Goal: Transaction & Acquisition: Register for event/course

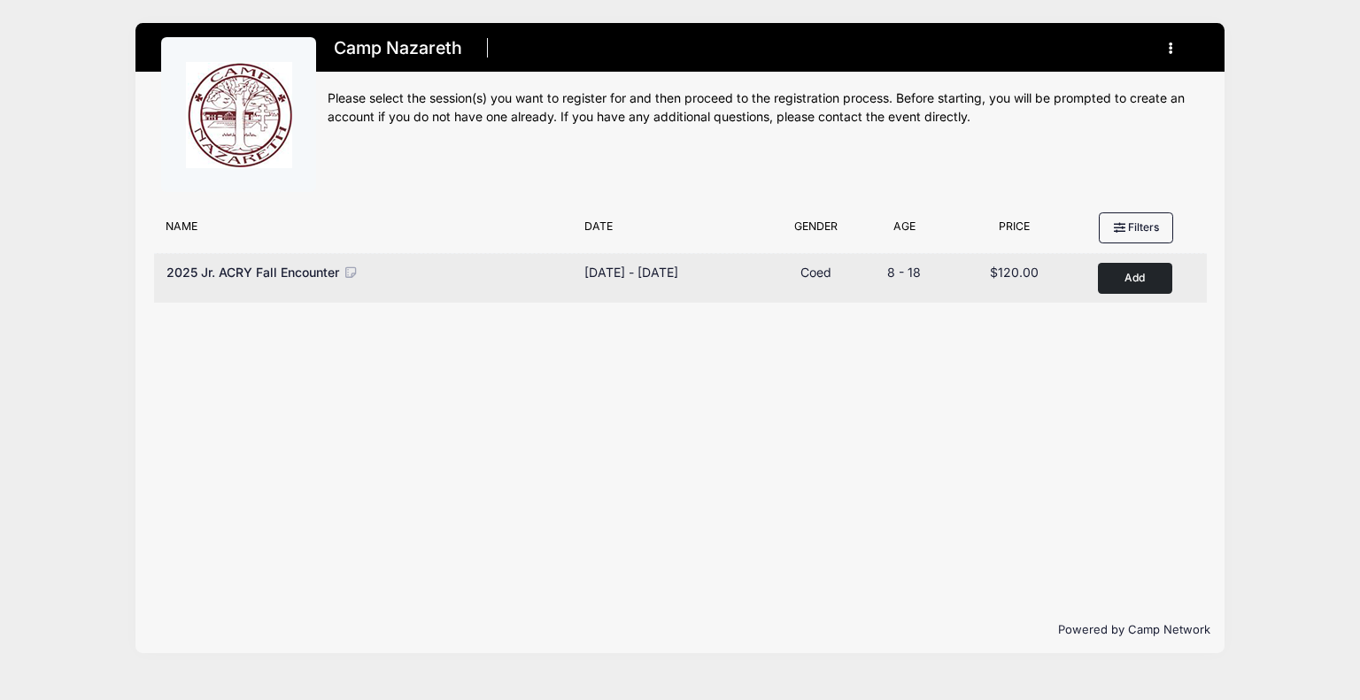
click at [1126, 275] on button "Add to Cart" at bounding box center [1135, 278] width 74 height 31
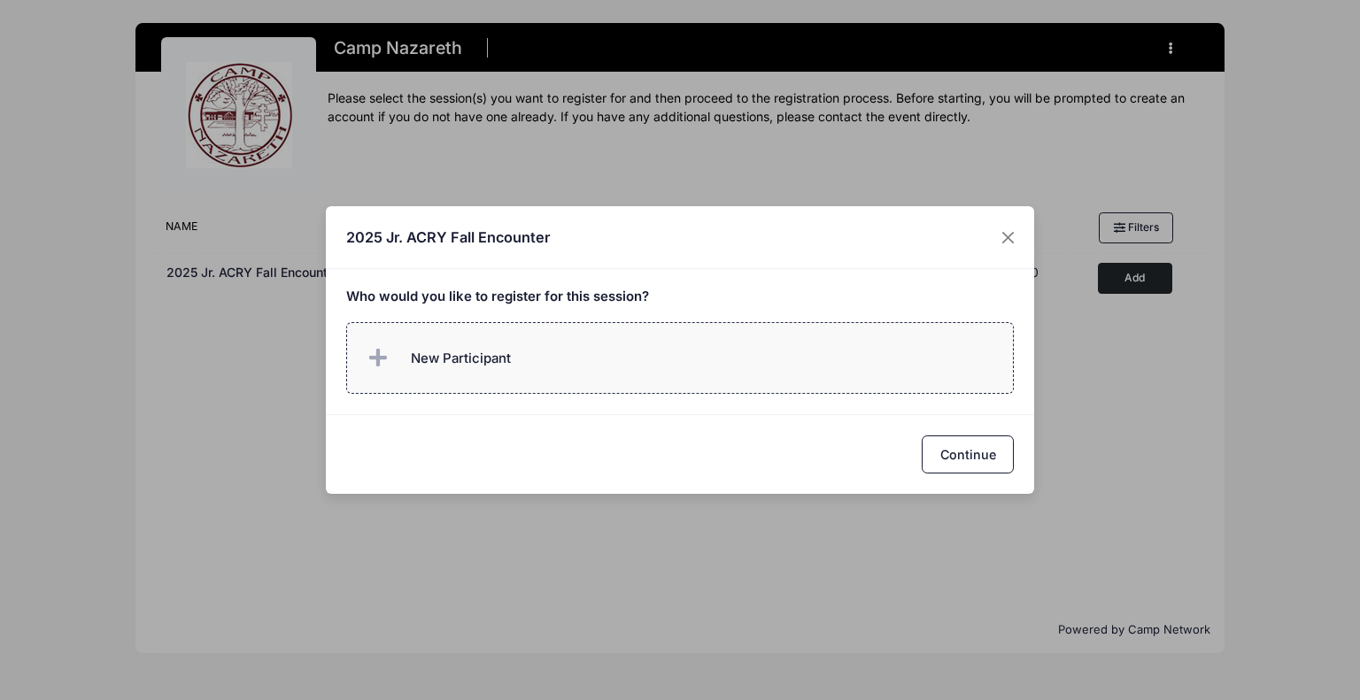
click at [662, 352] on label "New Participant" at bounding box center [680, 358] width 668 height 72
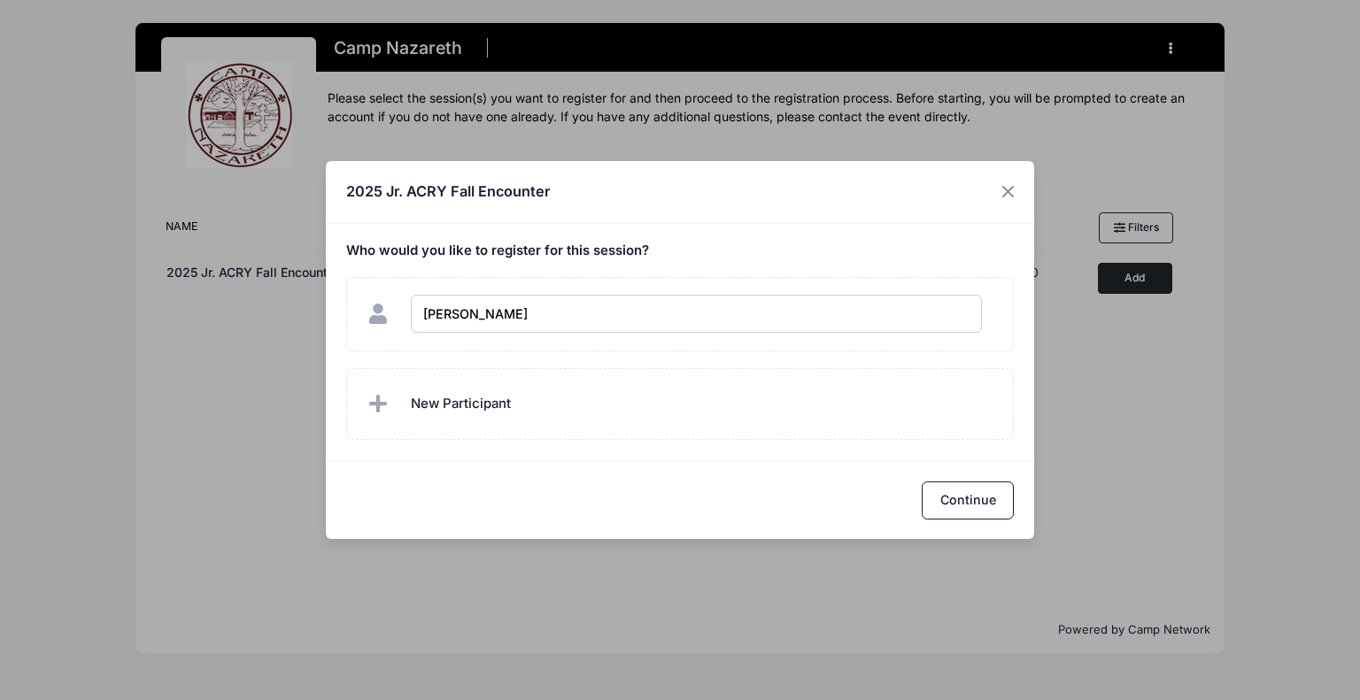
type input "Reagan Hook"
checkbox input "true"
click at [705, 462] on div "Continue" at bounding box center [680, 499] width 708 height 79
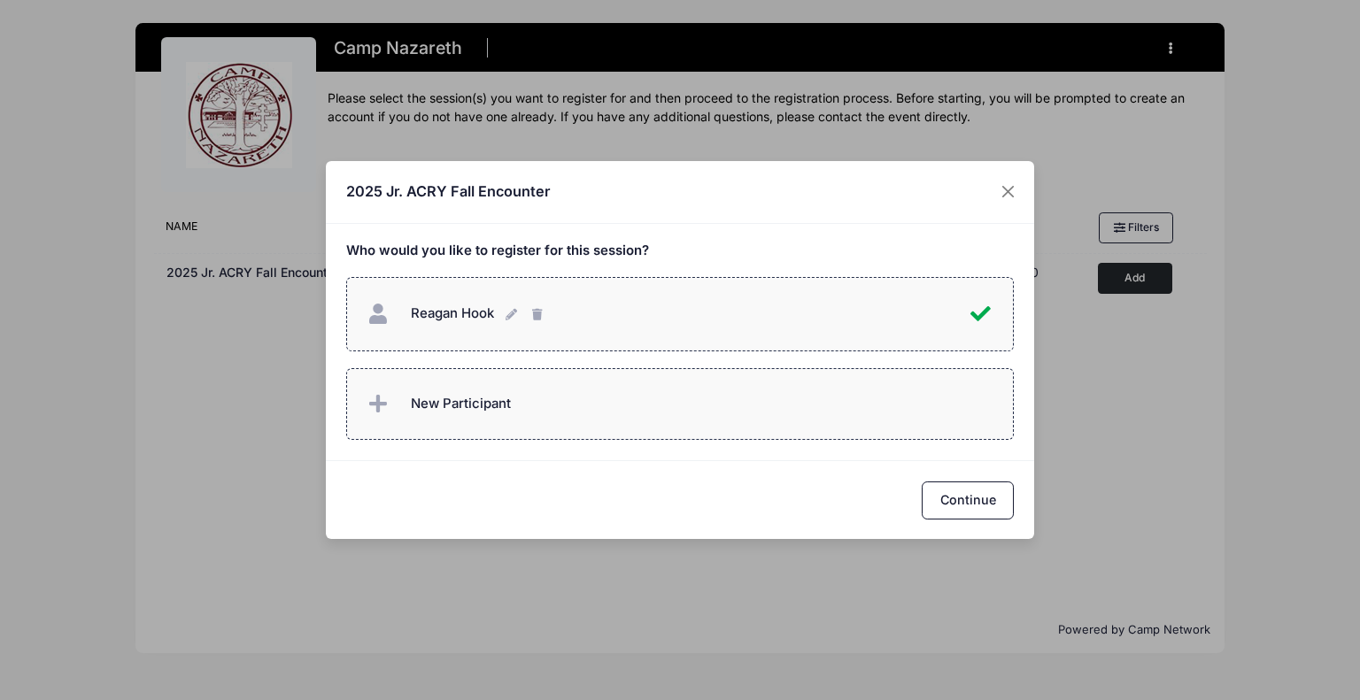
click at [546, 413] on label "New Participant" at bounding box center [680, 404] width 668 height 72
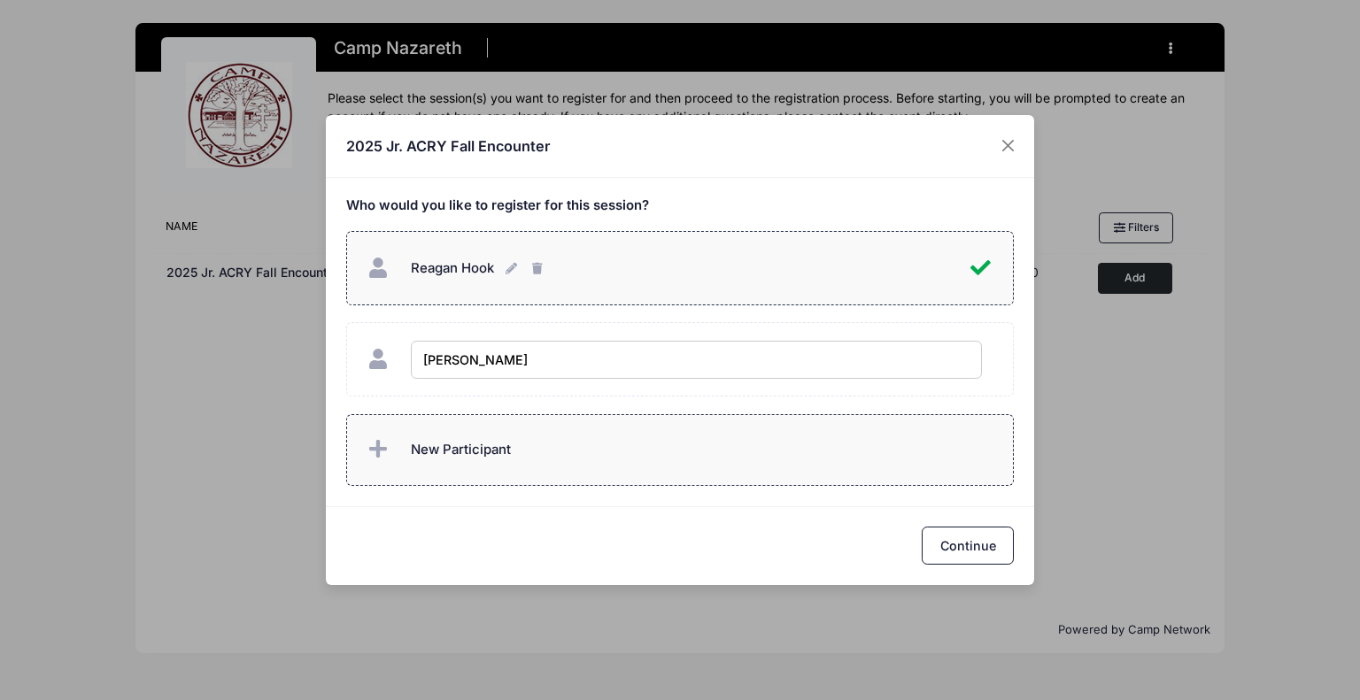
type input "[PERSON_NAME]"
checkbox input "true"
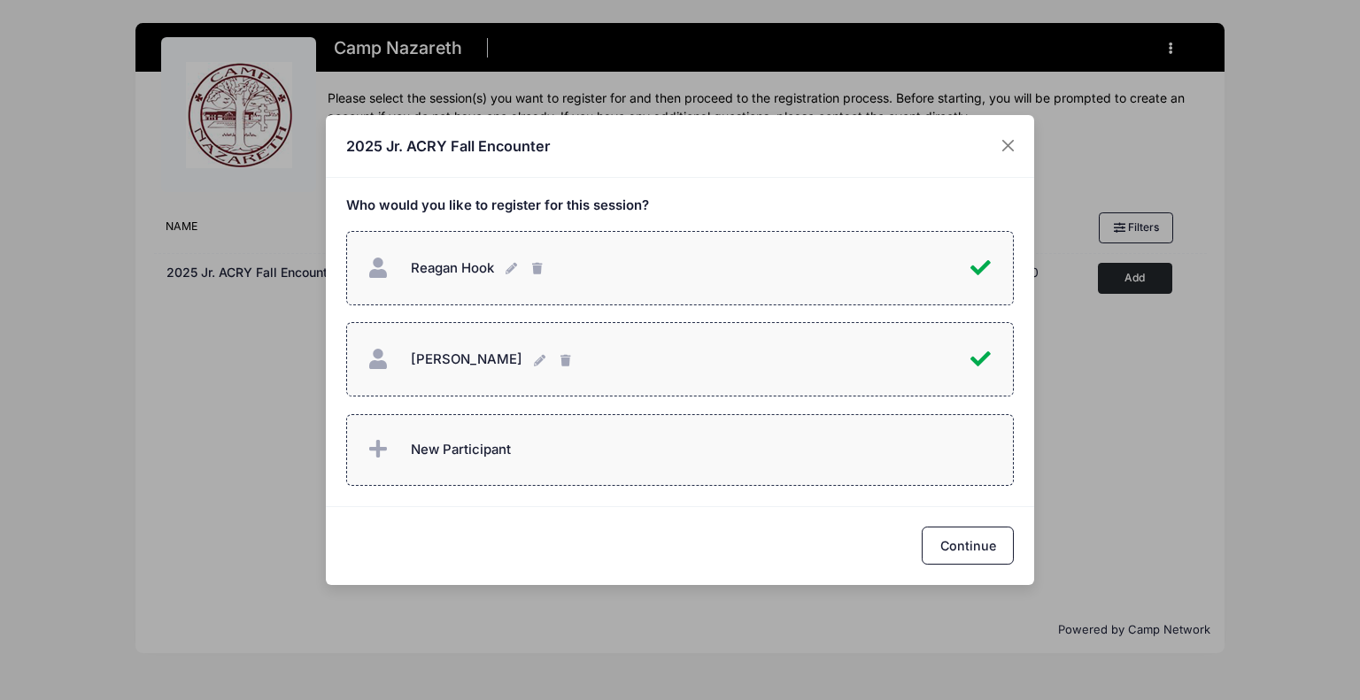
click at [541, 445] on label "New Participant" at bounding box center [680, 450] width 668 height 72
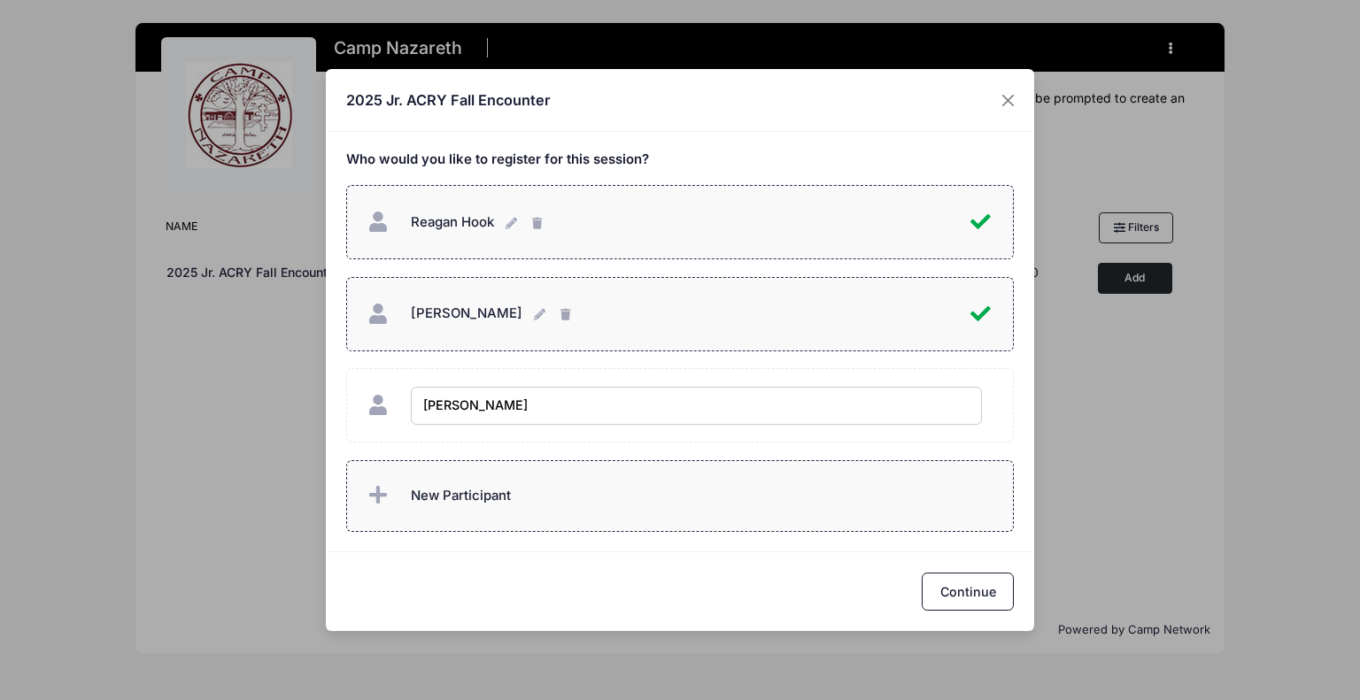
type input "[PERSON_NAME]"
checkbox input "true"
click at [564, 478] on label "New Participant" at bounding box center [680, 496] width 668 height 72
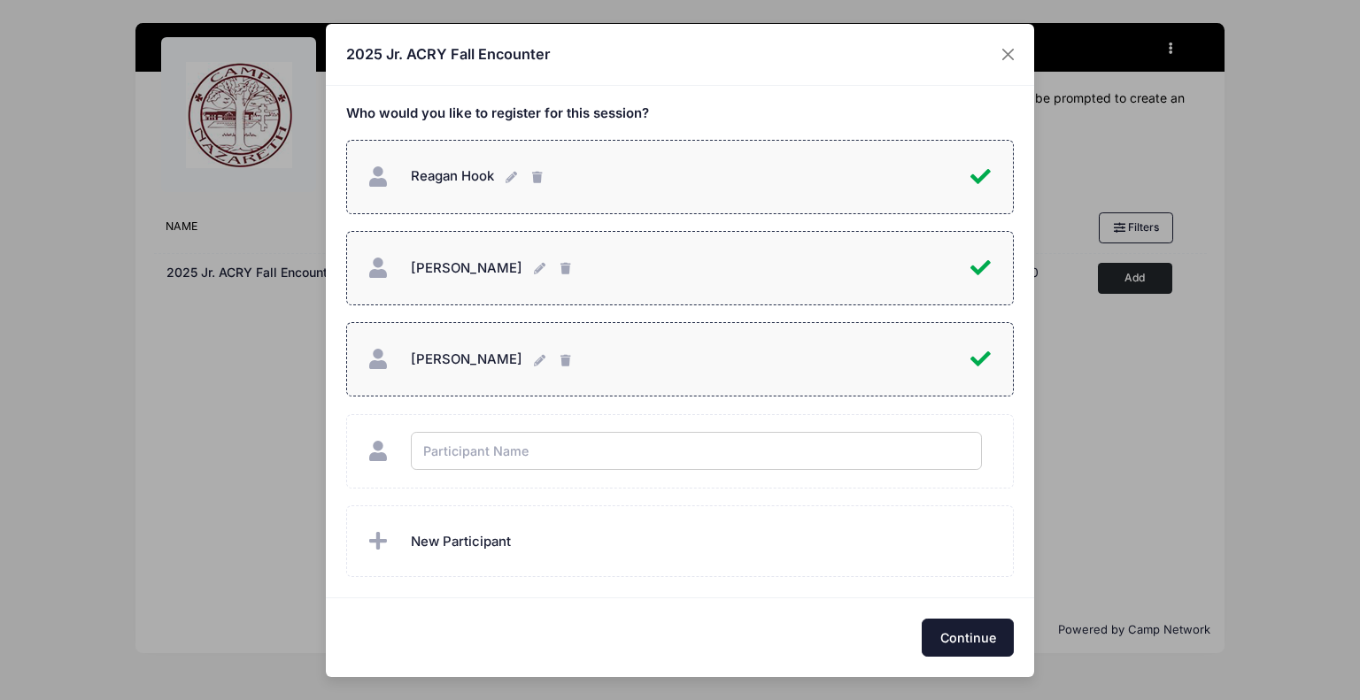
click at [939, 625] on div "Continue" at bounding box center [680, 637] width 708 height 79
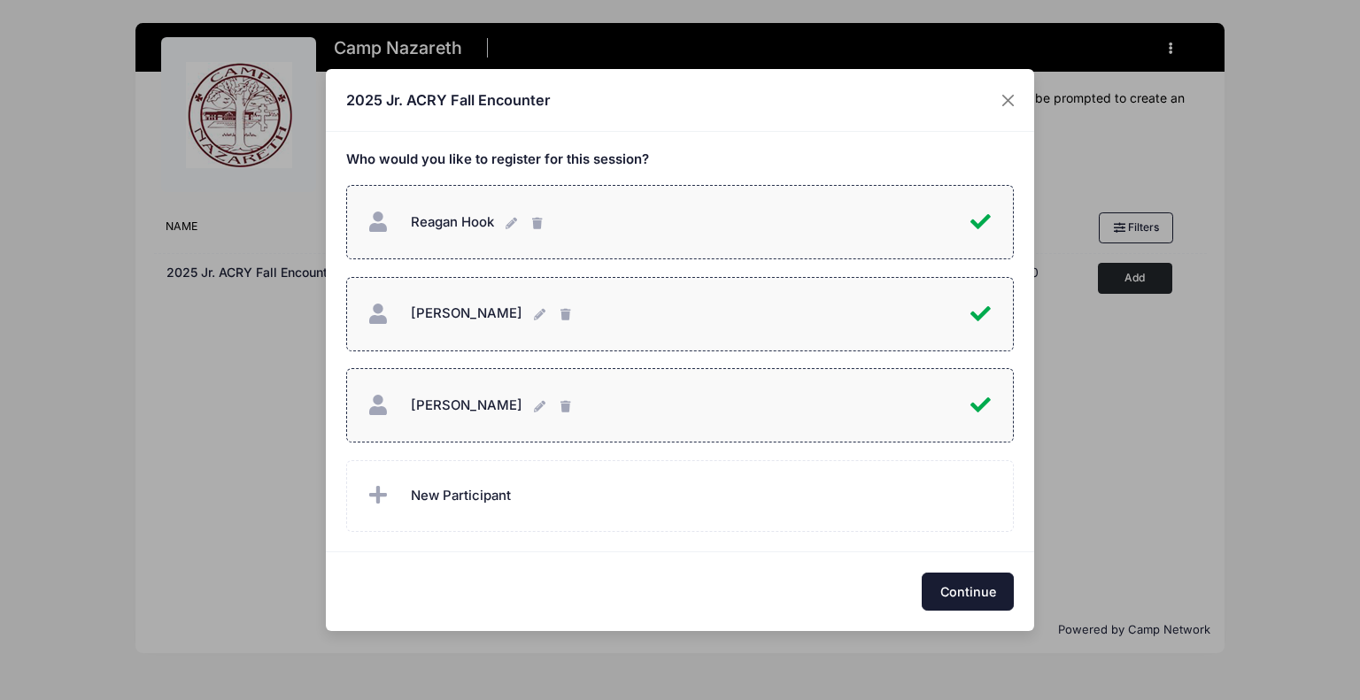
click at [960, 594] on button "Continue" at bounding box center [968, 592] width 92 height 38
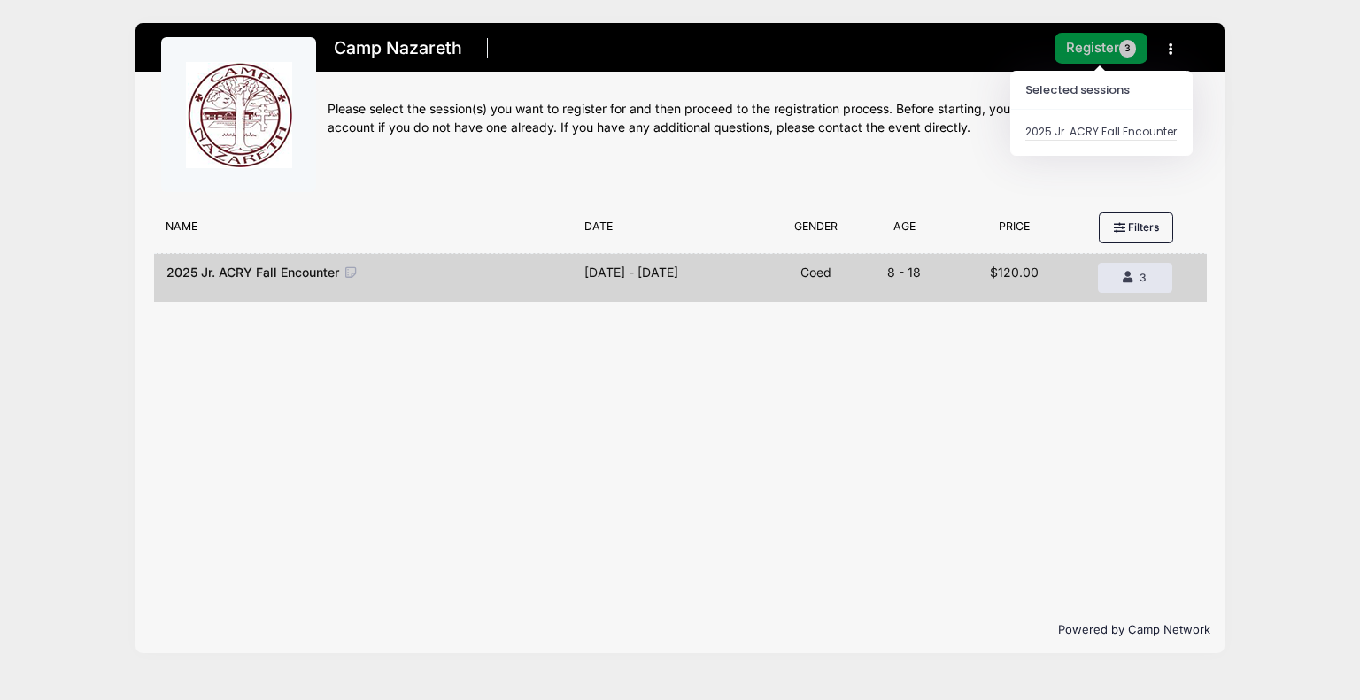
click at [1103, 47] on button "Register 3" at bounding box center [1102, 48] width 94 height 31
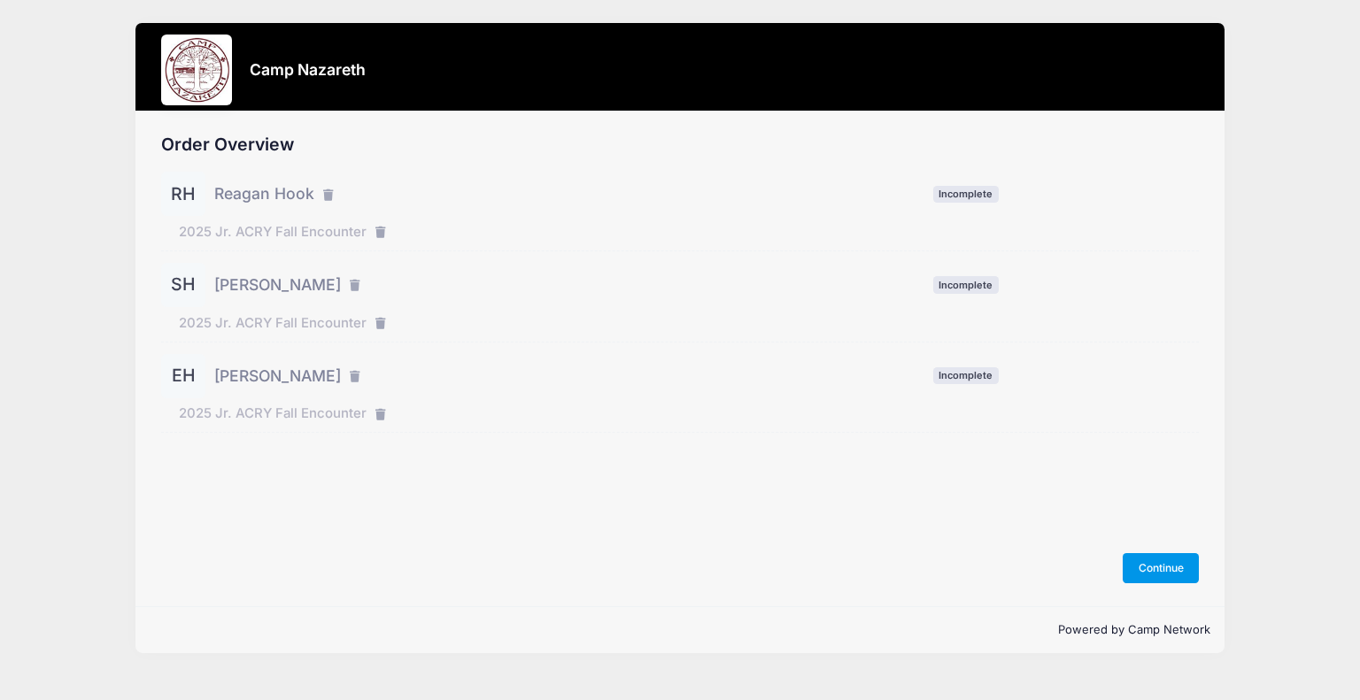
click at [1158, 567] on button "Continue" at bounding box center [1161, 568] width 76 height 30
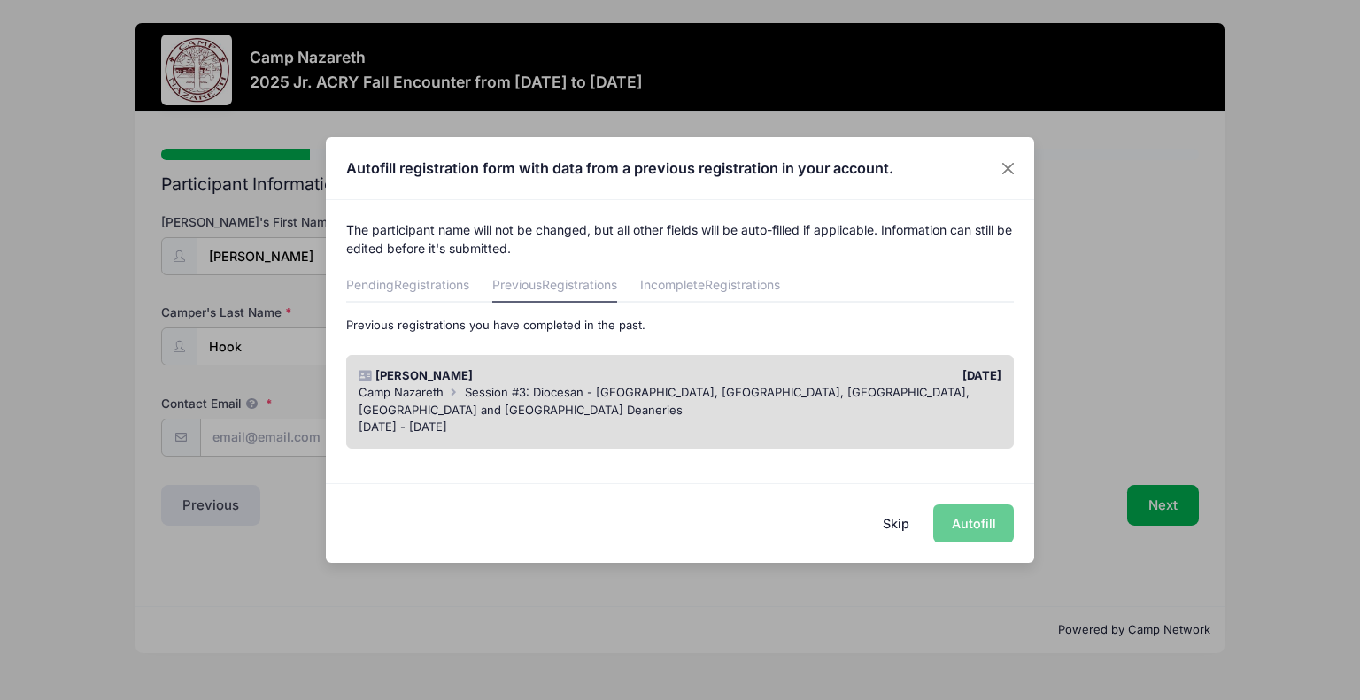
click at [924, 467] on div "Reagan Hook 06/29/2025 Camp Nazareth Session #3: Diocesan - Johnstown, Pocono, …" at bounding box center [680, 514] width 668 height 94
click at [969, 509] on button "Autofill" at bounding box center [973, 524] width 81 height 38
type input "[EMAIL_ADDRESS][DOMAIN_NAME]"
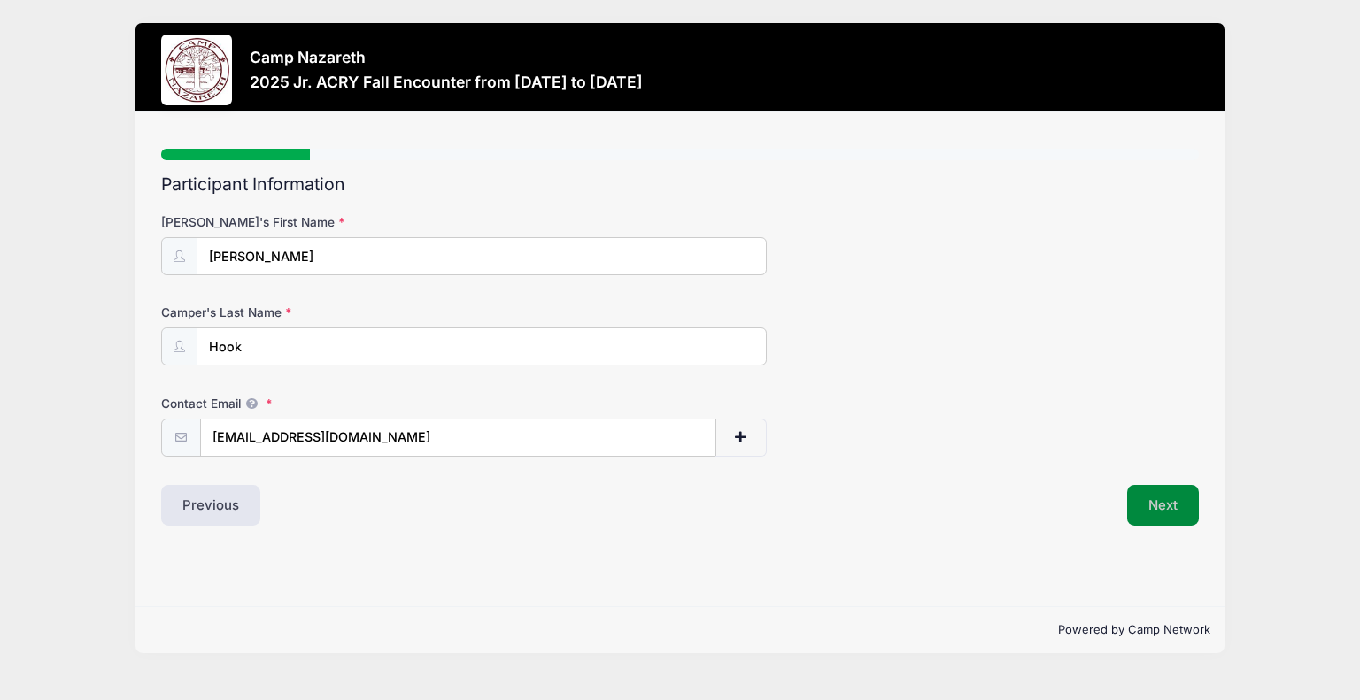
click at [1162, 513] on button "Next" at bounding box center [1163, 505] width 72 height 41
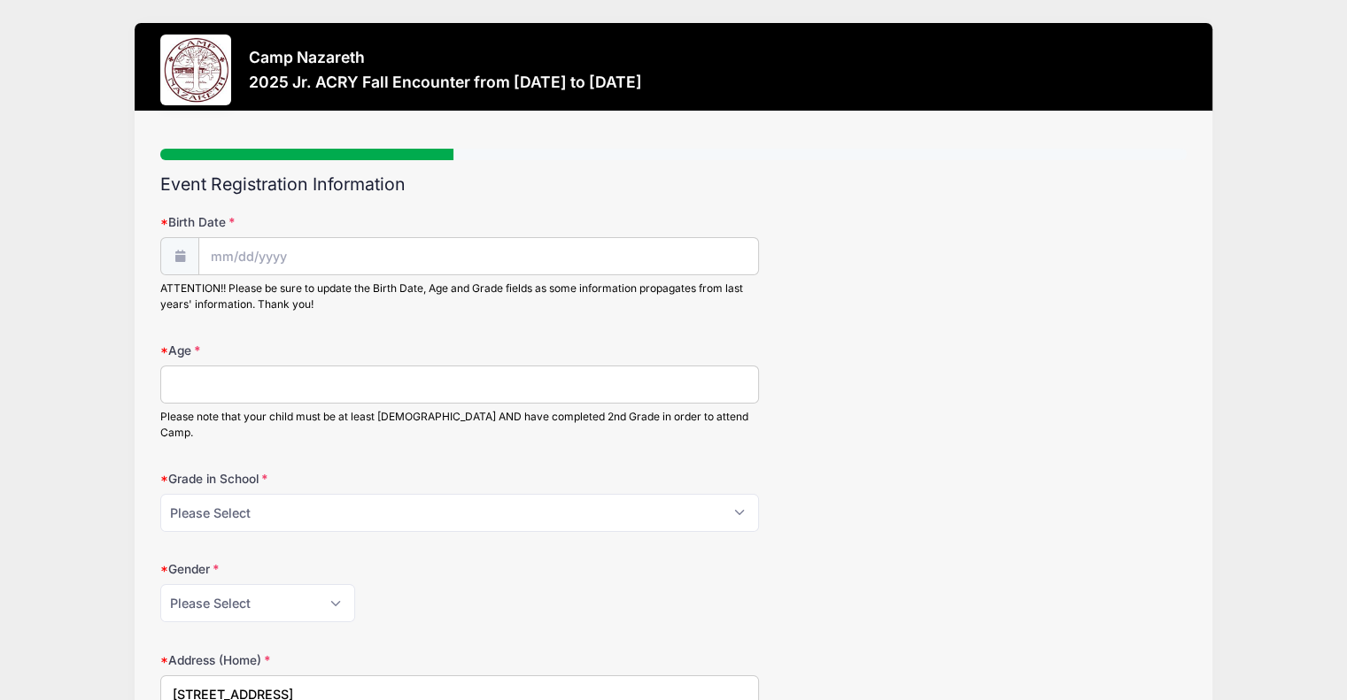
click at [927, 560] on div "Gender Please Select Female Male" at bounding box center [673, 591] width 1026 height 62
click at [178, 247] on span at bounding box center [179, 256] width 39 height 38
click at [231, 256] on input "Birth Date" at bounding box center [478, 257] width 559 height 38
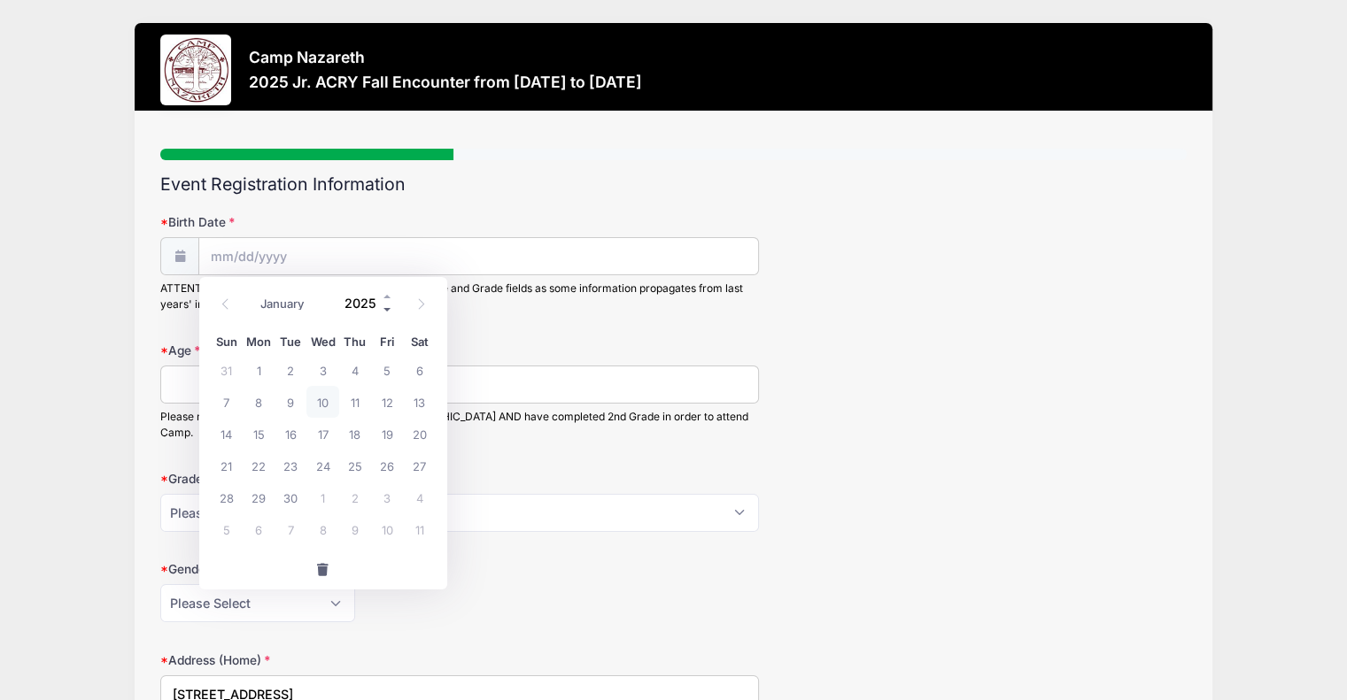
click at [389, 312] on span at bounding box center [388, 309] width 12 height 13
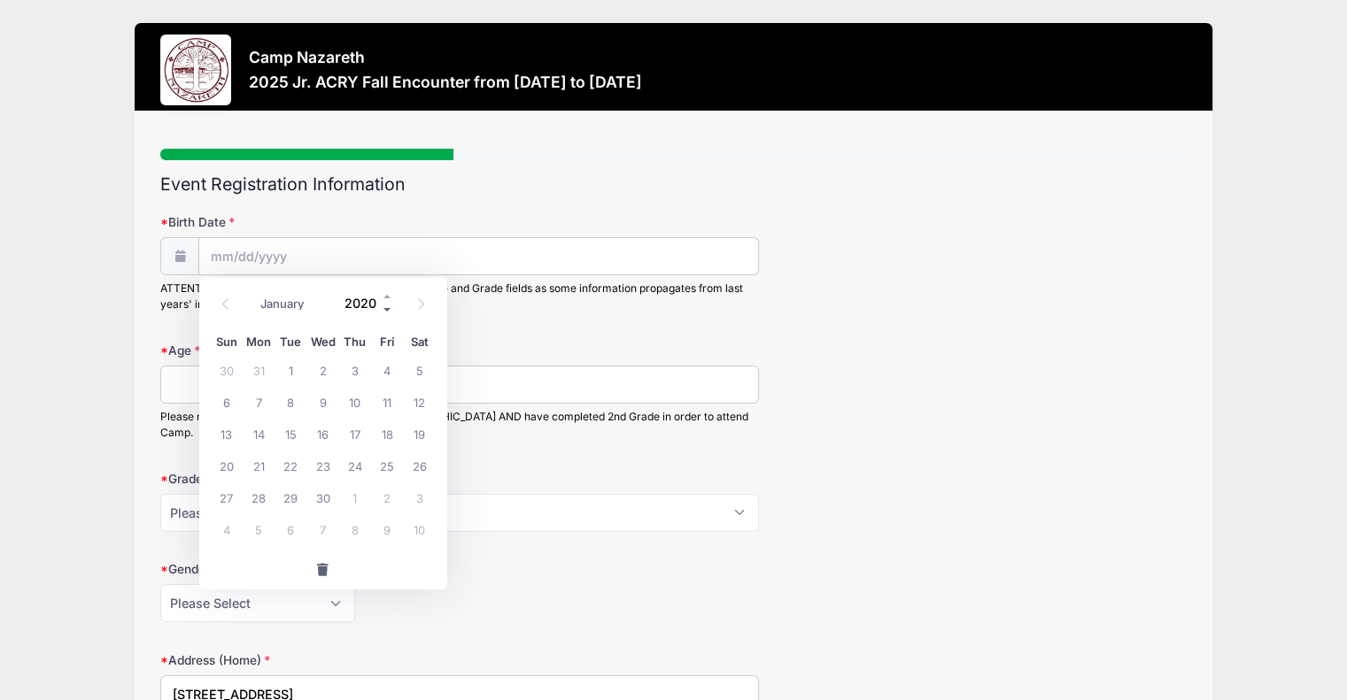
click at [389, 312] on span at bounding box center [388, 309] width 12 height 13
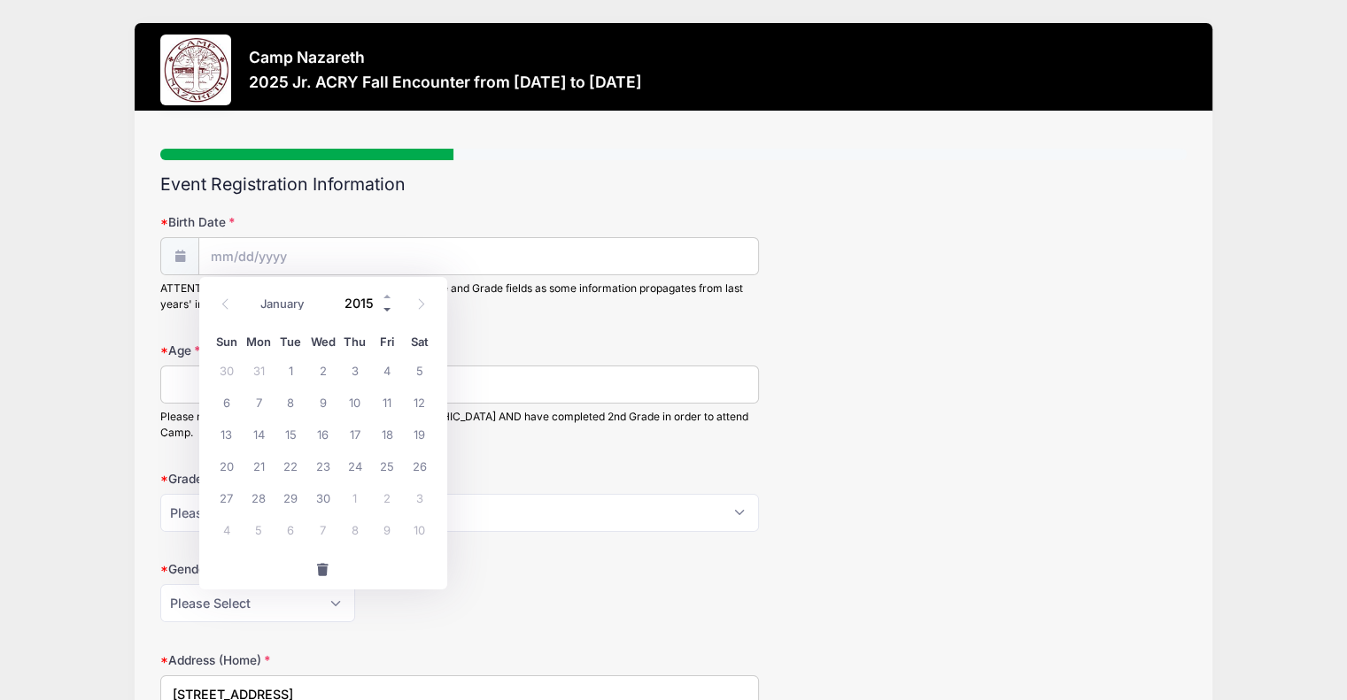
click at [389, 312] on span at bounding box center [388, 309] width 12 height 13
type input "2012"
click at [293, 311] on select "January February March April May June July August September October November De…" at bounding box center [291, 303] width 79 height 23
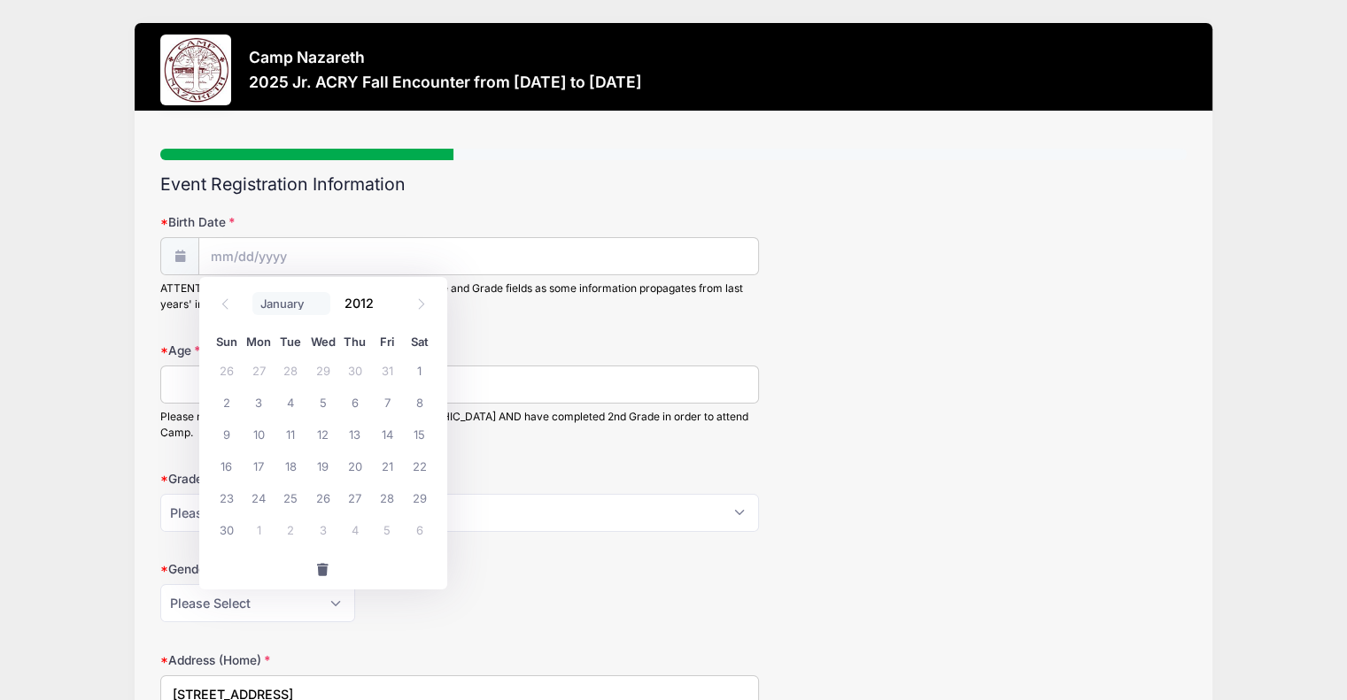
select select "5"
click at [252, 292] on select "January February March April May June July August September October November De…" at bounding box center [291, 303] width 79 height 23
click at [415, 367] on span "2" at bounding box center [419, 370] width 32 height 32
type input "06/02/2012"
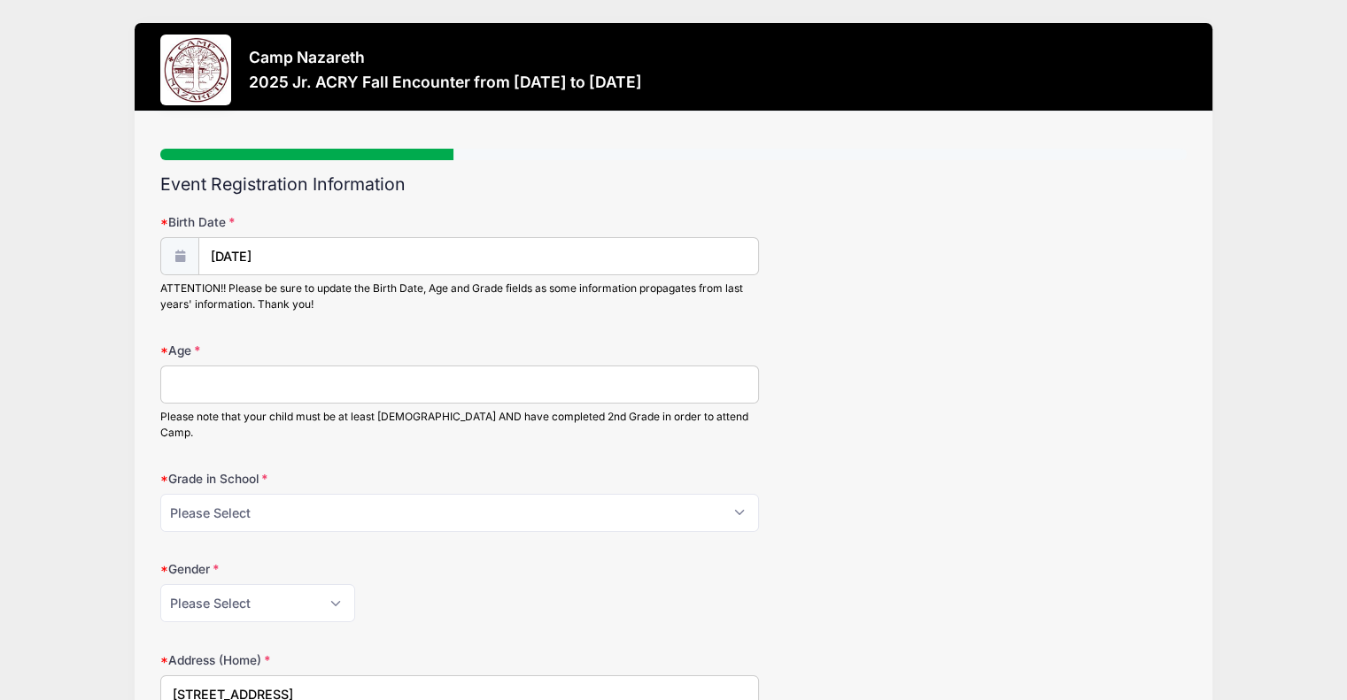
click at [375, 390] on input "Age" at bounding box center [459, 385] width 599 height 38
type input "13"
click at [329, 494] on select "Please Select 1st Grade 2nd Grade 3rd Grade 4th Grade 5th Grade 6th Grade 7th G…" at bounding box center [459, 513] width 599 height 38
select select "8th Grade"
click at [160, 494] on select "Please Select 1st Grade 2nd Grade 3rd Grade 4th Grade 5th Grade 6th Grade 7th G…" at bounding box center [459, 513] width 599 height 38
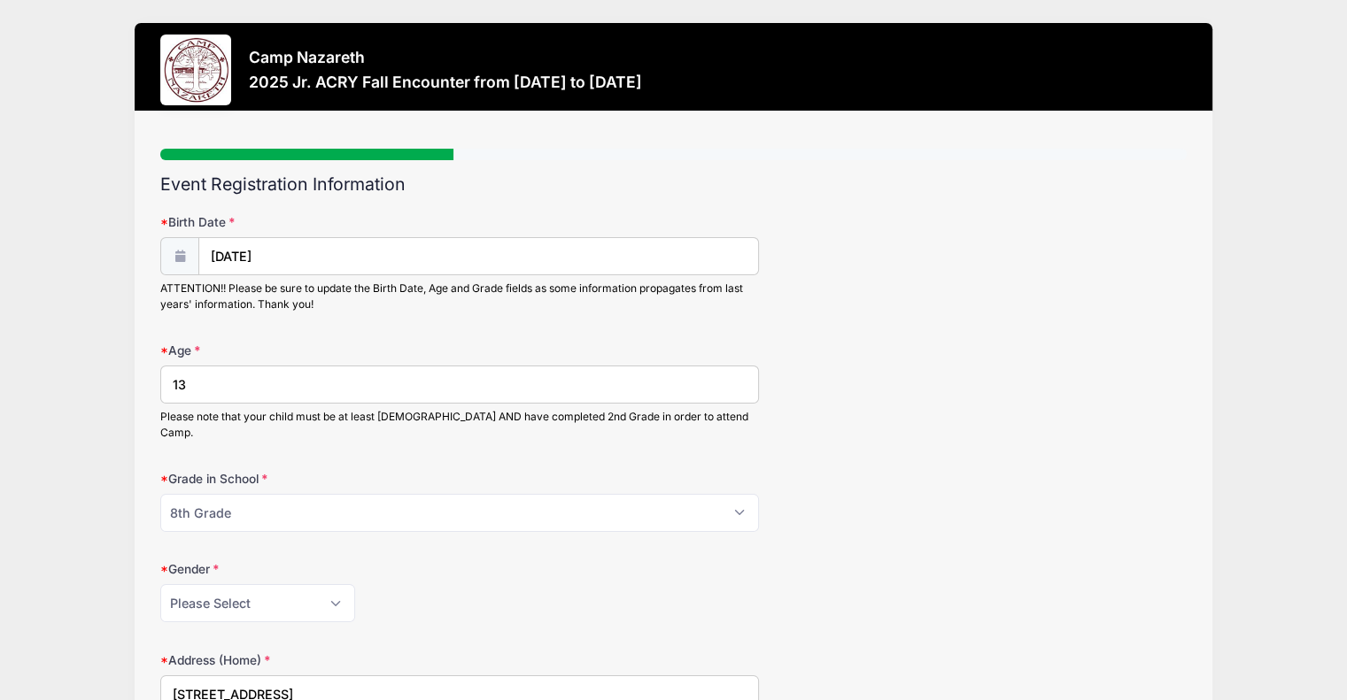
click at [478, 601] on div "Please Select Female Male" at bounding box center [459, 603] width 599 height 38
click at [335, 681] on input "118 Plum St" at bounding box center [459, 695] width 599 height 38
type input "1"
type input "19 Imperial Drive"
click at [473, 596] on div "Please Select Female Male" at bounding box center [459, 603] width 599 height 38
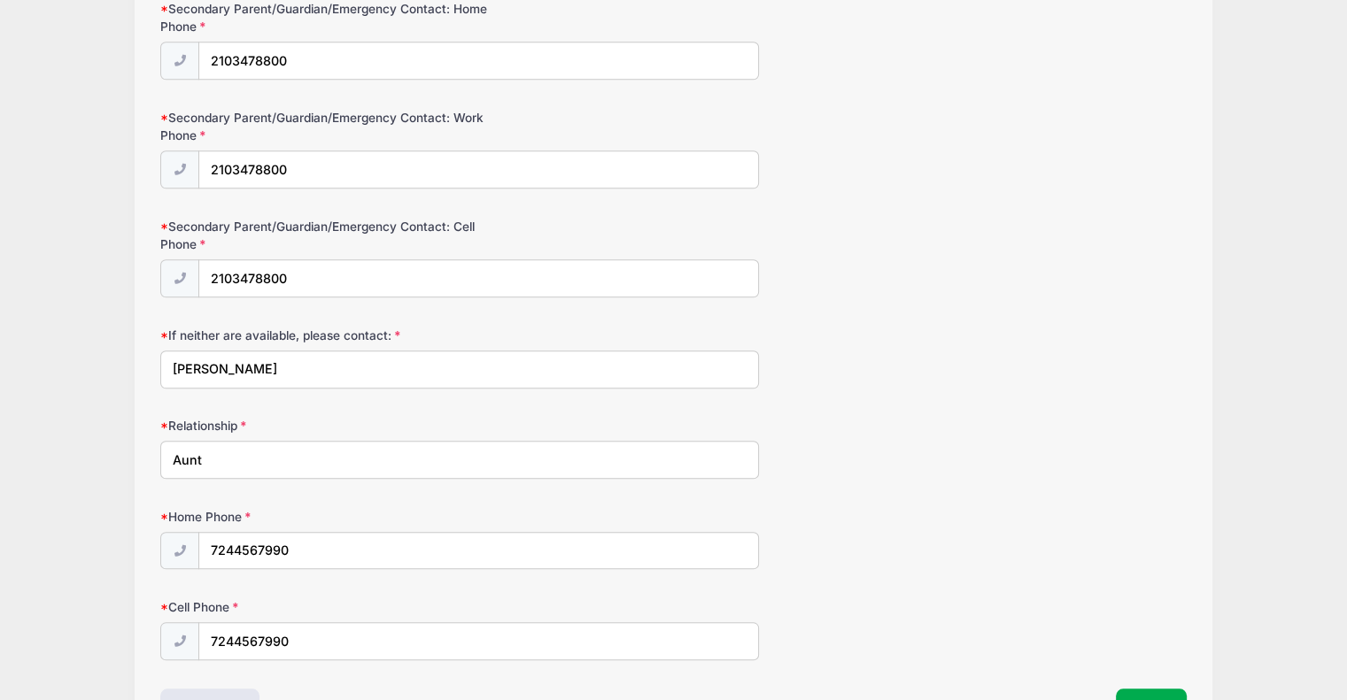
scroll to position [1657, 0]
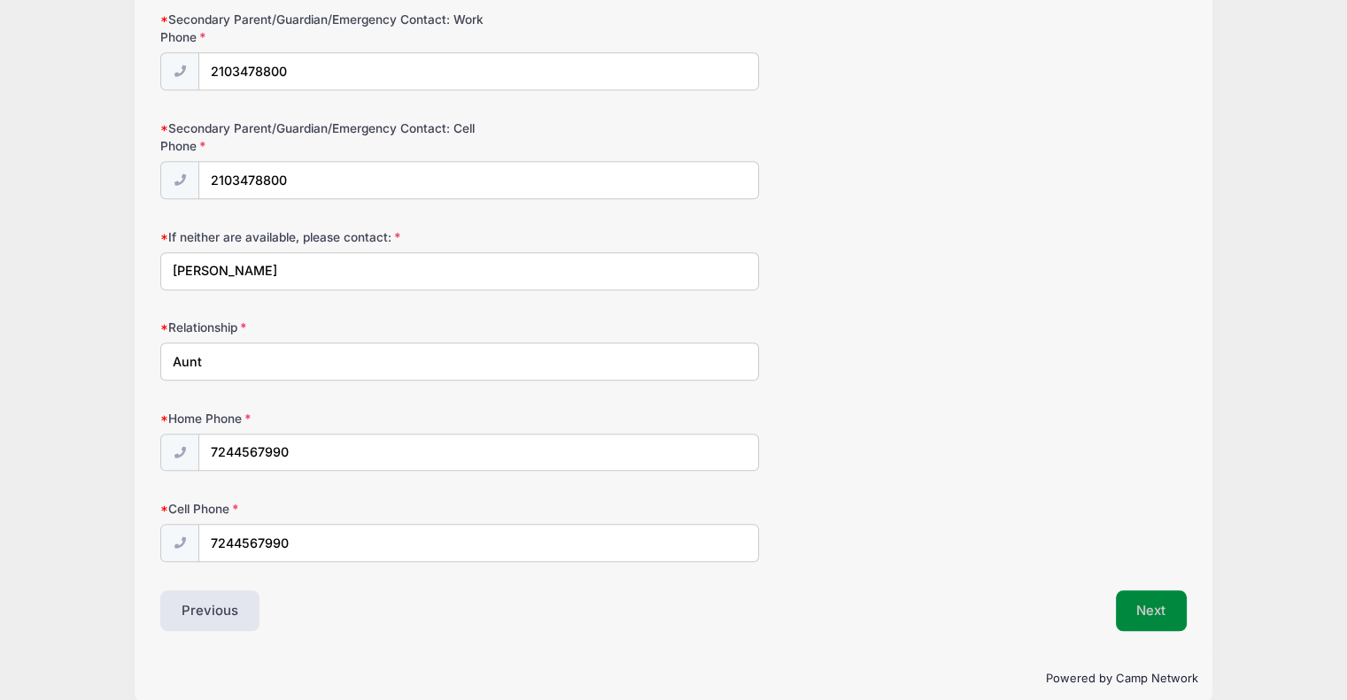
click at [1172, 598] on button "Next" at bounding box center [1152, 611] width 72 height 41
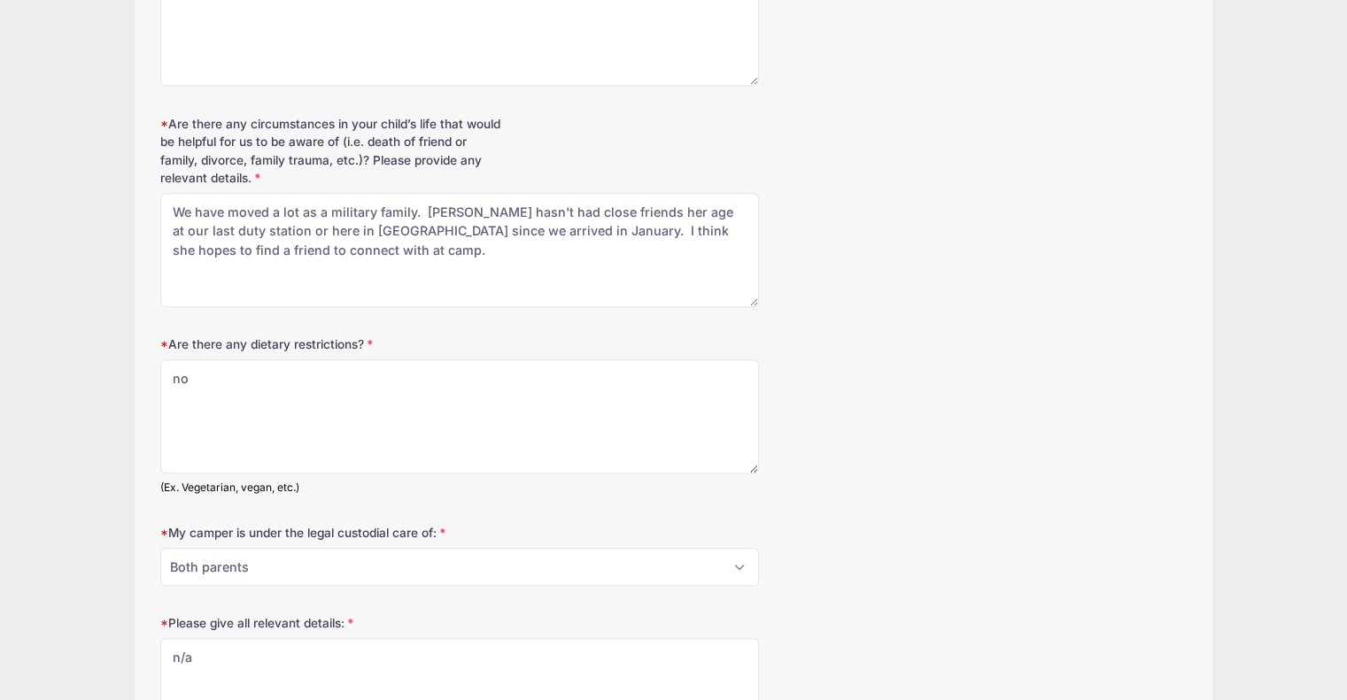
scroll to position [0, 0]
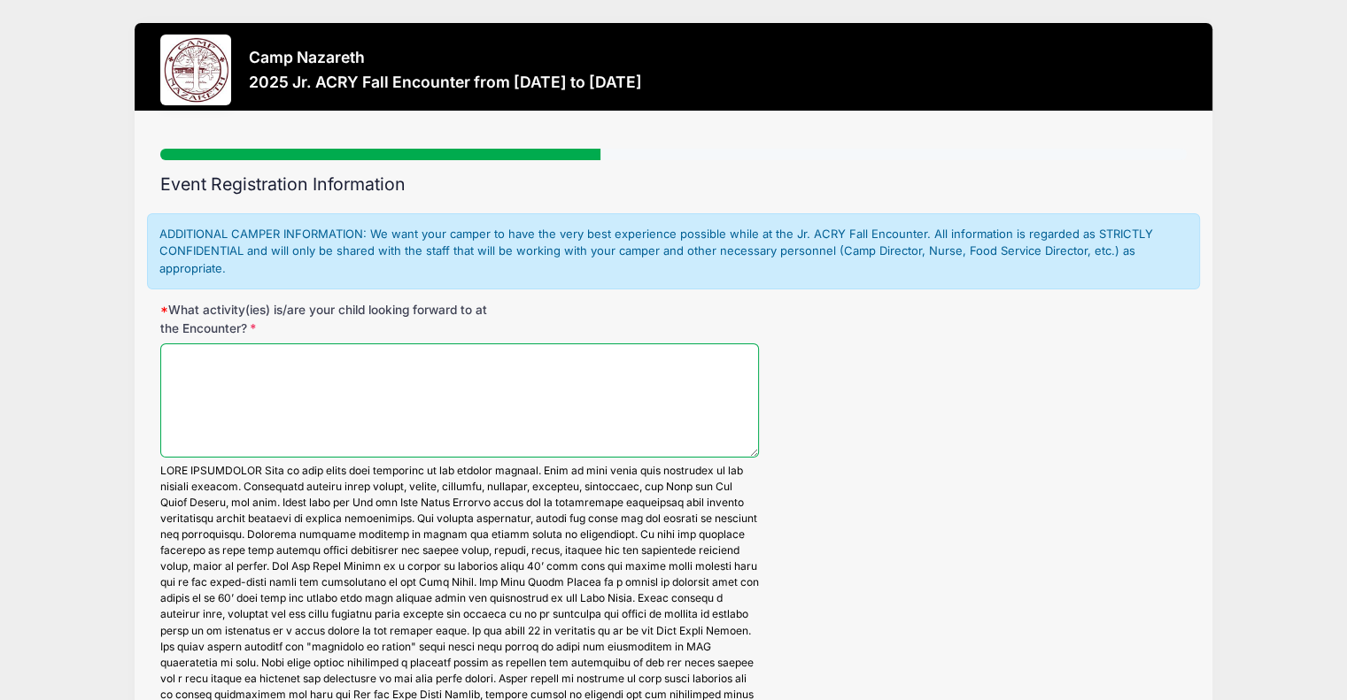
click at [220, 378] on textarea "What activity(ies) is/are your child looking forward to at the Encounter?" at bounding box center [459, 401] width 599 height 114
click at [536, 364] on textarea "She hopes to see friends she made this summer." at bounding box center [459, 401] width 599 height 114
type textarea "She hopes to see friends she made this summer at camp. All the activities"
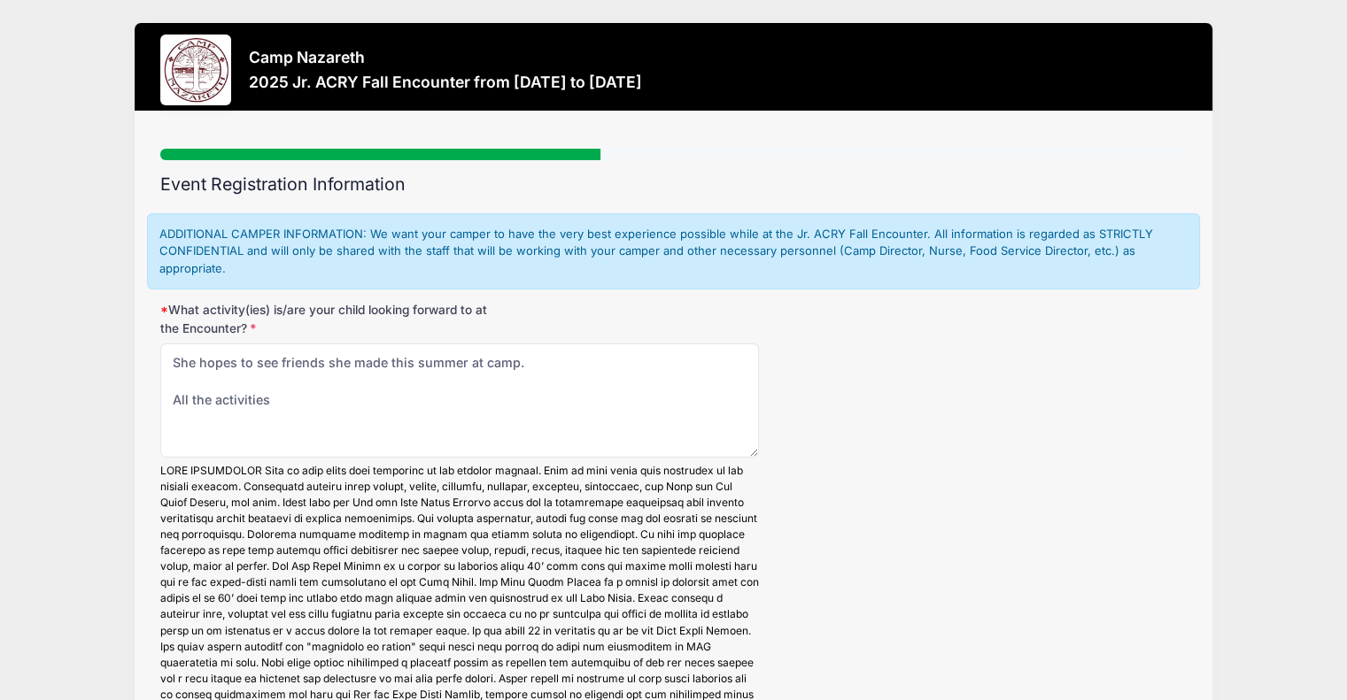
click at [1019, 445] on div "What activity(ies) is/are your child looking forward to at the Encounter? She h…" at bounding box center [673, 558] width 1026 height 514
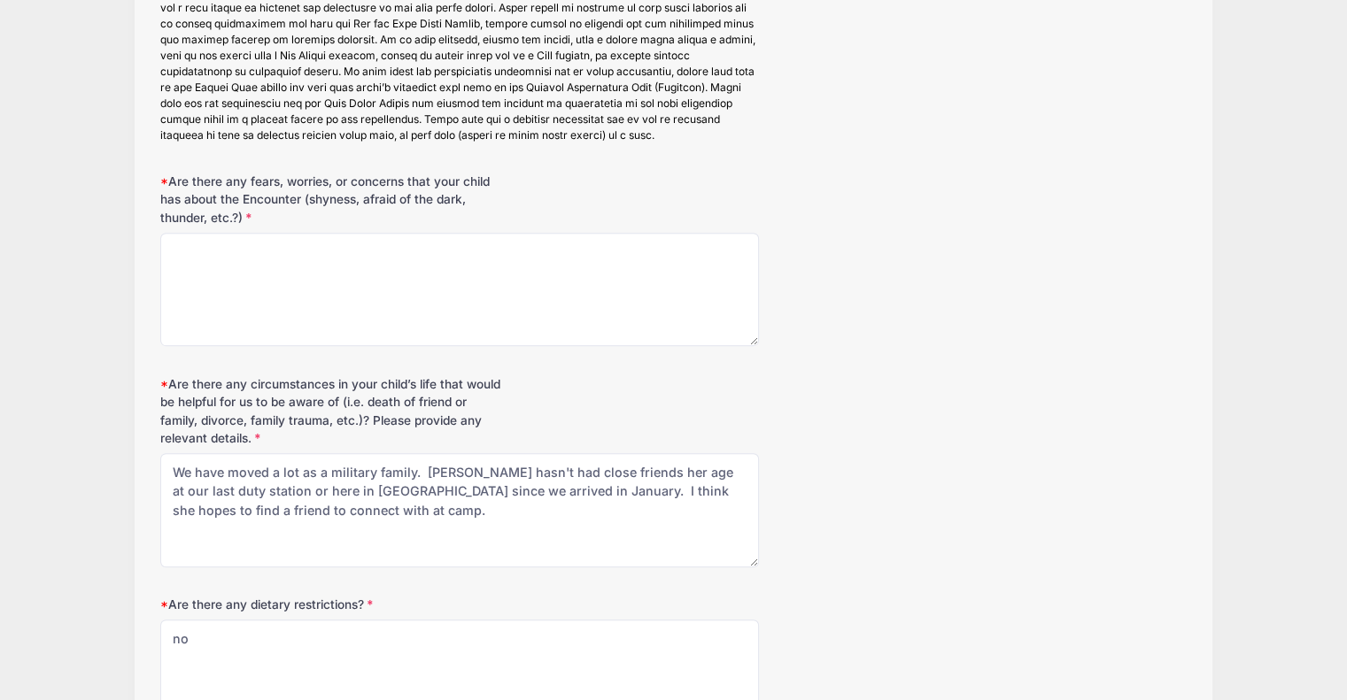
scroll to position [673, 0]
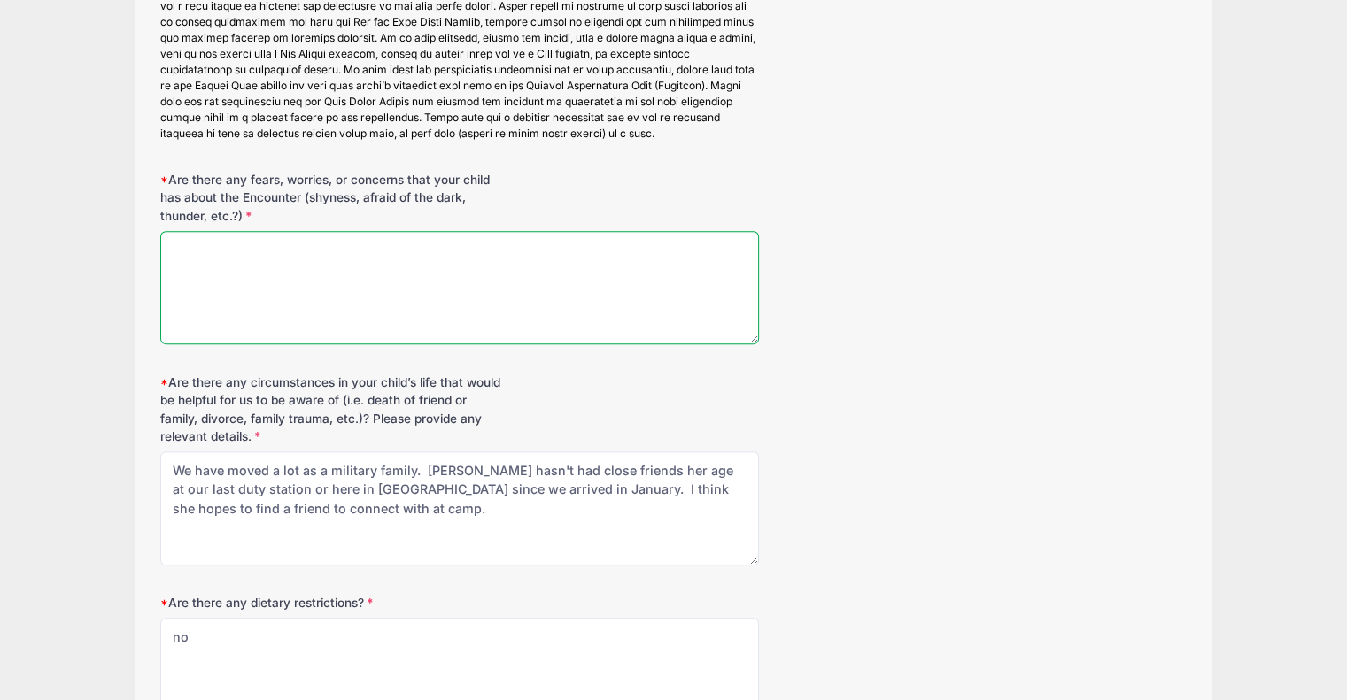
click at [411, 254] on textarea "Are there any fears, worries, or concerns that your child has about the Encount…" at bounding box center [459, 288] width 599 height 114
type textarea "Missing mom"
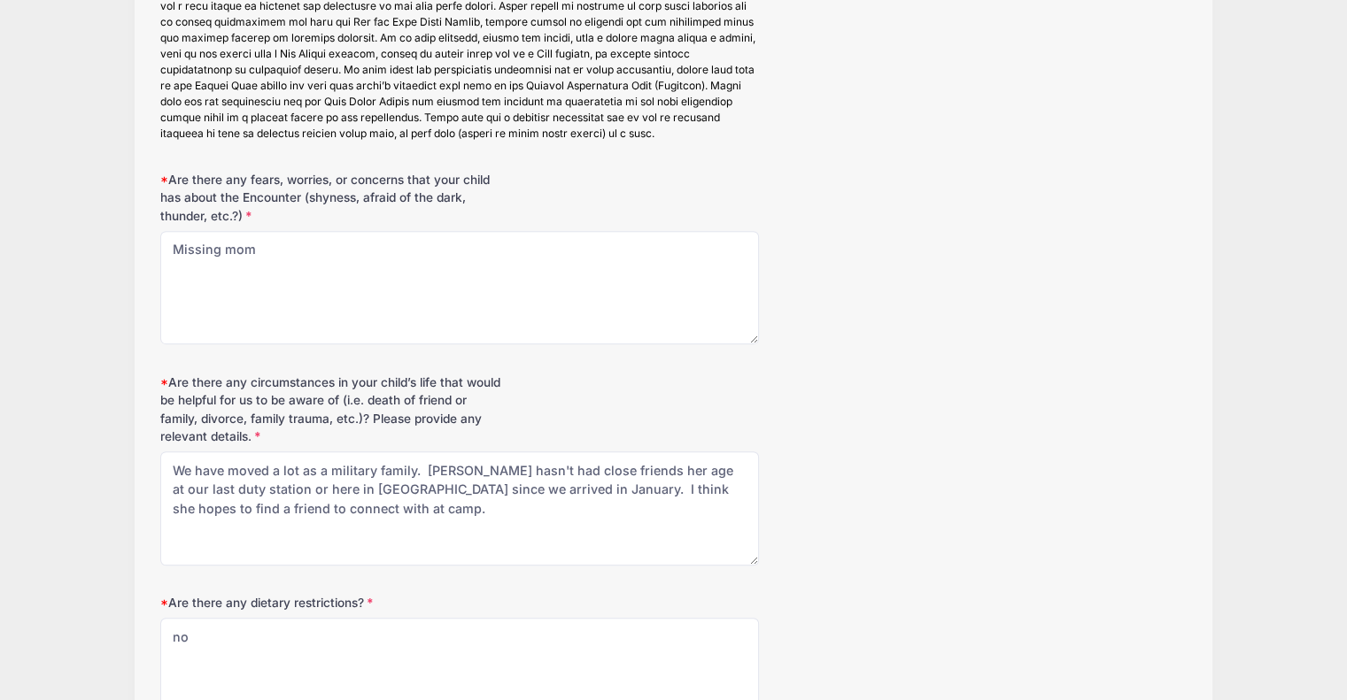
click at [1011, 414] on div "Are there any circumstances in your child’s life that would be helpful for us t…" at bounding box center [673, 470] width 1026 height 192
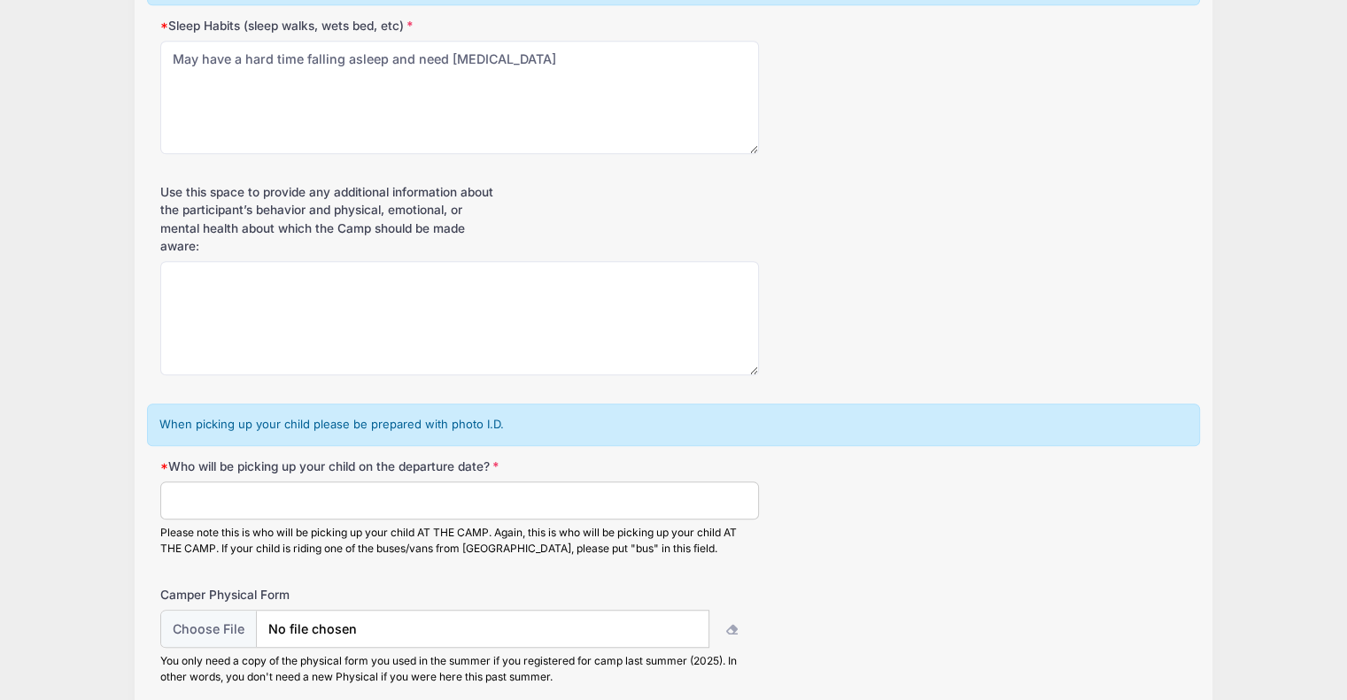
scroll to position [1806, 0]
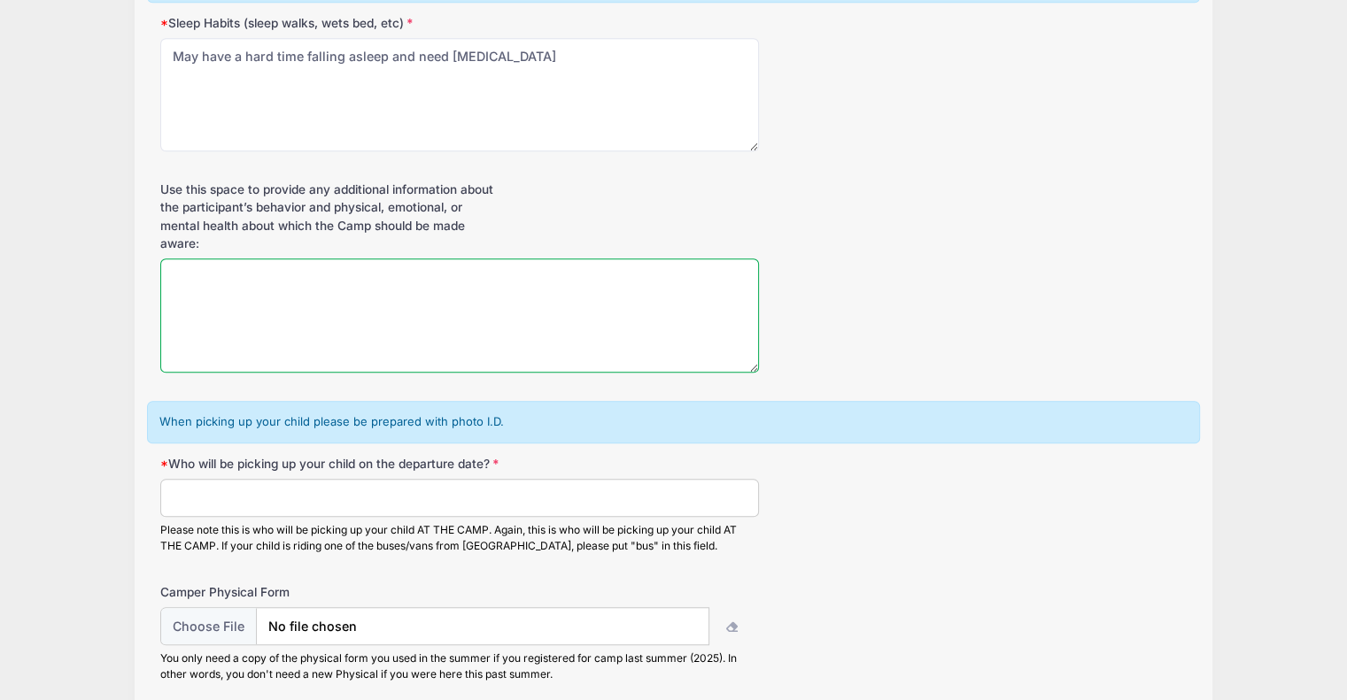
click at [471, 311] on textarea "Use this space to provide any additional information about the participant’s be…" at bounding box center [459, 316] width 599 height 114
type textarea "n/a"
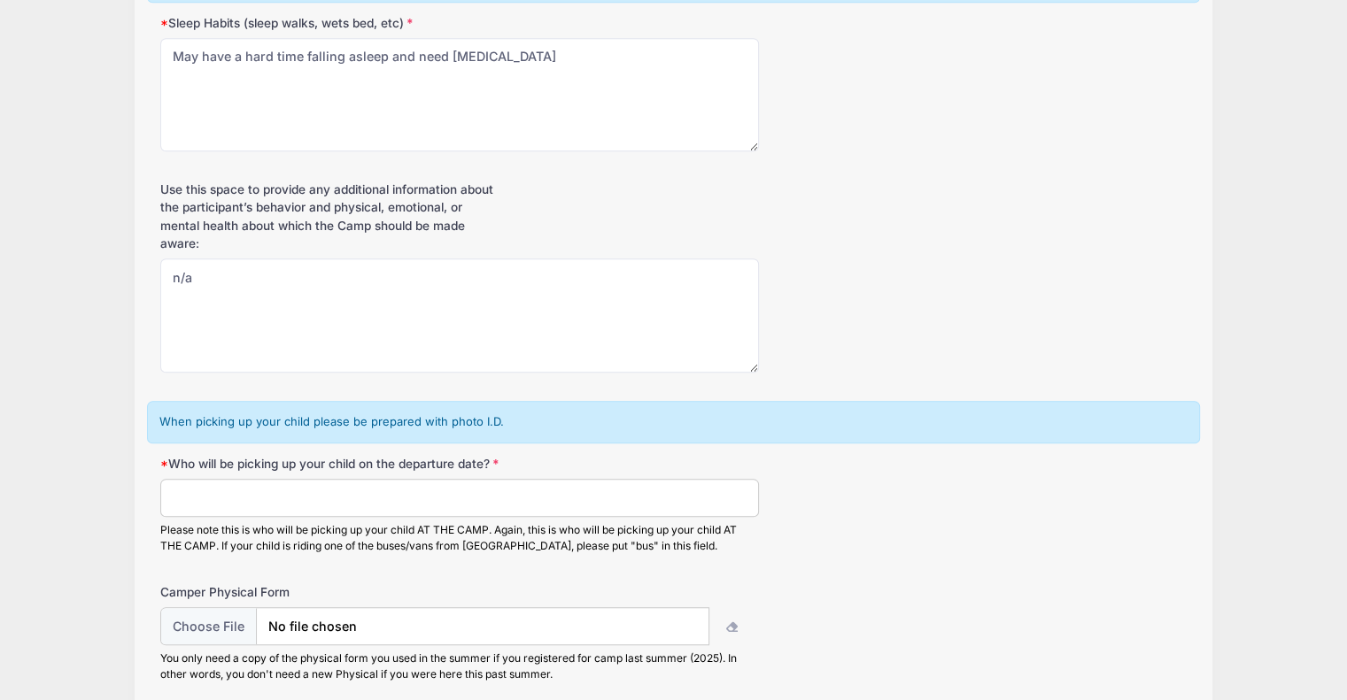
click at [628, 517] on input "Who will be picking up your child on the departure date?" at bounding box center [459, 498] width 599 height 38
type input "Sara Hook"
click at [977, 555] on div "Who will be picking up your child on the departure date? Sara Hook Please note …" at bounding box center [673, 505] width 1026 height 100
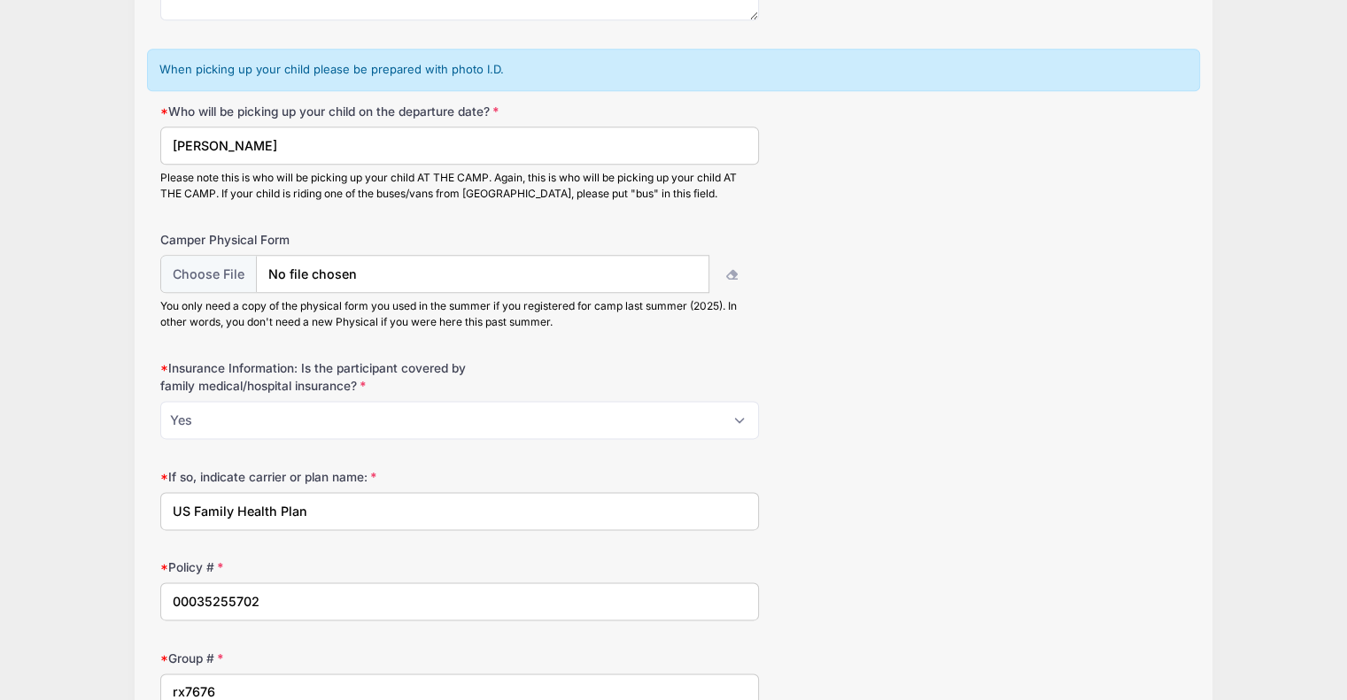
scroll to position [2160, 0]
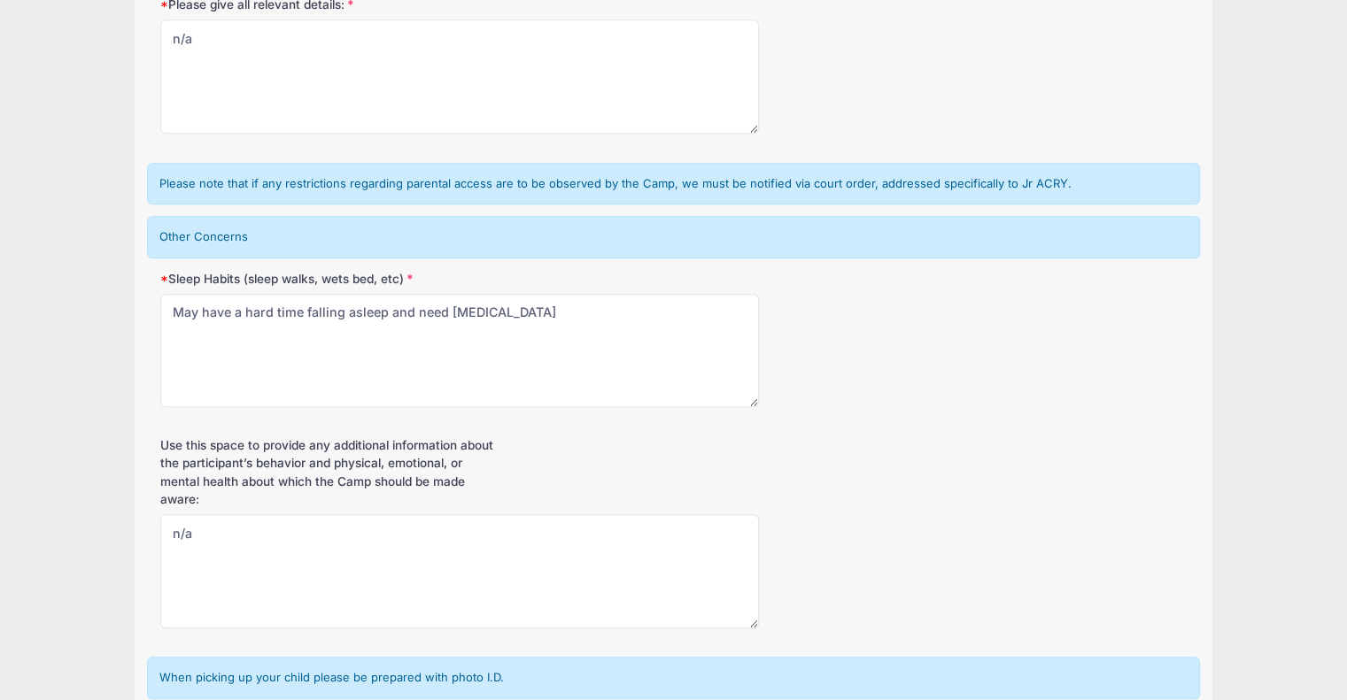
scroll to position [1549, 0]
click at [818, 361] on div "Sleep Habits (sleep walks, wets bed, etc) May have a hard time falling asleep a…" at bounding box center [673, 341] width 1026 height 138
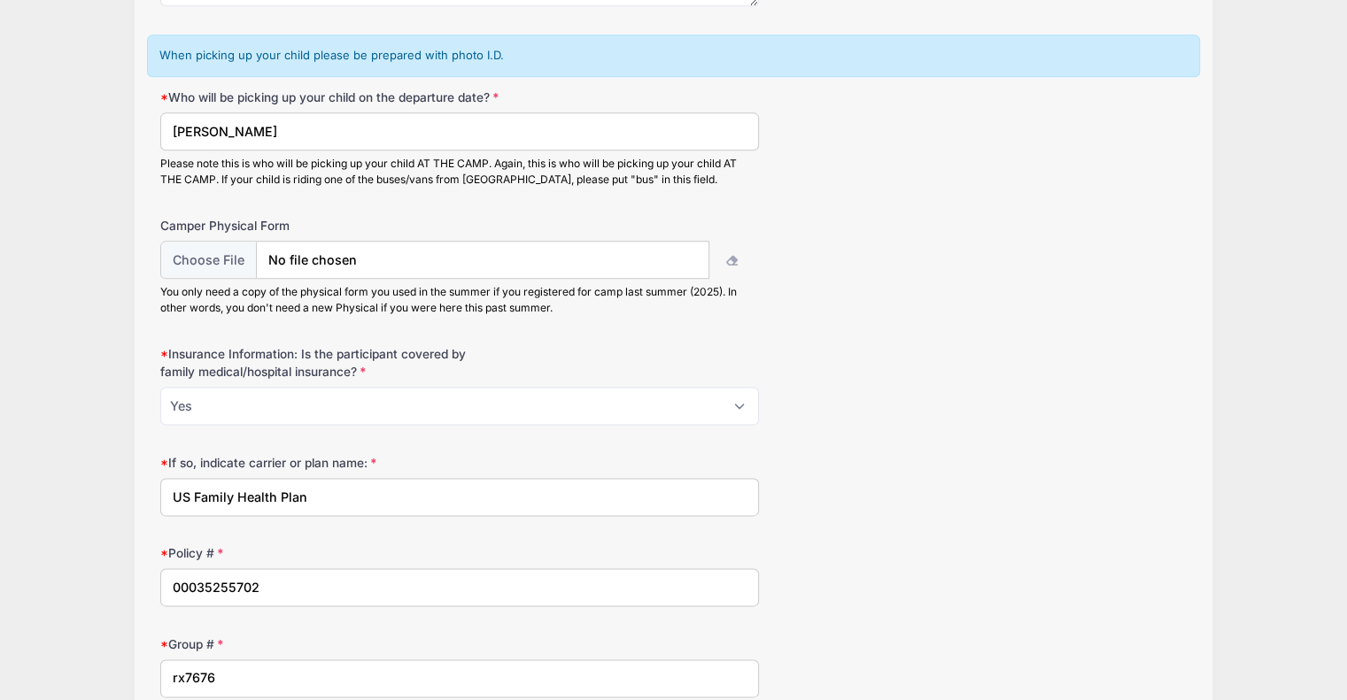
scroll to position [2196, 0]
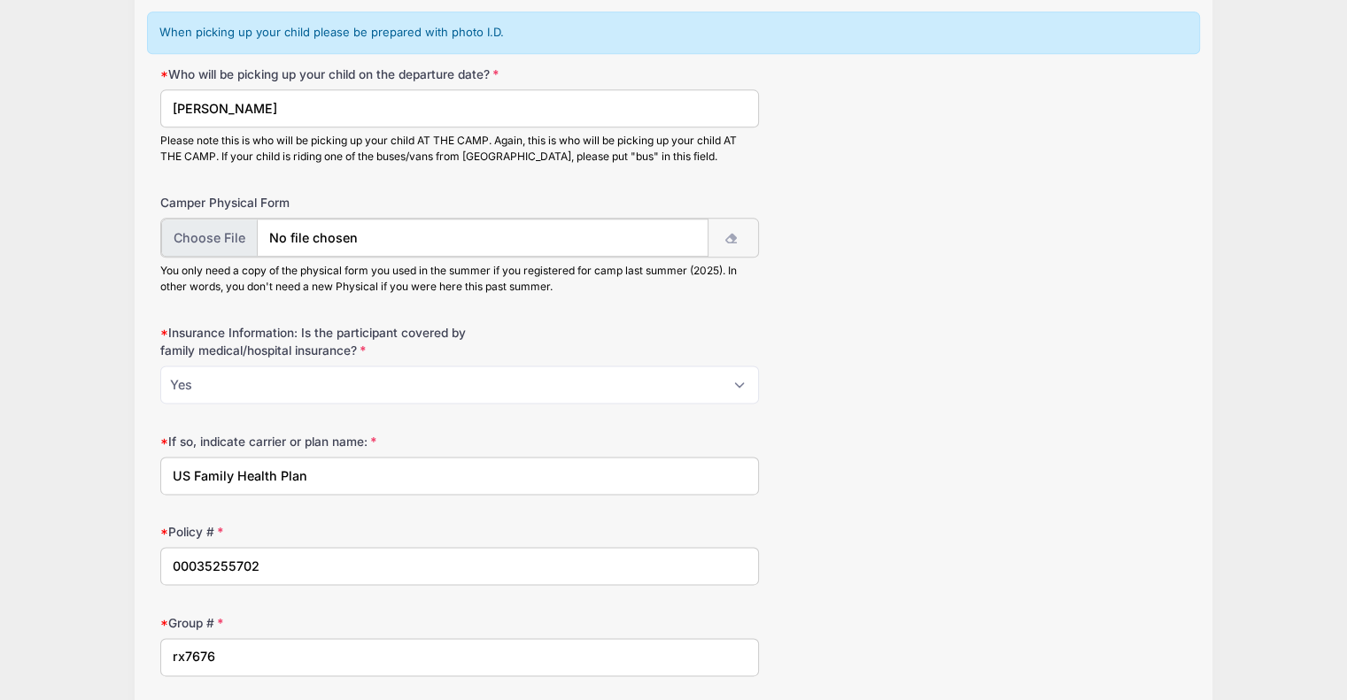
click at [220, 243] on input "file" at bounding box center [434, 238] width 547 height 38
type input "C:\fakepath\Hook Reagan physical.pdf"
click at [977, 402] on div "Insurance Information: Is the participant covered by family medical/hospital in…" at bounding box center [673, 362] width 1026 height 80
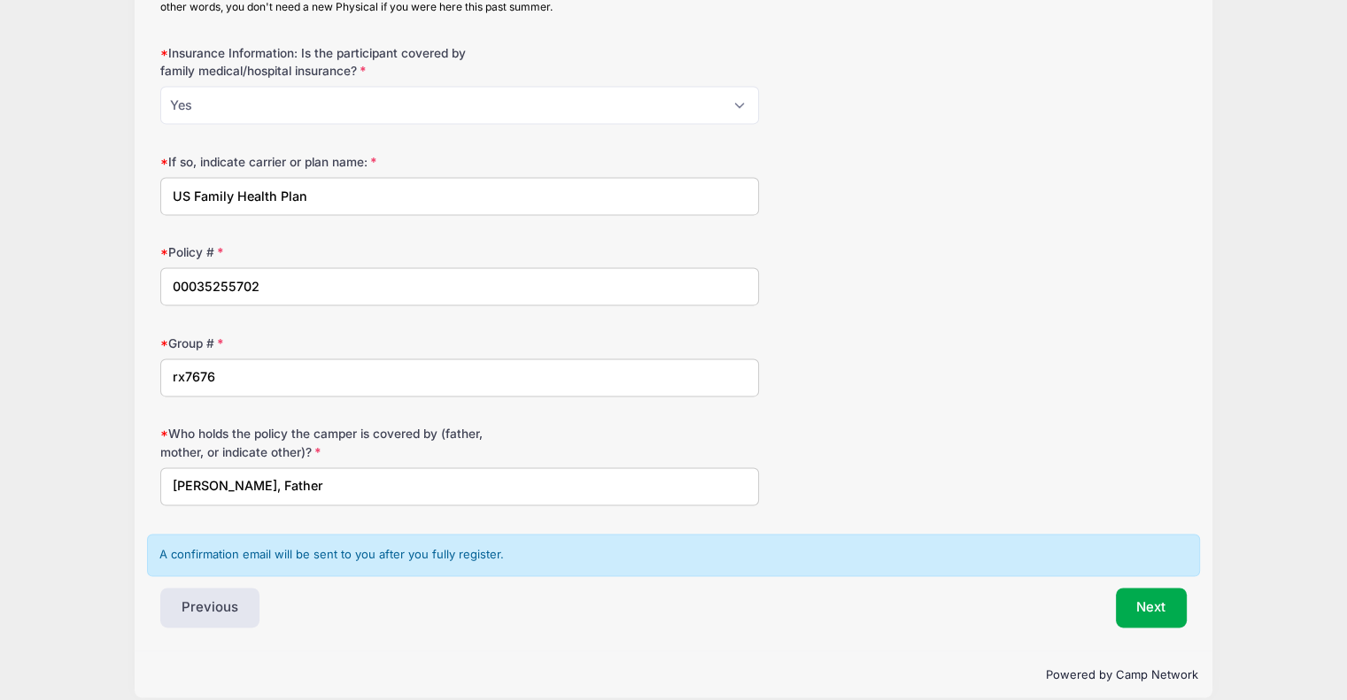
scroll to position [2505, 0]
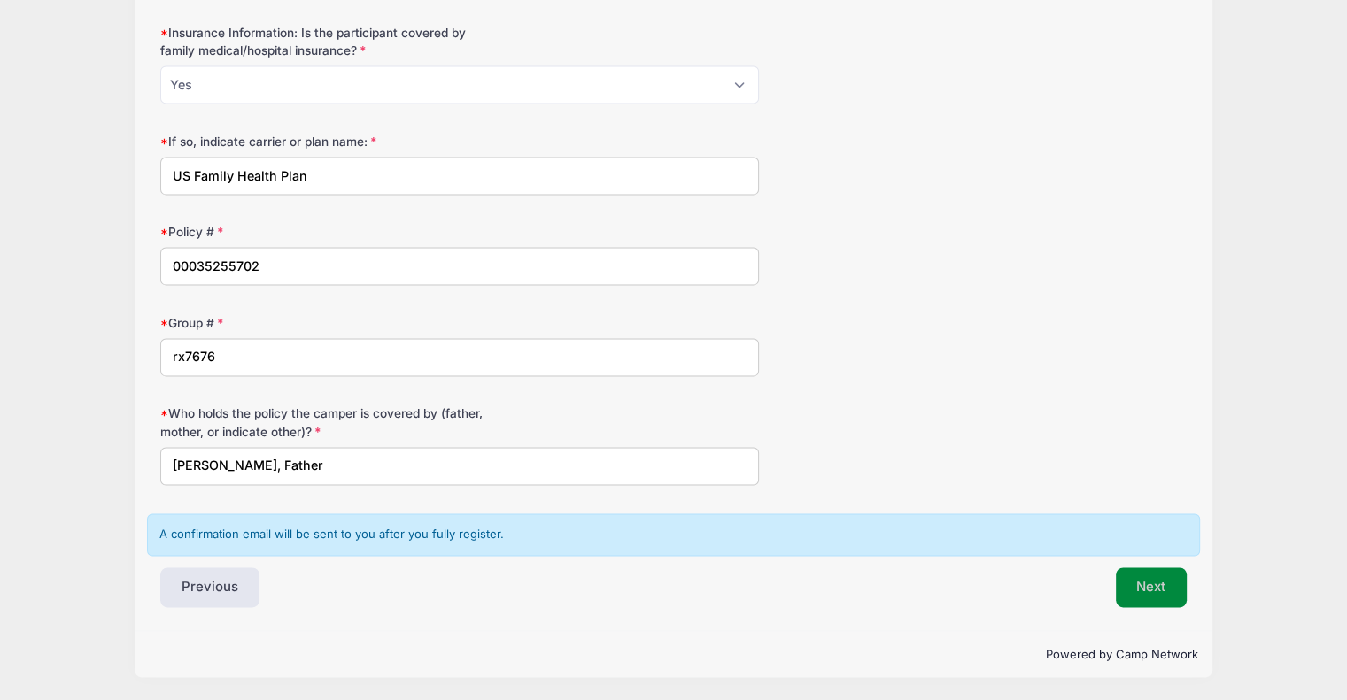
click at [1165, 601] on button "Next" at bounding box center [1152, 588] width 72 height 41
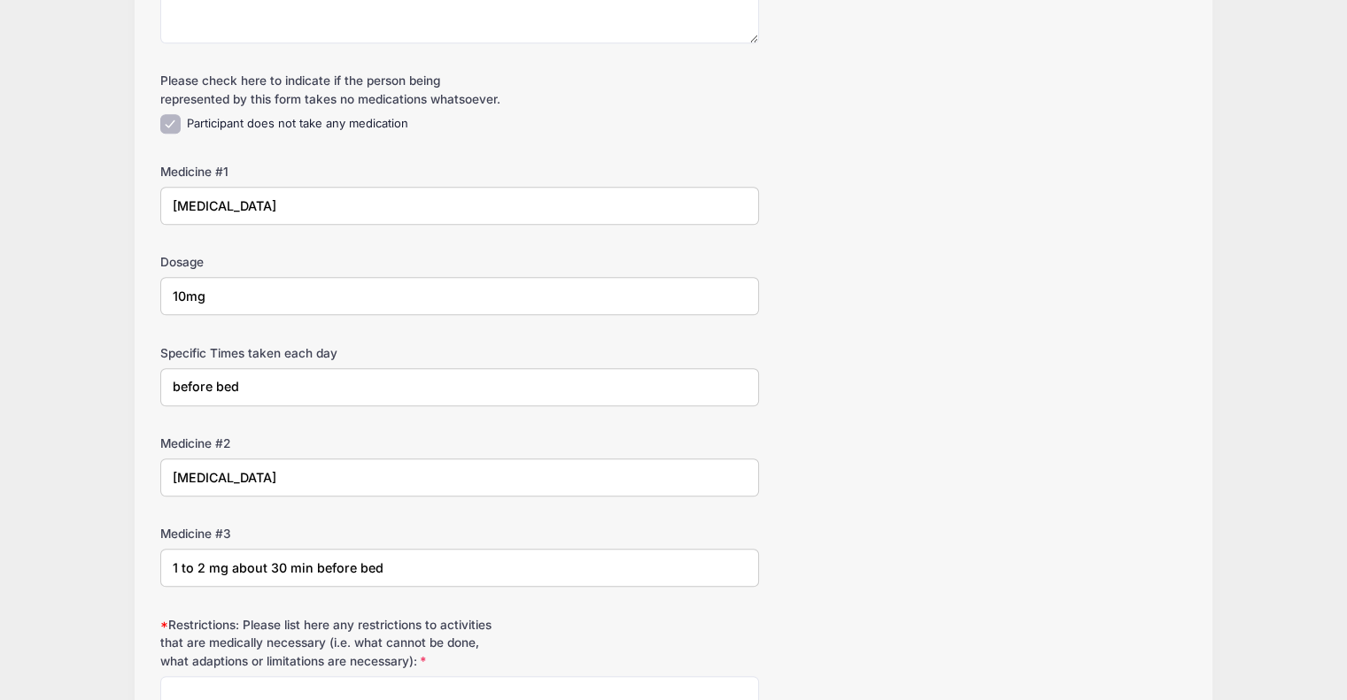
scroll to position [0, 0]
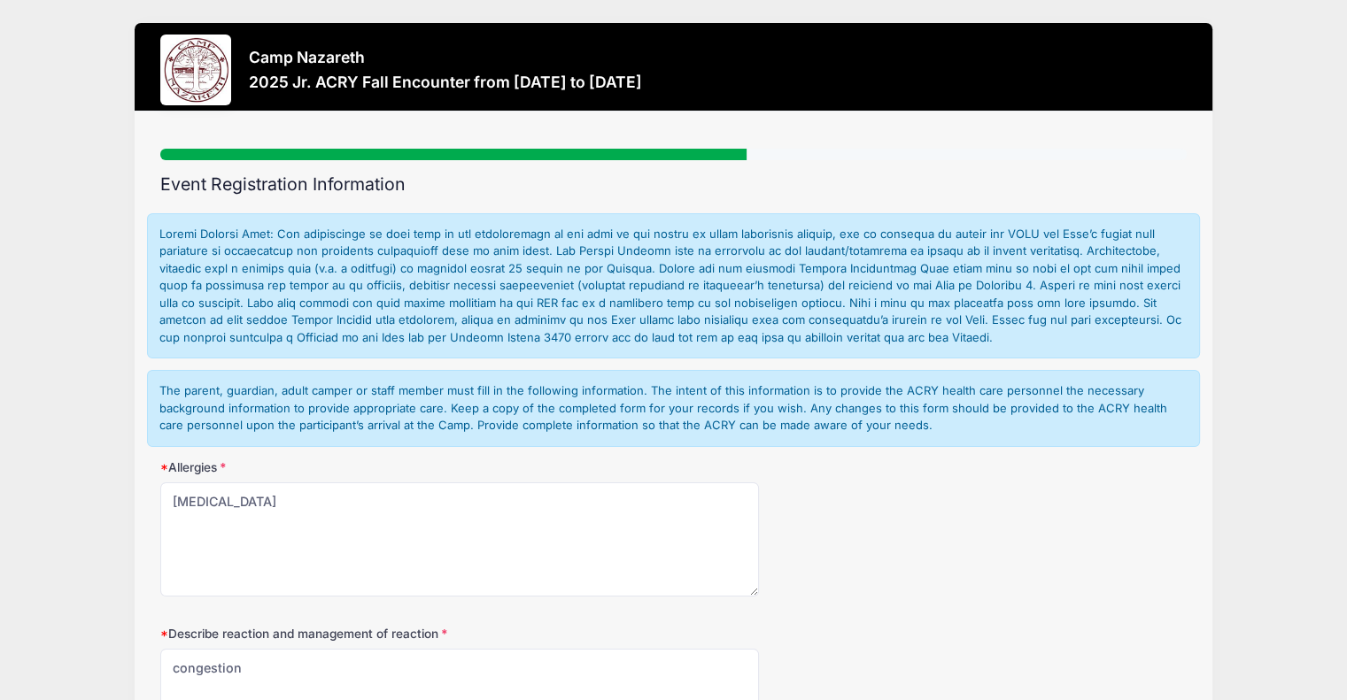
click at [913, 565] on div "Allergies seasonal allergies" at bounding box center [673, 528] width 1026 height 138
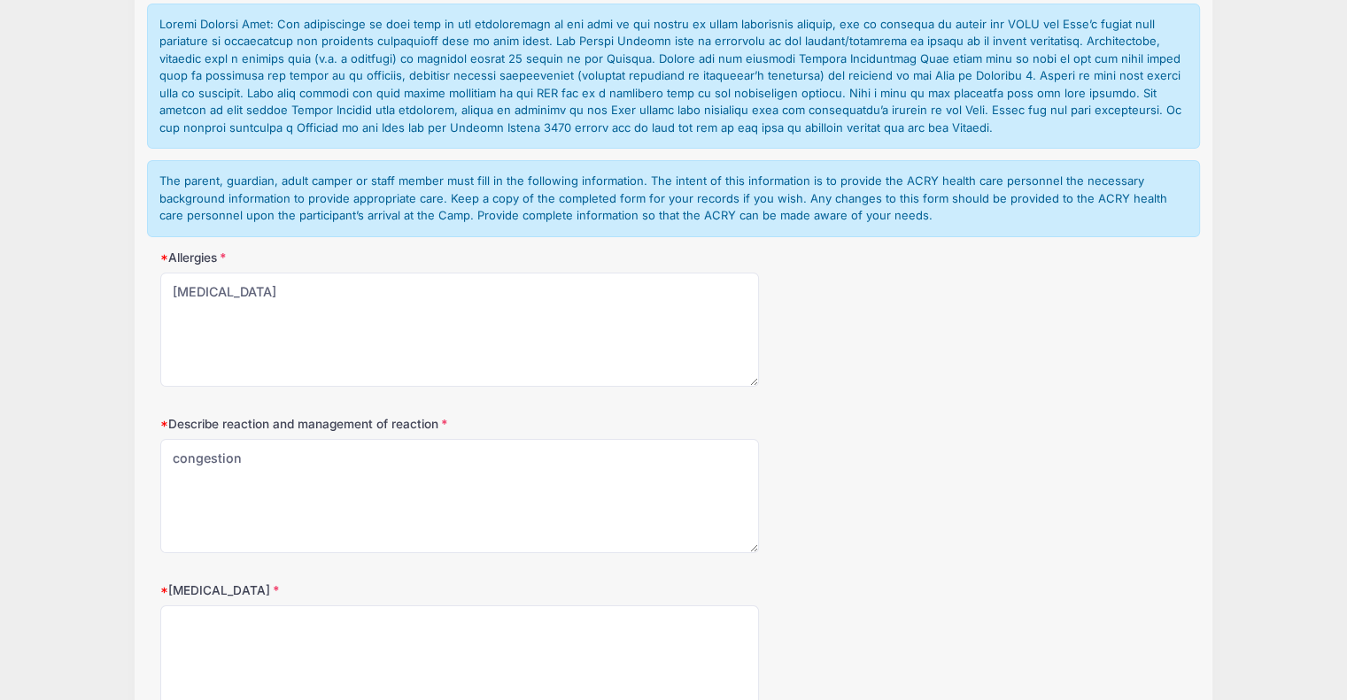
scroll to position [212, 0]
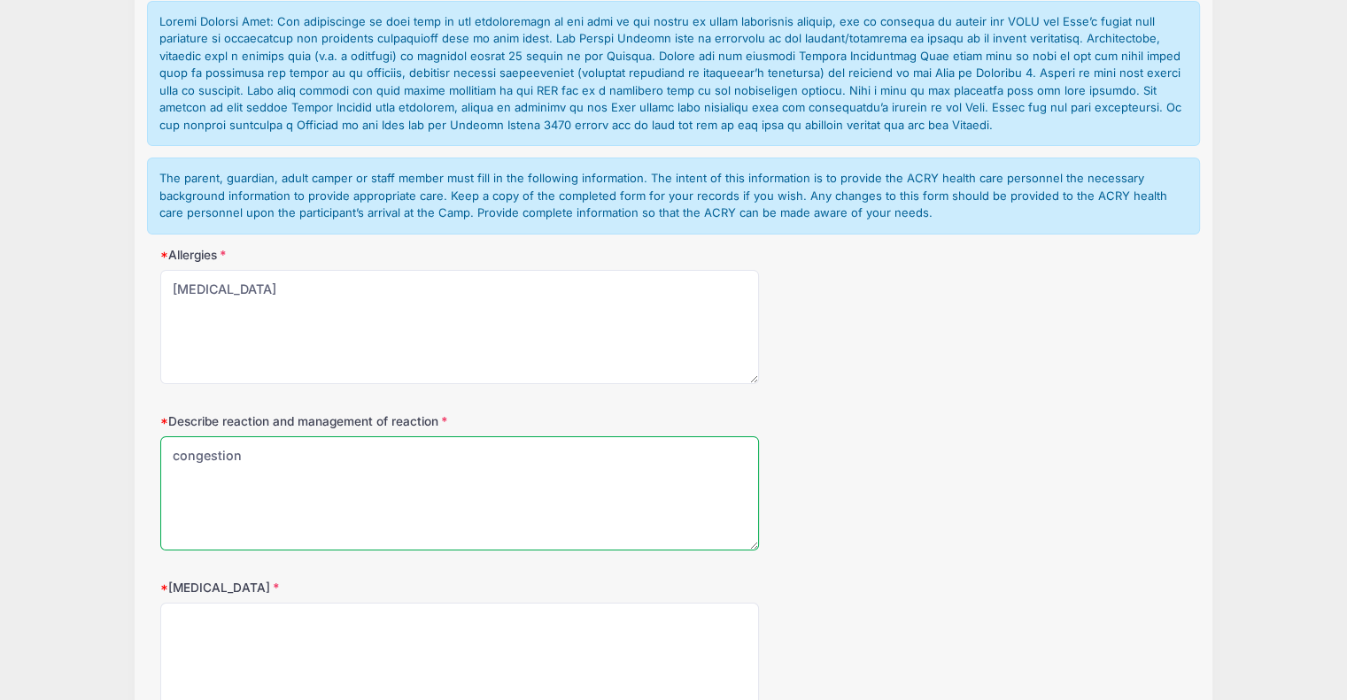
click at [326, 456] on textarea "congestion" at bounding box center [459, 493] width 599 height 114
type textarea "congestion takes zyrtec and albuterol inhaler as needed"
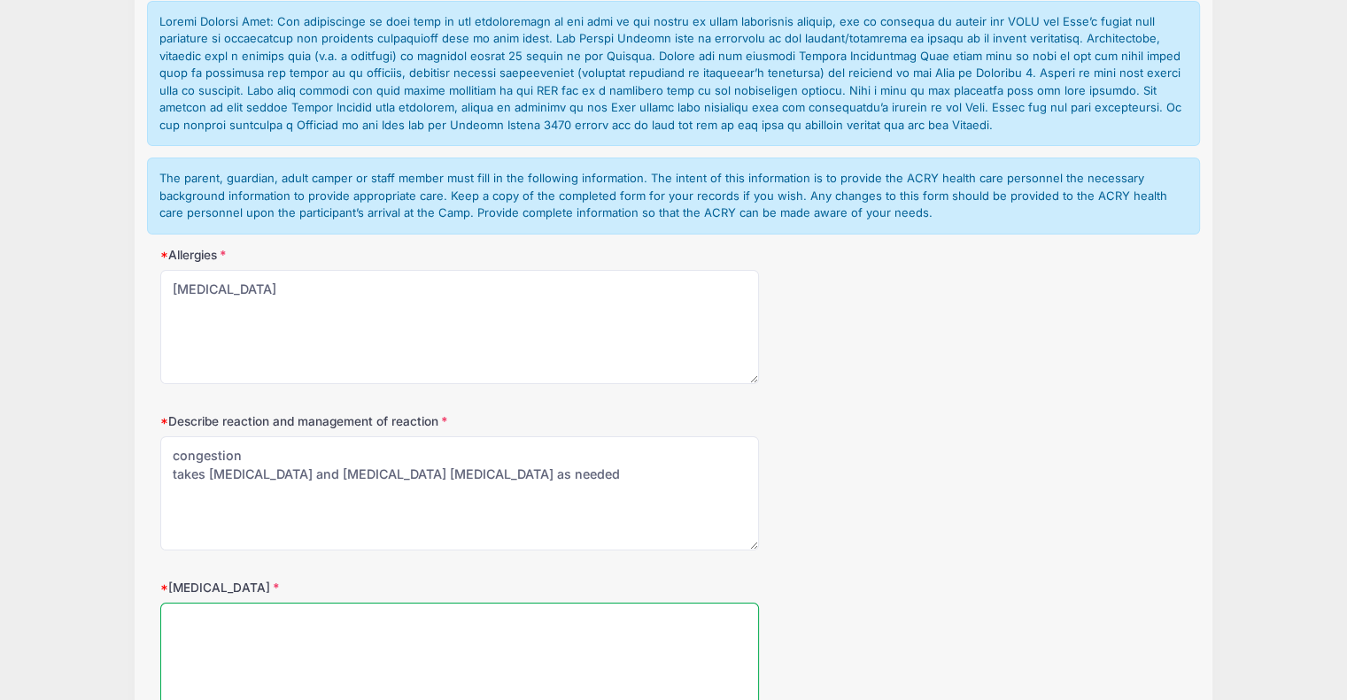
click at [186, 650] on textarea "Food Allergies" at bounding box center [459, 660] width 599 height 114
type textarea "n/a"
click at [854, 537] on div "Describe reaction and management of reaction congestion" at bounding box center [673, 482] width 1026 height 138
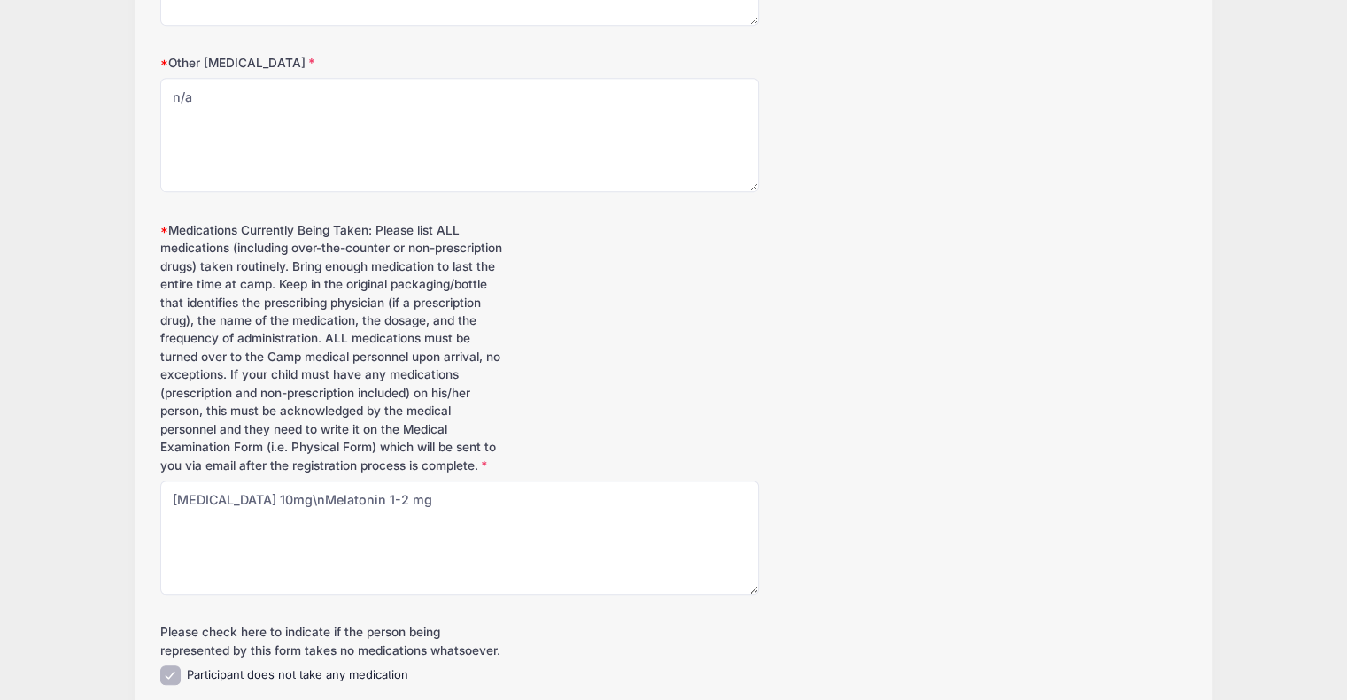
scroll to position [1133, 0]
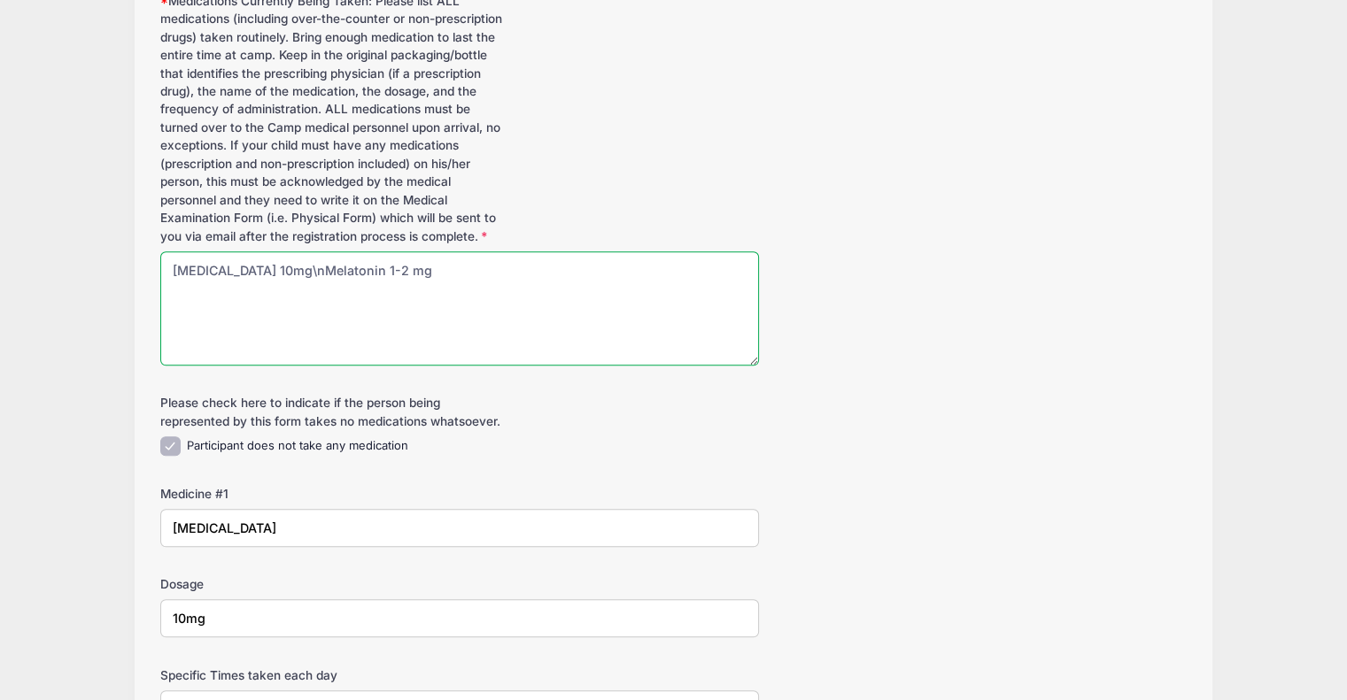
click at [503, 292] on textarea "cetirizine 10mg\nMelatonin 1-2 mg" at bounding box center [459, 308] width 599 height 114
type textarea "cetirizine 10mg\nMelatonin 1-2 mg albuterol inhaler prn"
click at [639, 398] on form "The parent, guardian, adult camper or staff member must fill in the following i…" at bounding box center [673, 568] width 1026 height 2977
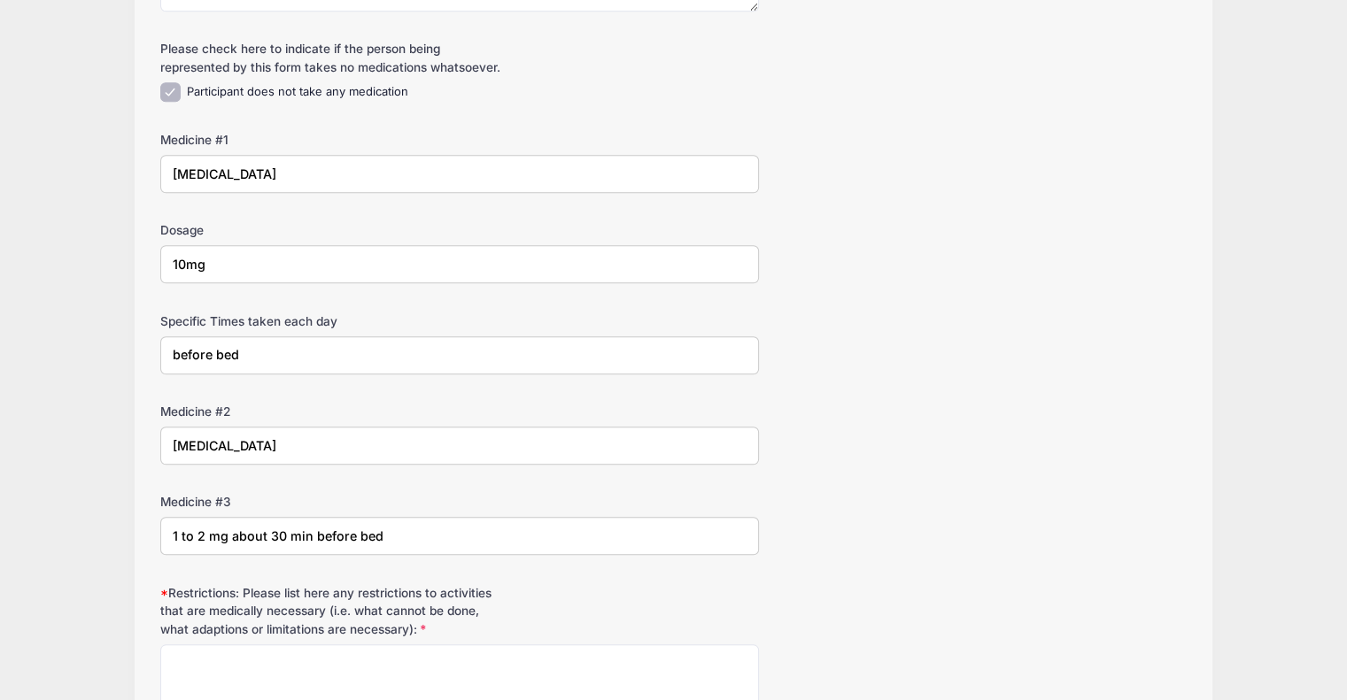
scroll to position [1665, 0]
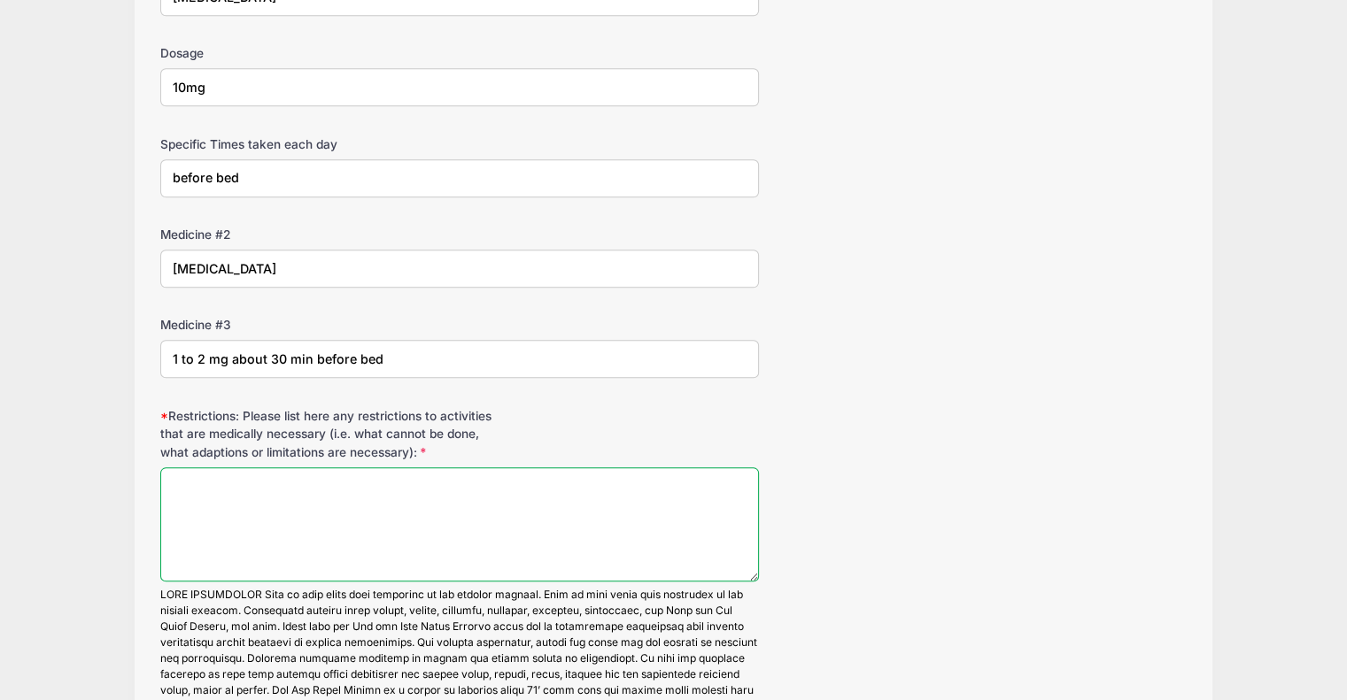
click at [517, 520] on textarea "Restrictions: Please list here any restrictions to activities that are medicall…" at bounding box center [459, 524] width 599 height 114
type textarea "n/a"
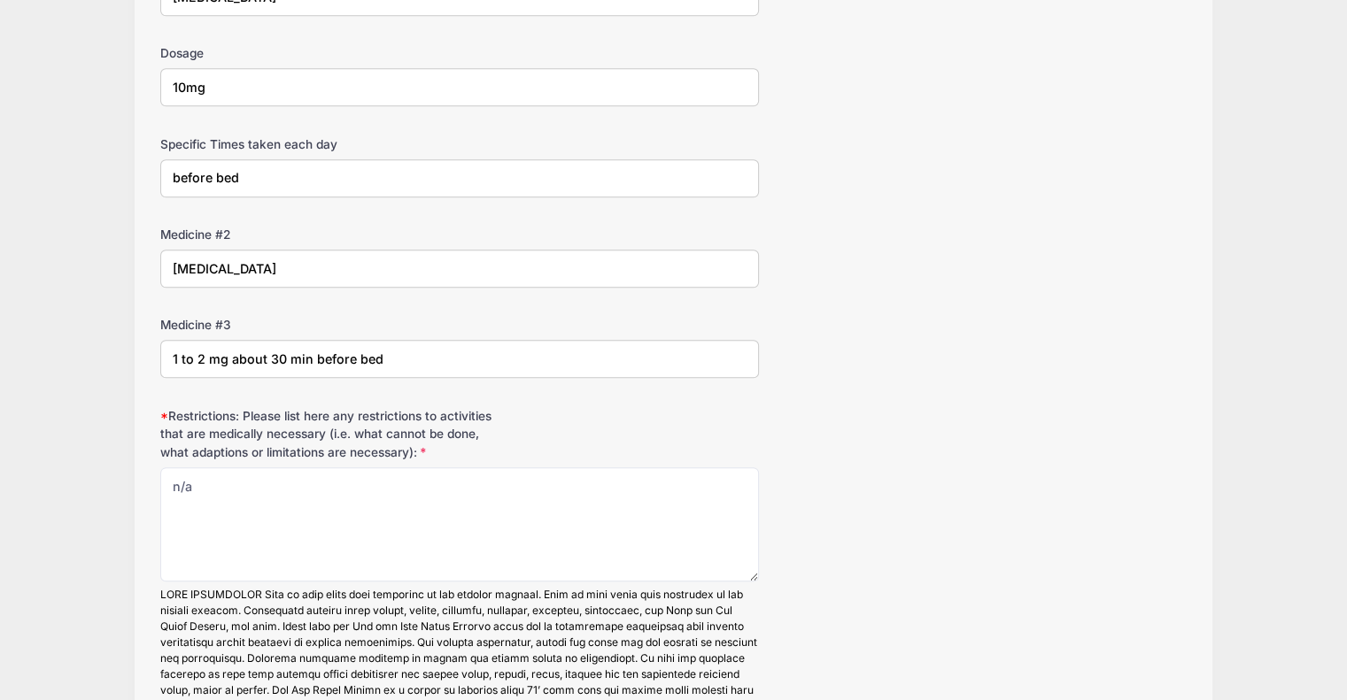
click at [1034, 530] on div "Restrictions: Please list here any restrictions to activities that are medicall…" at bounding box center [673, 672] width 1026 height 531
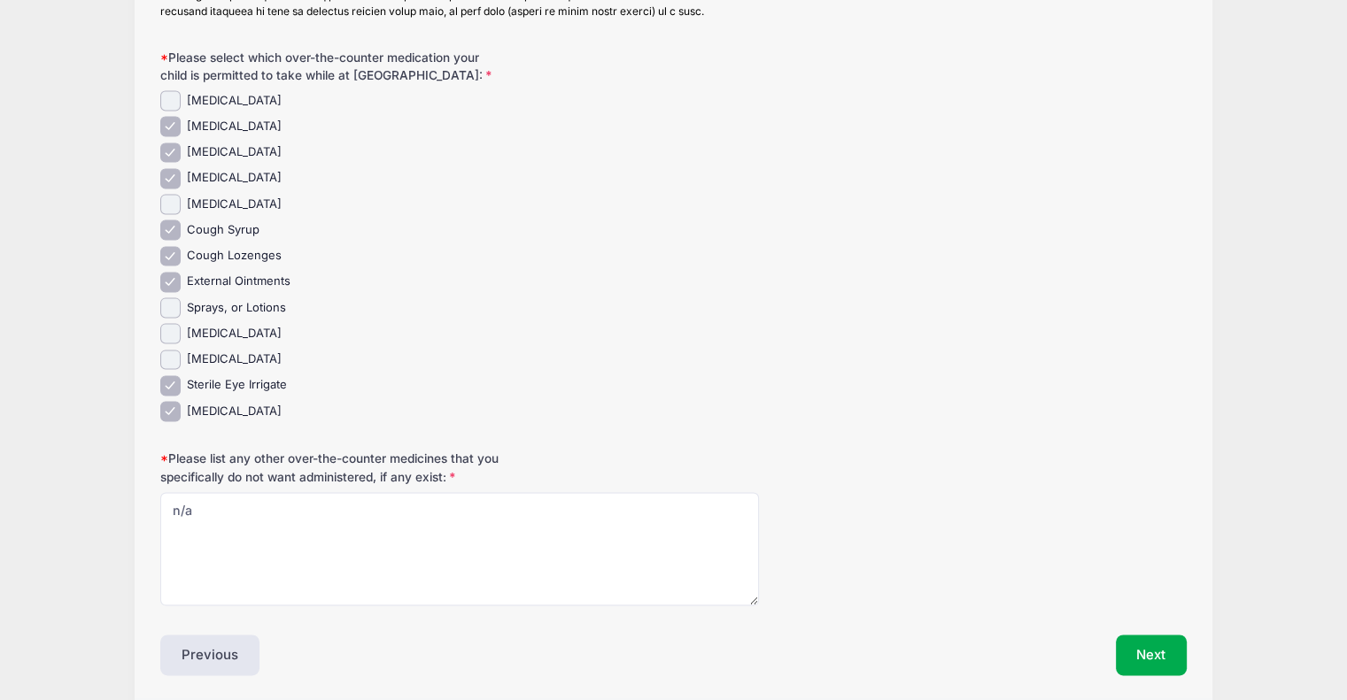
scroll to position [2585, 0]
click at [174, 212] on input "Pepto Bismol" at bounding box center [170, 202] width 20 height 20
checkbox input "true"
click at [172, 316] on input "Sprays, or Lotions" at bounding box center [170, 306] width 20 height 20
checkbox input "true"
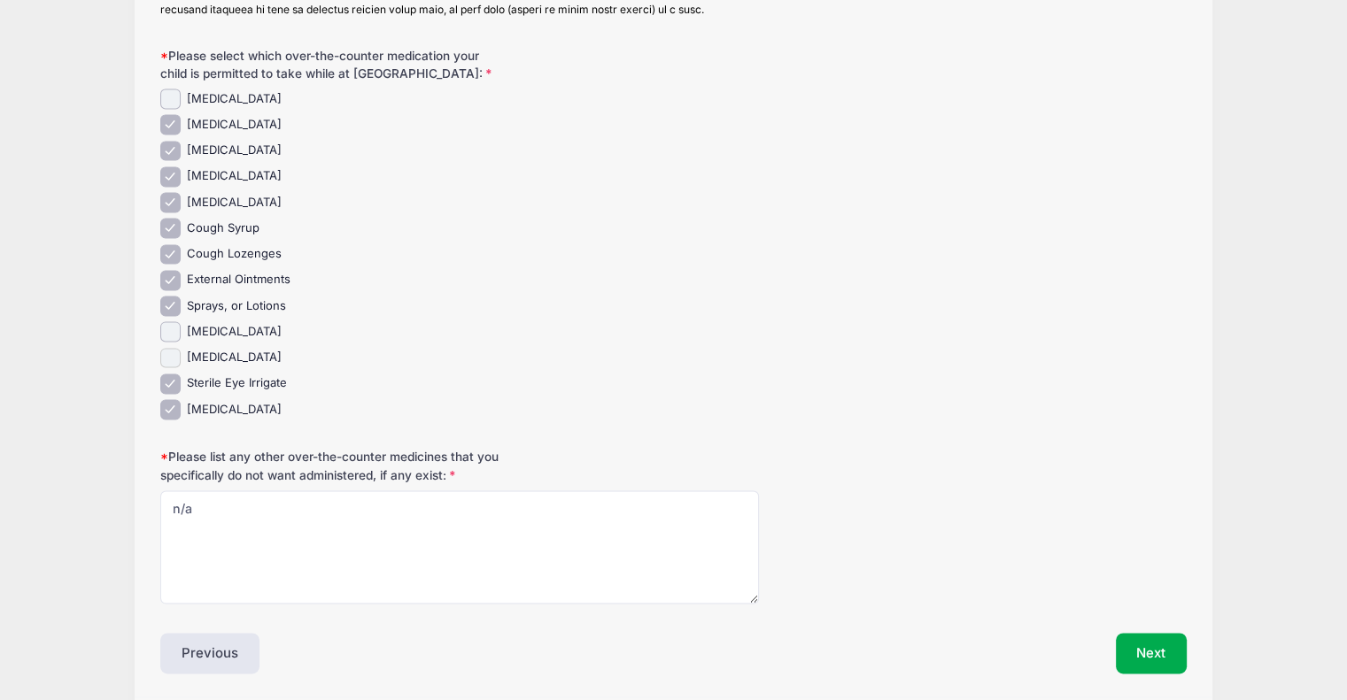
click at [170, 368] on input "Antiseptic Throat Spray" at bounding box center [170, 358] width 20 height 20
checkbox input "true"
click at [1146, 672] on button "Next" at bounding box center [1152, 653] width 72 height 41
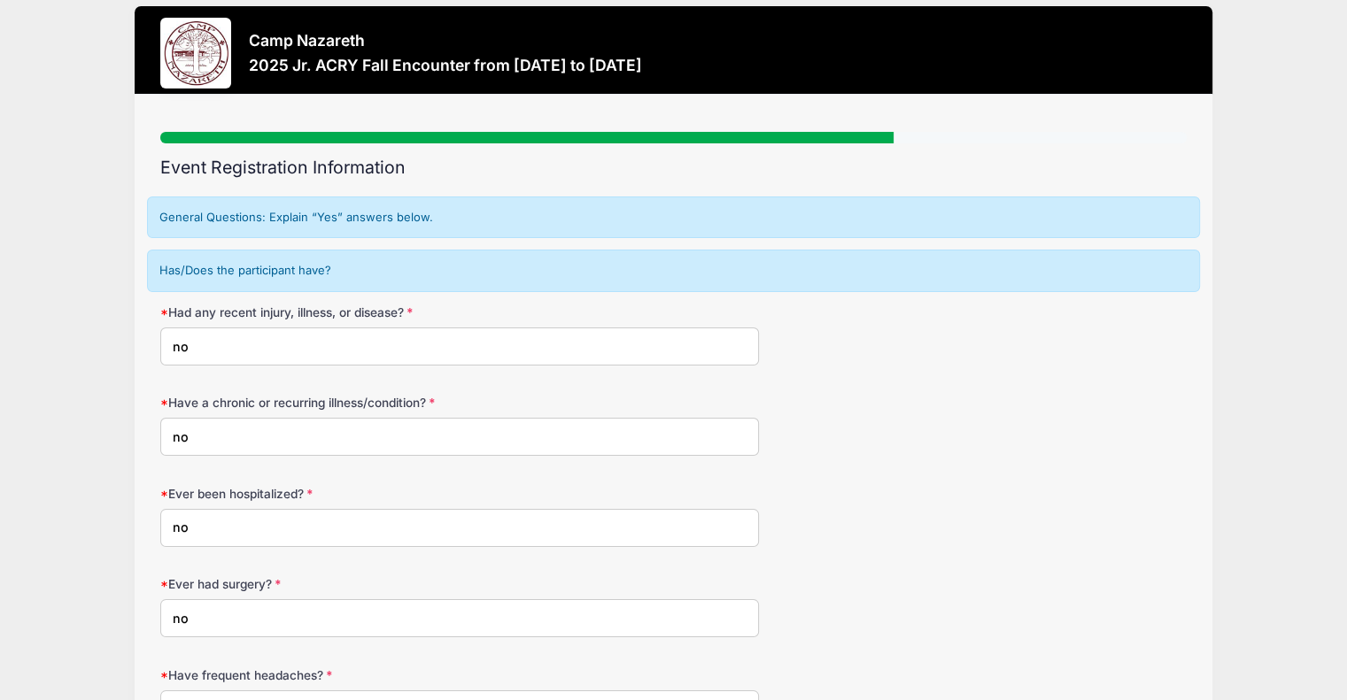
scroll to position [0, 0]
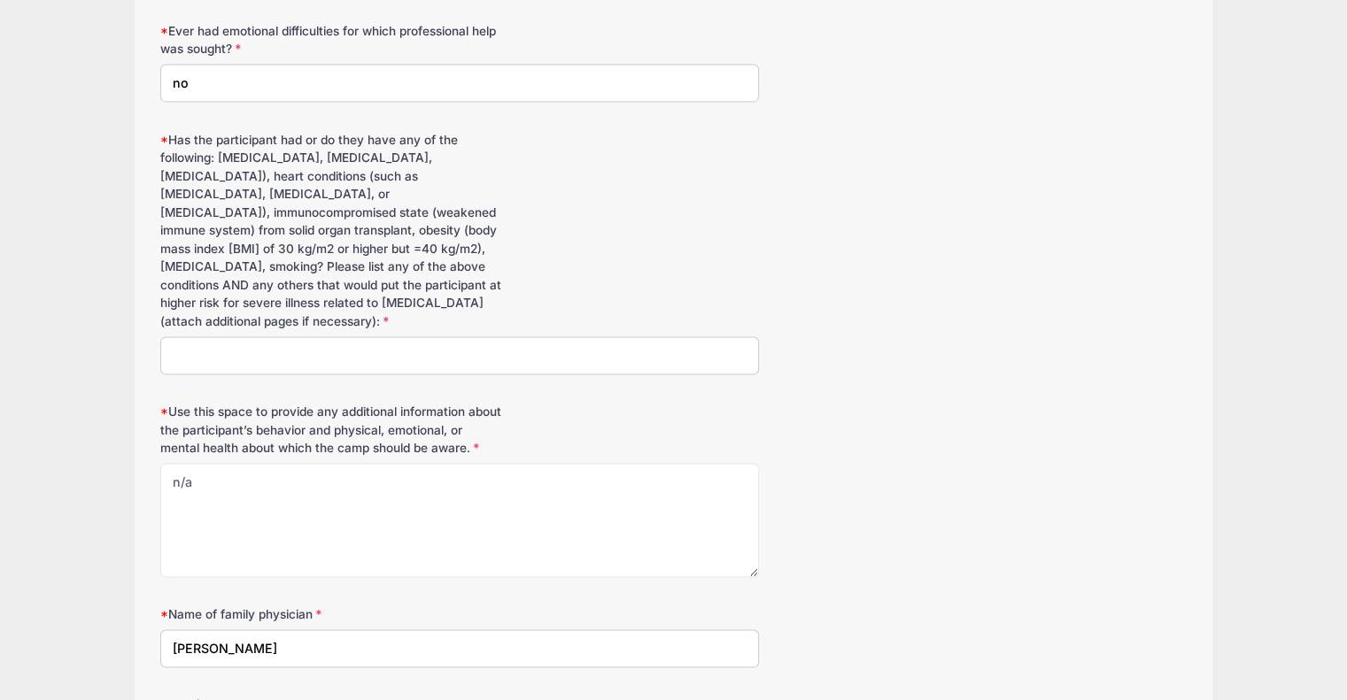
scroll to position [2585, 0]
click at [397, 335] on input "Has the participant had or do they have any of the following: cancer, chronic k…" at bounding box center [459, 354] width 599 height 38
type input "no"
click at [938, 342] on div "Has the participant had or do they have any of the following: cancer, chronic k…" at bounding box center [673, 250] width 1026 height 243
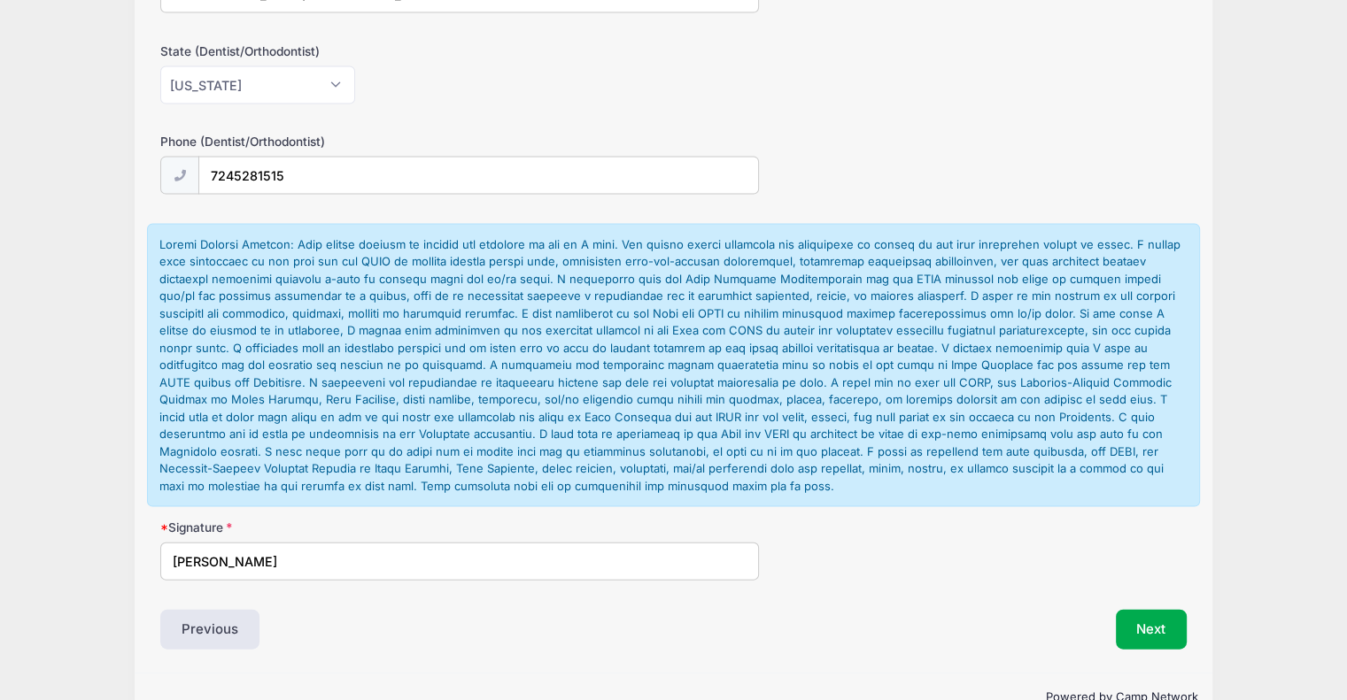
scroll to position [3701, 0]
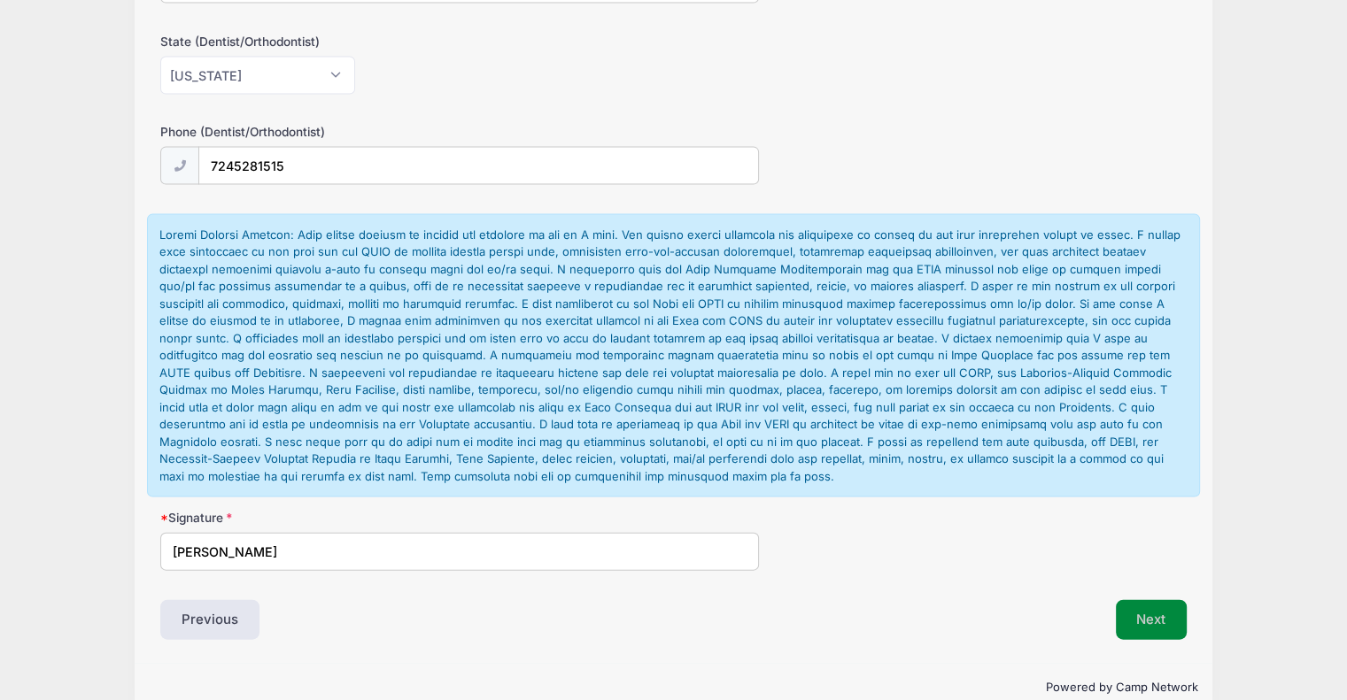
click at [1151, 600] on button "Next" at bounding box center [1152, 620] width 72 height 41
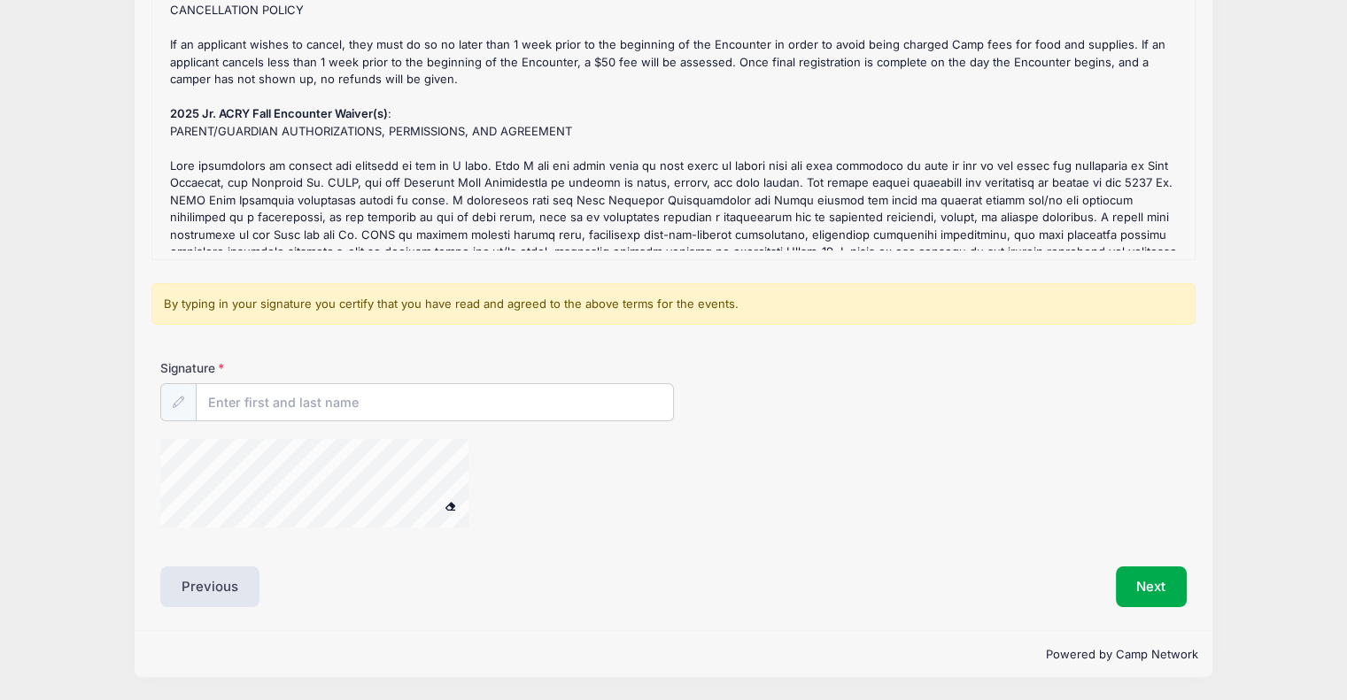
scroll to position [0, 0]
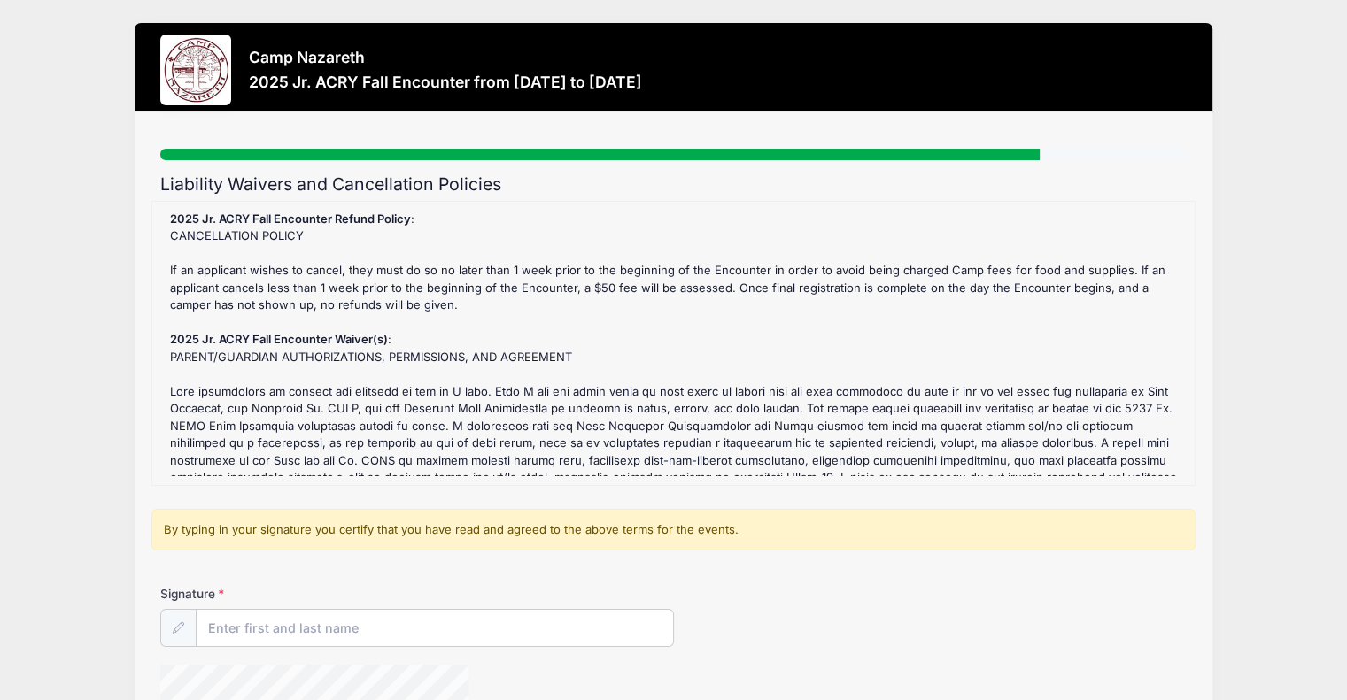
click at [1048, 587] on div "Signature" at bounding box center [673, 616] width 1026 height 62
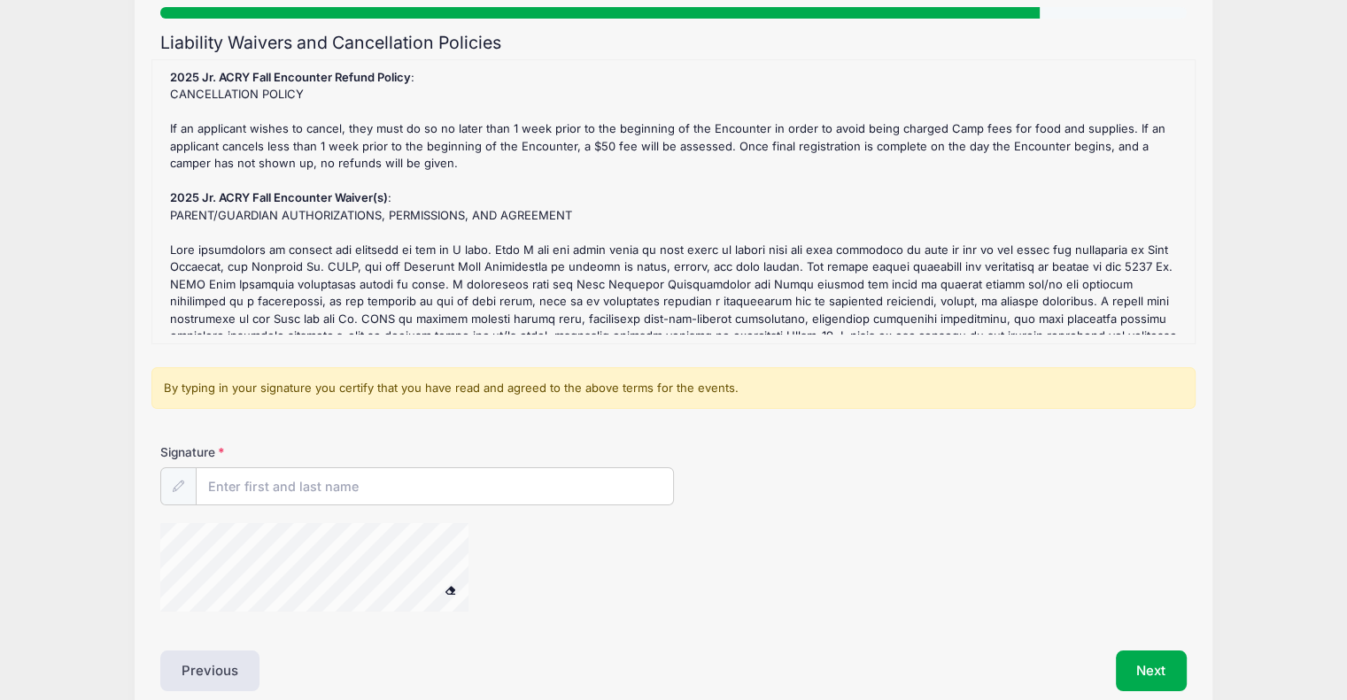
scroll to position [177, 0]
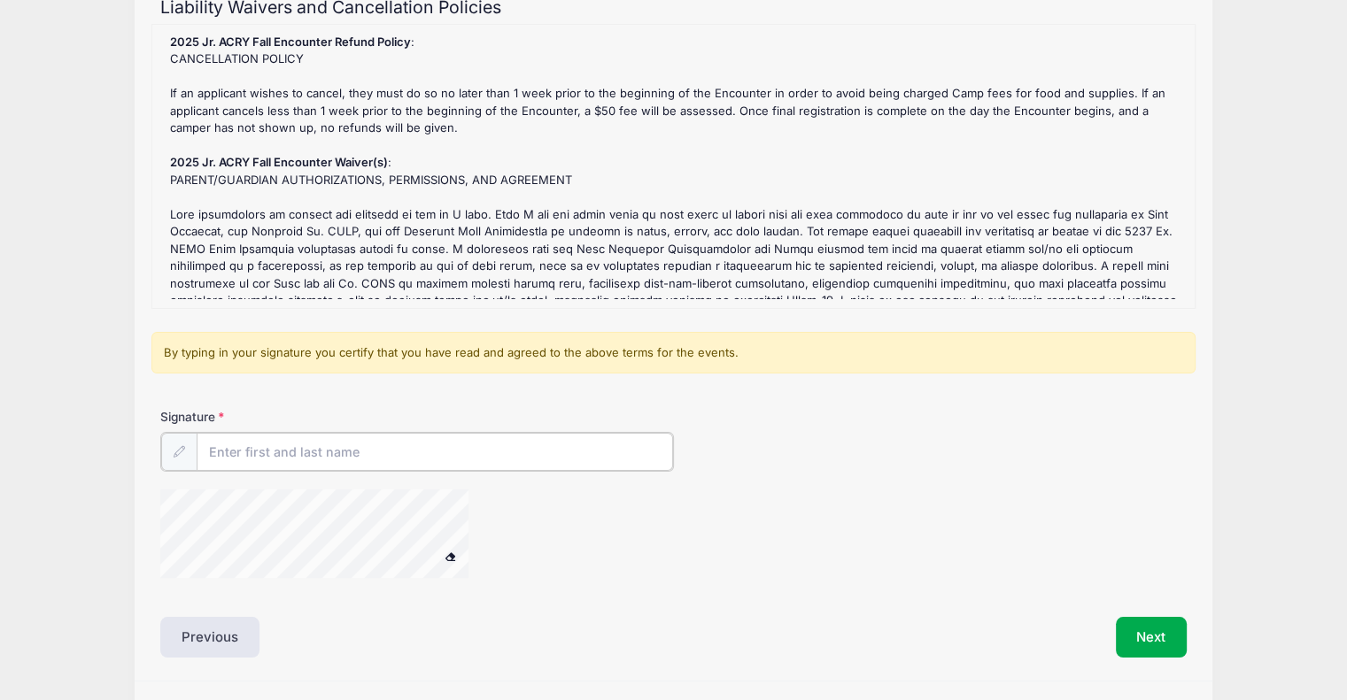
click at [262, 452] on input "Signature" at bounding box center [435, 452] width 476 height 38
click at [158, 552] on div "Signature Sara Hook" at bounding box center [673, 501] width 1044 height 186
type input "Sara Hook"
click at [320, 558] on div "Signature Sara Hook" at bounding box center [673, 500] width 1044 height 184
drag, startPoint x: 338, startPoint y: 486, endPoint x: 316, endPoint y: 580, distance: 96.4
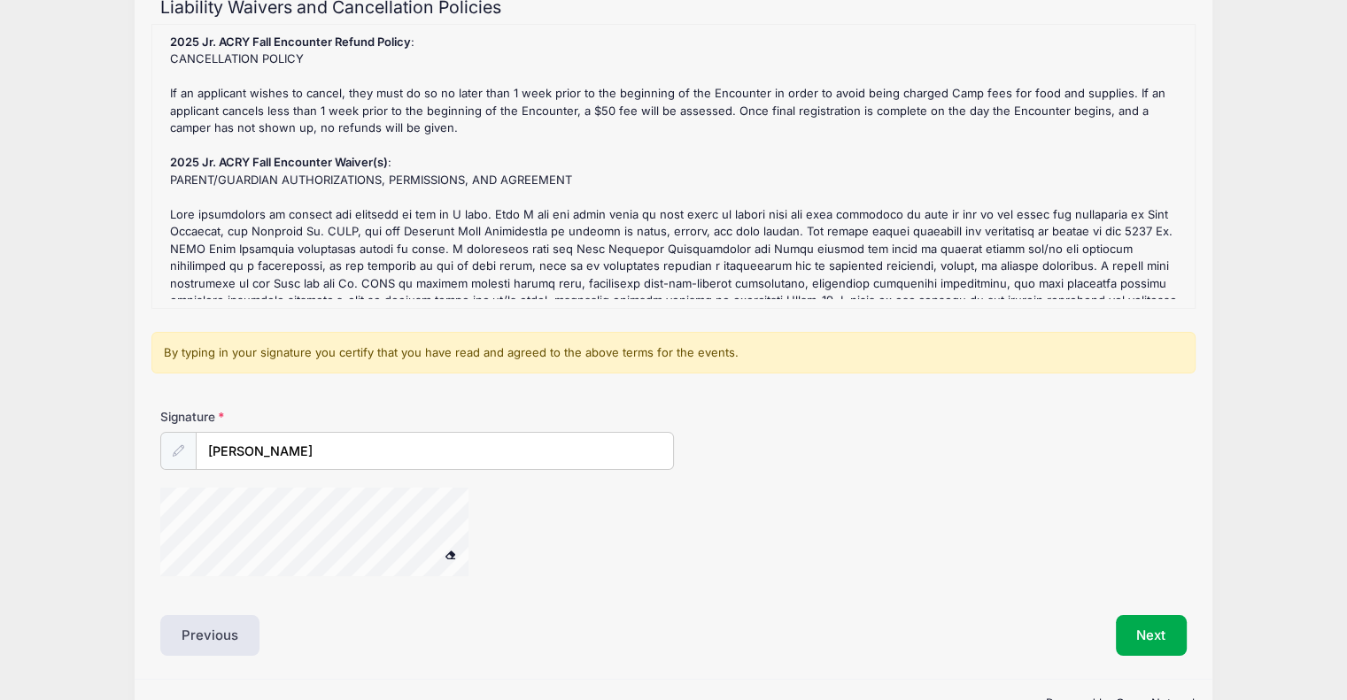
click at [316, 580] on div "Signature Sara Hook" at bounding box center [673, 500] width 1044 height 184
click at [386, 560] on div "Signature Sara Hook" at bounding box center [673, 501] width 1044 height 186
click at [1129, 627] on button "Next" at bounding box center [1152, 635] width 72 height 41
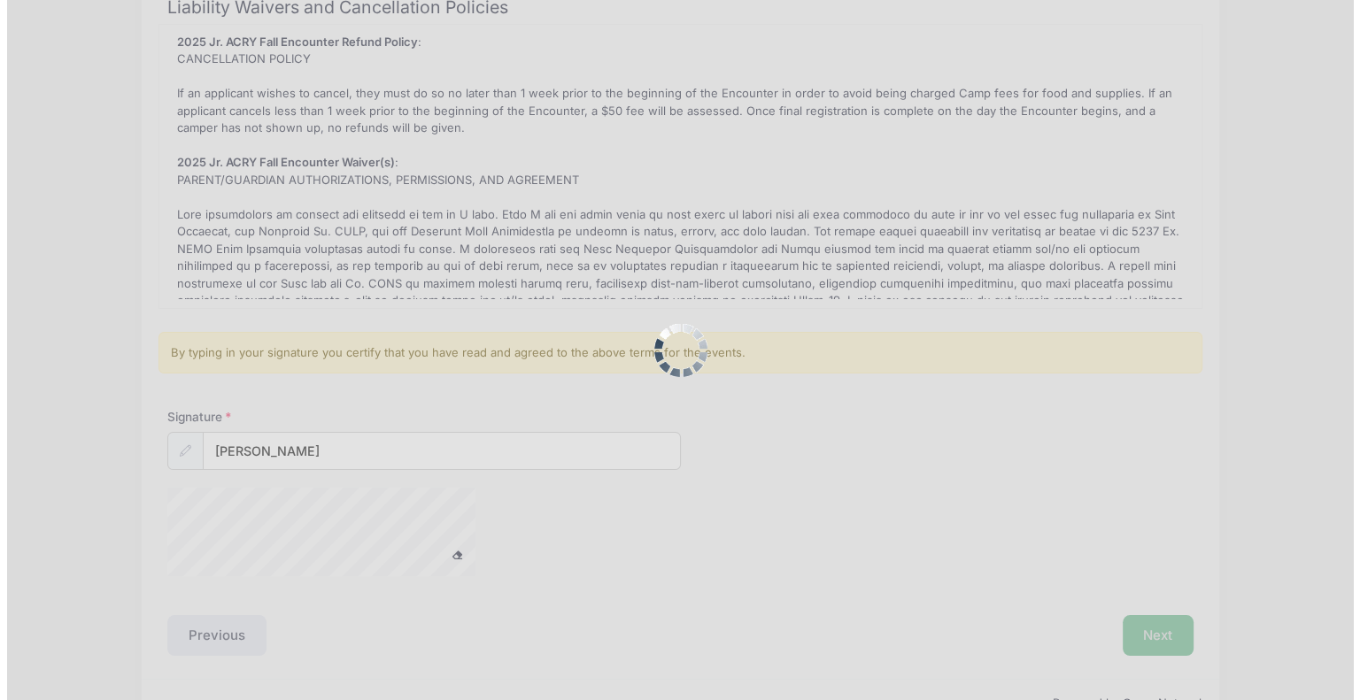
scroll to position [0, 0]
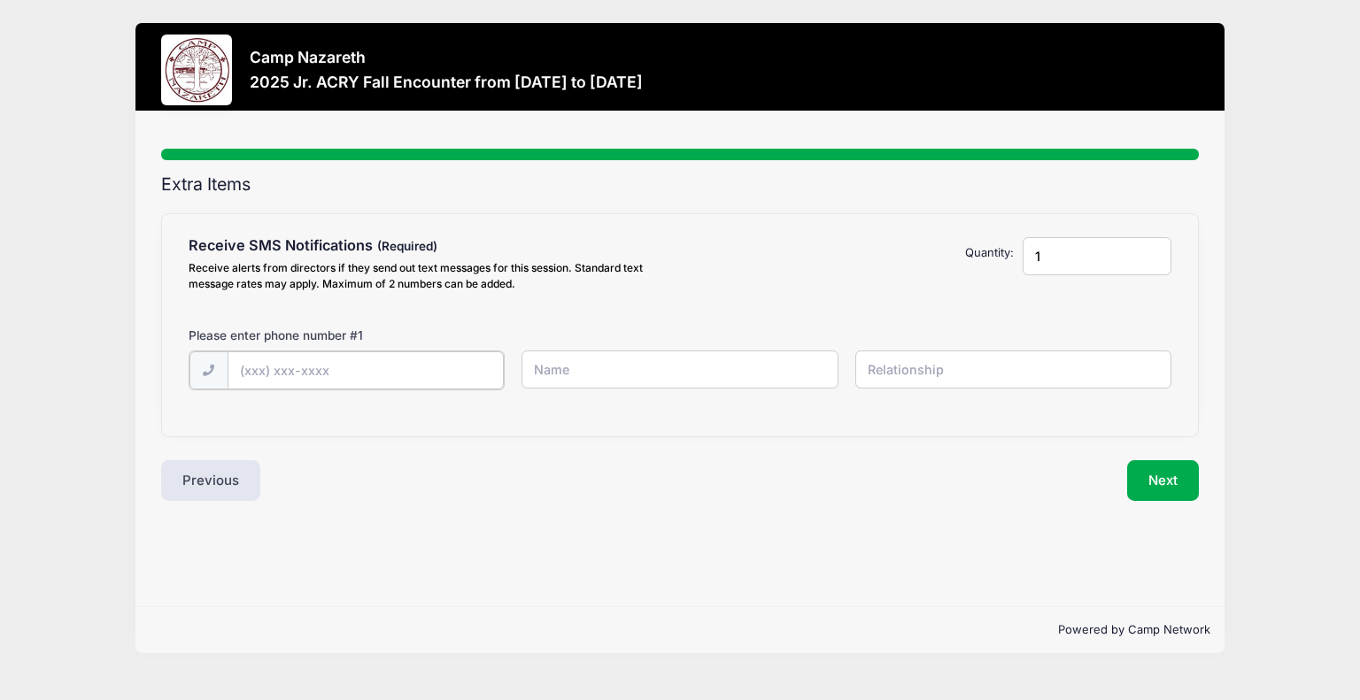
click at [315, 362] on input "text" at bounding box center [366, 371] width 276 height 38
type input "(717) 609-5320"
click at [683, 370] on input "text" at bounding box center [679, 370] width 316 height 38
type input "Sara Hook"
type input "mom"
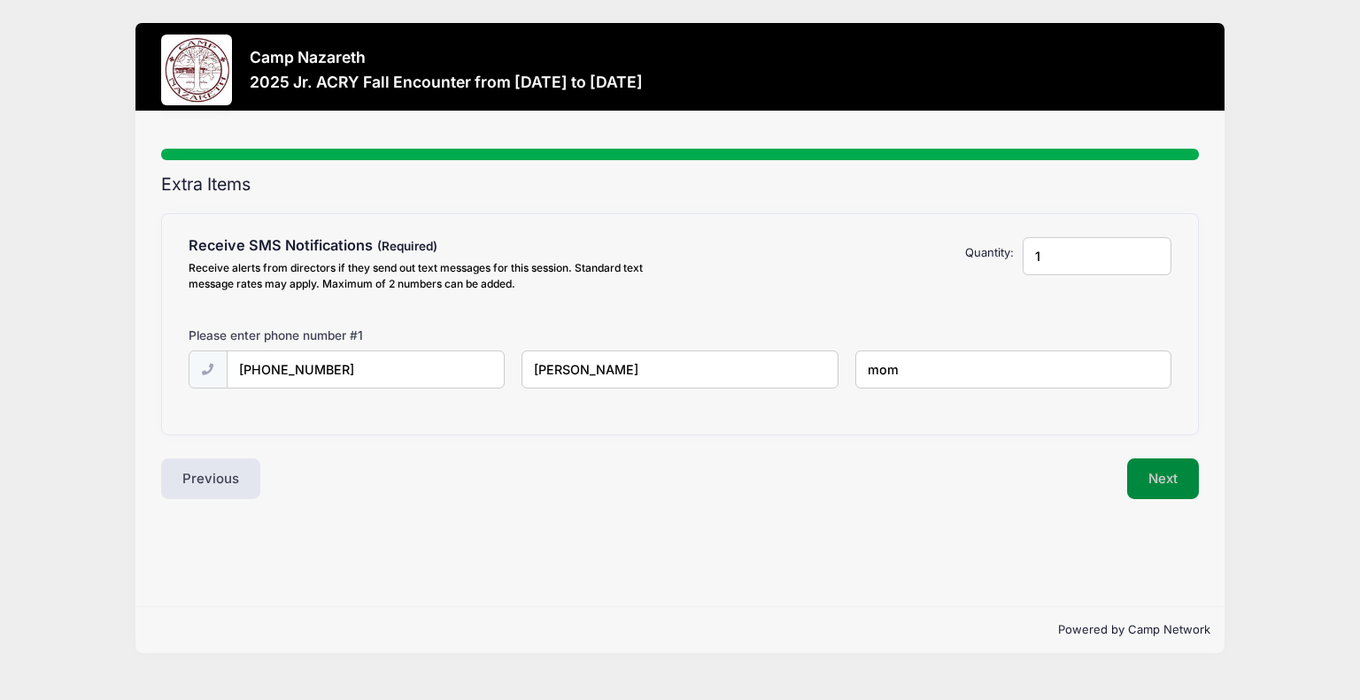
click at [1176, 483] on button "Next" at bounding box center [1163, 479] width 72 height 41
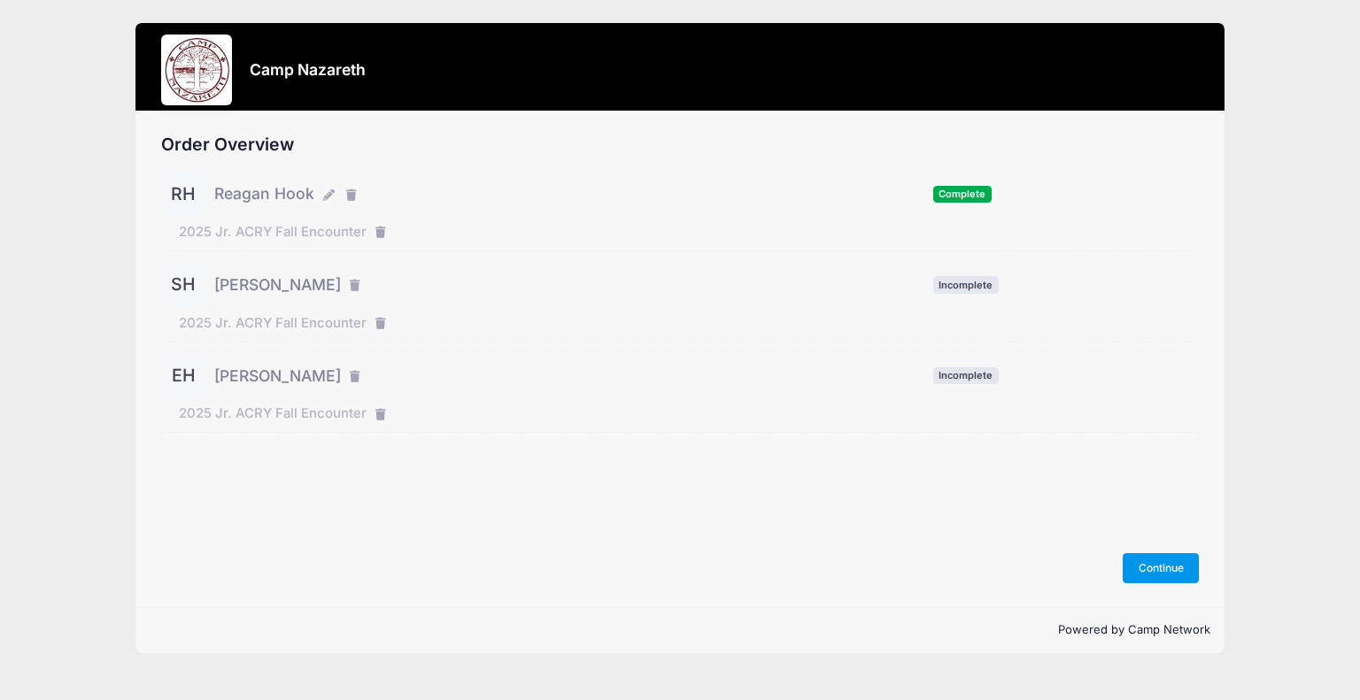
click at [1158, 564] on button "Continue" at bounding box center [1161, 568] width 76 height 30
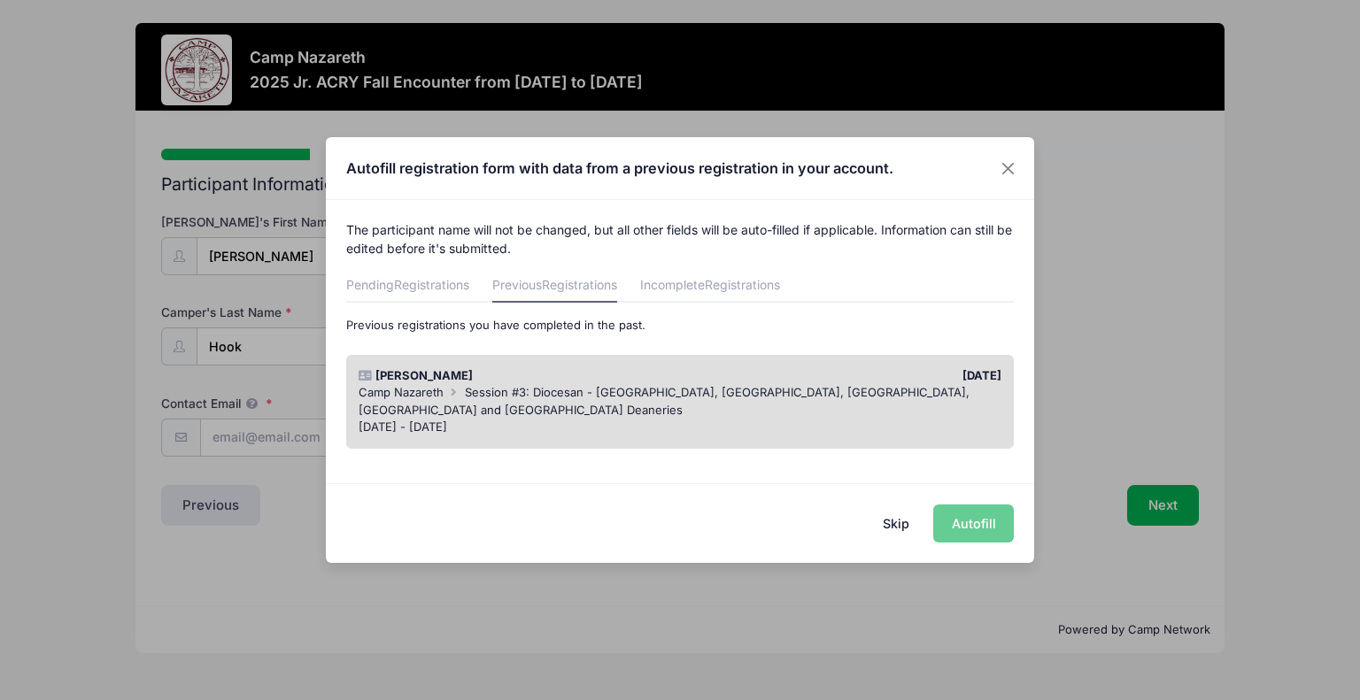
click at [861, 397] on span "Session #3: Diocesan - Johnstown, Pocono, Southern Tier, Youngstown and Chicago…" at bounding box center [664, 401] width 611 height 32
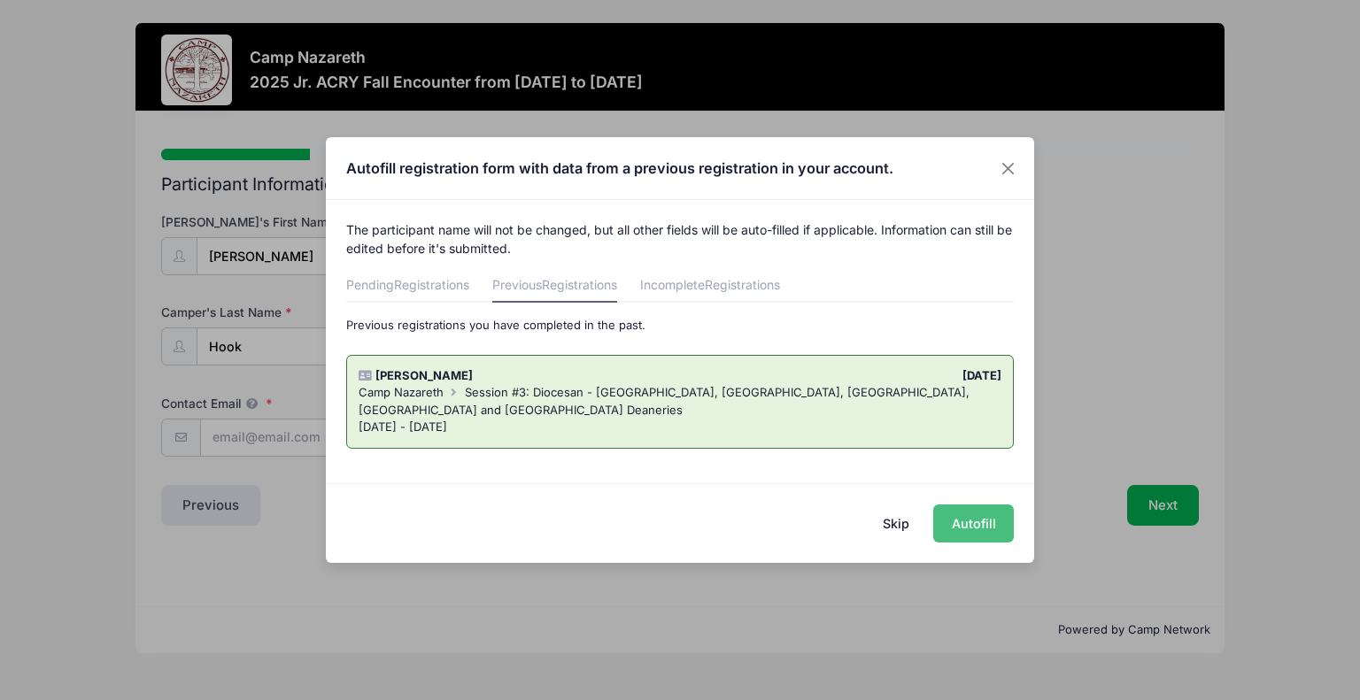
click at [984, 530] on button "Autofill" at bounding box center [973, 524] width 81 height 38
type input "saraskydog@gmail.com"
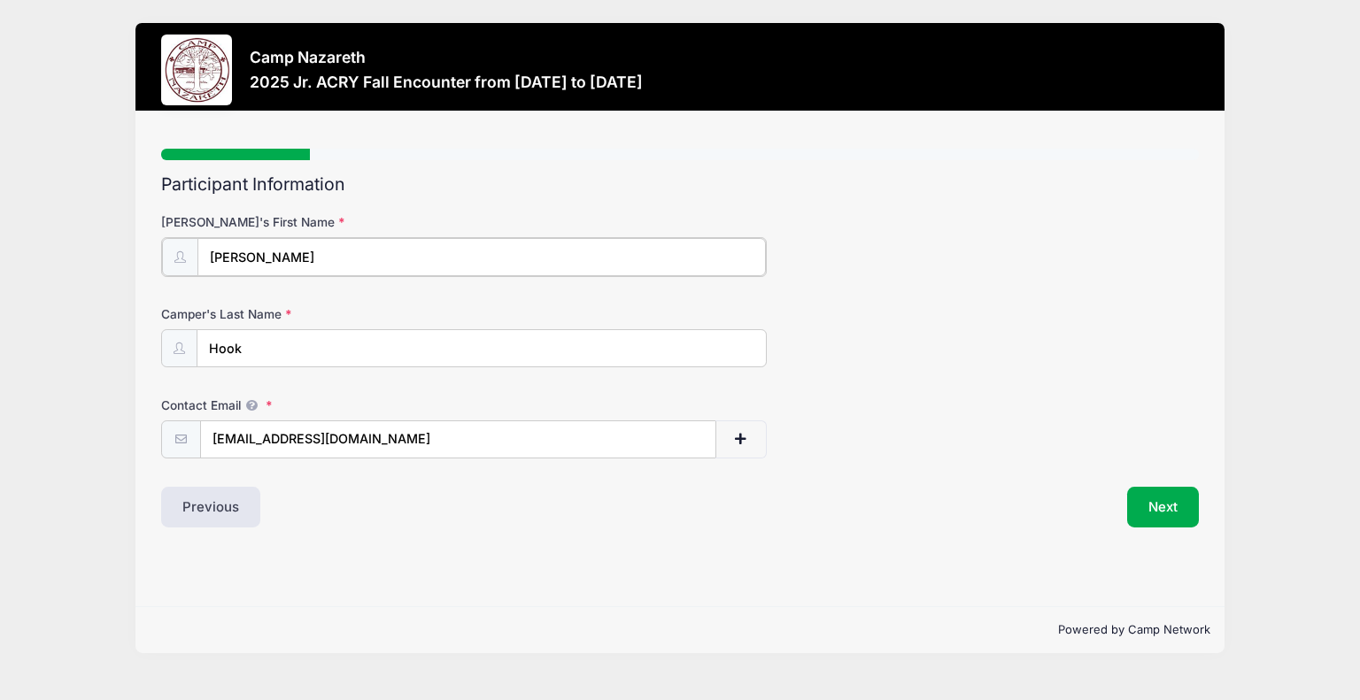
click at [506, 259] on input "Sadie" at bounding box center [481, 257] width 568 height 38
type input "Sadie Claire"
click at [529, 504] on div "Previous" at bounding box center [417, 505] width 528 height 41
click at [1176, 504] on button "Next" at bounding box center [1163, 505] width 72 height 41
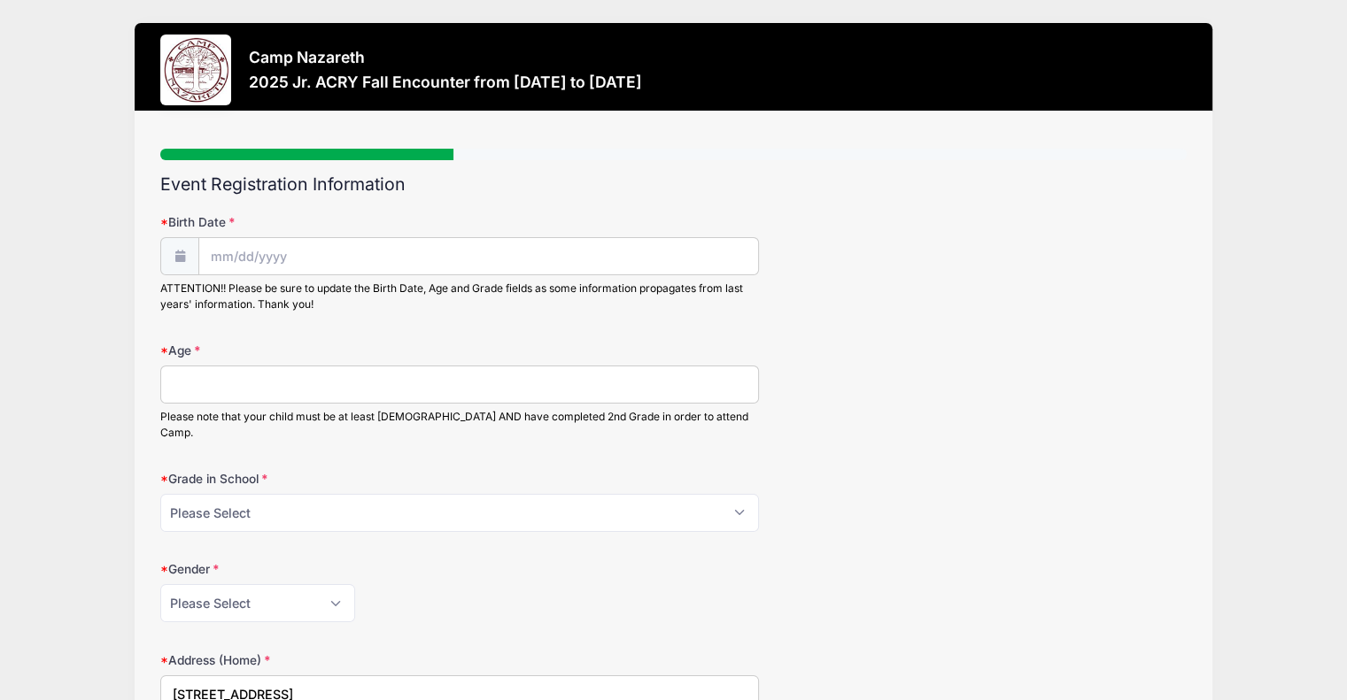
click at [177, 254] on icon at bounding box center [180, 257] width 14 height 12
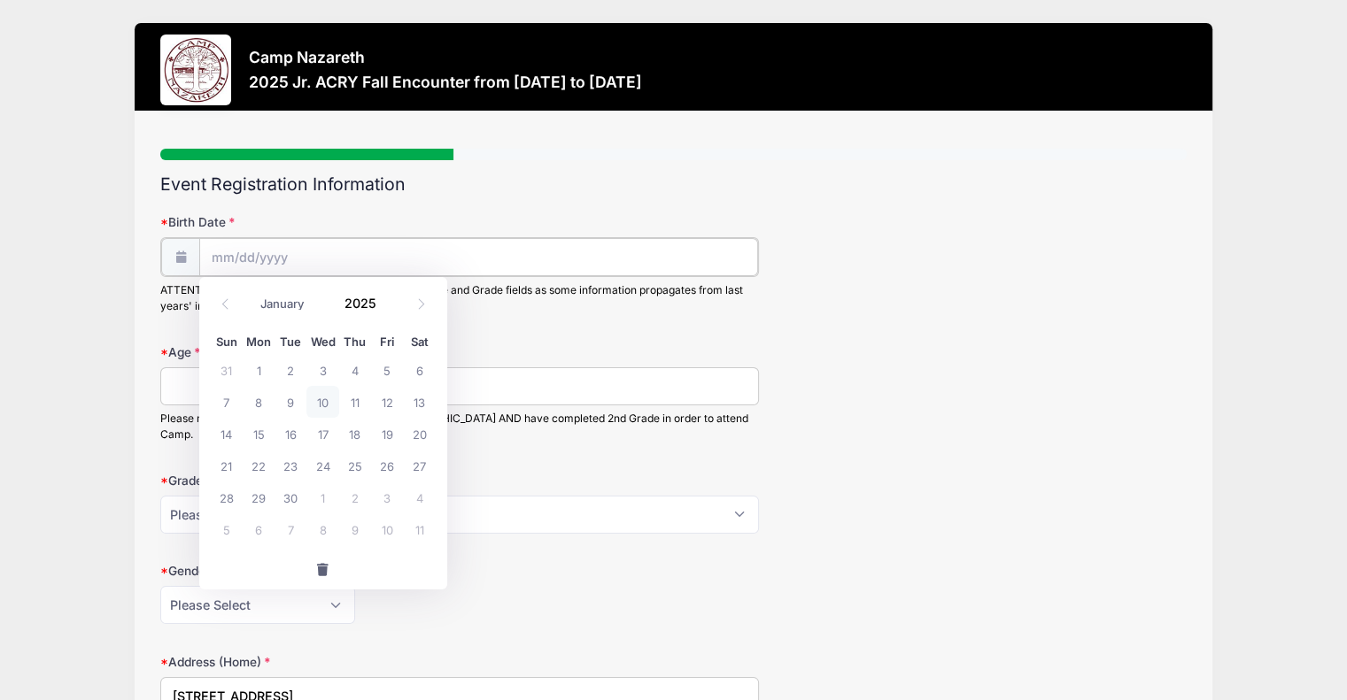
click at [236, 257] on input "Birth Date" at bounding box center [478, 257] width 559 height 38
click at [383, 310] on span at bounding box center [388, 309] width 12 height 13
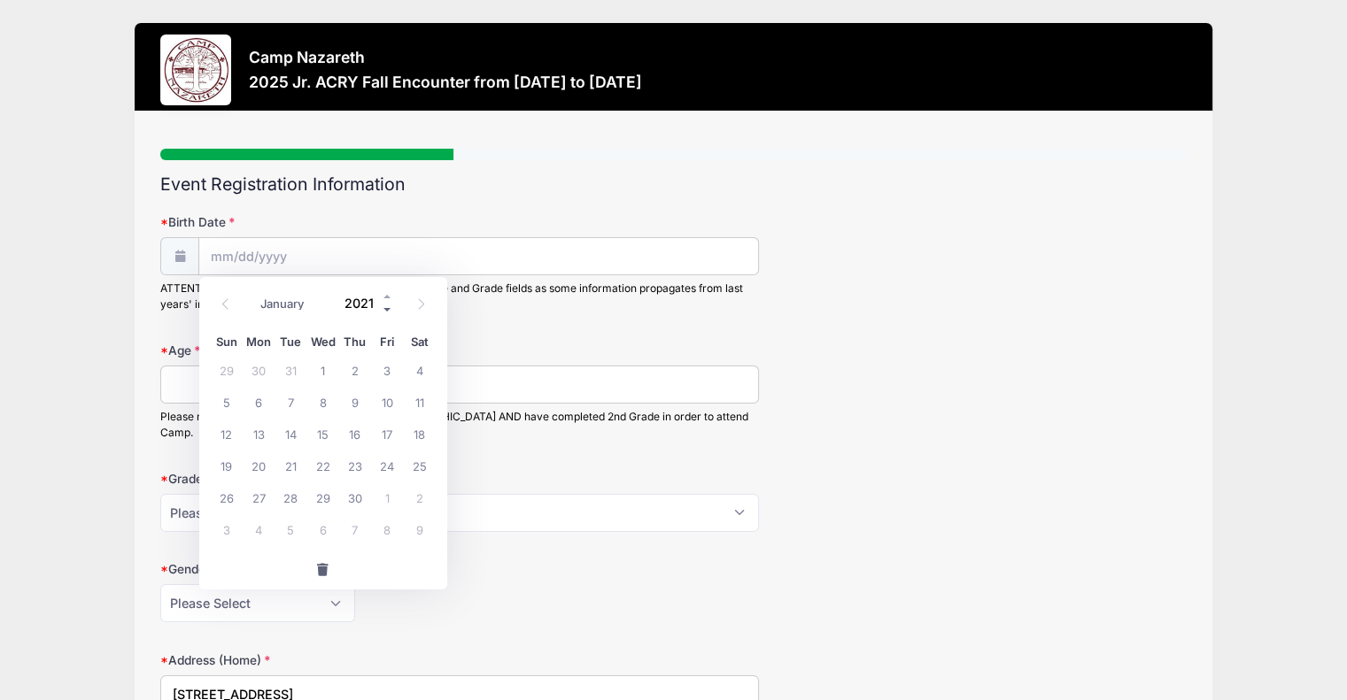
click at [383, 310] on span at bounding box center [388, 309] width 12 height 13
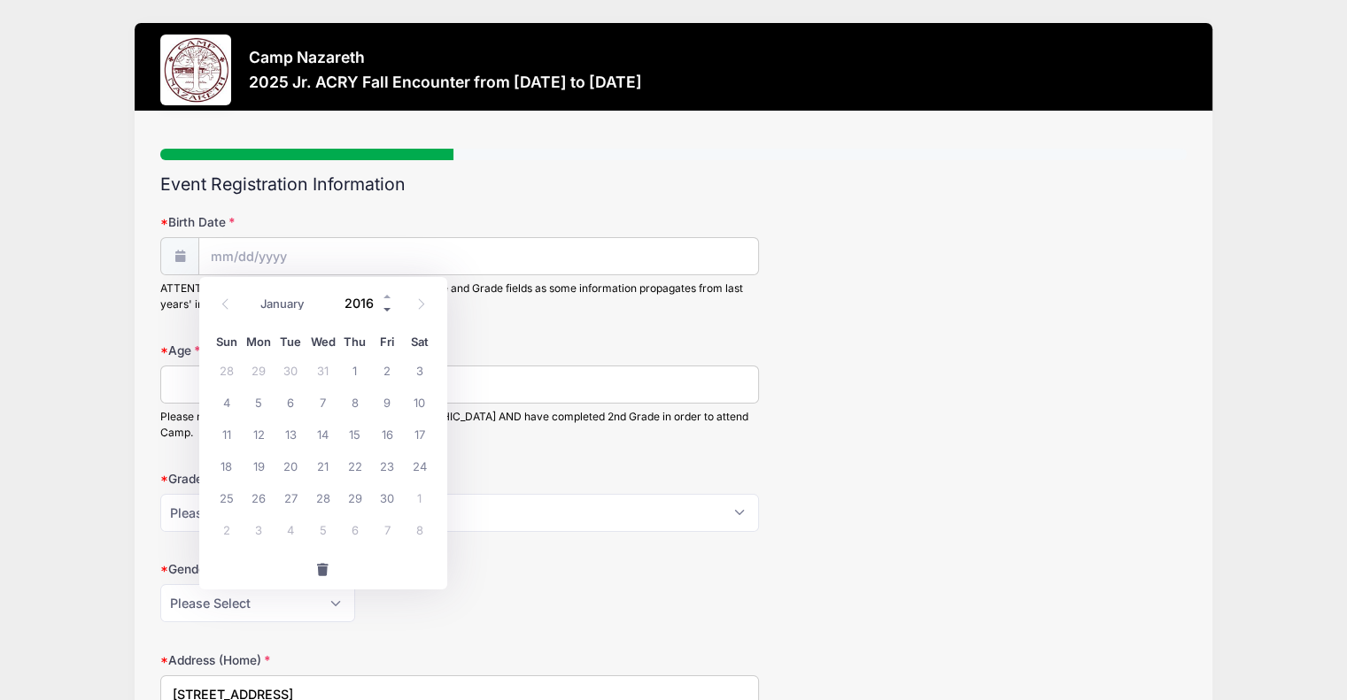
click at [383, 310] on span at bounding box center [388, 309] width 12 height 13
type input "2014"
click at [274, 307] on select "January February March April May June July August September October November De…" at bounding box center [291, 303] width 79 height 23
select select "0"
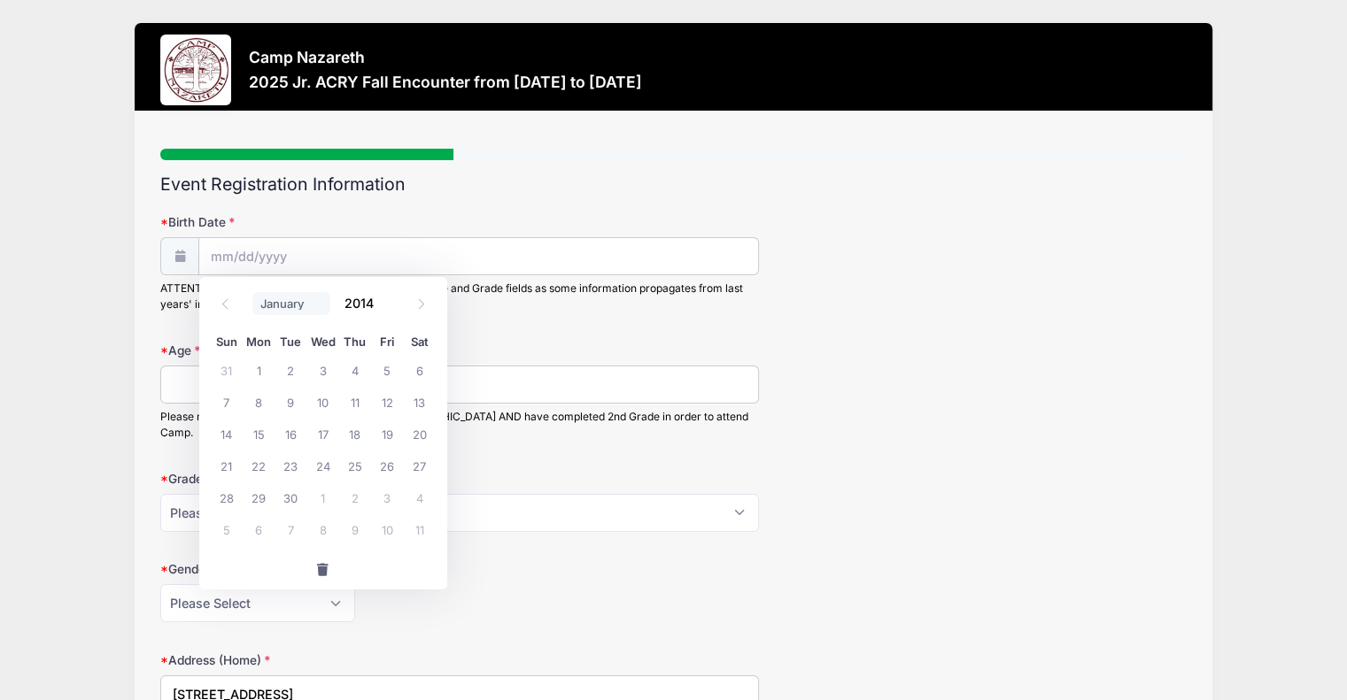
click at [252, 292] on select "January February March April May June July August September October November De…" at bounding box center [291, 303] width 79 height 23
click at [383, 373] on span "3" at bounding box center [387, 370] width 32 height 32
type input "01/03/2014"
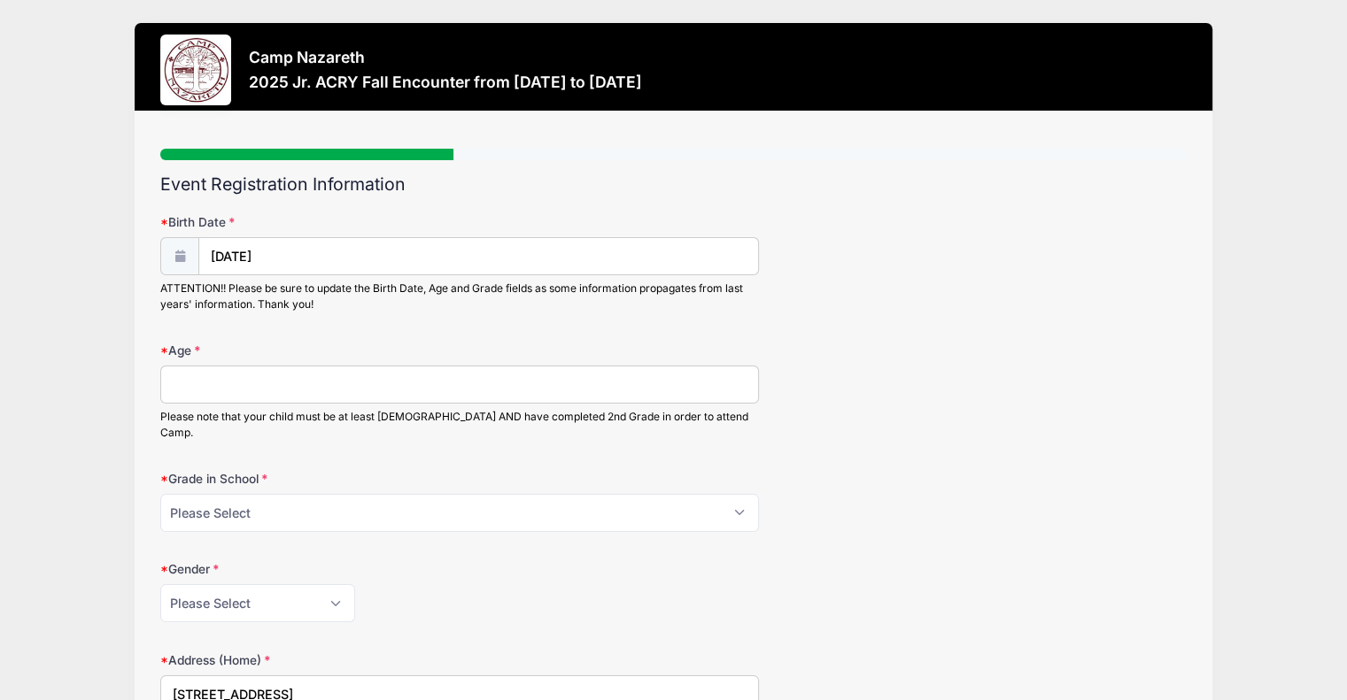
click at [380, 384] on input "Age" at bounding box center [459, 385] width 599 height 38
type input "11"
click at [352, 494] on select "Please Select 1st Grade 2nd Grade 3rd Grade 4th Grade 5th Grade 6th Grade 7th G…" at bounding box center [459, 513] width 599 height 38
select select "6th Grade"
click at [160, 494] on select "Please Select 1st Grade 2nd Grade 3rd Grade 4th Grade 5th Grade 6th Grade 7th G…" at bounding box center [459, 513] width 599 height 38
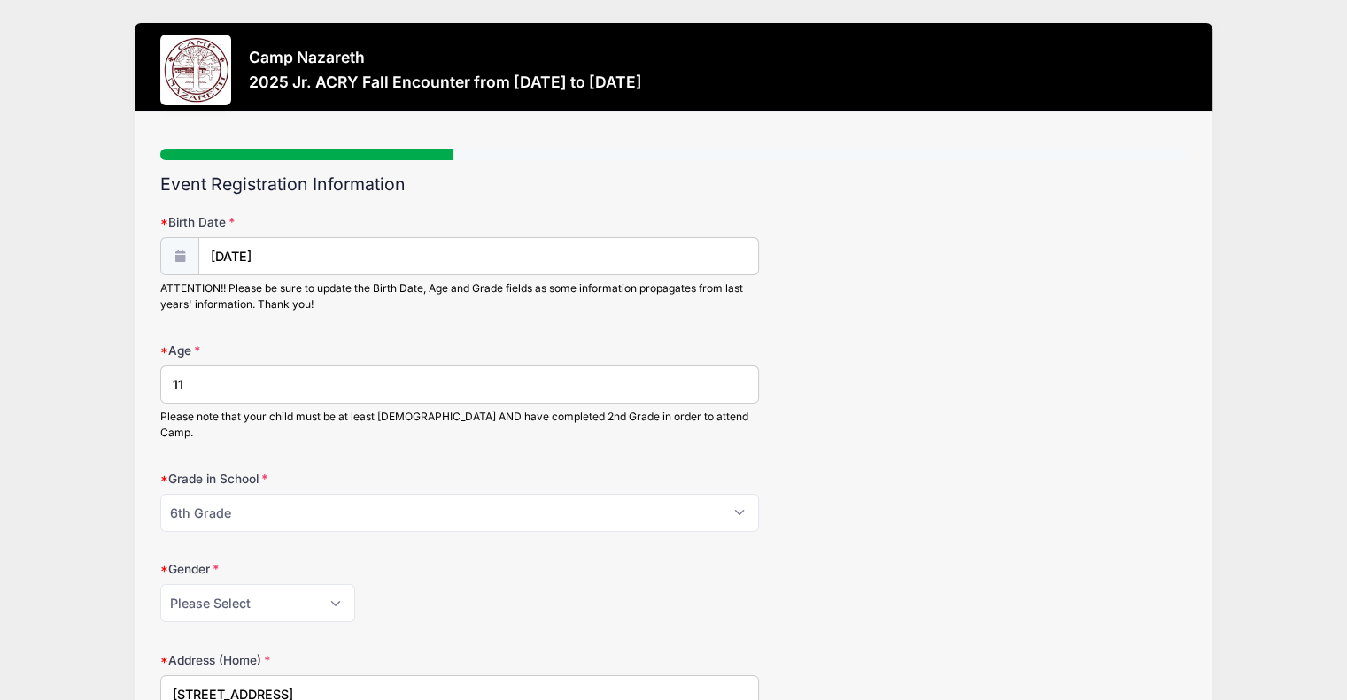
click at [414, 602] on div "Please Select [DEMOGRAPHIC_DATA] [DEMOGRAPHIC_DATA]" at bounding box center [459, 603] width 599 height 38
click at [259, 676] on input "[STREET_ADDRESS]" at bounding box center [459, 695] width 599 height 38
type input "1"
type input "[STREET_ADDRESS]"
click at [998, 483] on div "Grade in School Please Select 1st Grade 2nd Grade 3rd Grade 4th Grade 5th Grade…" at bounding box center [673, 501] width 1026 height 62
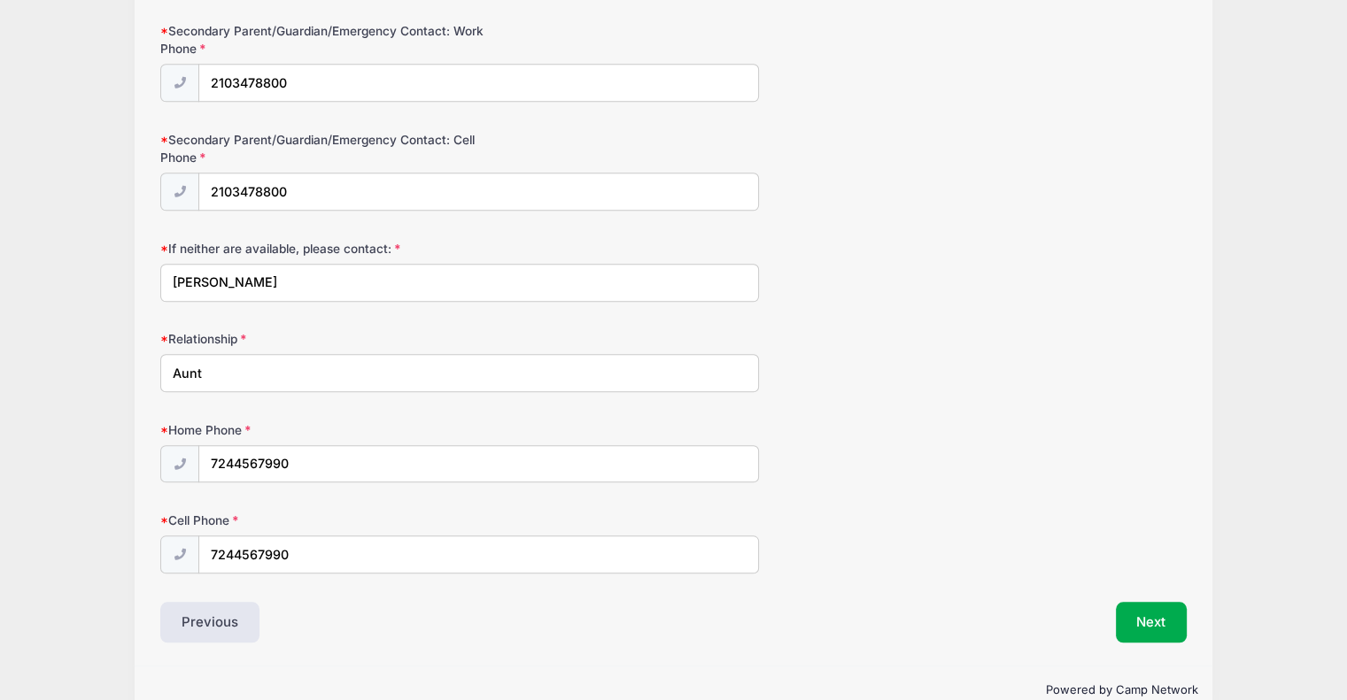
scroll to position [1657, 0]
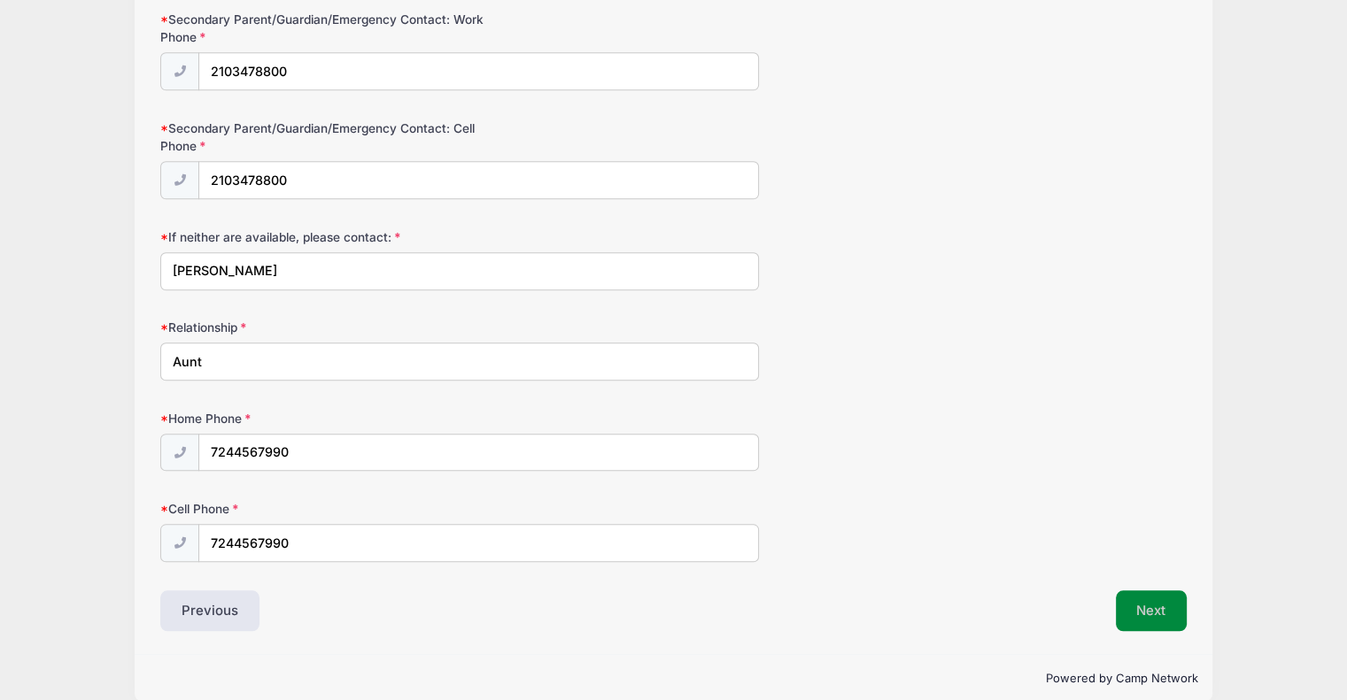
click at [1143, 591] on button "Next" at bounding box center [1152, 611] width 72 height 41
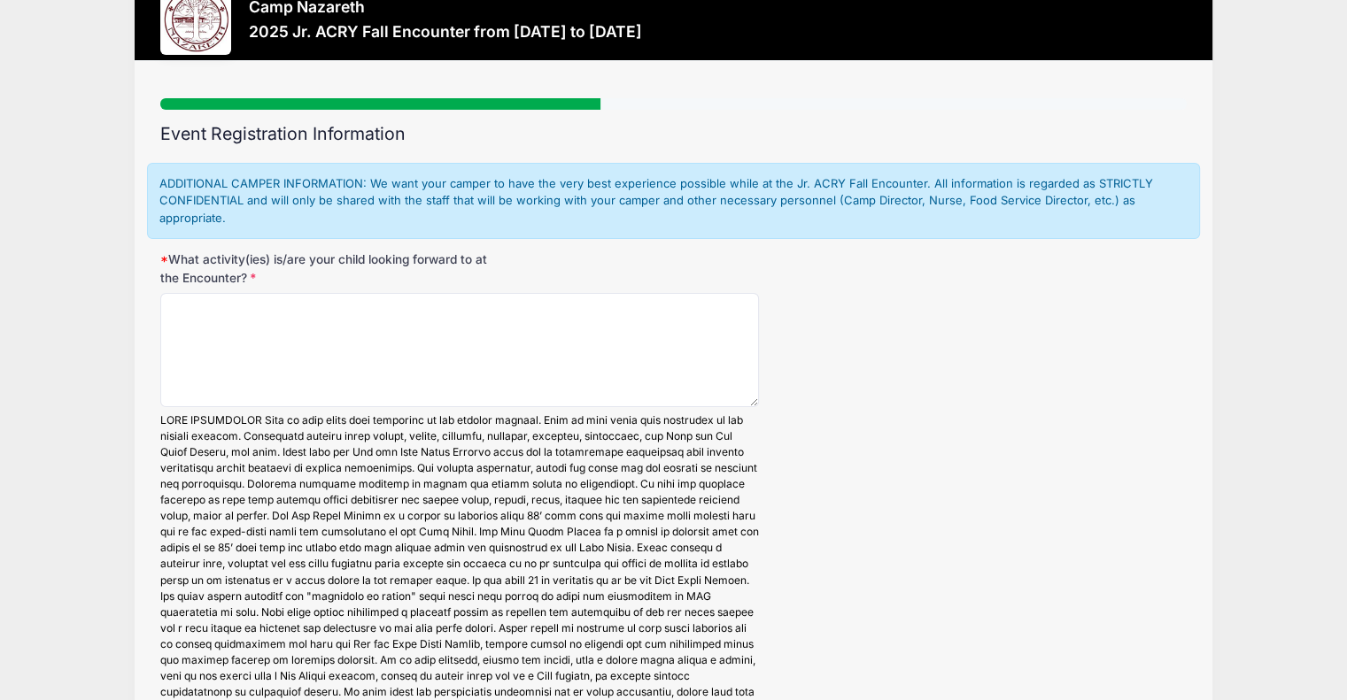
scroll to position [0, 0]
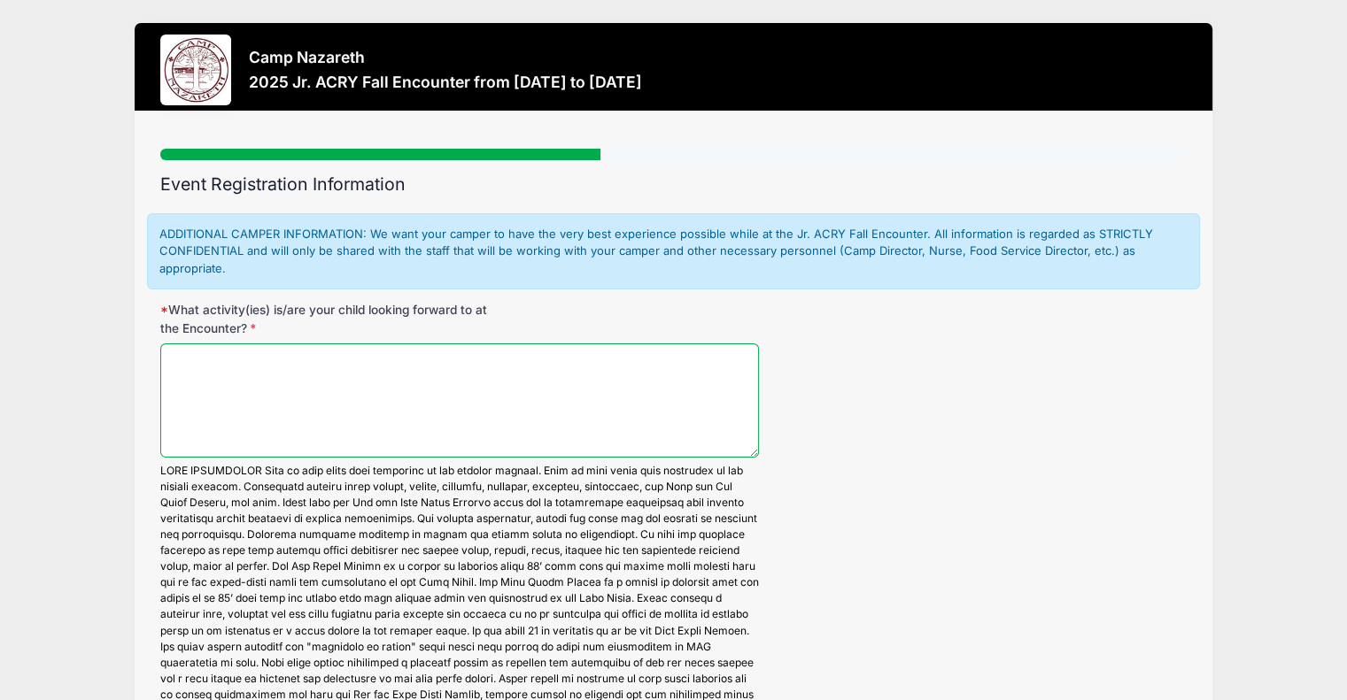
click at [360, 367] on textarea "What activity(ies) is/are your child looking forward to at the Encounter?" at bounding box center [459, 401] width 599 height 114
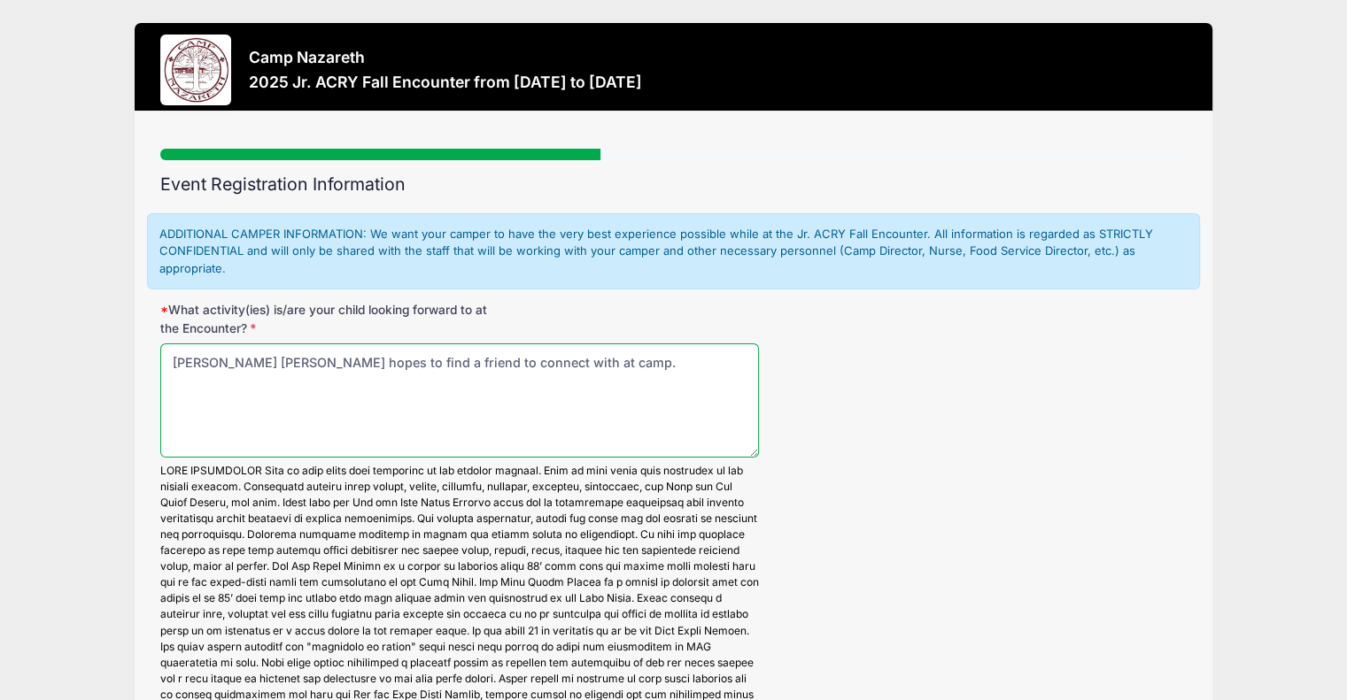
type textarea "Sadie Claire hopes to find a friend to connect with at camp."
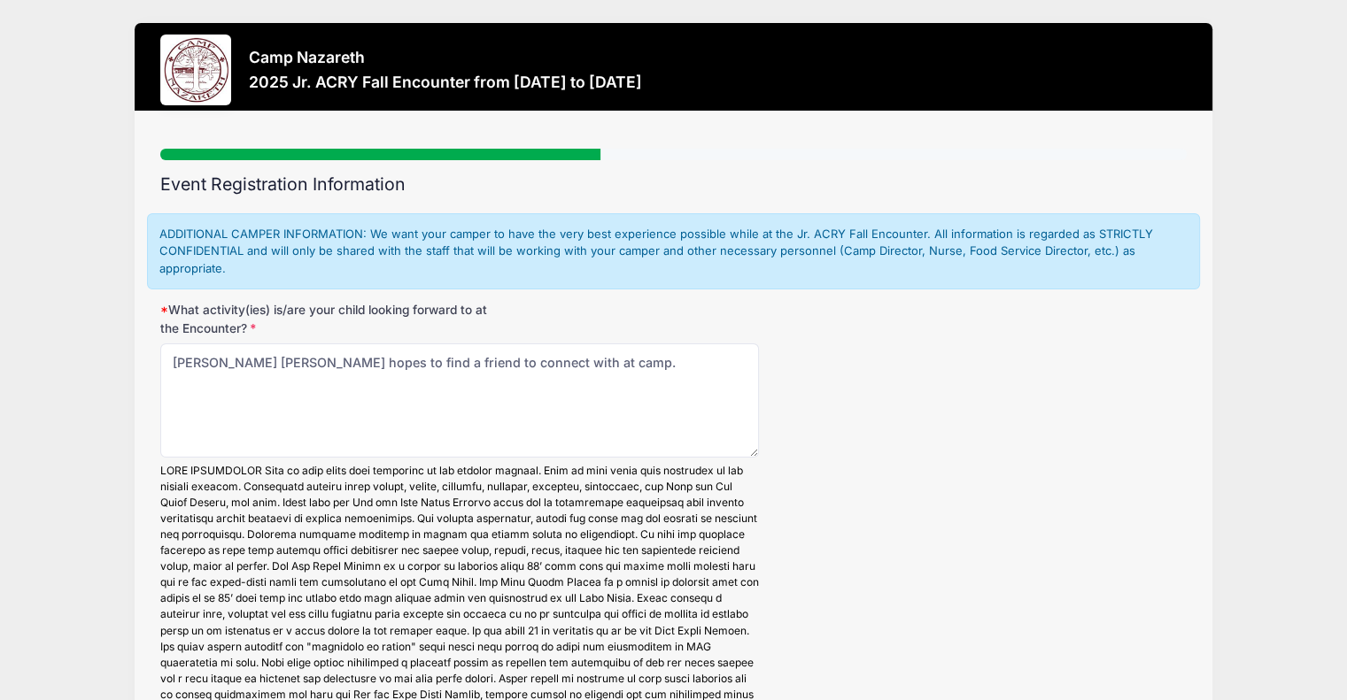
click at [962, 465] on div "What activity(ies) is/are your child looking forward to at the Encounter? Sadie…" at bounding box center [673, 558] width 1026 height 514
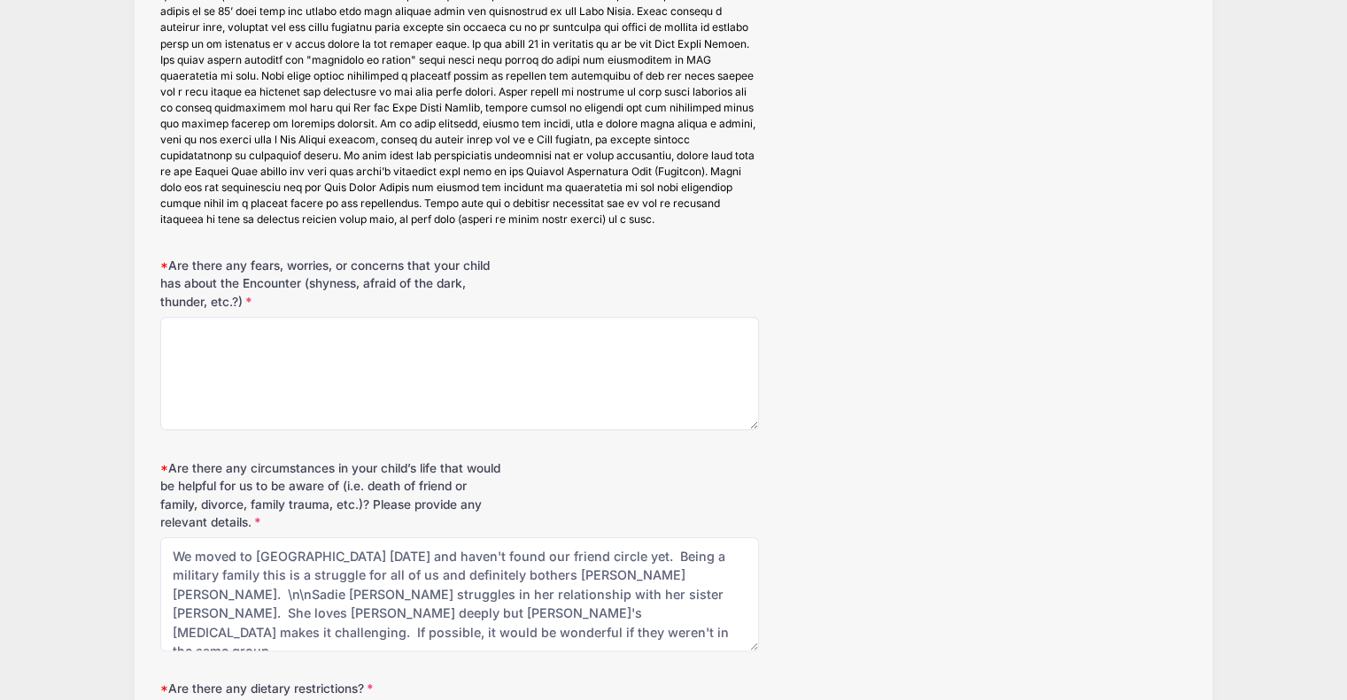
scroll to position [602, 0]
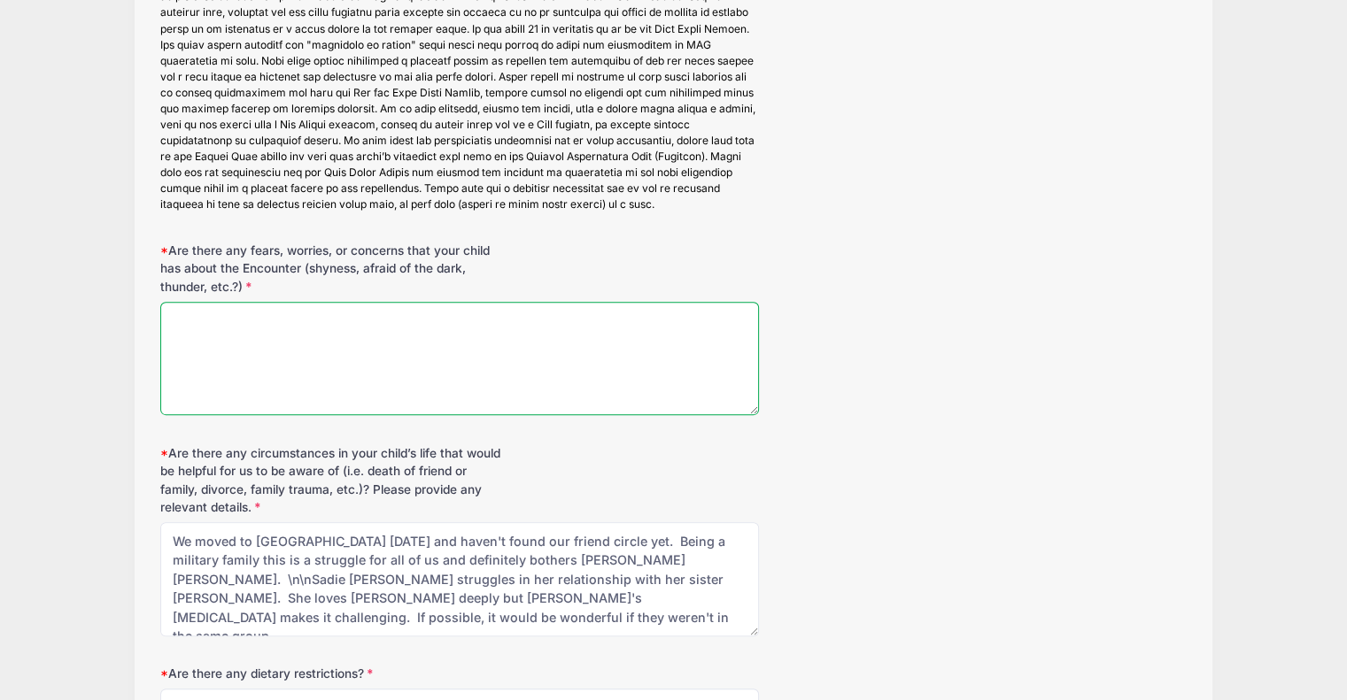
click at [266, 340] on textarea "Are there any fears, worries, or concerns that your child has about the Encount…" at bounding box center [459, 359] width 599 height 114
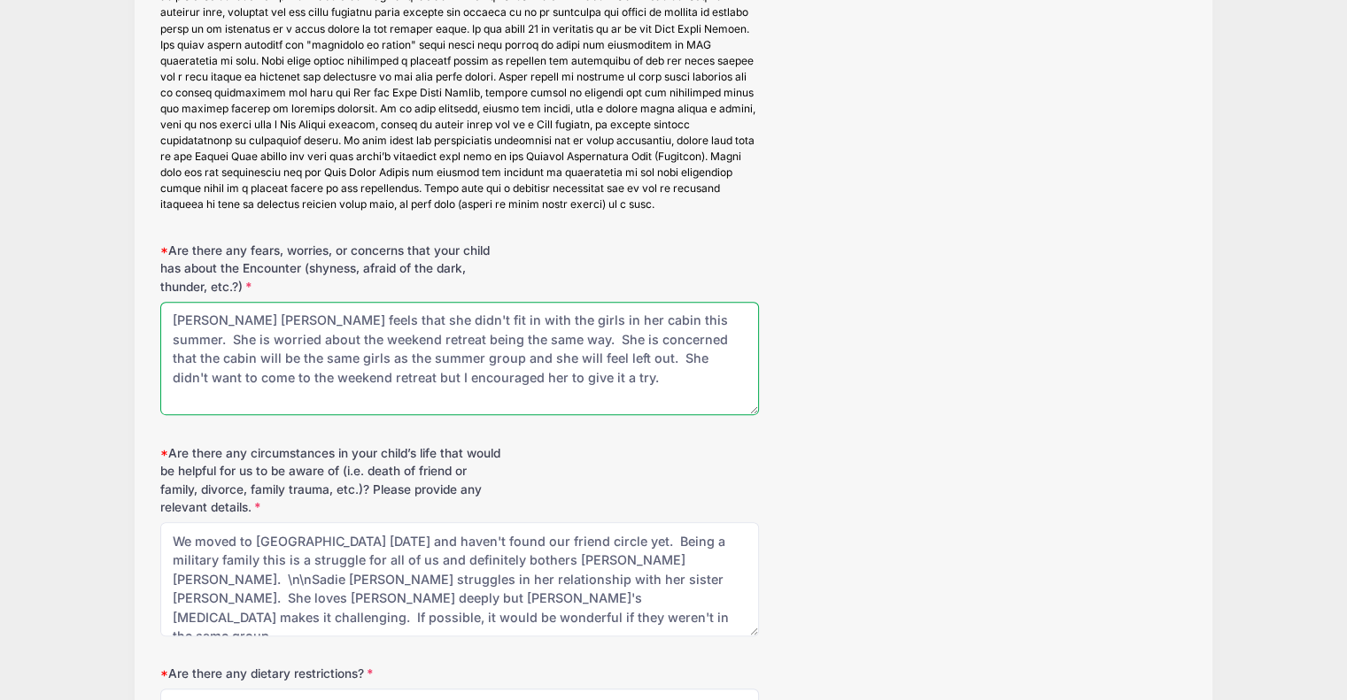
type textarea "Sadie Claire feels that she didn't fit in with the girls in her cabin this summ…"
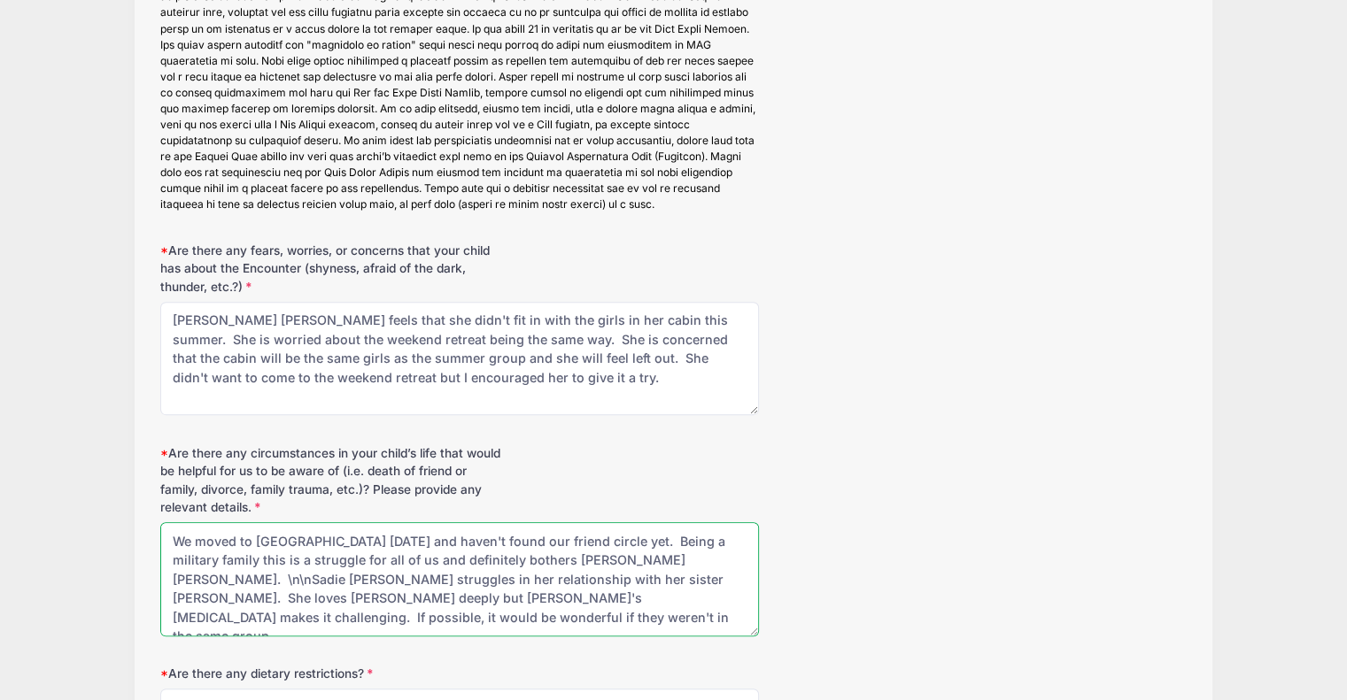
click at [322, 541] on textarea "We moved to Greenville 6 months ago and haven't found our friend circle yet. Be…" at bounding box center [459, 579] width 599 height 114
click at [398, 537] on textarea "We moved to Greenville 6 months ago and haven't found our friend circle yet. Be…" at bounding box center [459, 579] width 599 height 114
click at [516, 537] on textarea "We moved to Greenville 6 months ago and haven't found our friend circle yet. Be…" at bounding box center [459, 579] width 599 height 114
click at [567, 539] on textarea "We moved to Greenville 6 months ago and haven't found our friend circle yet. Be…" at bounding box center [459, 579] width 599 height 114
click at [676, 559] on textarea "We moved to Greenville 6 months ago and haven't found our friend circle yet. Be…" at bounding box center [459, 579] width 599 height 114
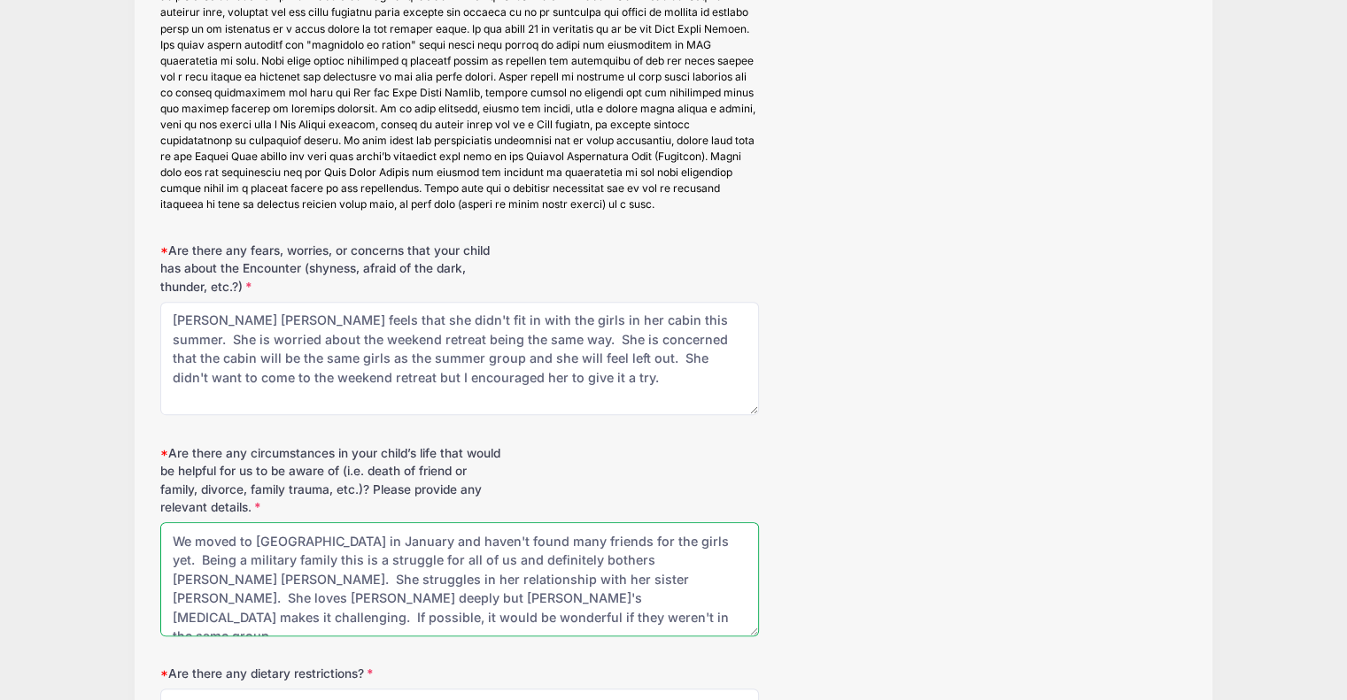
click at [653, 562] on textarea "We moved to Greenville 6 months ago and haven't found our friend circle yet. Be…" at bounding box center [459, 579] width 599 height 114
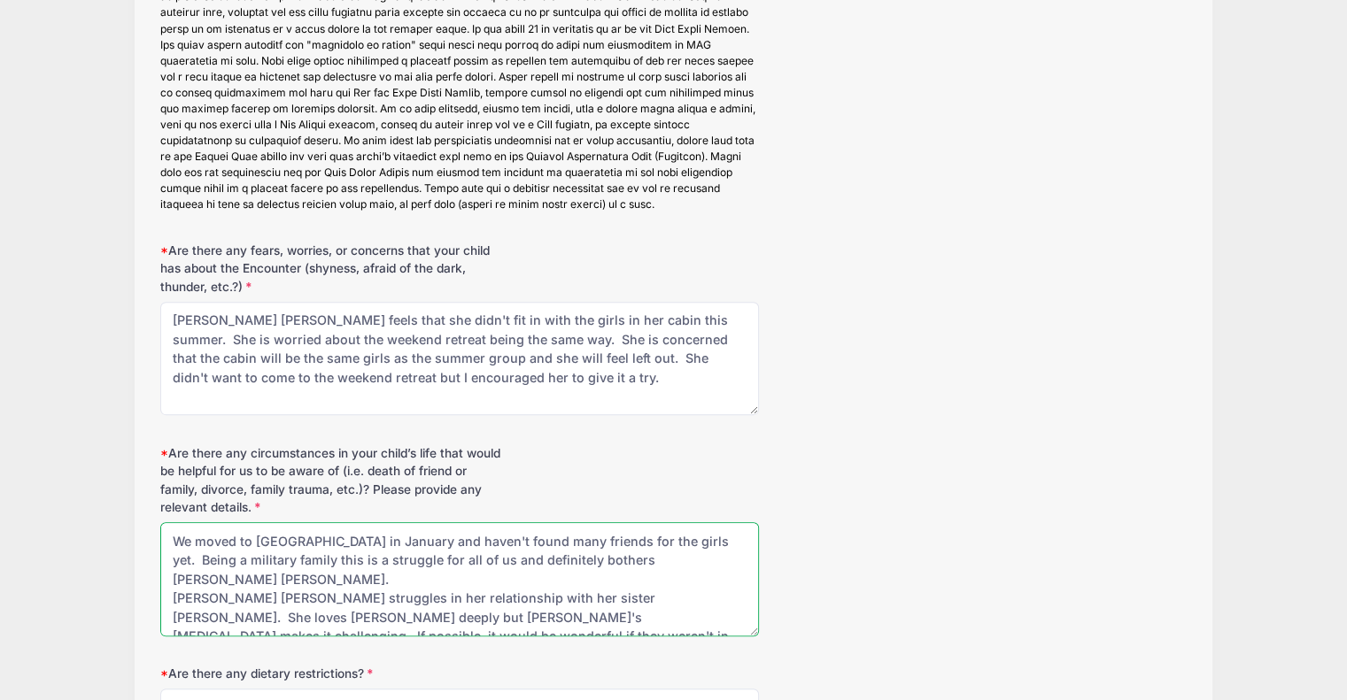
click at [674, 560] on textarea "We moved to Greenville 6 months ago and haven't found our friend circle yet. Be…" at bounding box center [459, 579] width 599 height 114
click at [357, 559] on textarea "We moved to Greenville 6 months ago and haven't found our friend circle yet. Be…" at bounding box center [459, 579] width 599 height 114
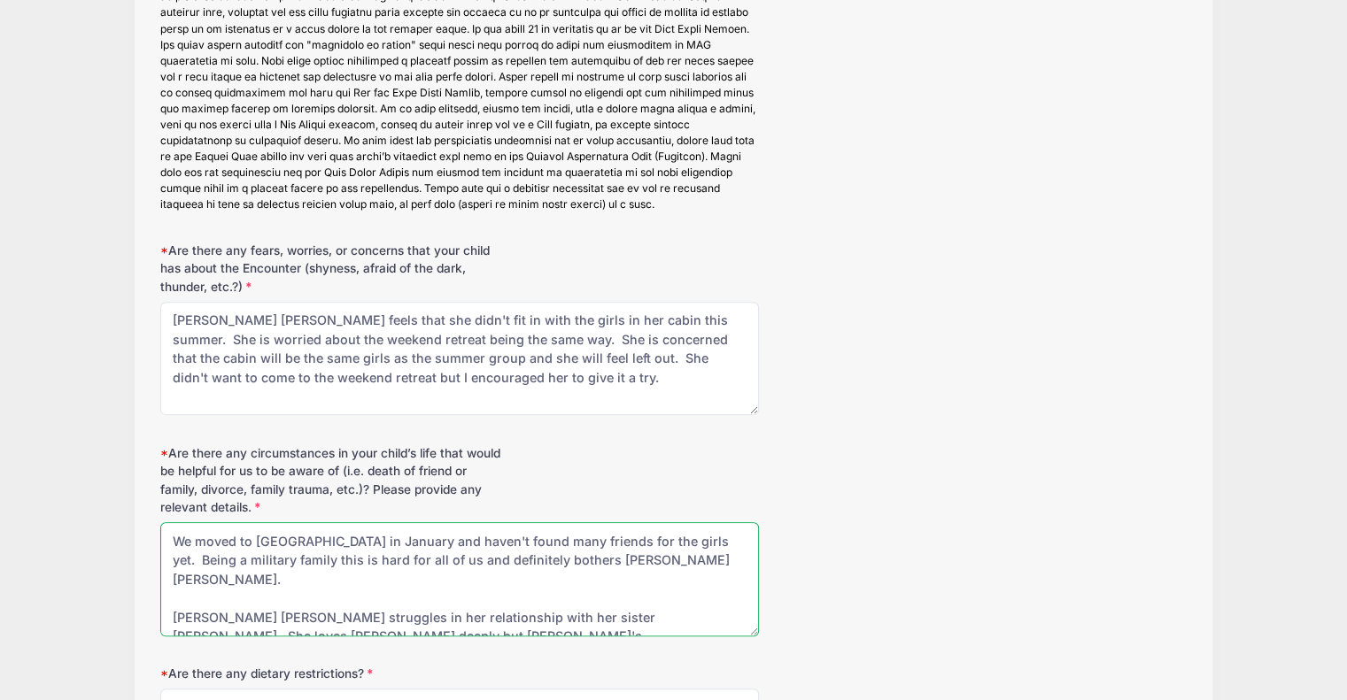
scroll to position [7, 0]
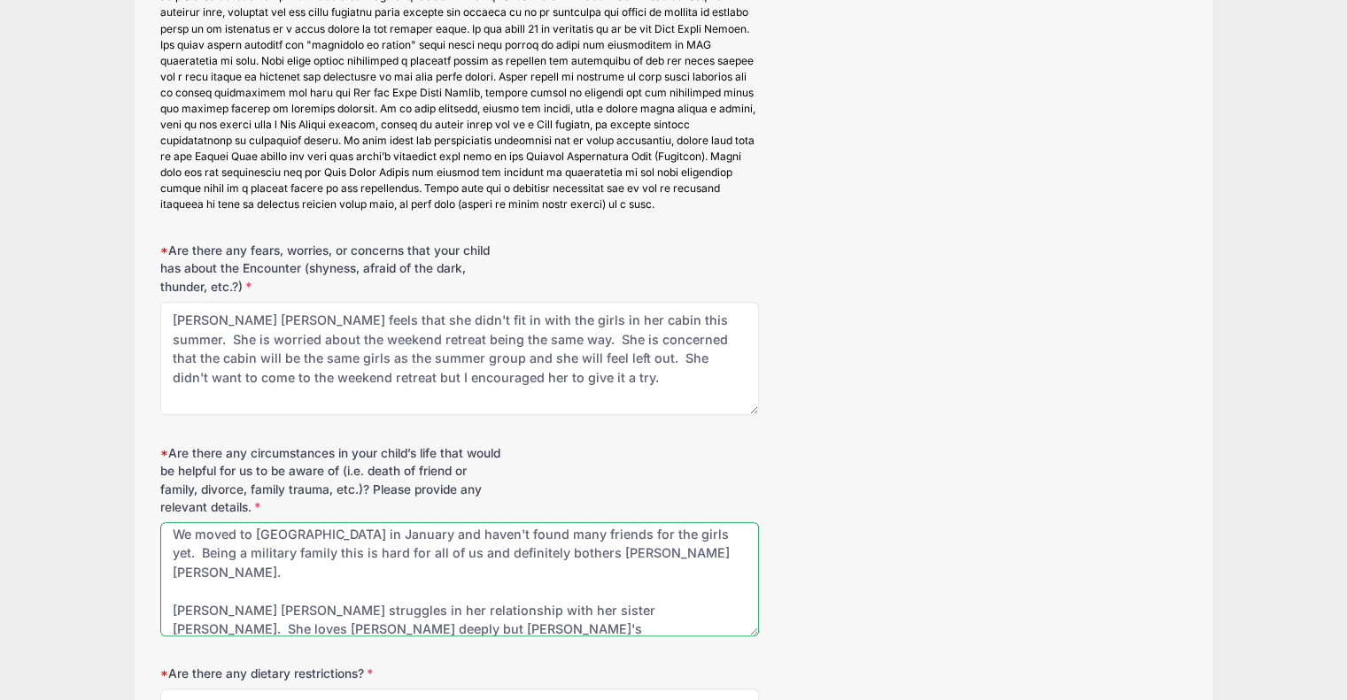
type textarea "We moved to Greenville in January and haven't found many friends for the girls …"
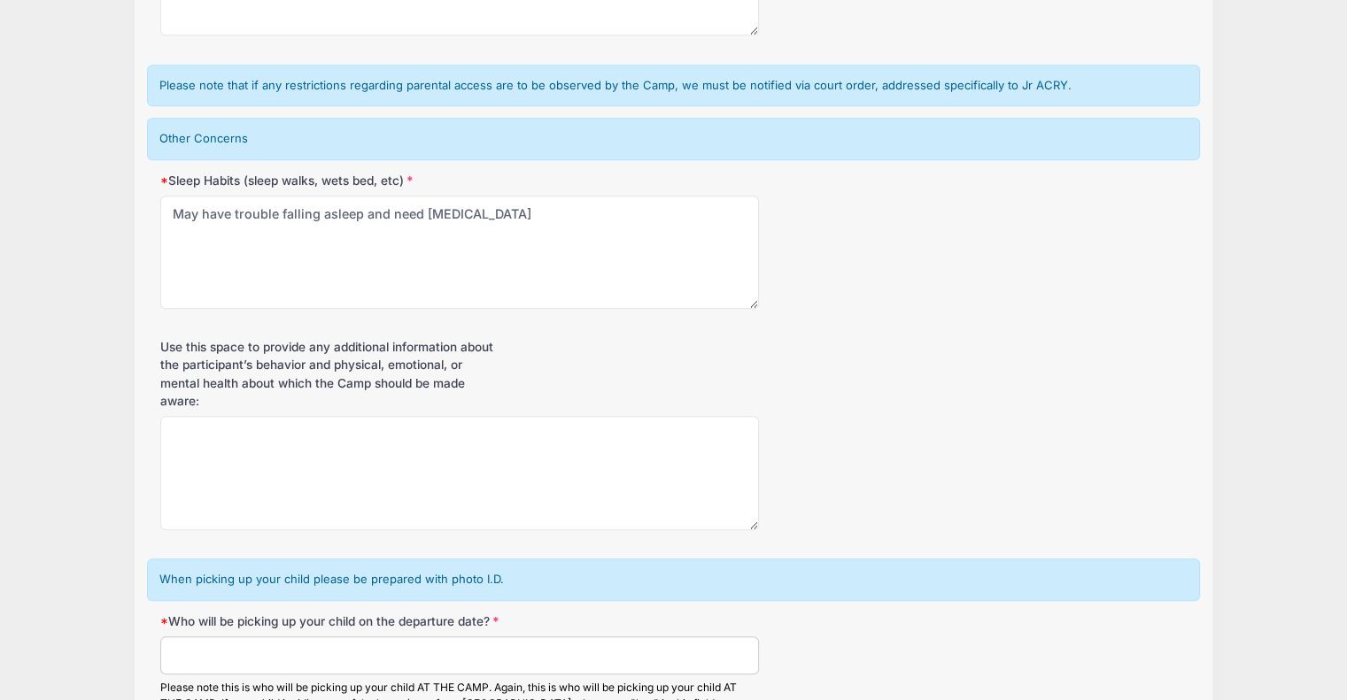
scroll to position [1735, 0]
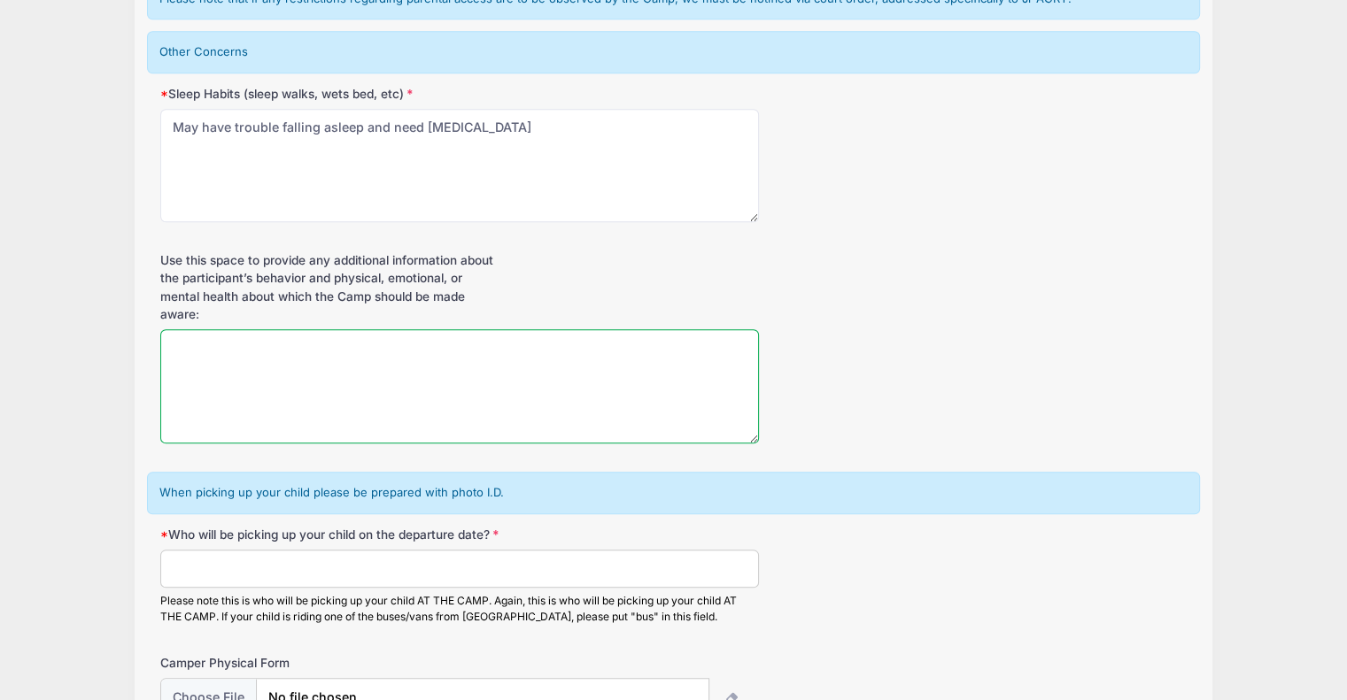
click at [394, 350] on textarea "Use this space to provide any additional information about the participant’s be…" at bounding box center [459, 386] width 599 height 114
type textarea "n/a"
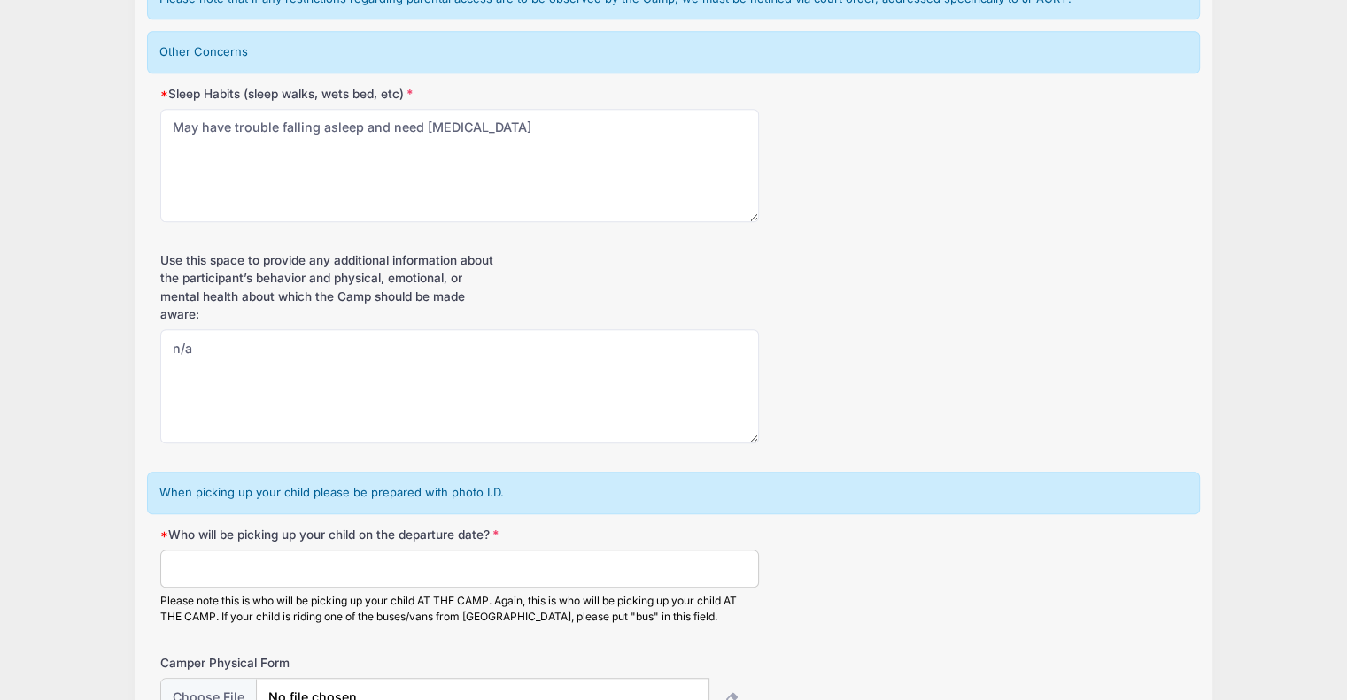
click at [450, 568] on input "Who will be picking up your child on the departure date?" at bounding box center [459, 569] width 599 height 38
type input "[PERSON_NAME]"
click at [811, 599] on div "Who will be picking up your child on the departure date? Sara Hook Please note …" at bounding box center [673, 576] width 1026 height 100
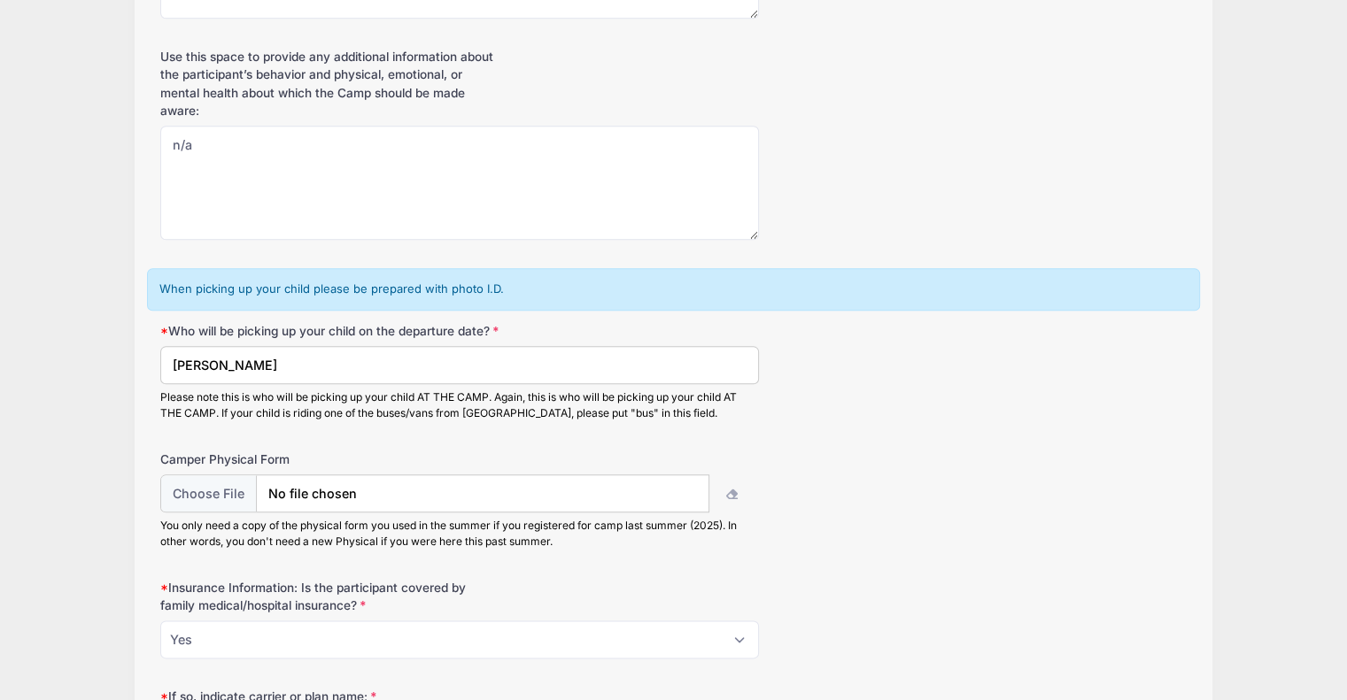
scroll to position [1983, 0]
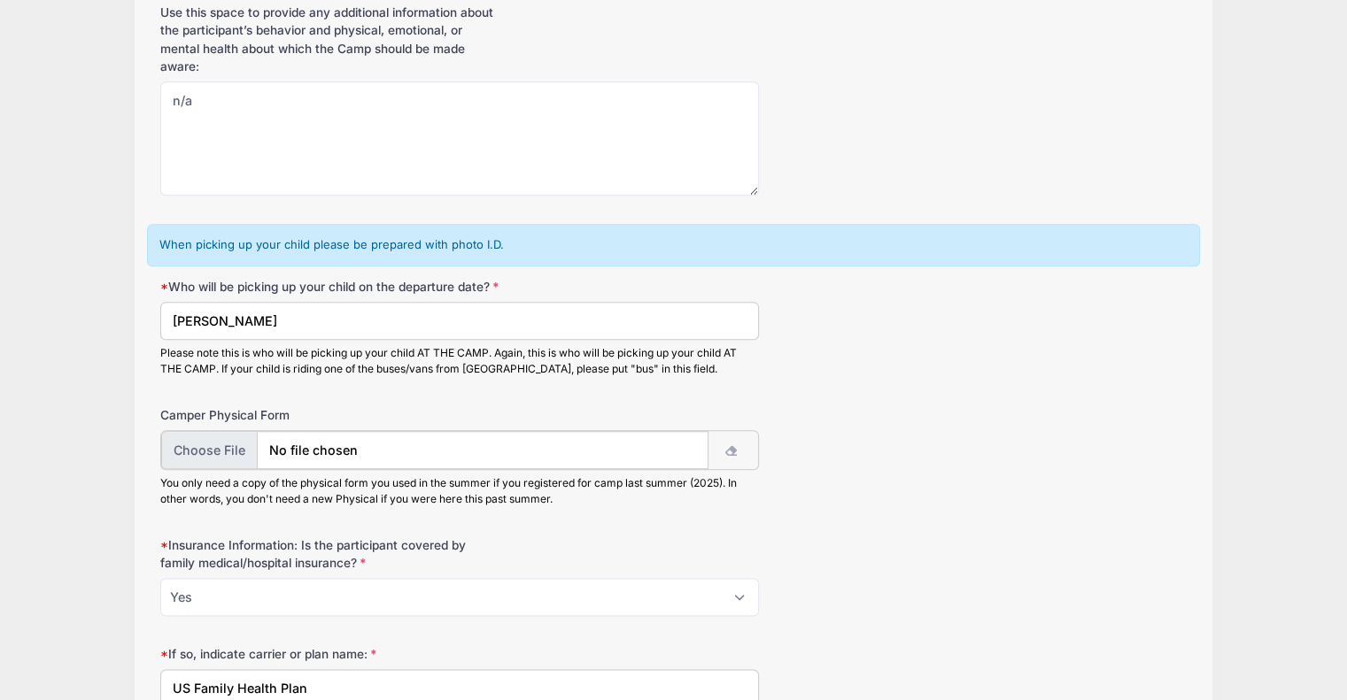
click at [216, 455] on input "file" at bounding box center [434, 450] width 547 height 38
type input "C:\fakepath\Hook, Sadie Claire physical.pdf"
click at [1069, 454] on div "Camper Physical Form You only need a copy of the physical form you used in the …" at bounding box center [673, 456] width 1026 height 100
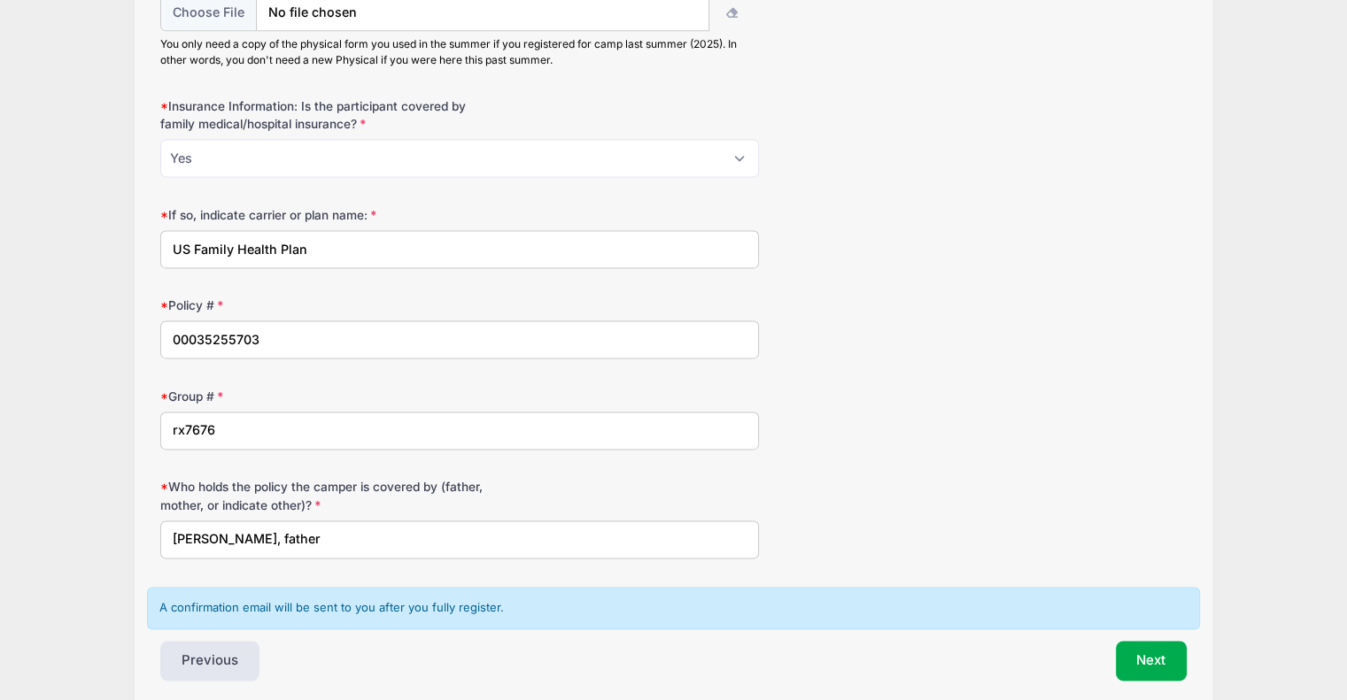
scroll to position [2505, 0]
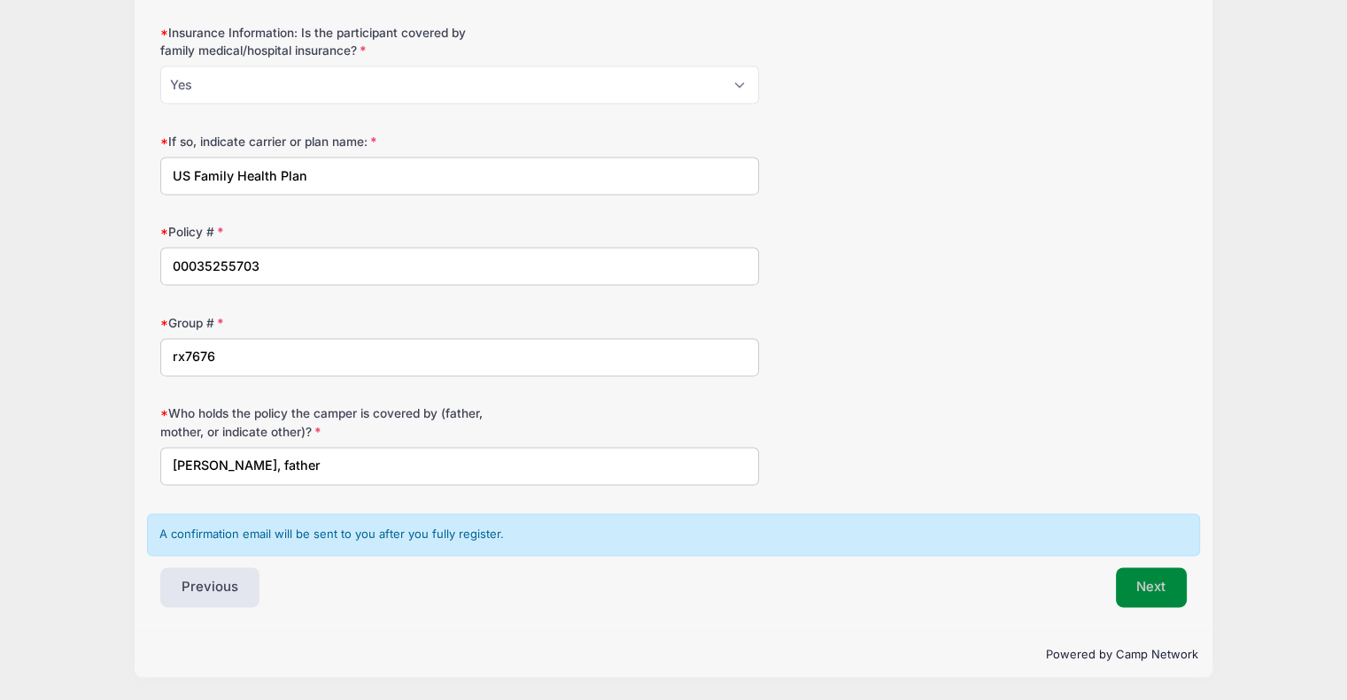
click at [1177, 589] on button "Next" at bounding box center [1152, 588] width 72 height 41
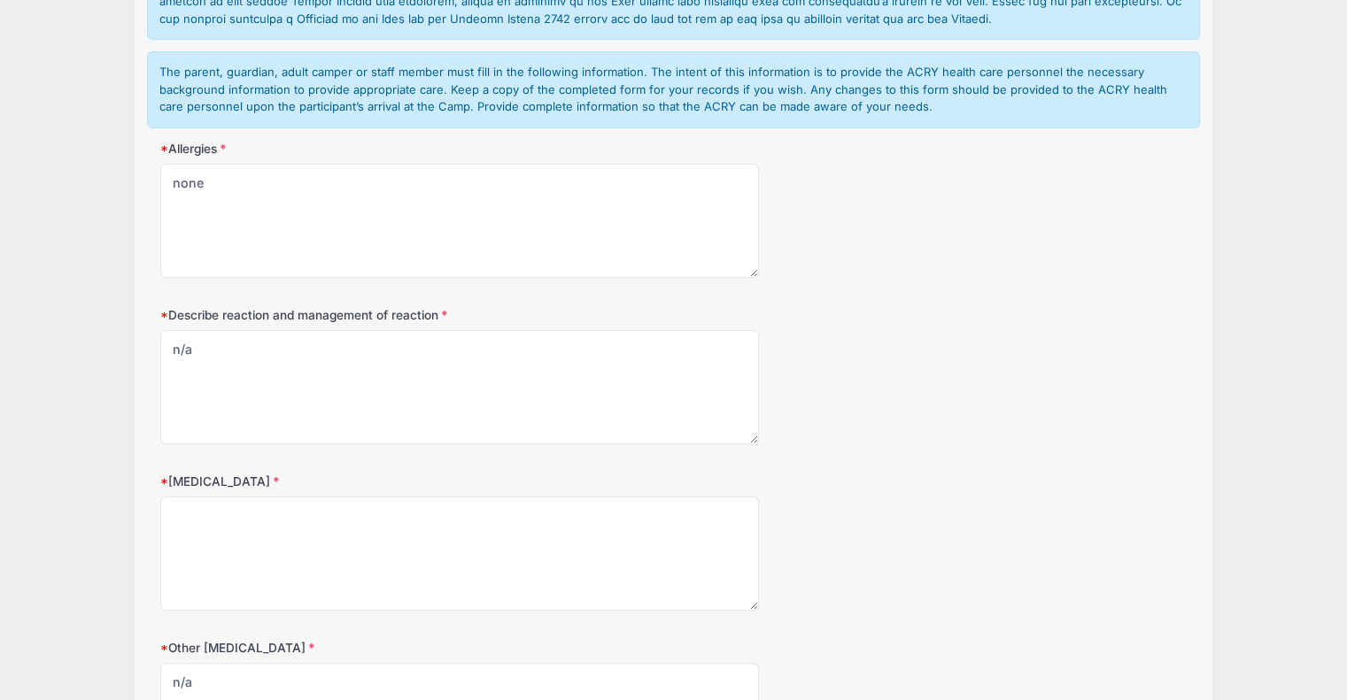
scroll to position [354, 0]
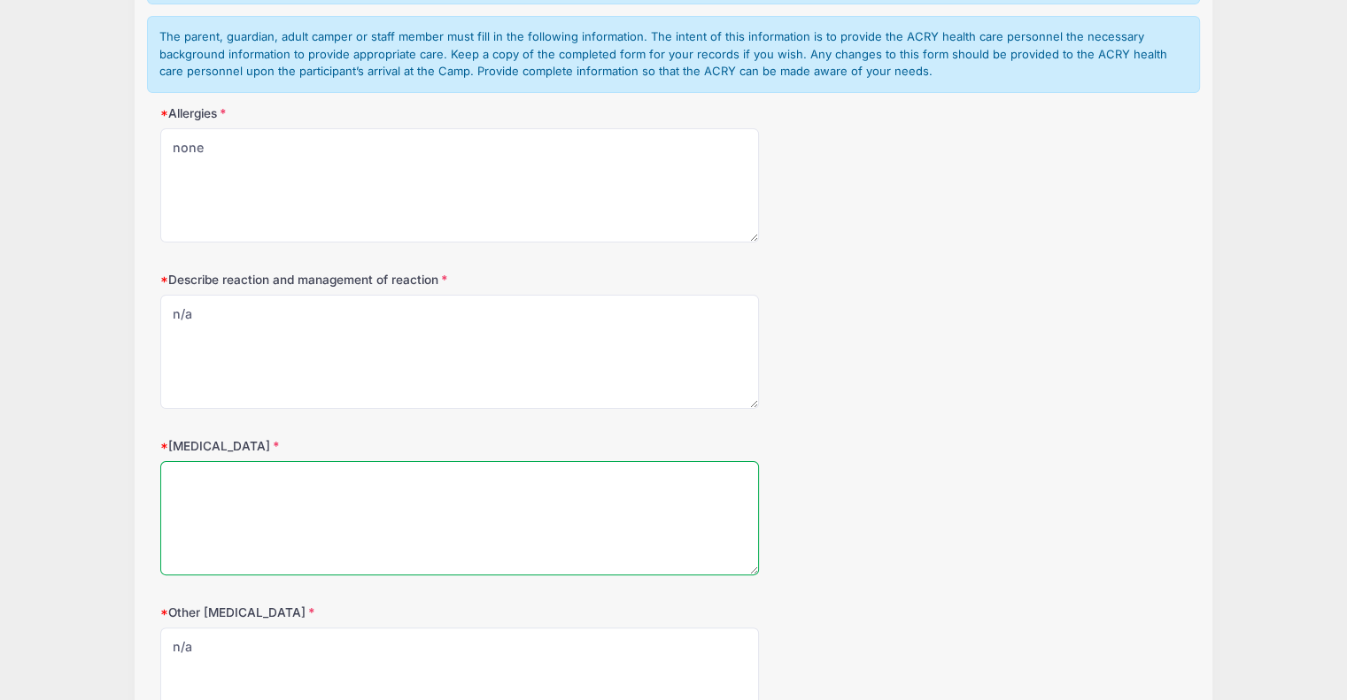
click at [605, 481] on textarea "[MEDICAL_DATA]" at bounding box center [459, 518] width 599 height 114
type textarea "none"
click at [1083, 520] on div "Food Allergies none" at bounding box center [673, 506] width 1026 height 138
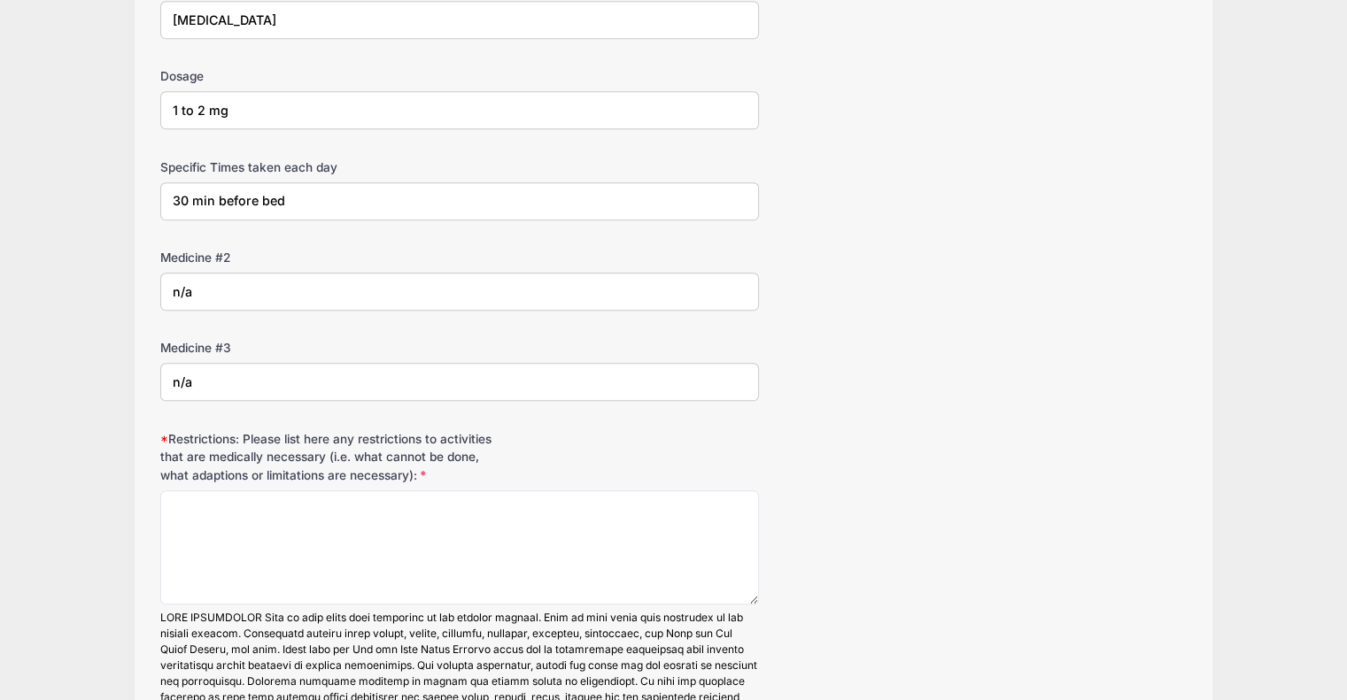
scroll to position [1842, 0]
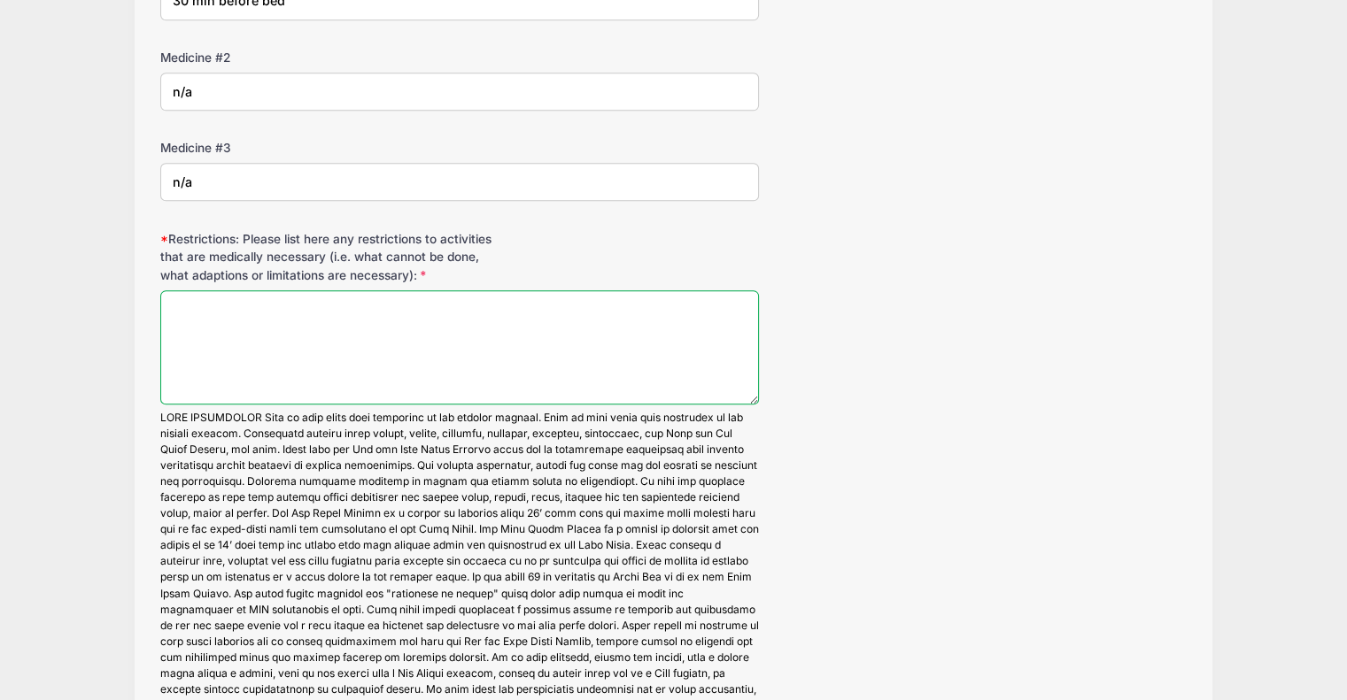
click at [620, 345] on textarea "Restrictions: Please list here any restrictions to activities that are medicall…" at bounding box center [459, 347] width 599 height 114
type textarea "n/a"
click at [999, 340] on div "Restrictions: Please list here any restrictions to activities that are medicall…" at bounding box center [673, 495] width 1026 height 531
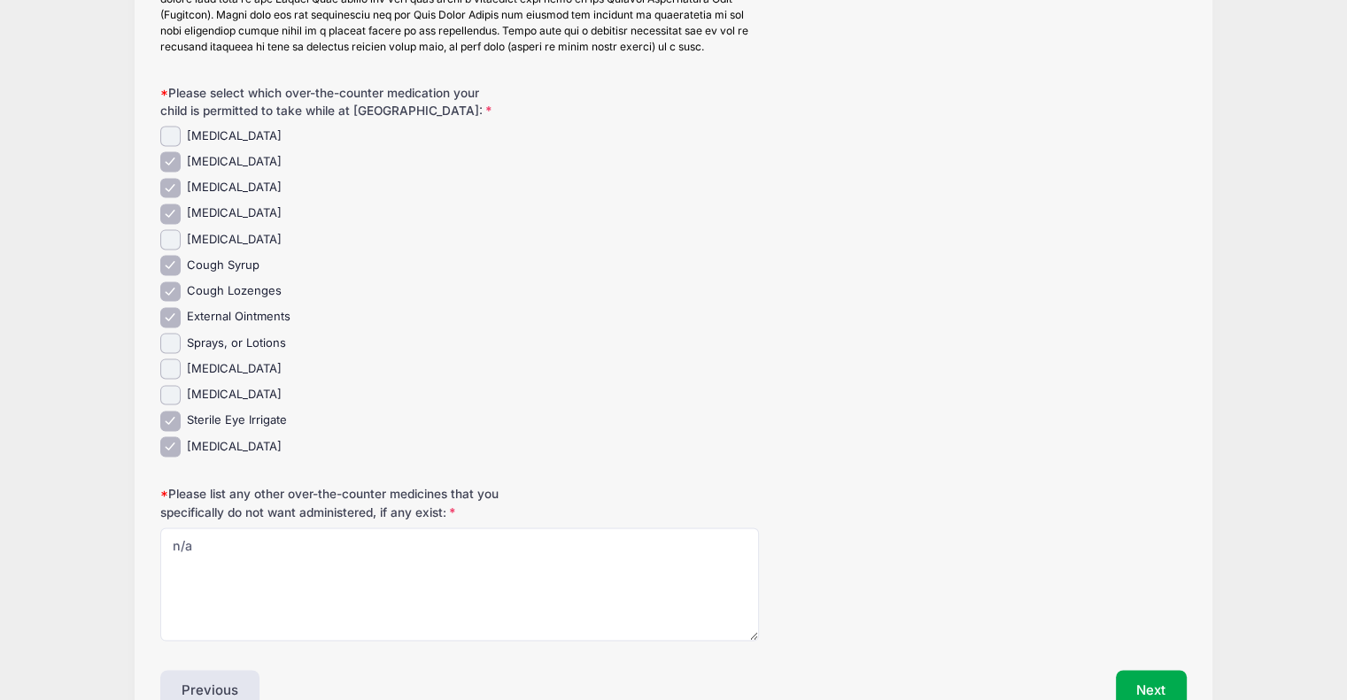
scroll to position [2550, 0]
click at [175, 247] on input "[MEDICAL_DATA]" at bounding box center [170, 238] width 20 height 20
checkbox input "true"
click at [177, 349] on input "Sprays, or Lotions" at bounding box center [170, 341] width 20 height 20
checkbox input "true"
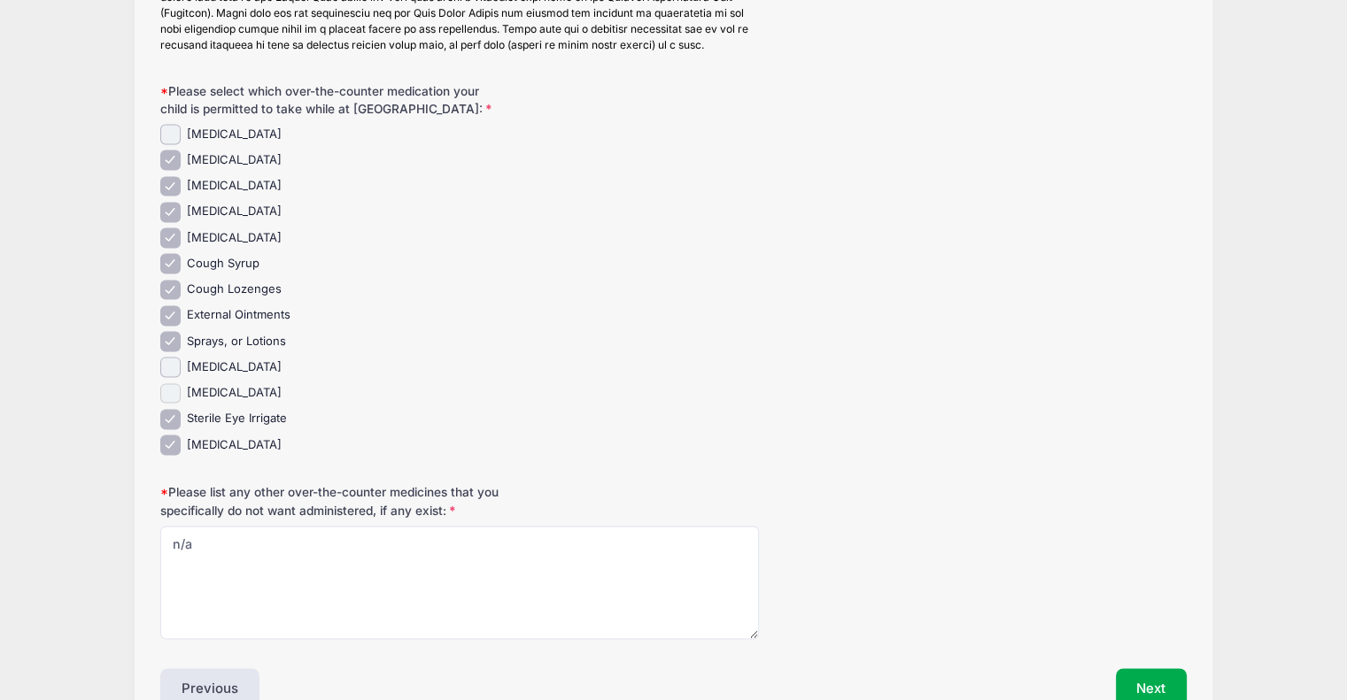
click at [174, 400] on input "[MEDICAL_DATA]" at bounding box center [170, 393] width 20 height 20
checkbox input "true"
click at [539, 429] on div "Sterile Eye Irrigate" at bounding box center [459, 419] width 599 height 20
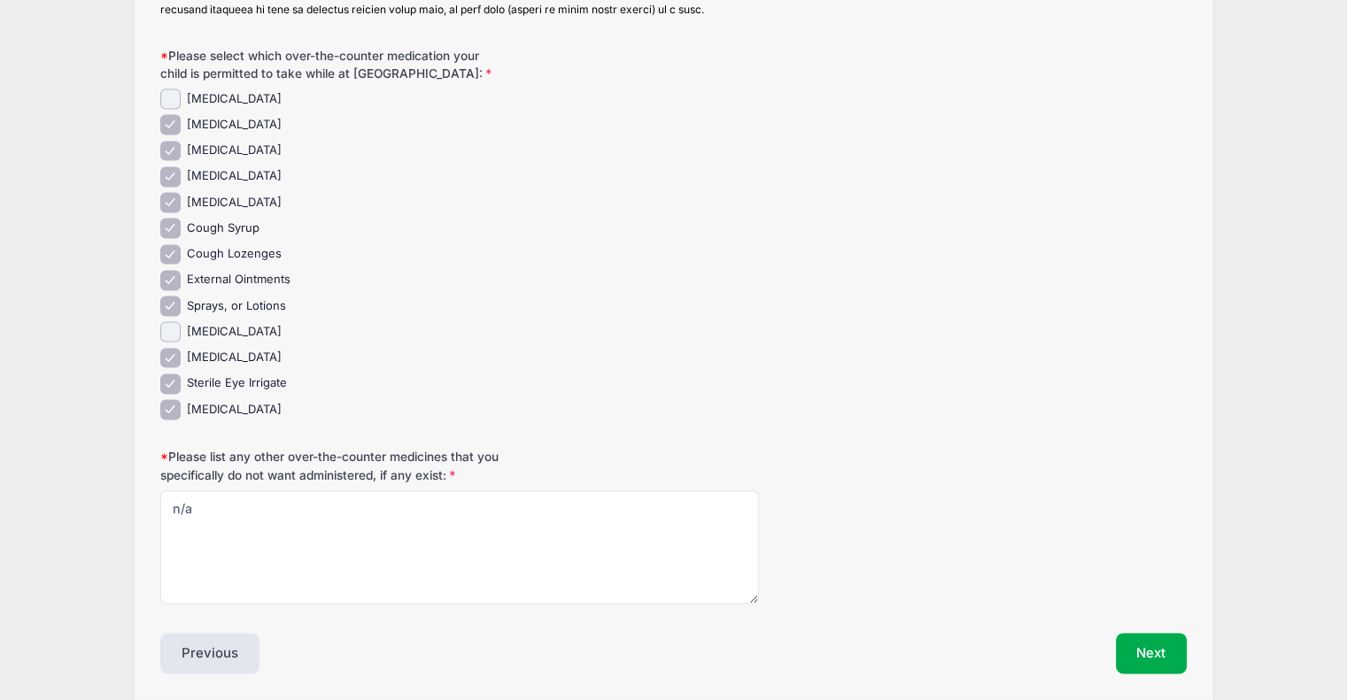
scroll to position [2663, 0]
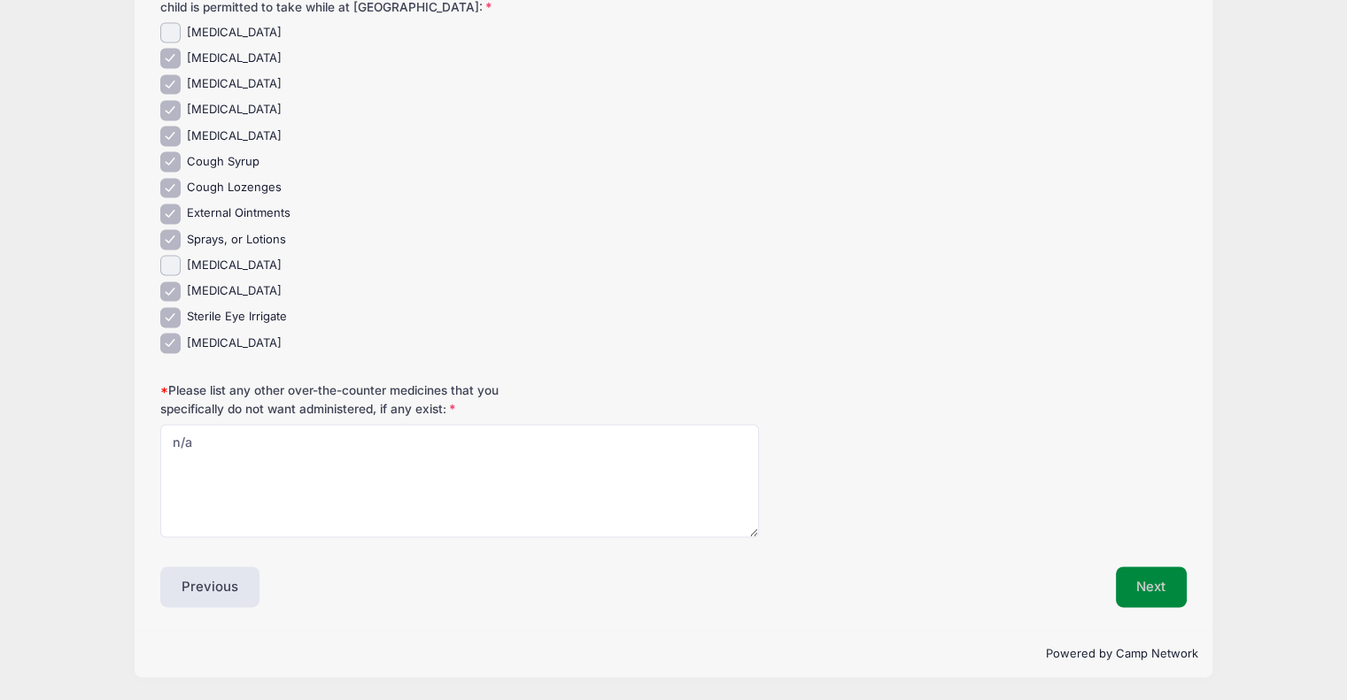
click at [1135, 568] on button "Next" at bounding box center [1152, 587] width 72 height 41
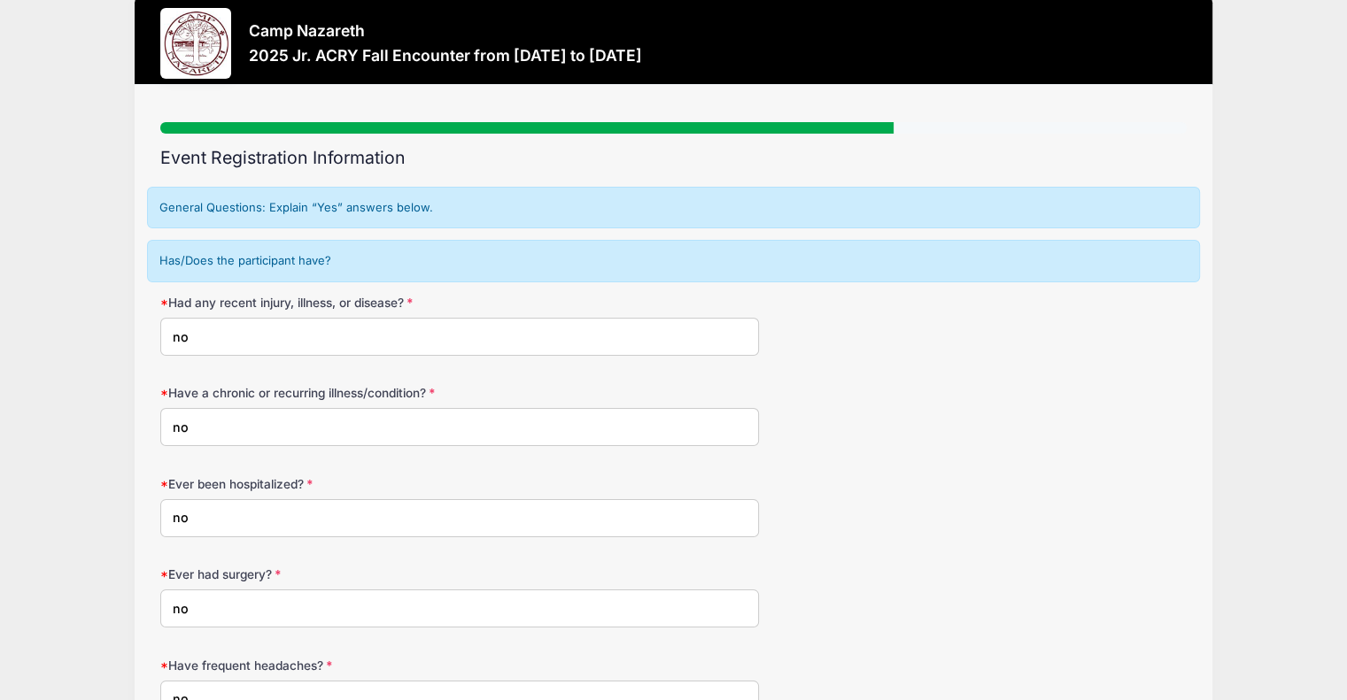
scroll to position [0, 0]
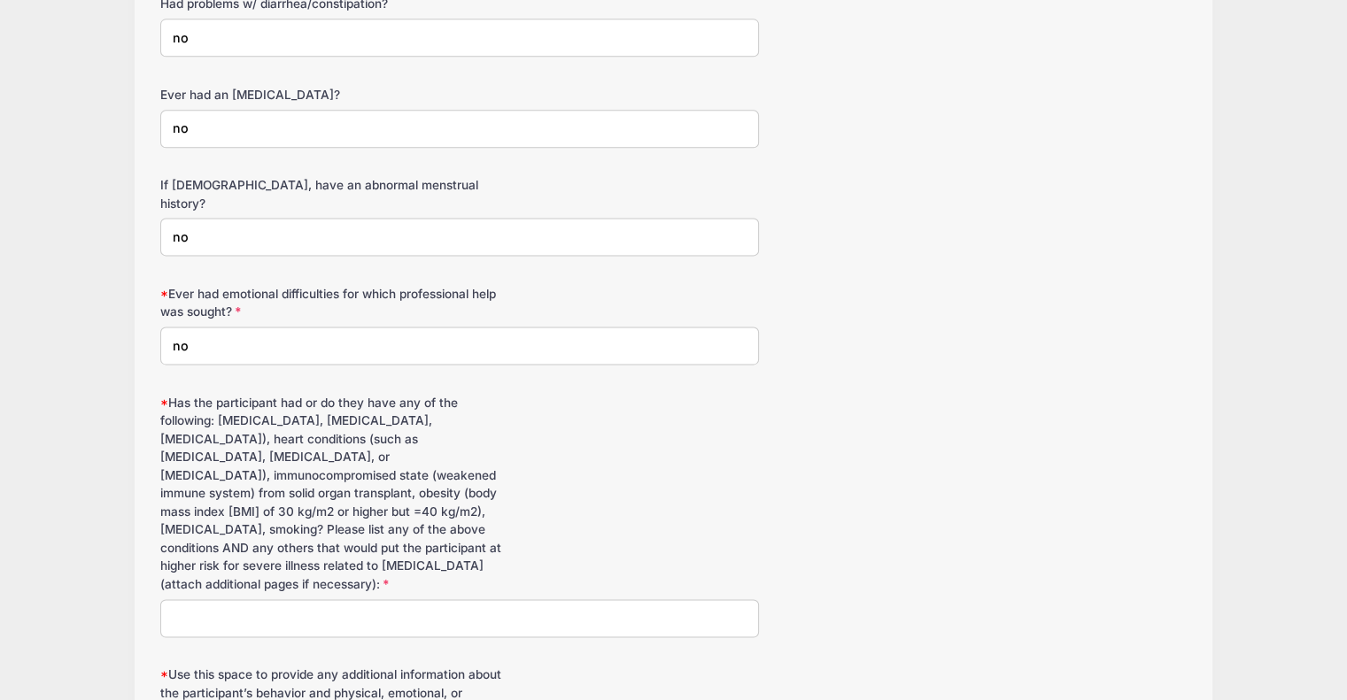
scroll to position [2550, 0]
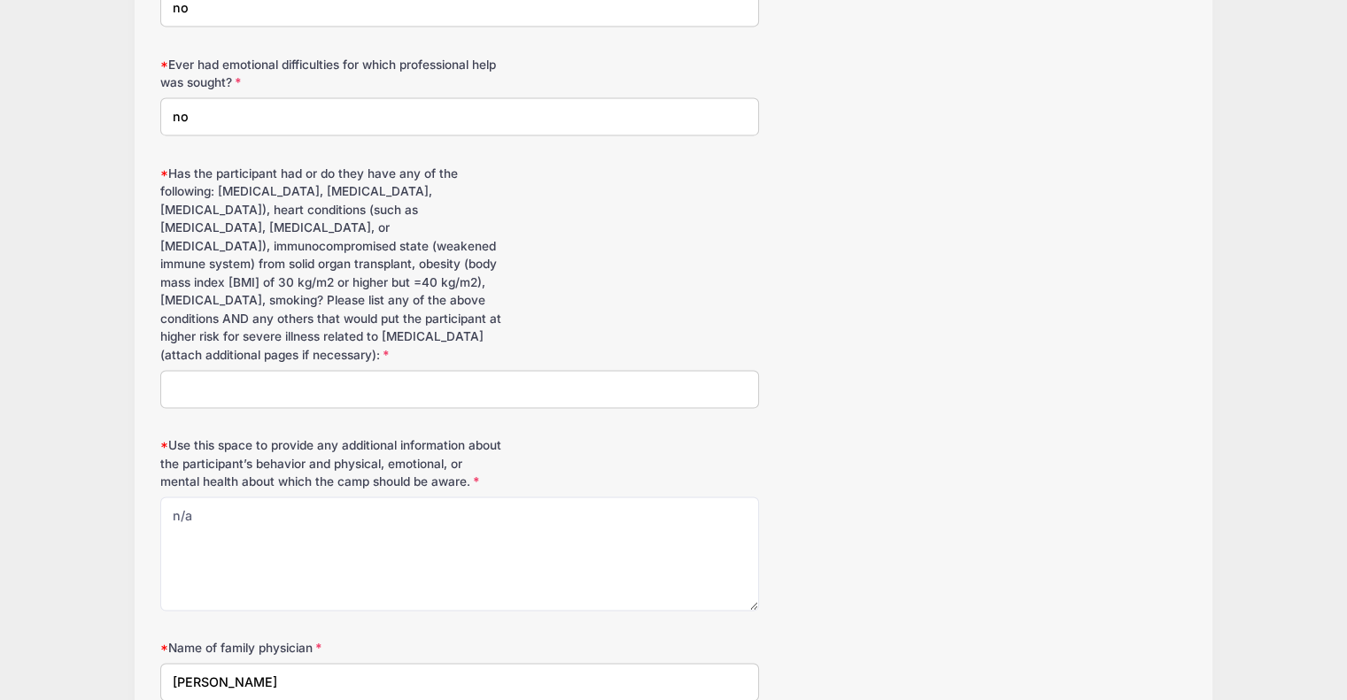
click at [630, 370] on input "Has the participant had or do they have any of the following: cancer, chronic k…" at bounding box center [459, 389] width 599 height 38
type input "no"
click at [937, 436] on div "Use this space to provide any additional information about the participant’s be…" at bounding box center [673, 523] width 1026 height 174
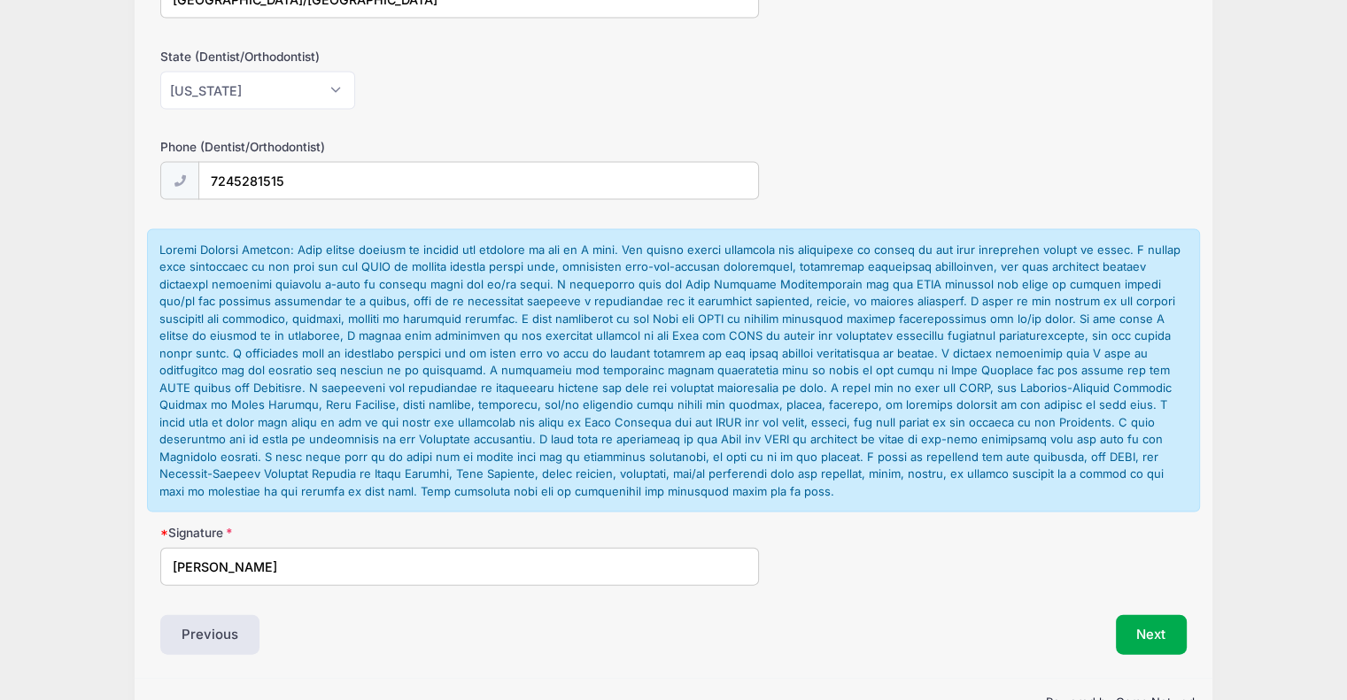
scroll to position [3701, 0]
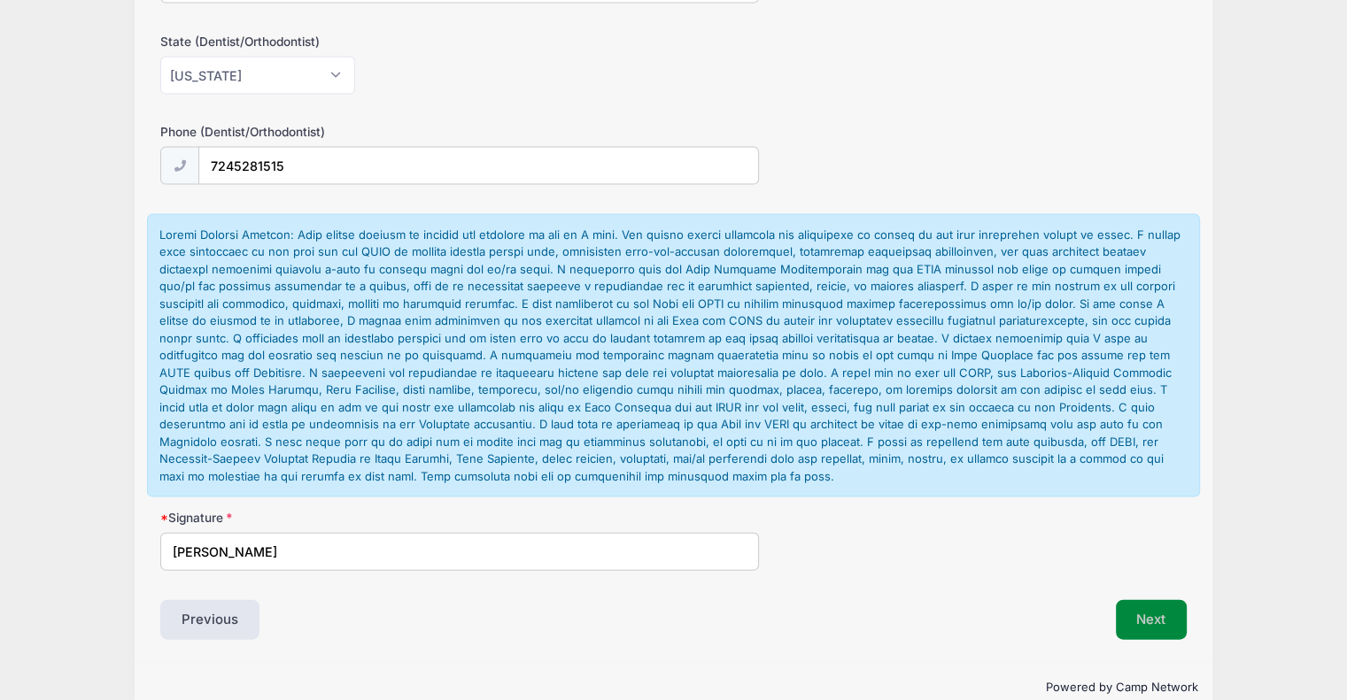
click at [1150, 600] on button "Next" at bounding box center [1152, 620] width 72 height 41
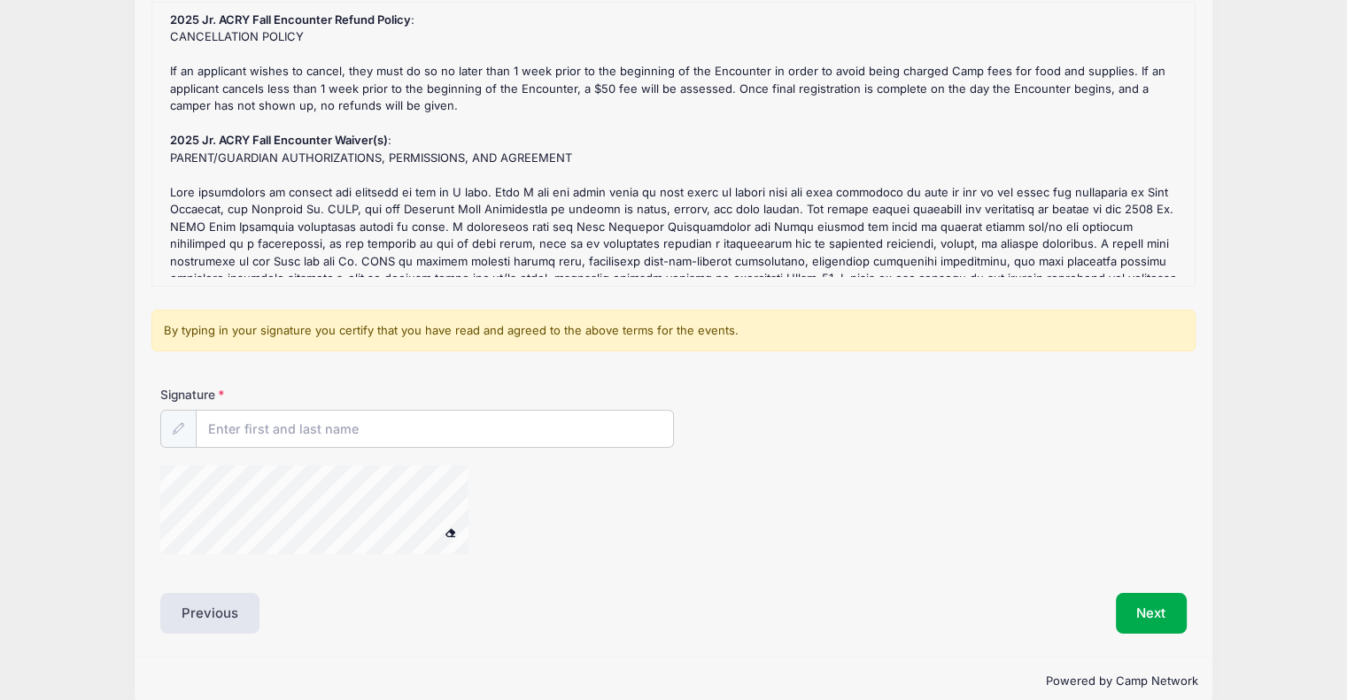
scroll to position [223, 0]
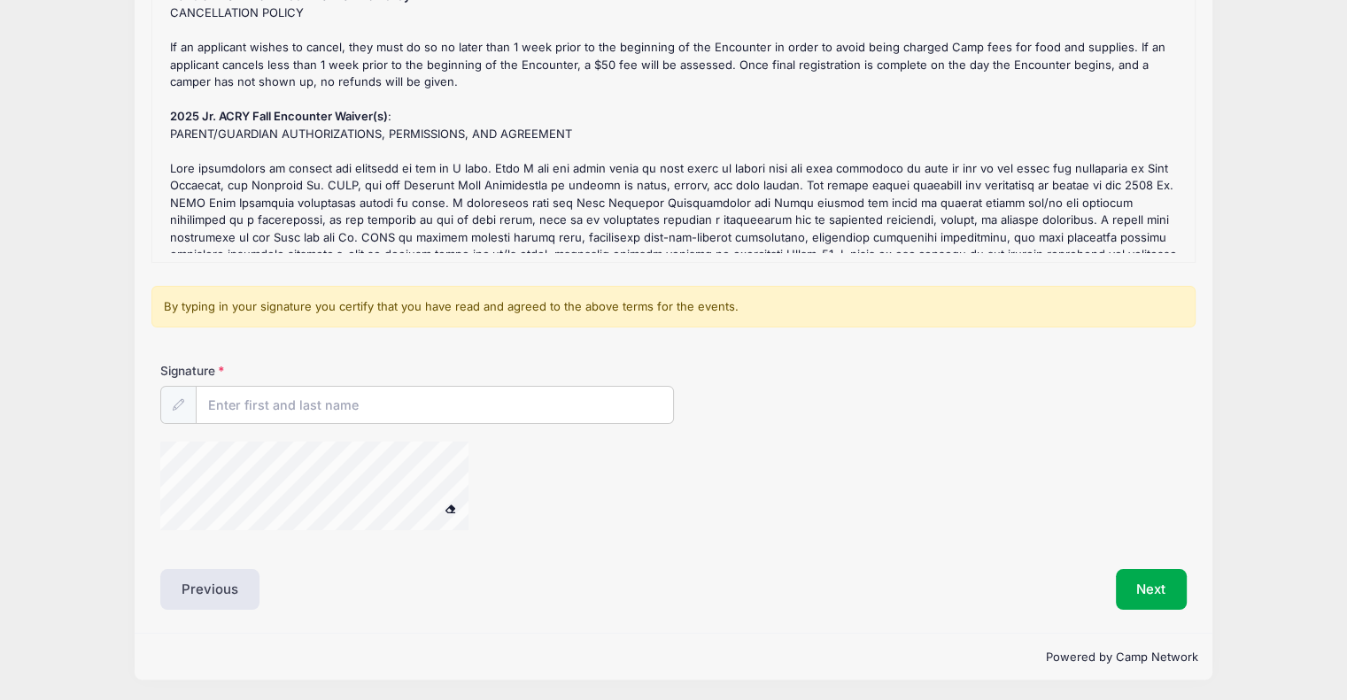
click at [1078, 165] on div "2025 Jr. ACRY Fall Encounter Refund Policy : CANCELLATION POLICY If an applican…" at bounding box center [673, 121] width 1024 height 266
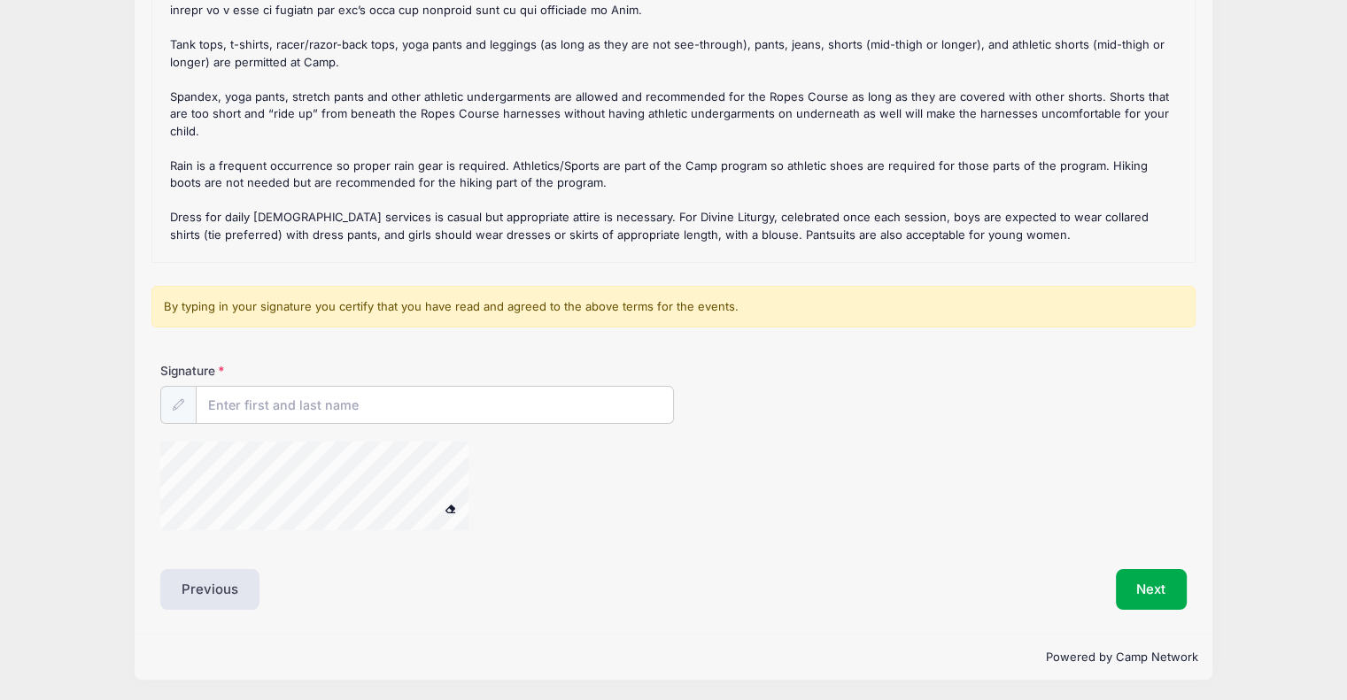
scroll to position [1185, 0]
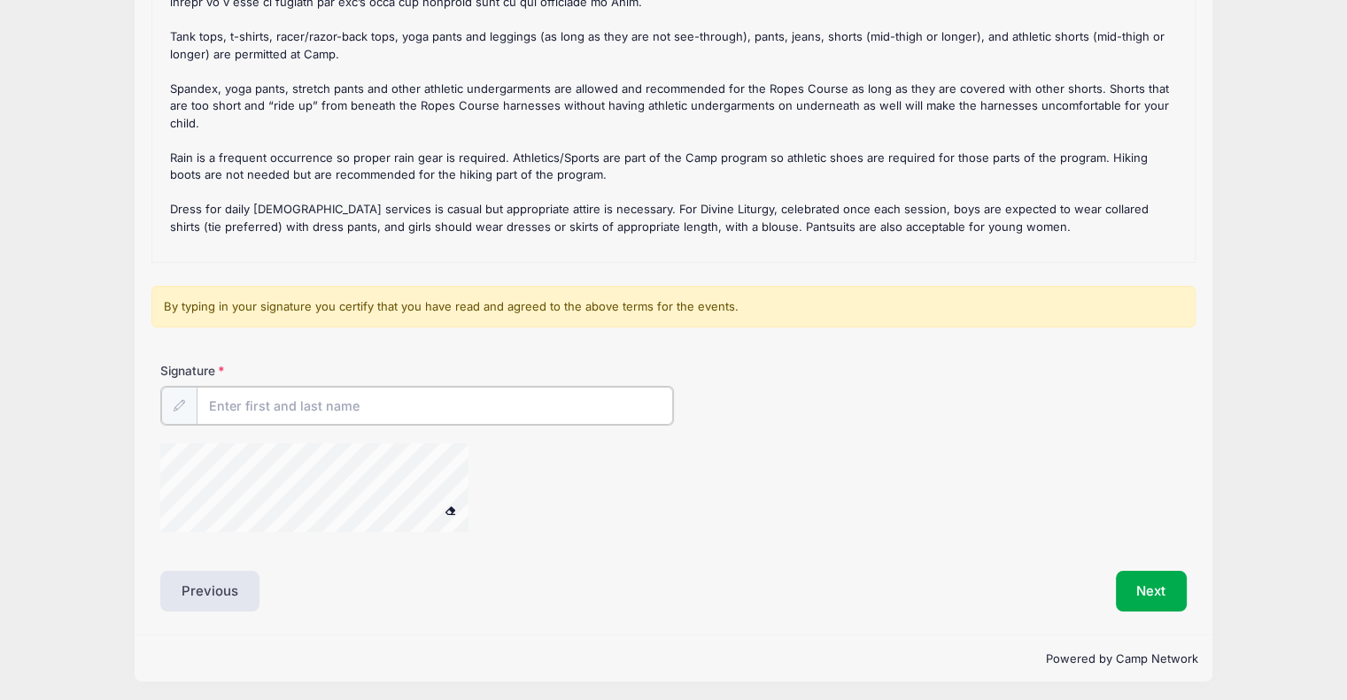
click at [237, 403] on input "Signature" at bounding box center [435, 406] width 476 height 38
click at [144, 540] on div "Step 6 /7 Step 1 Step 2 Step 3 Step 4 Step 5 Policies Extra Items Participant I…" at bounding box center [674, 261] width 1078 height 747
type input "Sara Hook"
click at [322, 502] on div "Signature Sara Hook" at bounding box center [673, 454] width 1044 height 184
drag, startPoint x: 333, startPoint y: 426, endPoint x: 319, endPoint y: 536, distance: 110.7
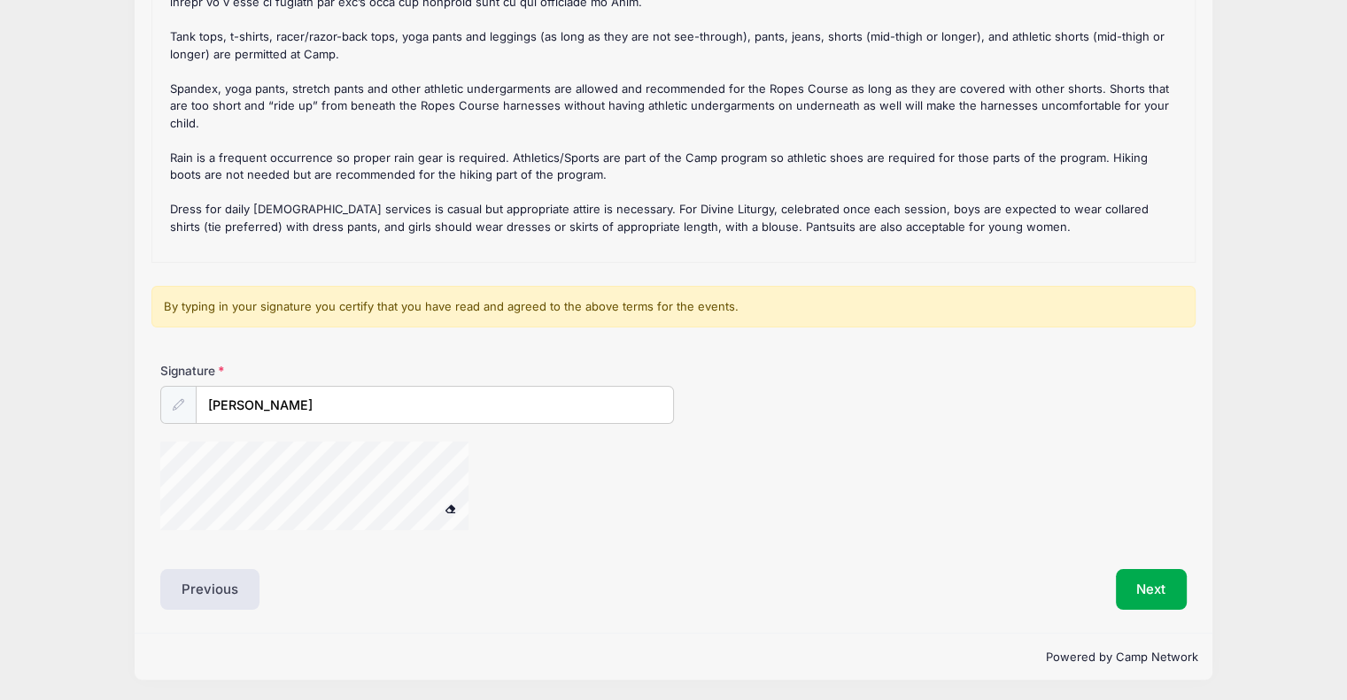
click at [319, 536] on div "Signature Sara Hook" at bounding box center [673, 454] width 1044 height 184
click at [1159, 588] on button "Next" at bounding box center [1152, 589] width 72 height 41
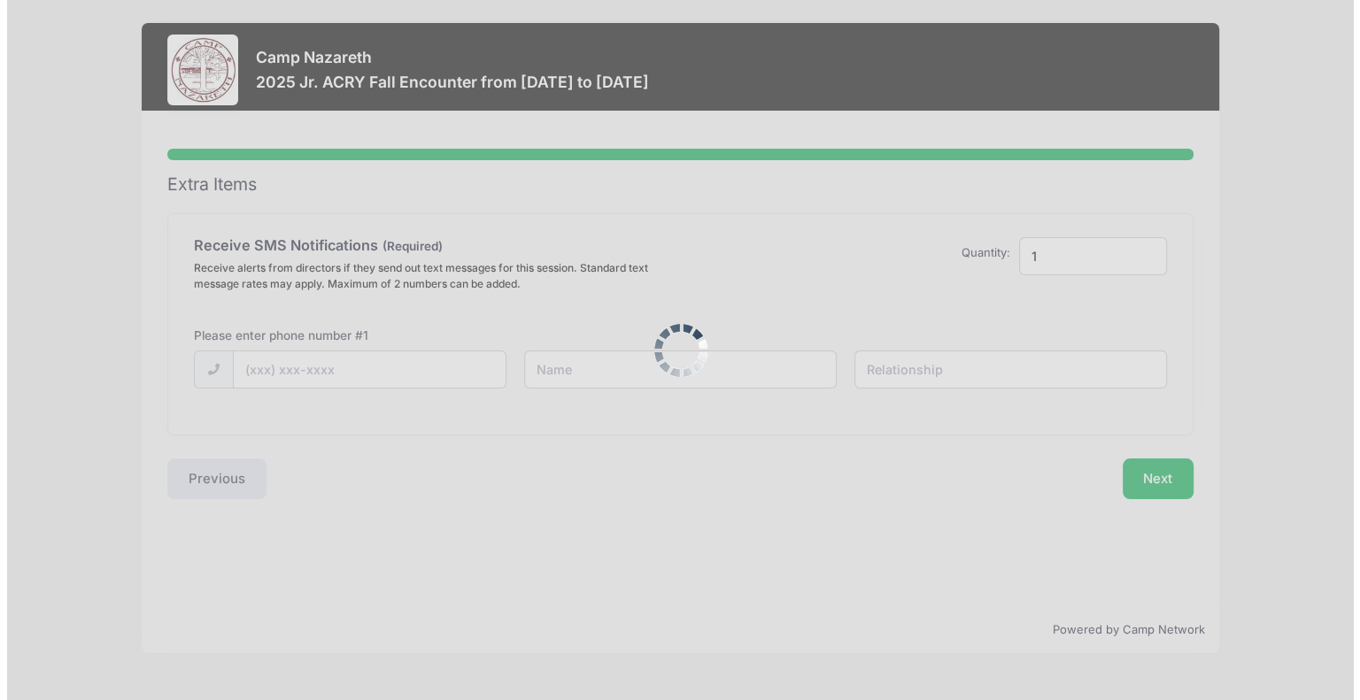
scroll to position [0, 0]
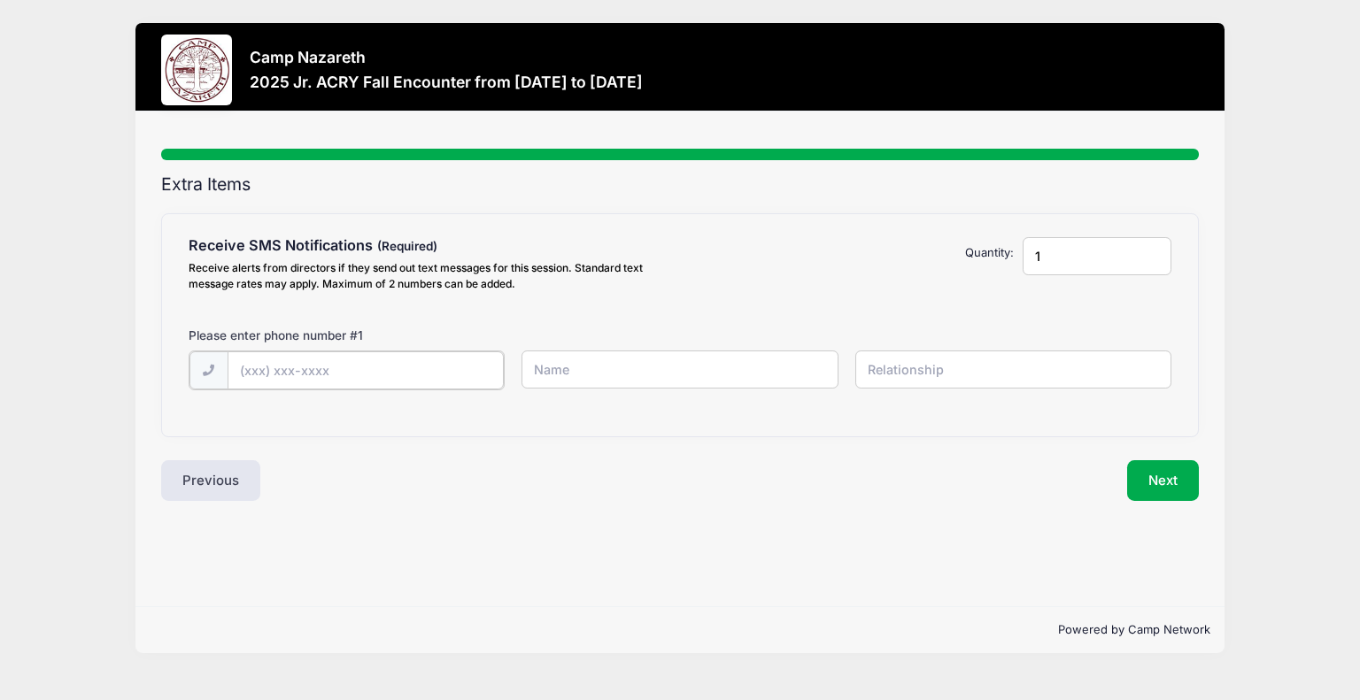
click at [418, 363] on input "text" at bounding box center [366, 371] width 276 height 38
type input "(717) 609-5320"
click at [641, 373] on input "text" at bounding box center [679, 370] width 316 height 38
type input "Sara Hook"
type input "mom"
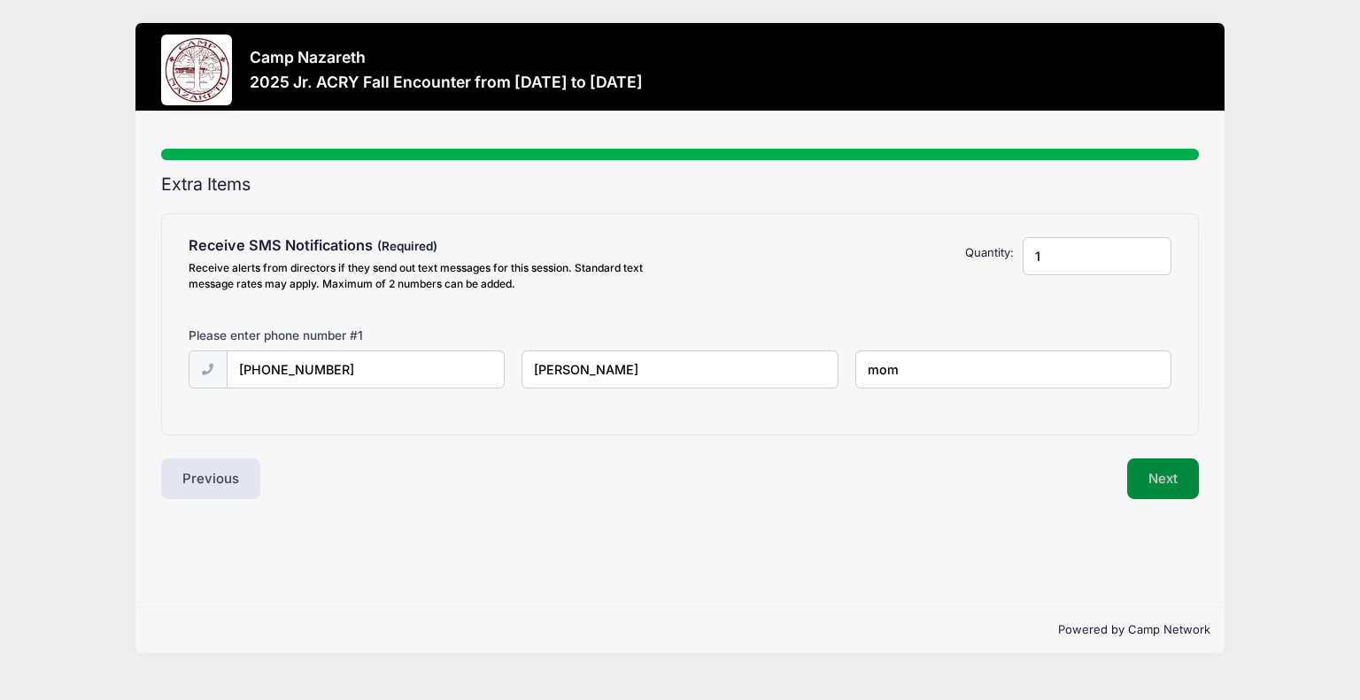
click at [1139, 475] on button "Next" at bounding box center [1163, 479] width 72 height 41
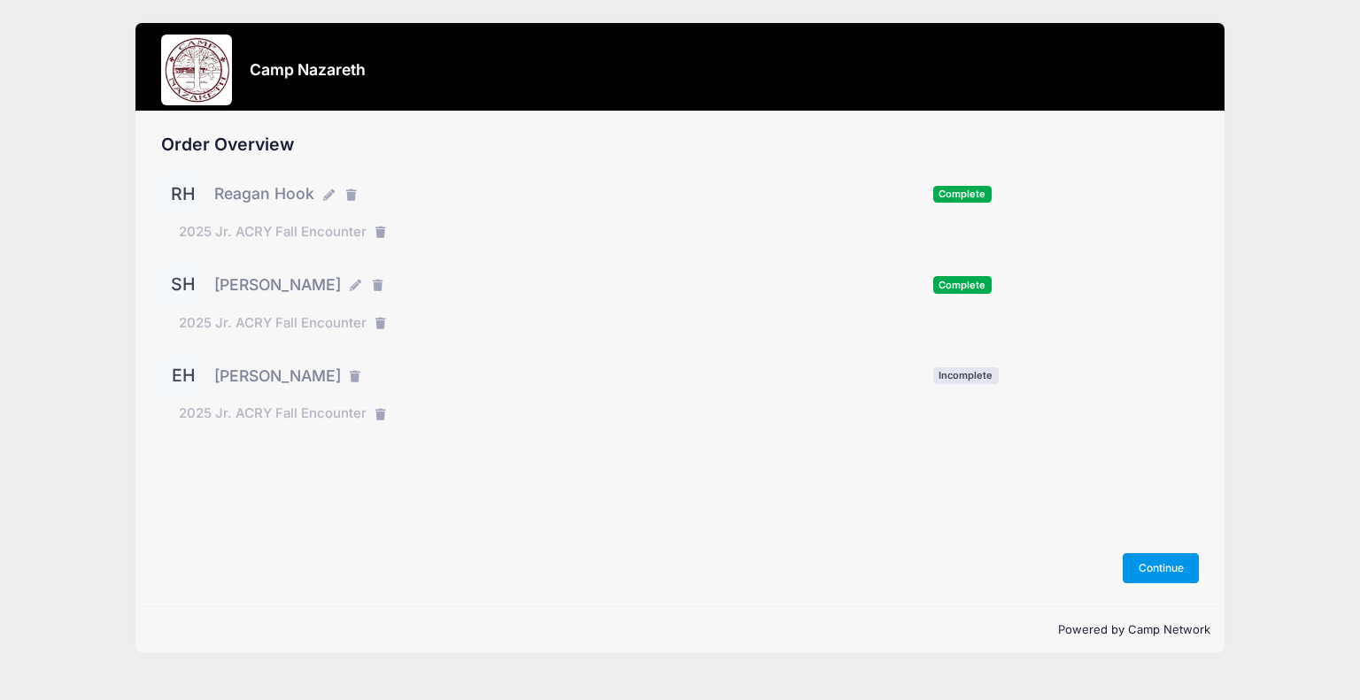
click at [1189, 565] on button "Continue" at bounding box center [1161, 568] width 76 height 30
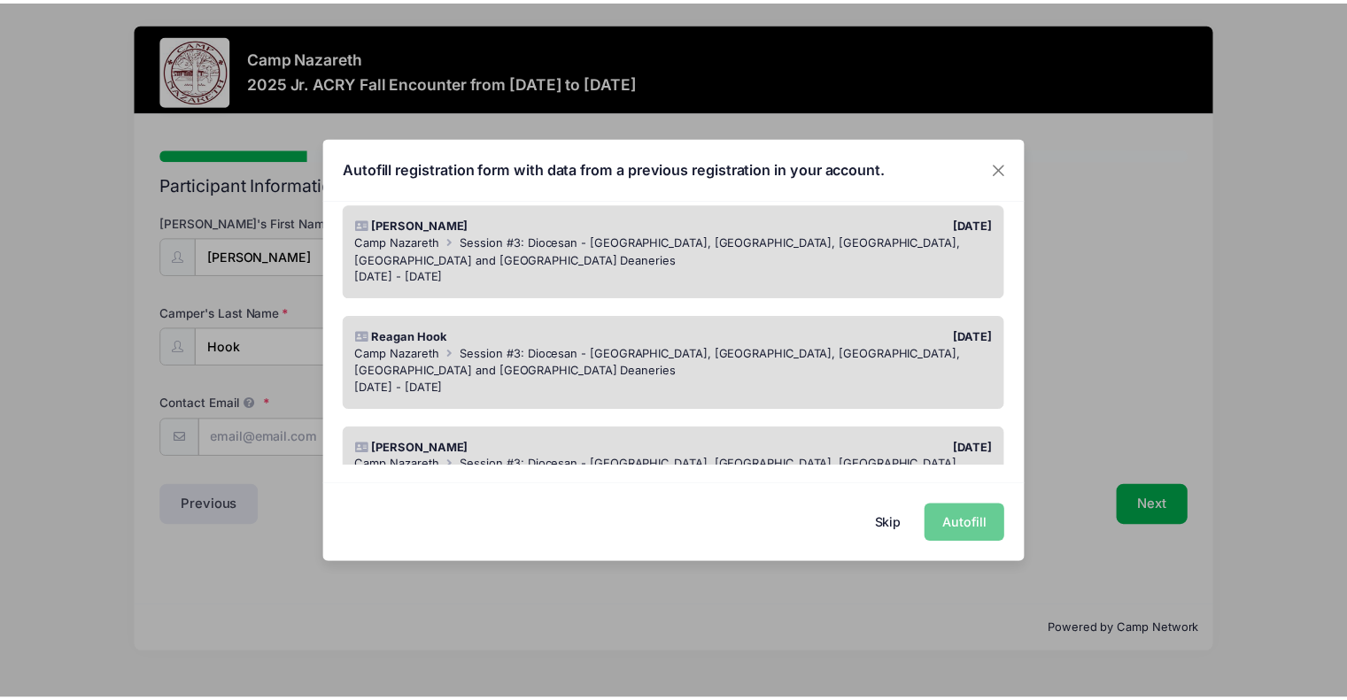
scroll to position [181, 0]
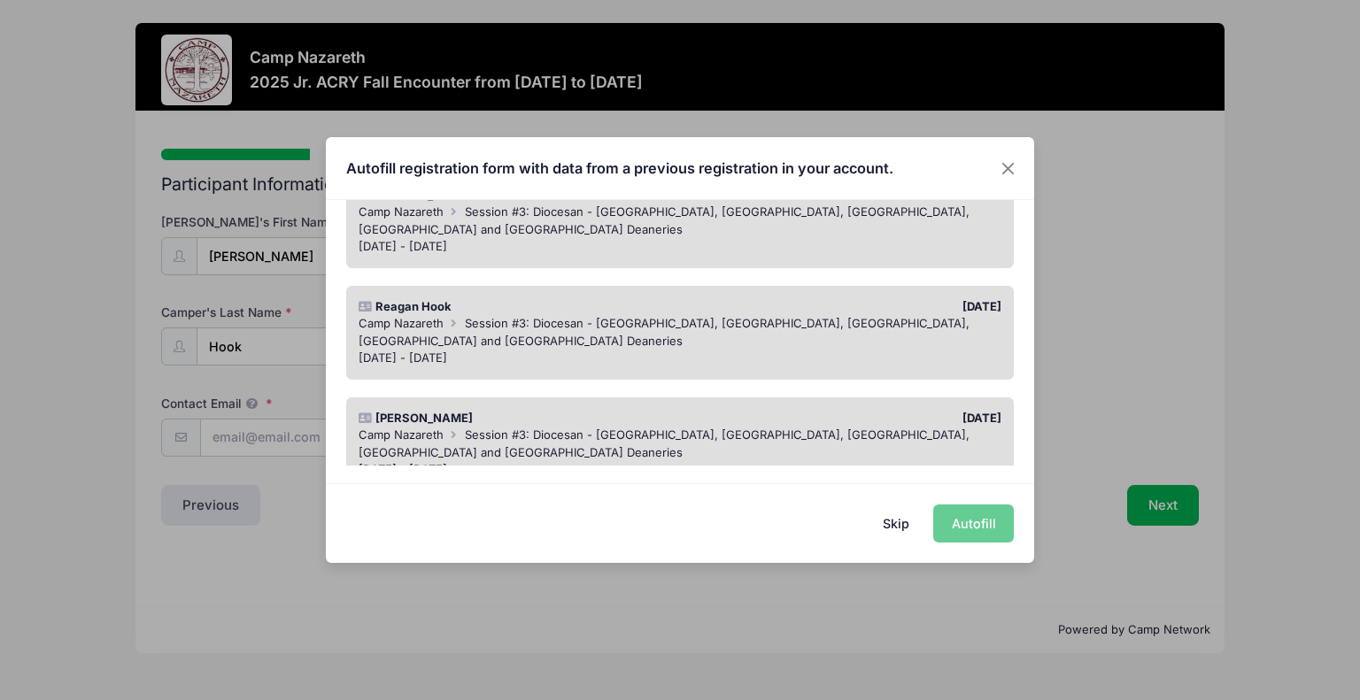
click at [829, 398] on div "[PERSON_NAME] [DATE] [GEOGRAPHIC_DATA] Session #3: Diocesan - [GEOGRAPHIC_DATA]…" at bounding box center [680, 445] width 668 height 94
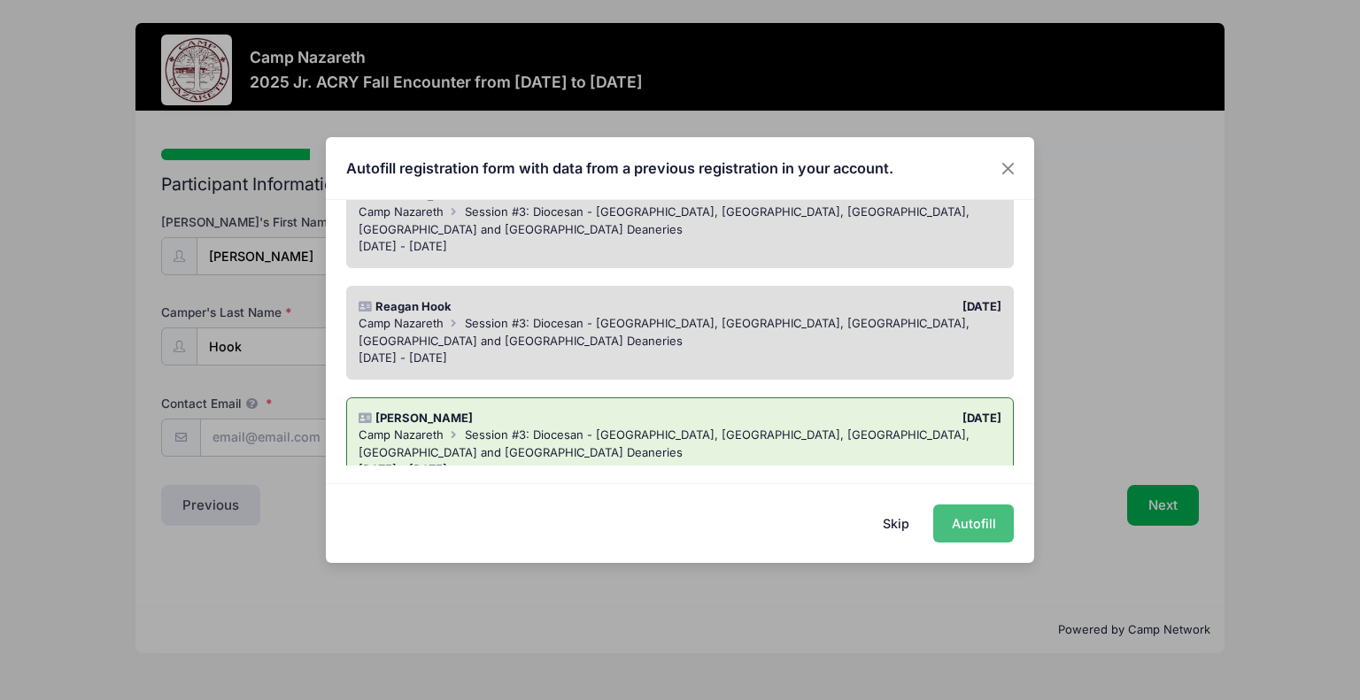
click at [974, 525] on button "Autofill" at bounding box center [973, 524] width 81 height 38
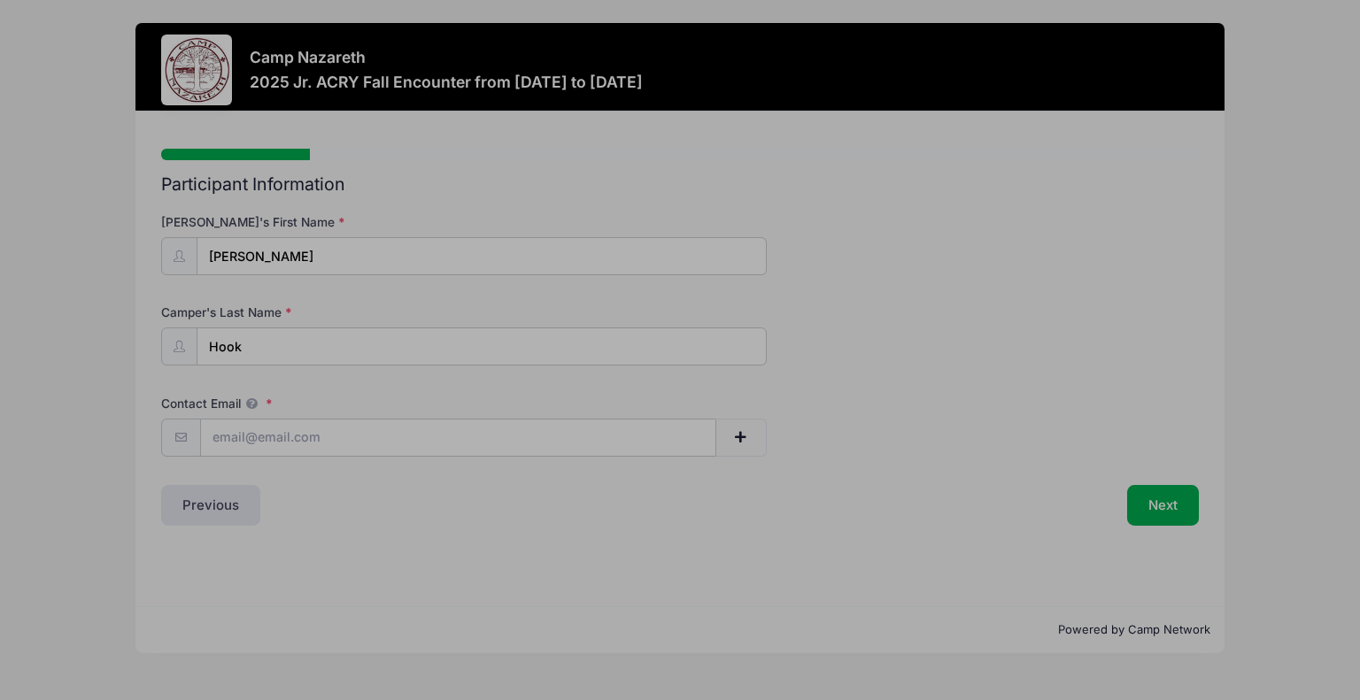
type input "[EMAIL_ADDRESS][DOMAIN_NAME]"
select select "[DEMOGRAPHIC_DATA]"
type input "[STREET_ADDRESS]"
type input "[GEOGRAPHIC_DATA]"
select select "PA"
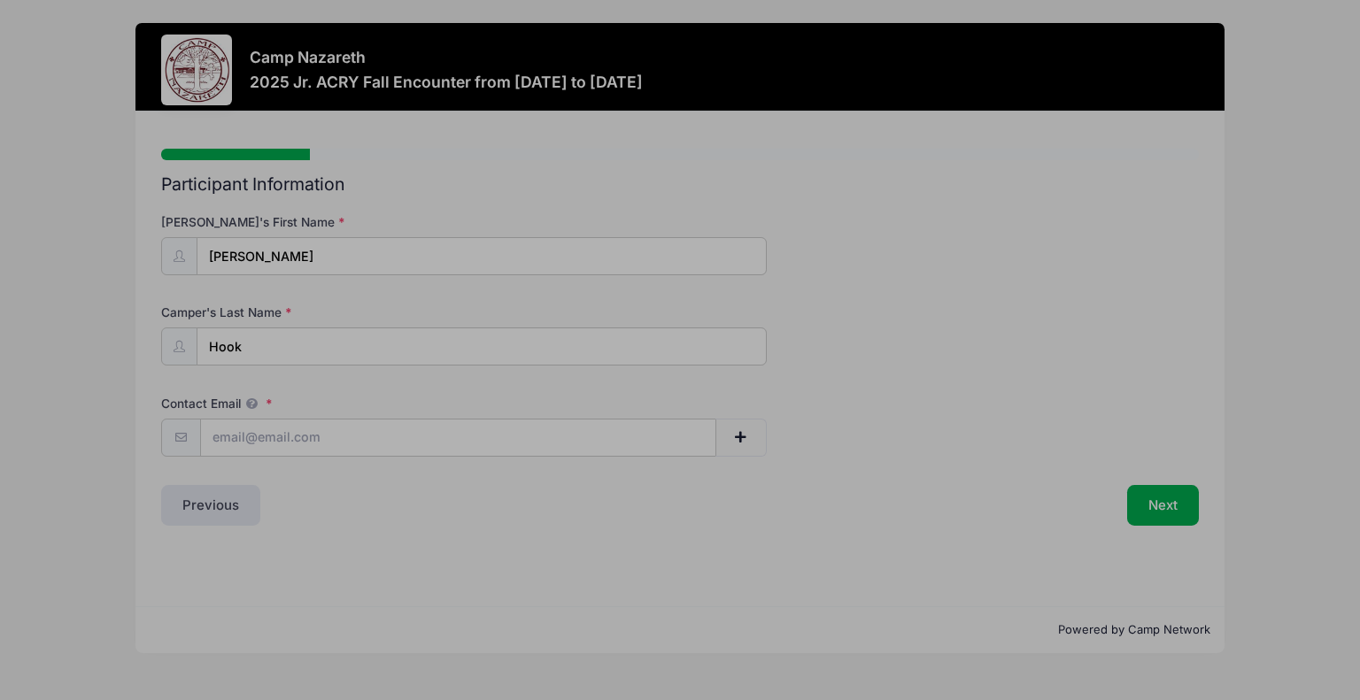
type input "16125"
select select "Youth Medium"
type input "[PERSON_NAME]"
type input "7176095320"
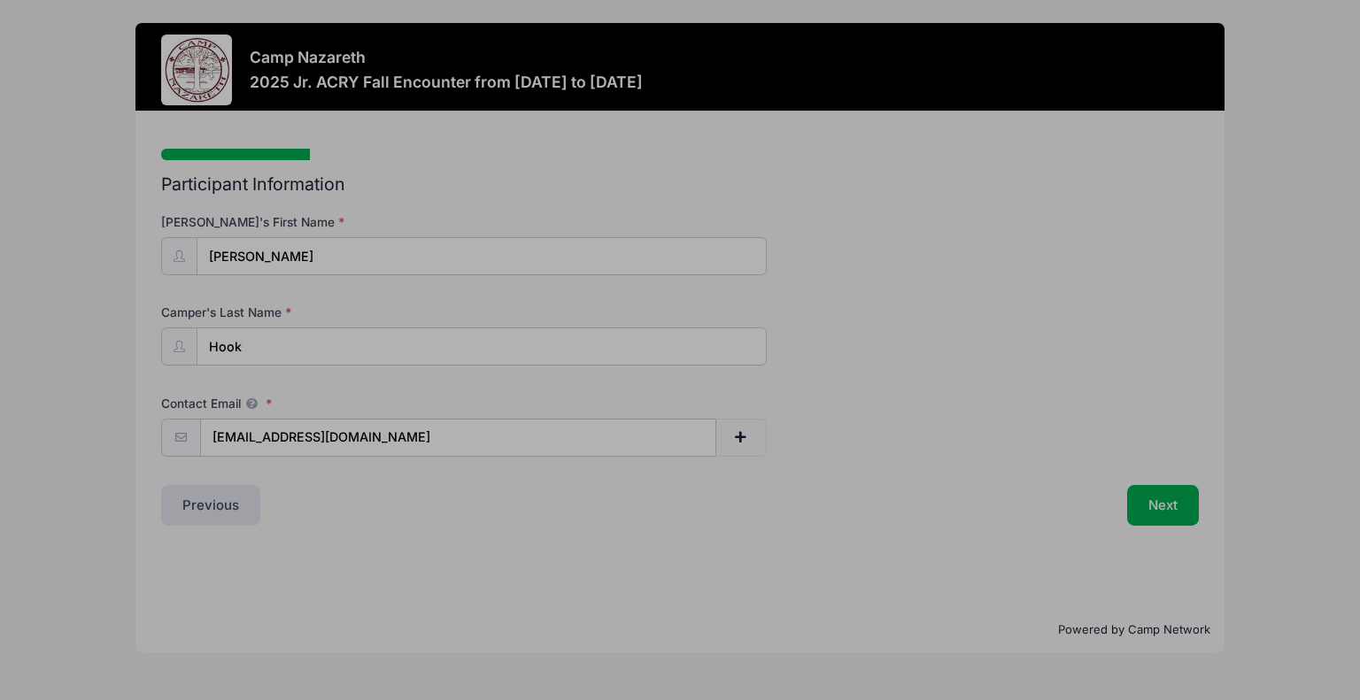
type input "7176095320"
type input "[PERSON_NAME]"
type input "2103478800"
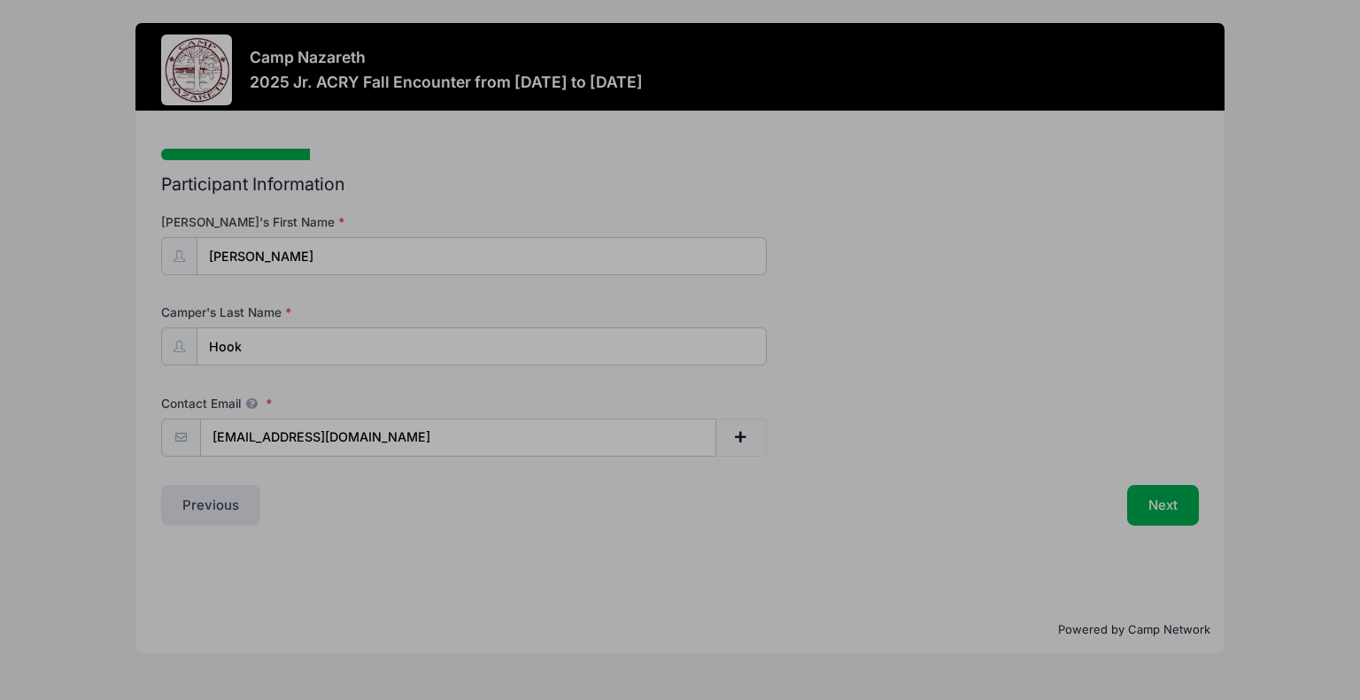
type input "[PERSON_NAME]"
type input "Aunt"
type input "7244567990"
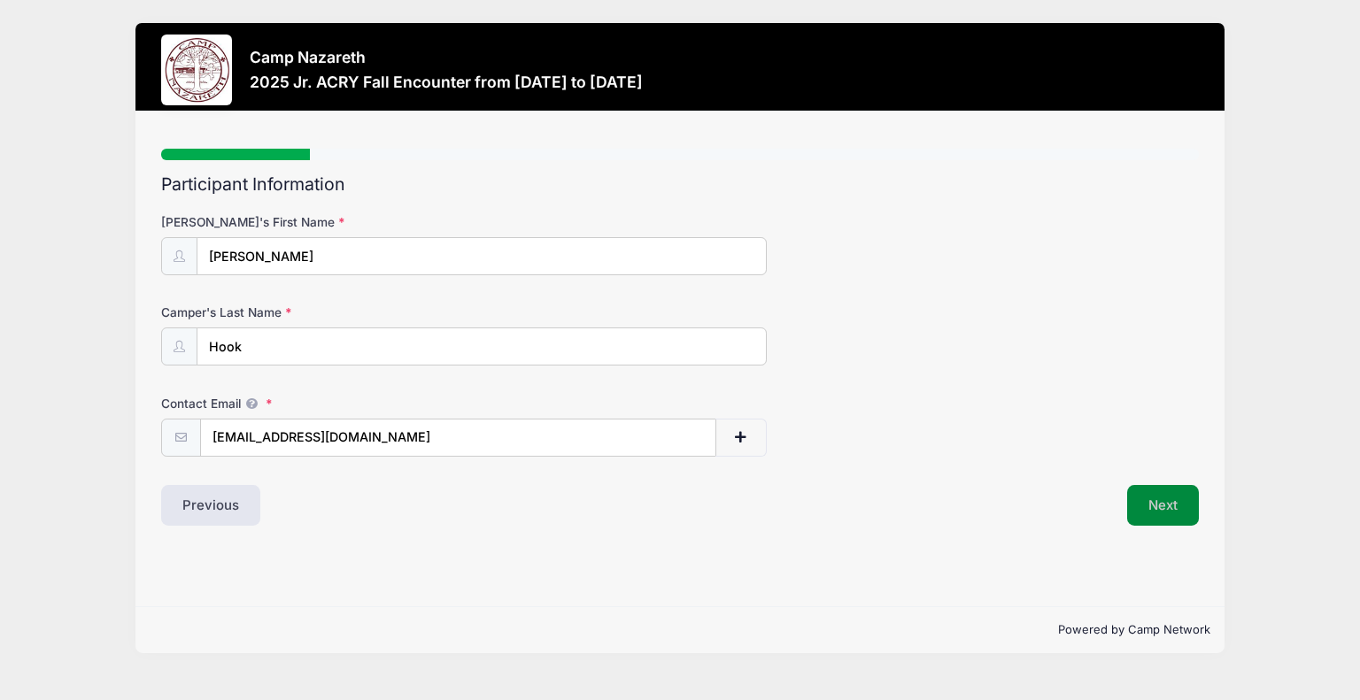
click at [1185, 514] on button "Next" at bounding box center [1163, 505] width 72 height 41
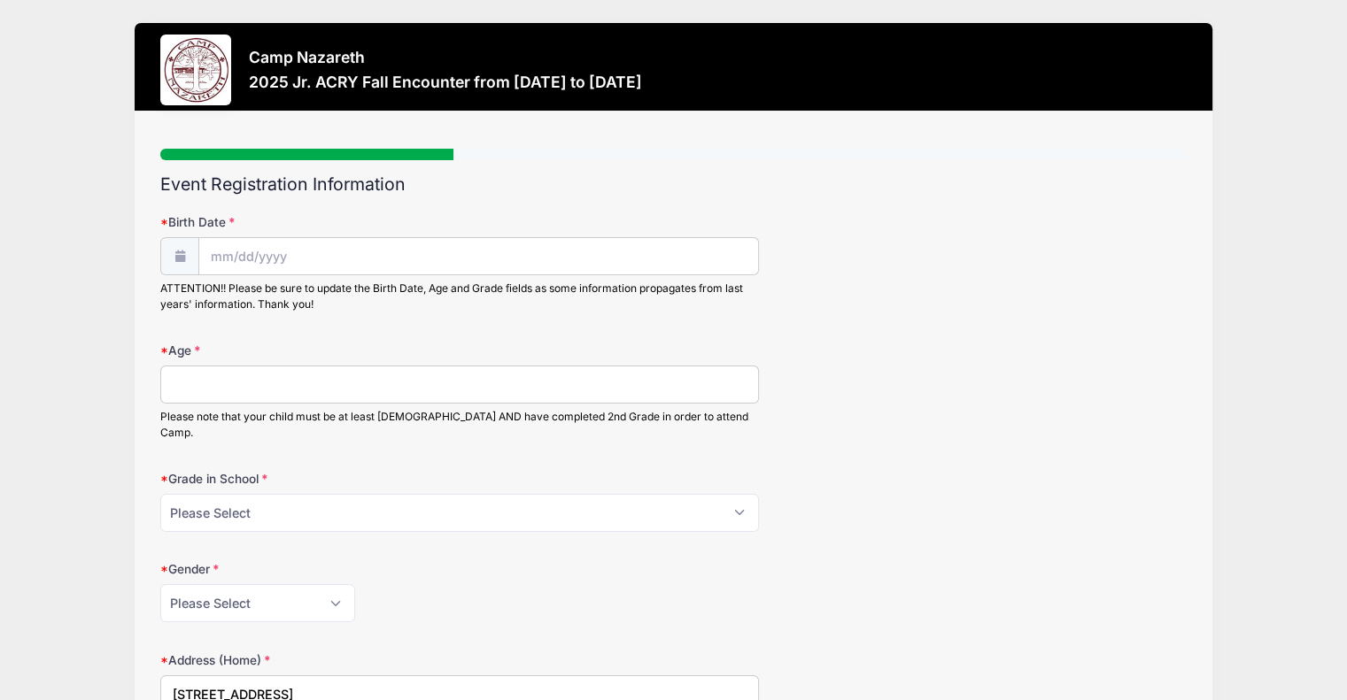
click at [180, 245] on span at bounding box center [179, 256] width 39 height 38
click at [212, 251] on input "Birth Date" at bounding box center [478, 257] width 559 height 38
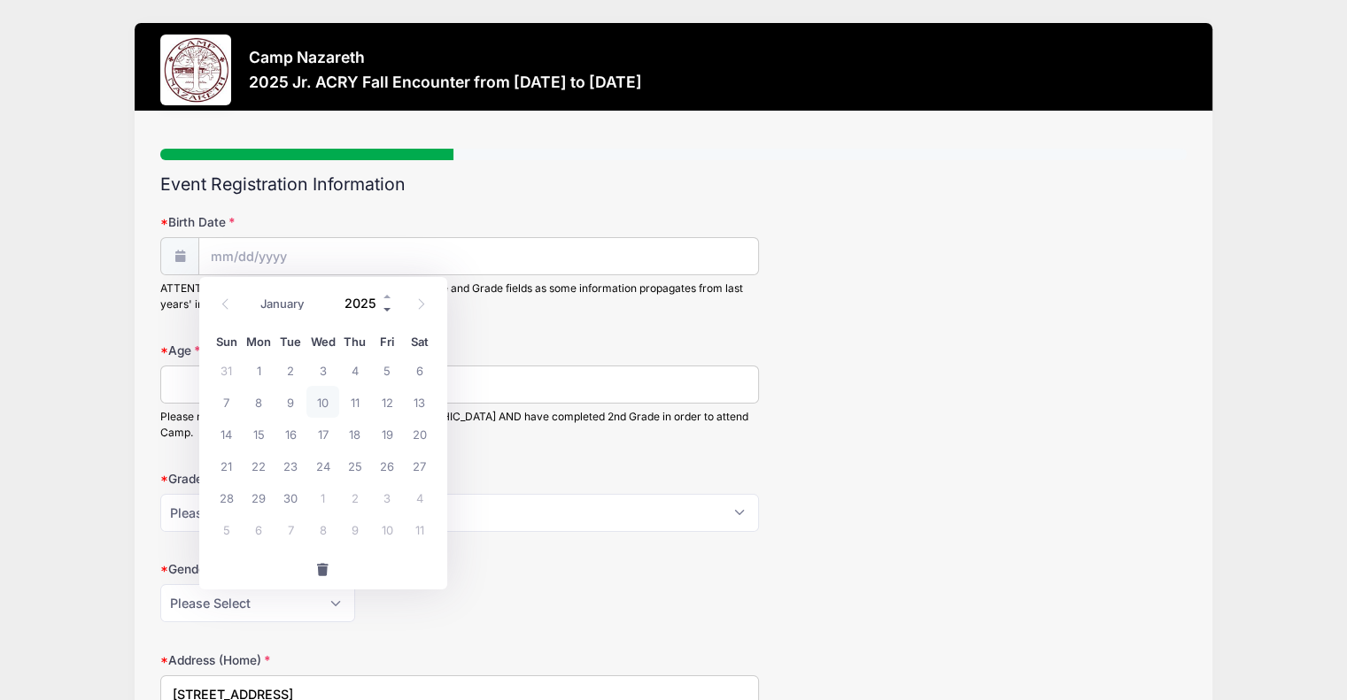
click at [388, 307] on span at bounding box center [388, 309] width 12 height 13
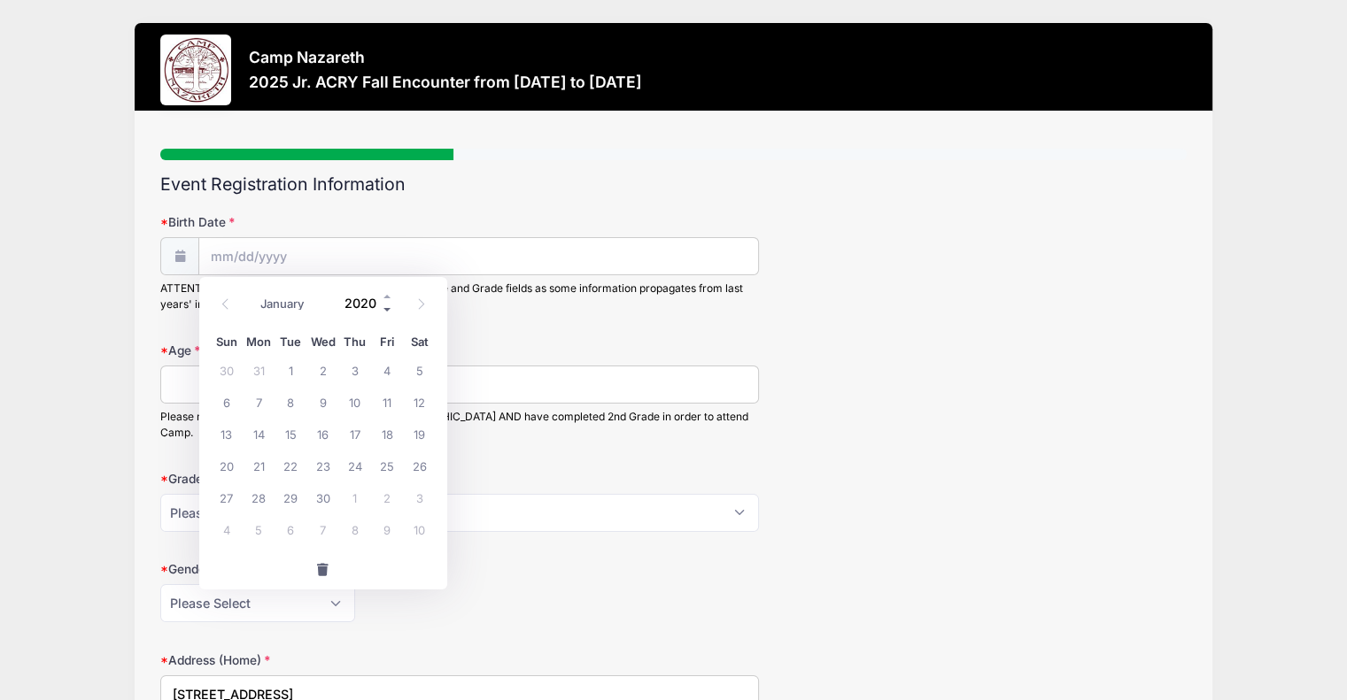
click at [388, 307] on span at bounding box center [388, 309] width 12 height 13
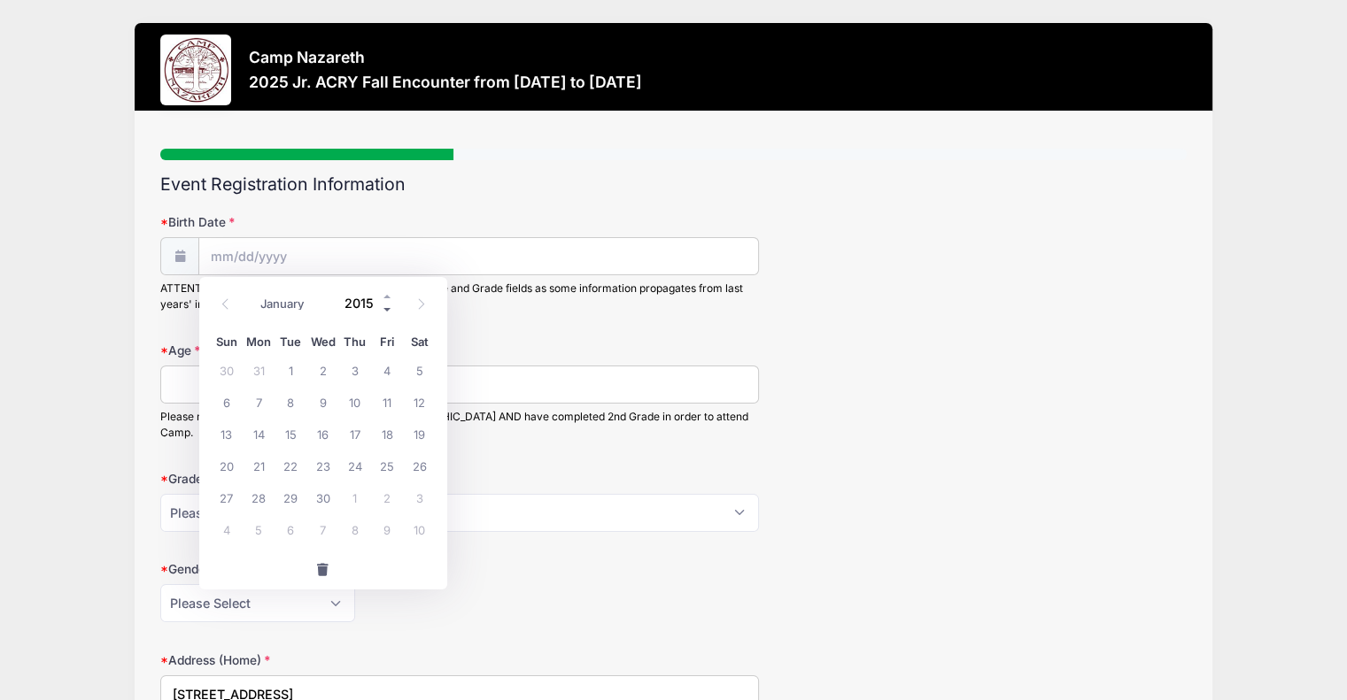
click at [388, 307] on span at bounding box center [388, 309] width 12 height 13
click at [386, 292] on span at bounding box center [388, 296] width 12 height 13
type input "2014"
click at [294, 292] on select "January February March April May June July August September October November De…" at bounding box center [291, 303] width 79 height 23
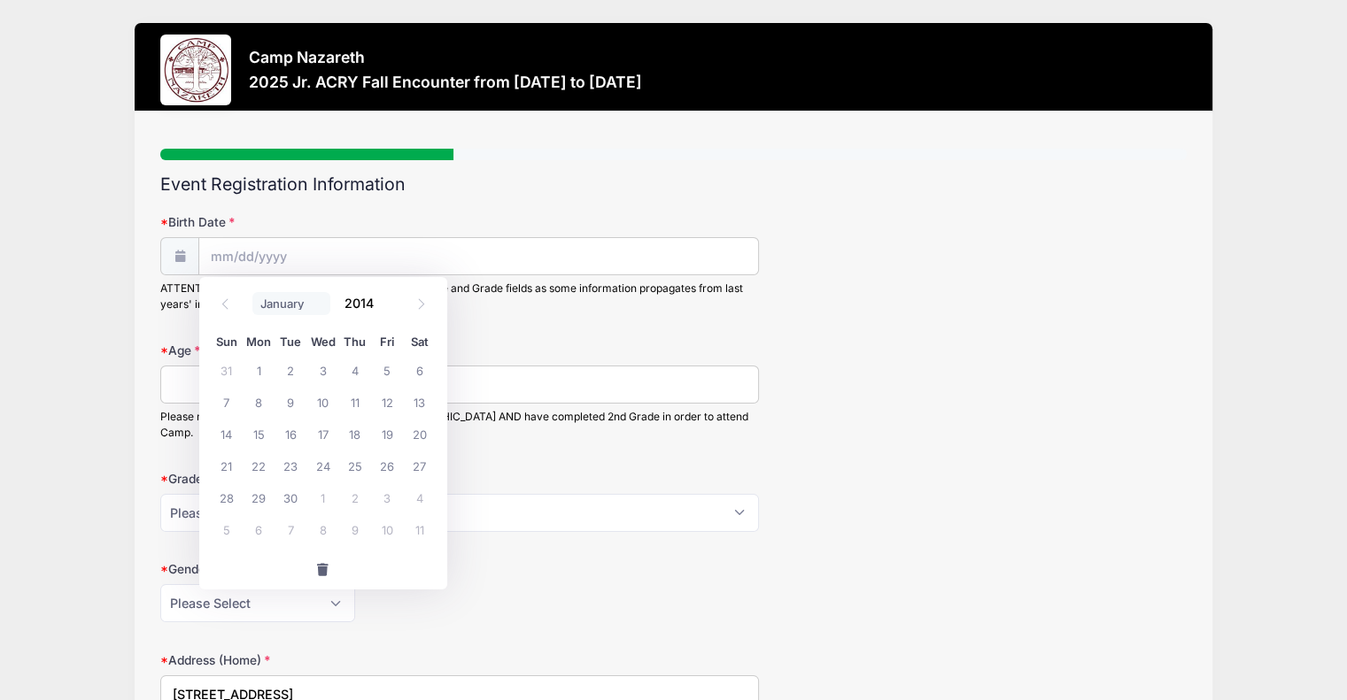
select select "10"
click at [252, 292] on select "January February March April May June July August September October November De…" at bounding box center [291, 303] width 79 height 23
click at [228, 463] on span "16" at bounding box center [227, 466] width 32 height 32
type input "11/16/2014"
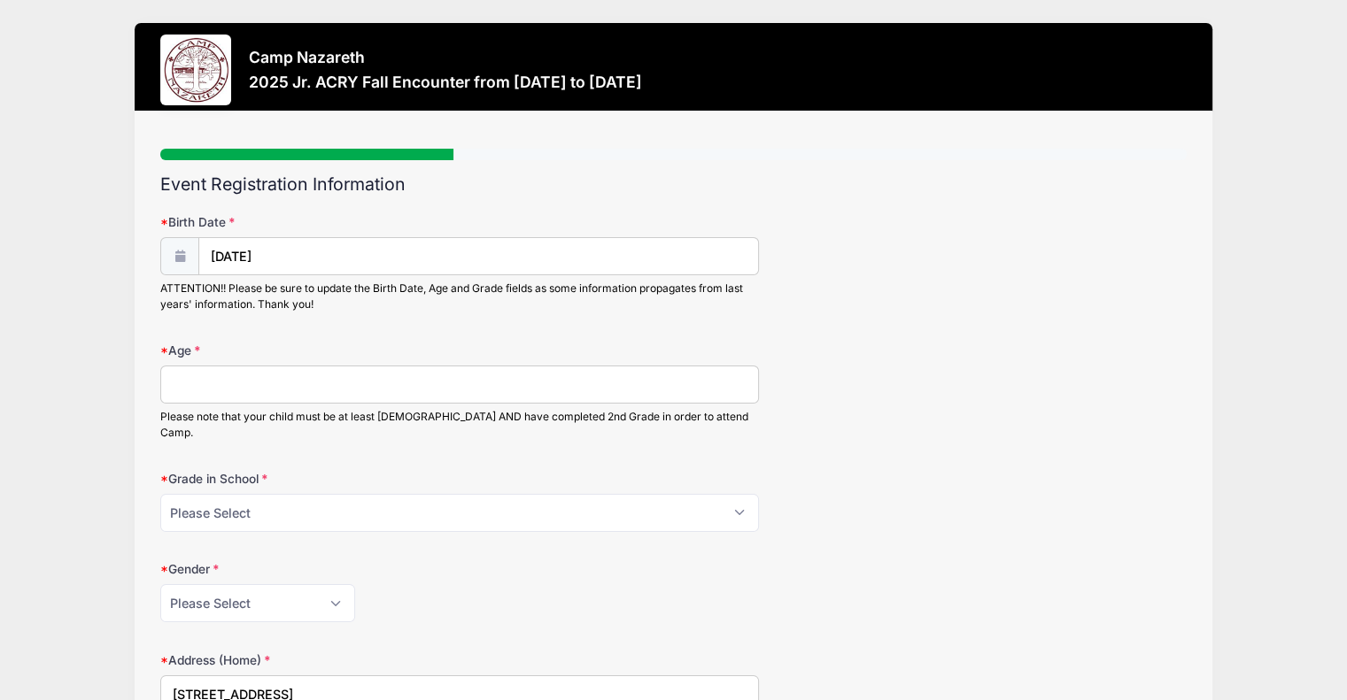
click at [270, 377] on input "Age" at bounding box center [459, 385] width 599 height 38
type input "10"
click at [266, 494] on select "Please Select 1st Grade 2nd Grade 3rd Grade 4th Grade 5th Grade 6th Grade 7th G…" at bounding box center [459, 513] width 599 height 38
select select "4th Grade"
click at [160, 494] on select "Please Select 1st Grade 2nd Grade 3rd Grade 4th Grade 5th Grade 6th Grade 7th G…" at bounding box center [459, 513] width 599 height 38
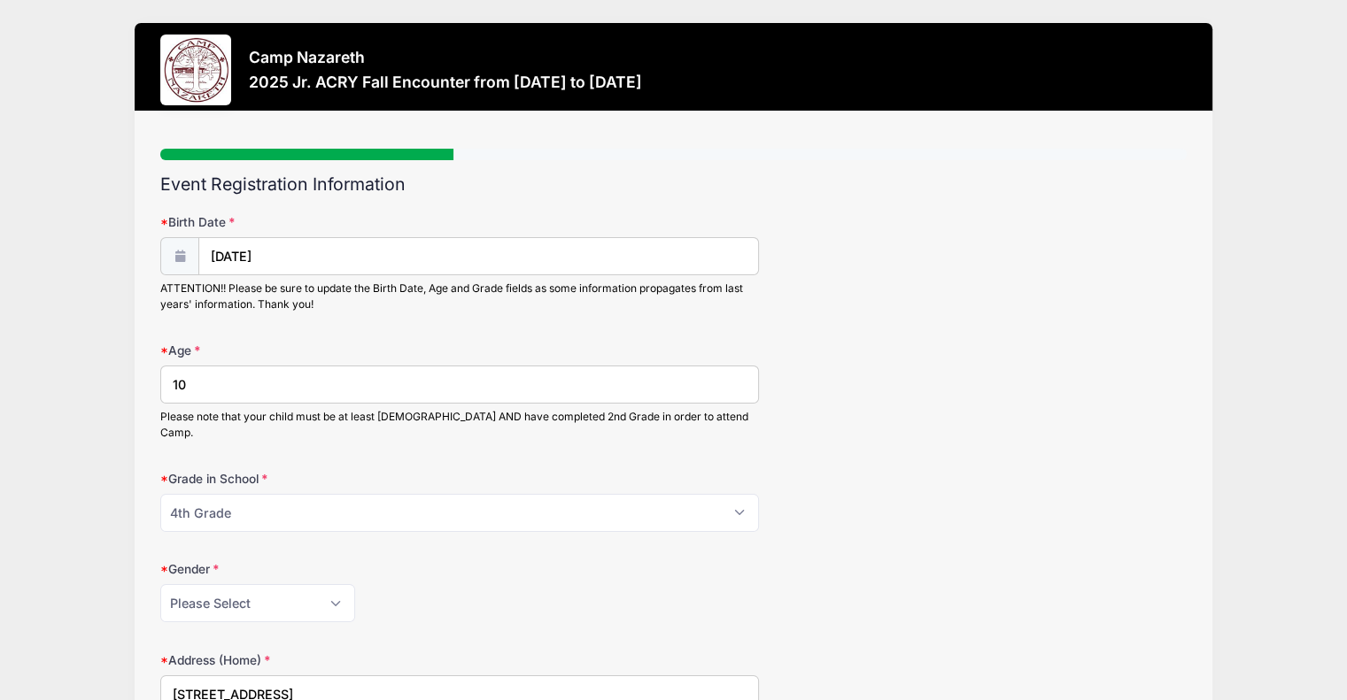
click at [478, 560] on label "Gender" at bounding box center [331, 569] width 342 height 18
click at [355, 584] on select "Please Select Female Male" at bounding box center [257, 603] width 195 height 38
click at [343, 676] on input "118 Plum St" at bounding box center [459, 695] width 599 height 38
type input "1"
type input "19 Imperial Drive"
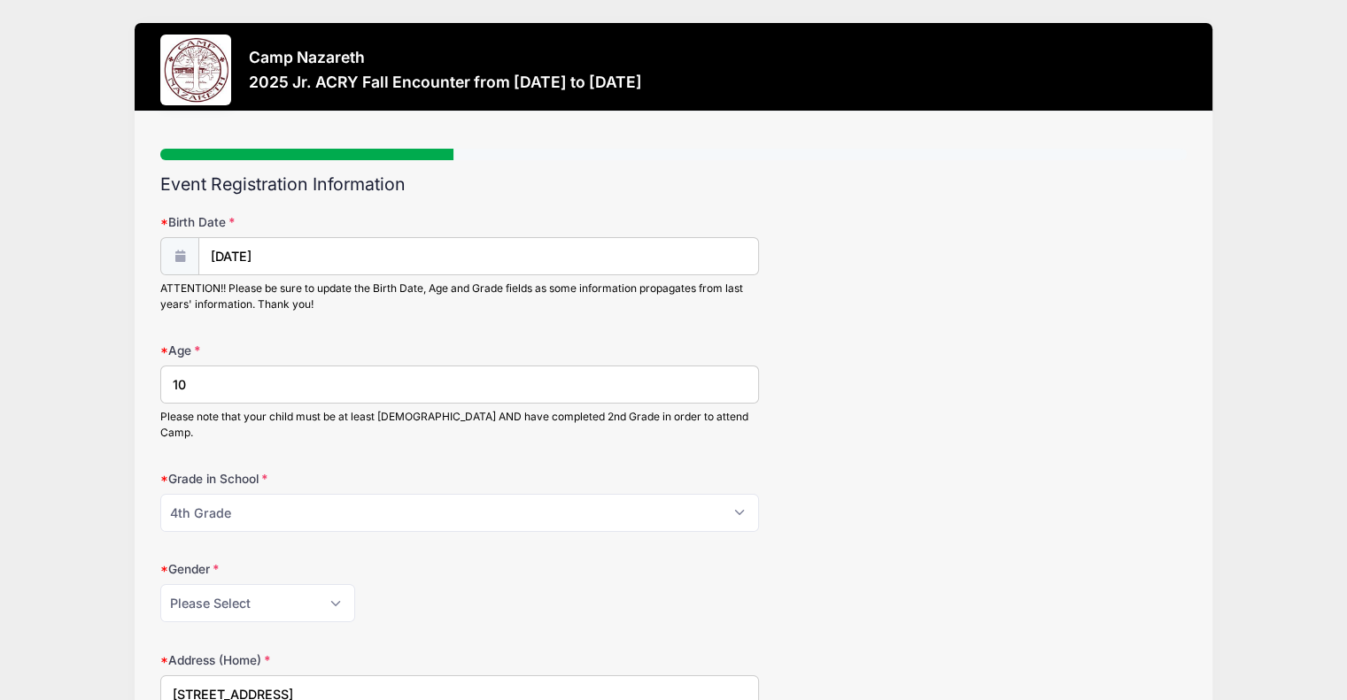
click at [955, 480] on div "Grade in School Please Select 1st Grade 2nd Grade 3rd Grade 4th Grade 5th Grade…" at bounding box center [673, 501] width 1026 height 62
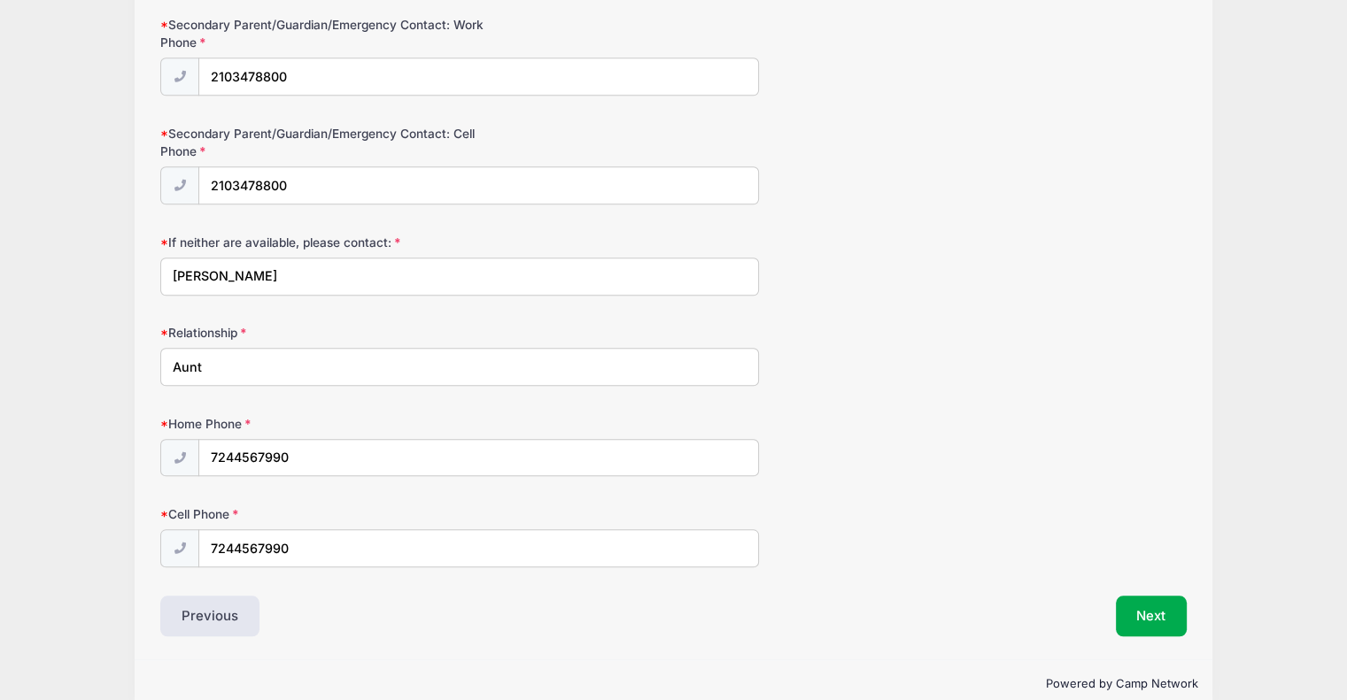
scroll to position [1657, 0]
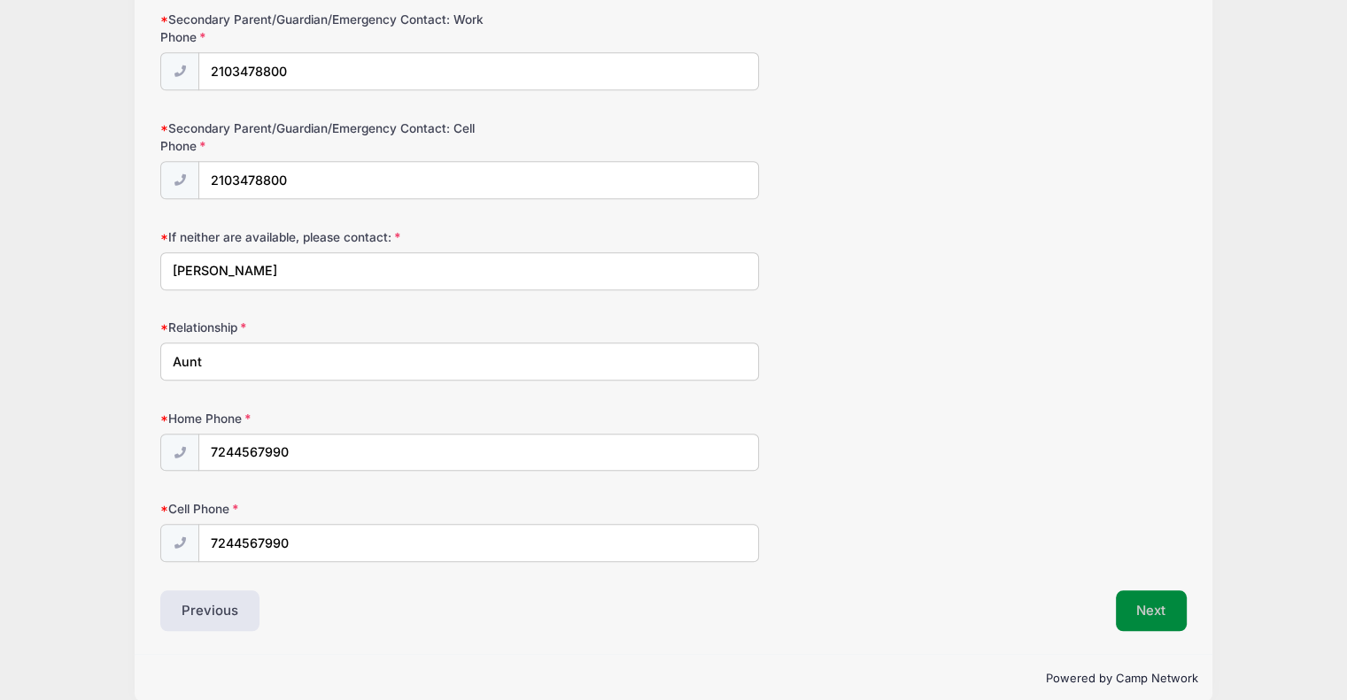
click at [1140, 591] on button "Next" at bounding box center [1152, 611] width 72 height 41
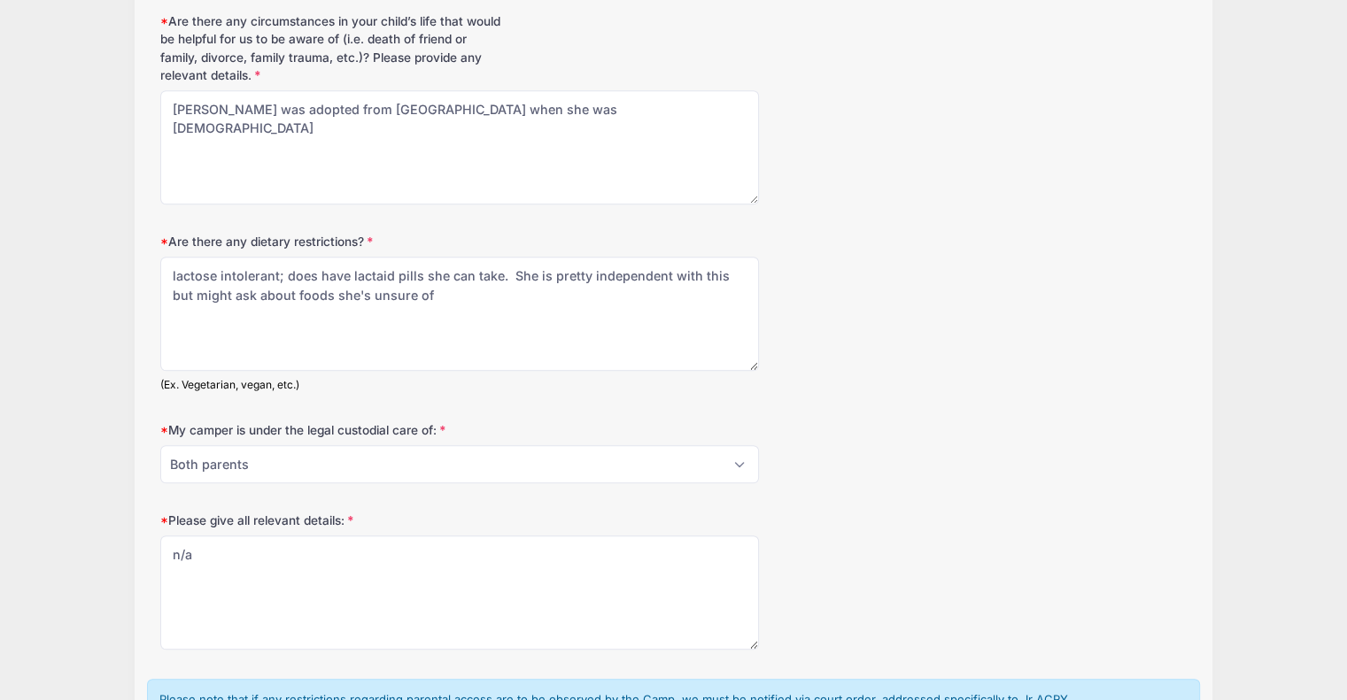
scroll to position [0, 0]
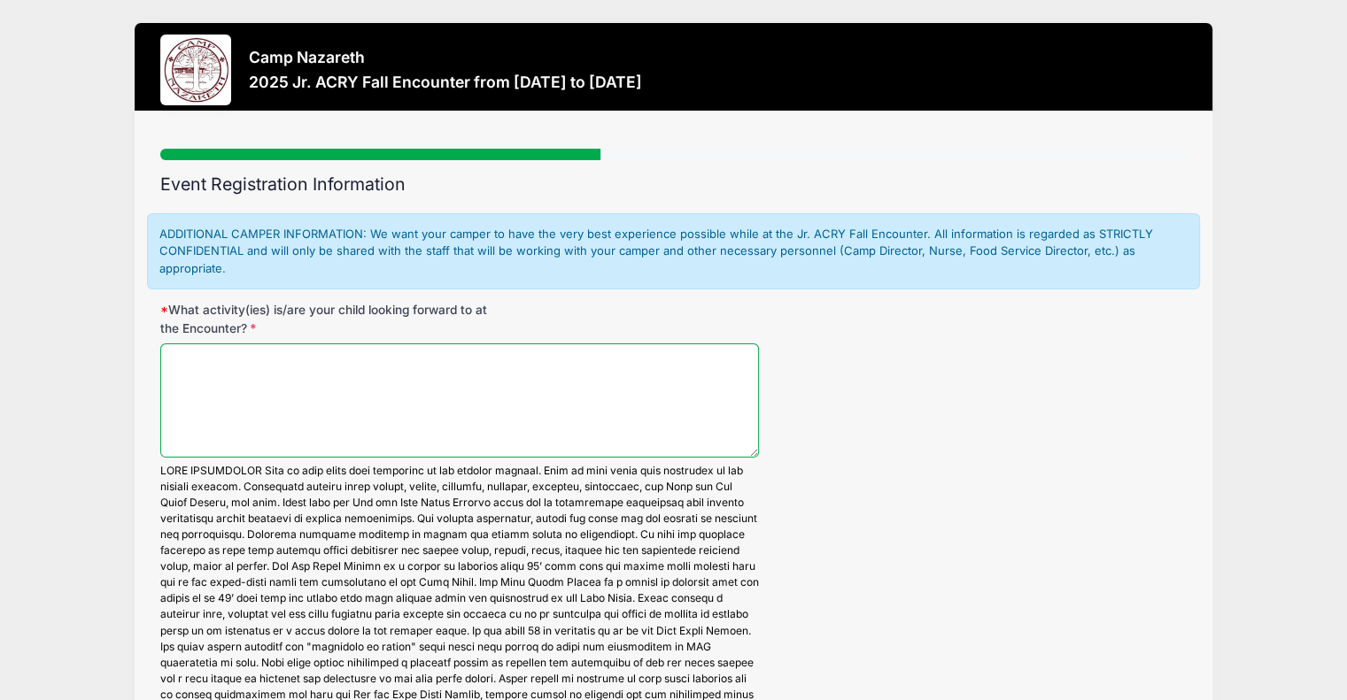
click at [466, 395] on textarea "What activity(ies) is/are your child looking forward to at the Encounter?" at bounding box center [459, 401] width 599 height 114
type textarea "All of it"
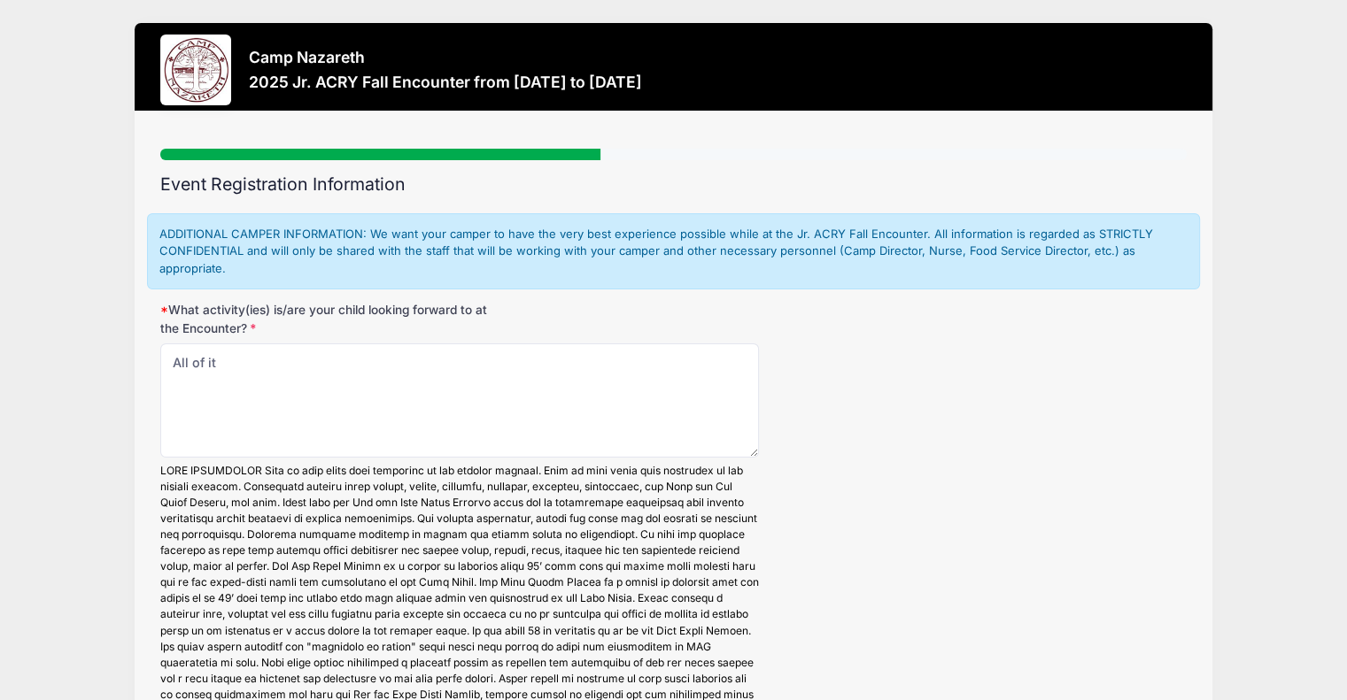
click at [868, 497] on div "What activity(ies) is/are your child looking forward to at the Encounter? All o…" at bounding box center [673, 558] width 1026 height 514
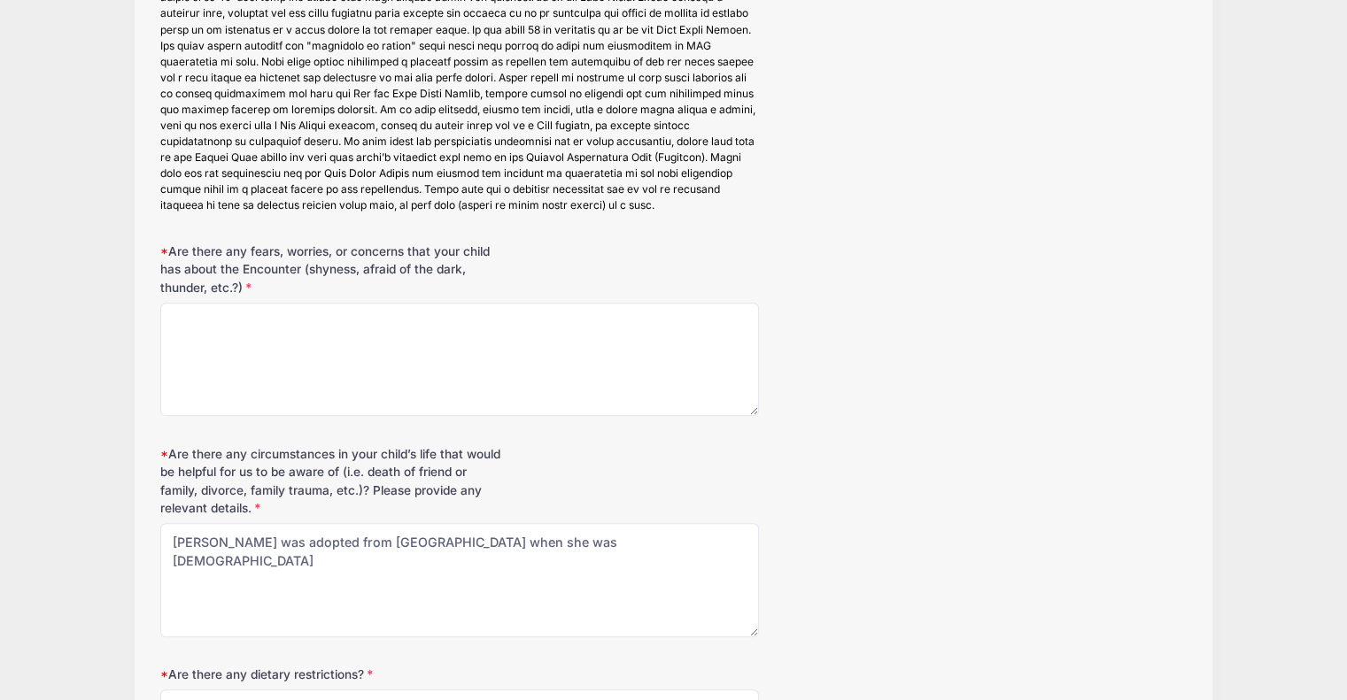
scroll to position [637, 0]
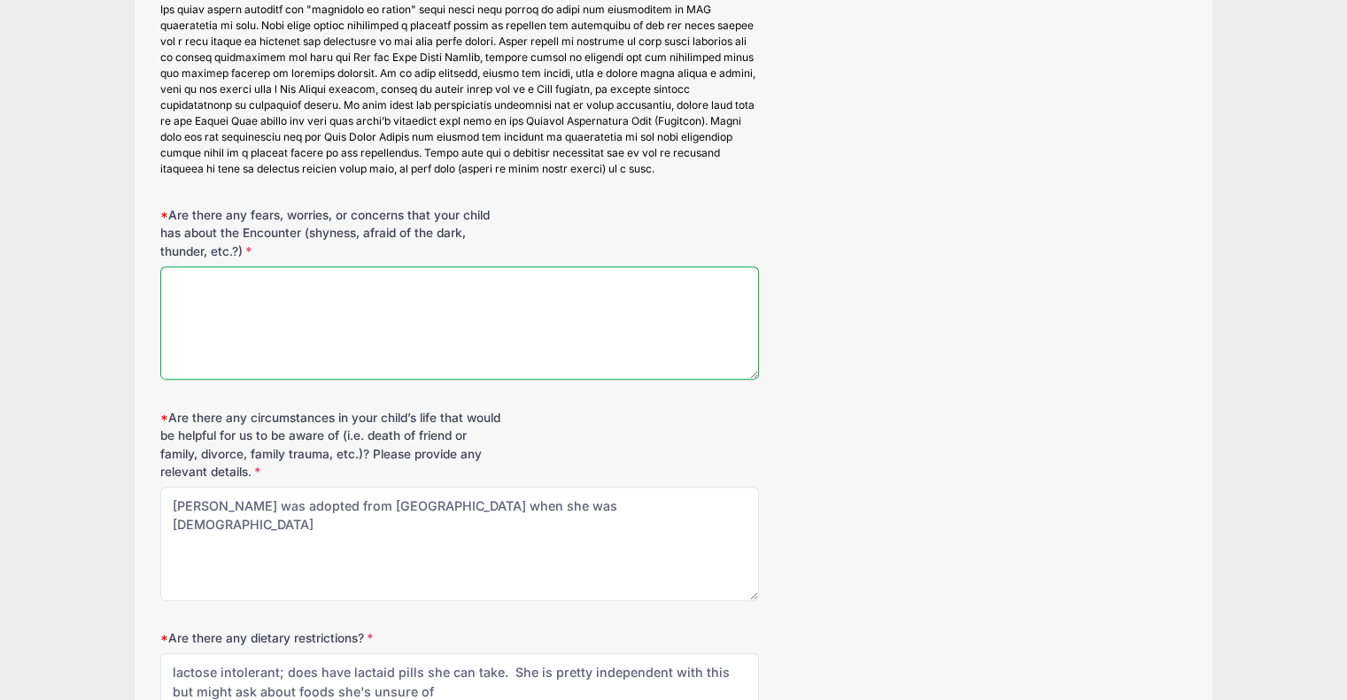
click at [542, 367] on textarea "Are there any fears, worries, or concerns that your child has about the Encount…" at bounding box center [459, 324] width 599 height 114
type textarea "Not being able to go to her bunk during the day. lol"
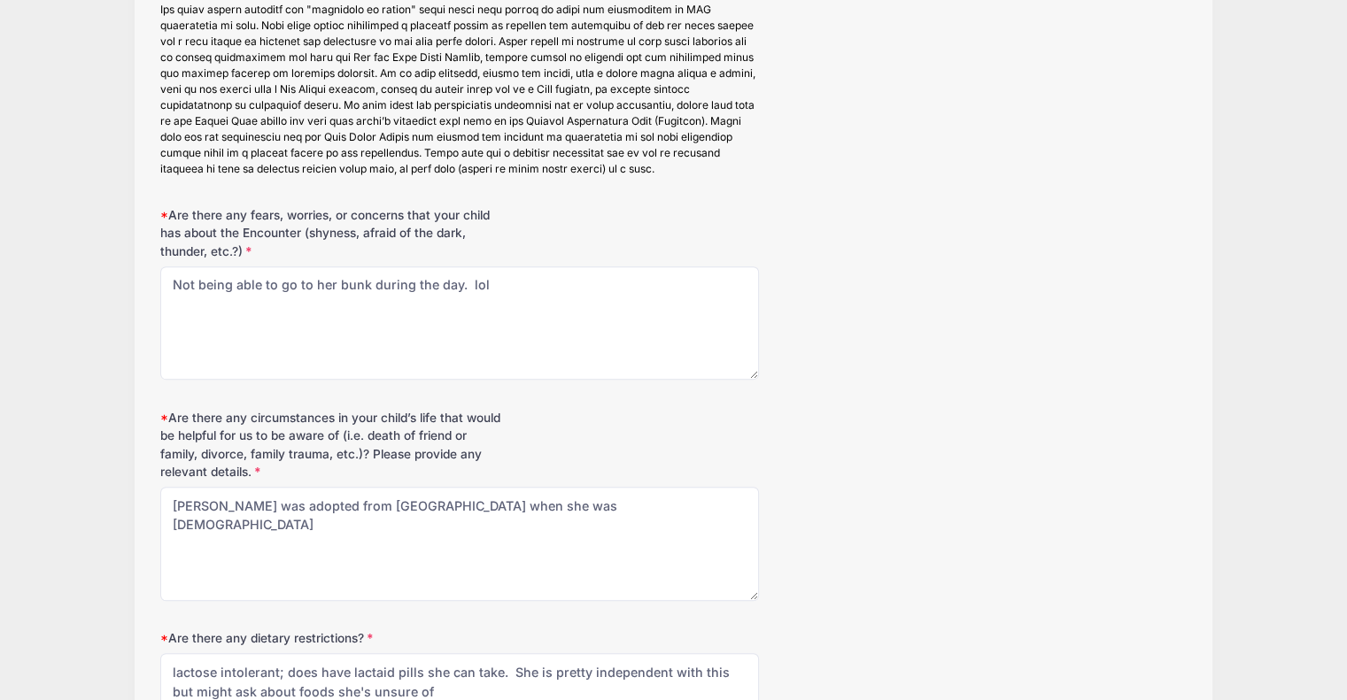
click at [712, 445] on div "Are there any circumstances in your child’s life that would be helpful for us t…" at bounding box center [673, 505] width 1026 height 192
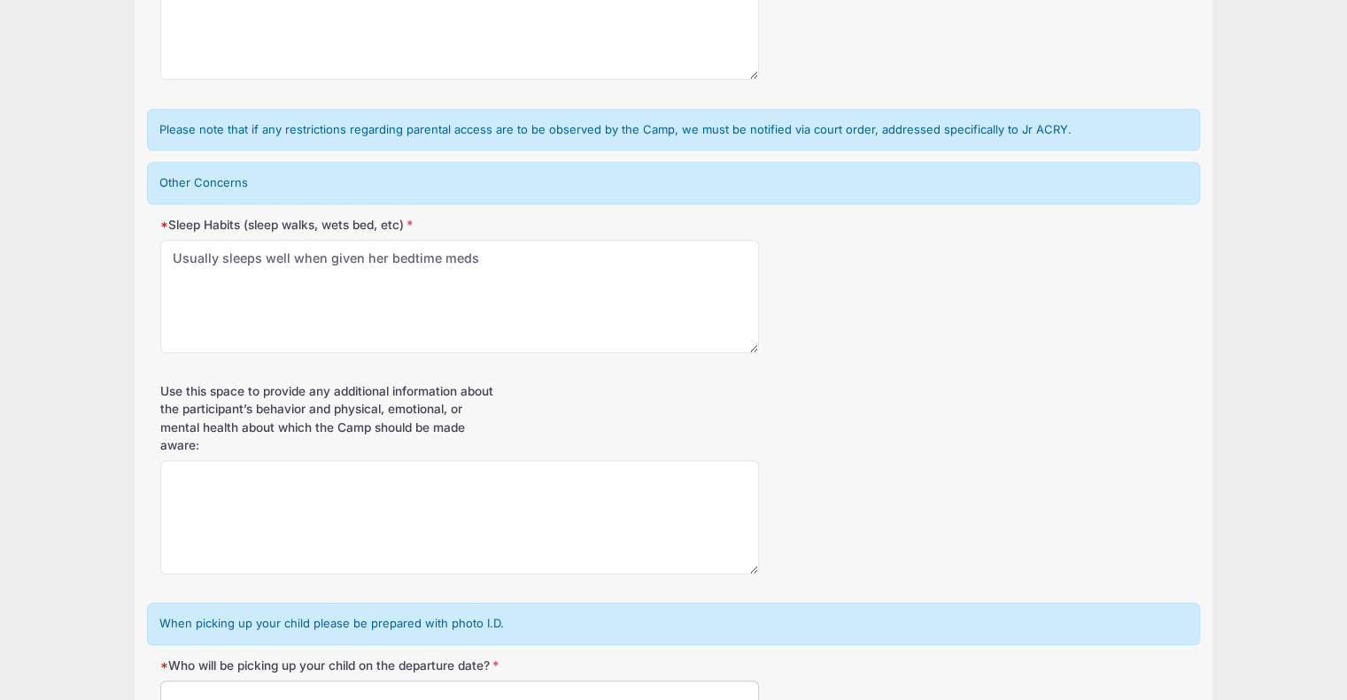
scroll to position [1629, 0]
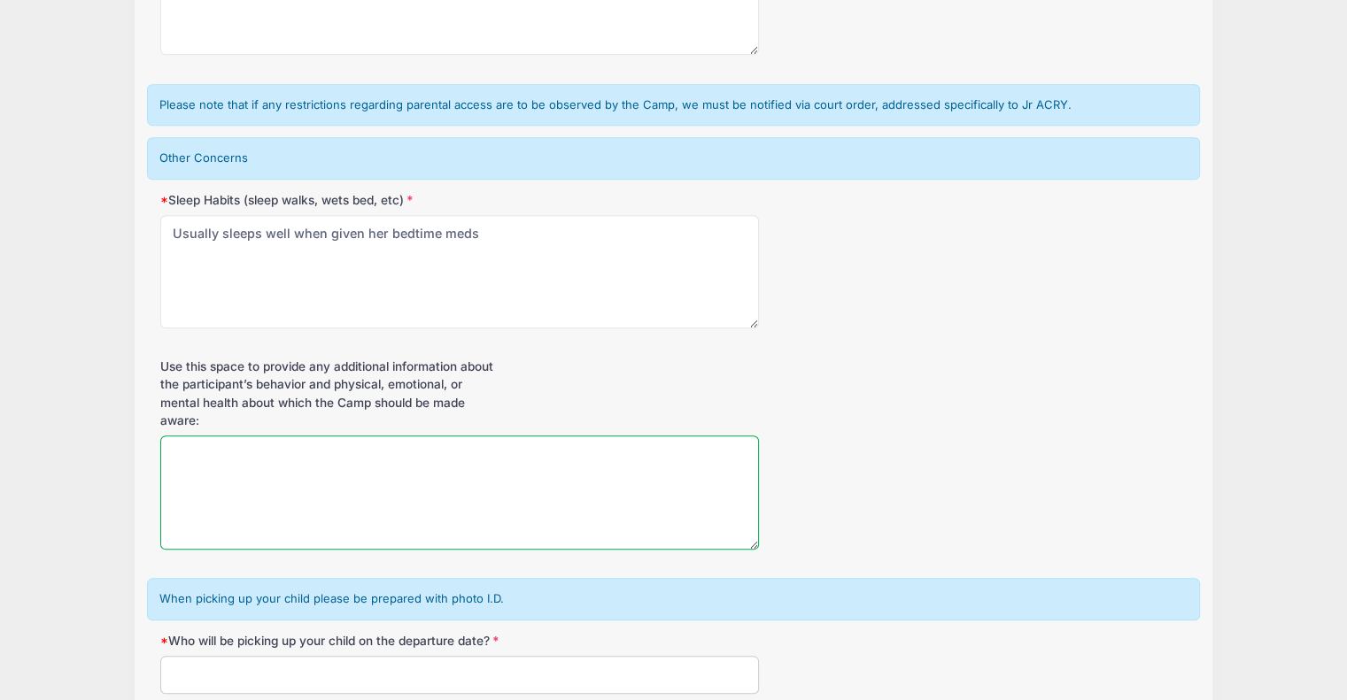
click at [339, 502] on textarea "Use this space to provide any additional information about the participant’s be…" at bounding box center [459, 493] width 599 height 114
type textarea "n"
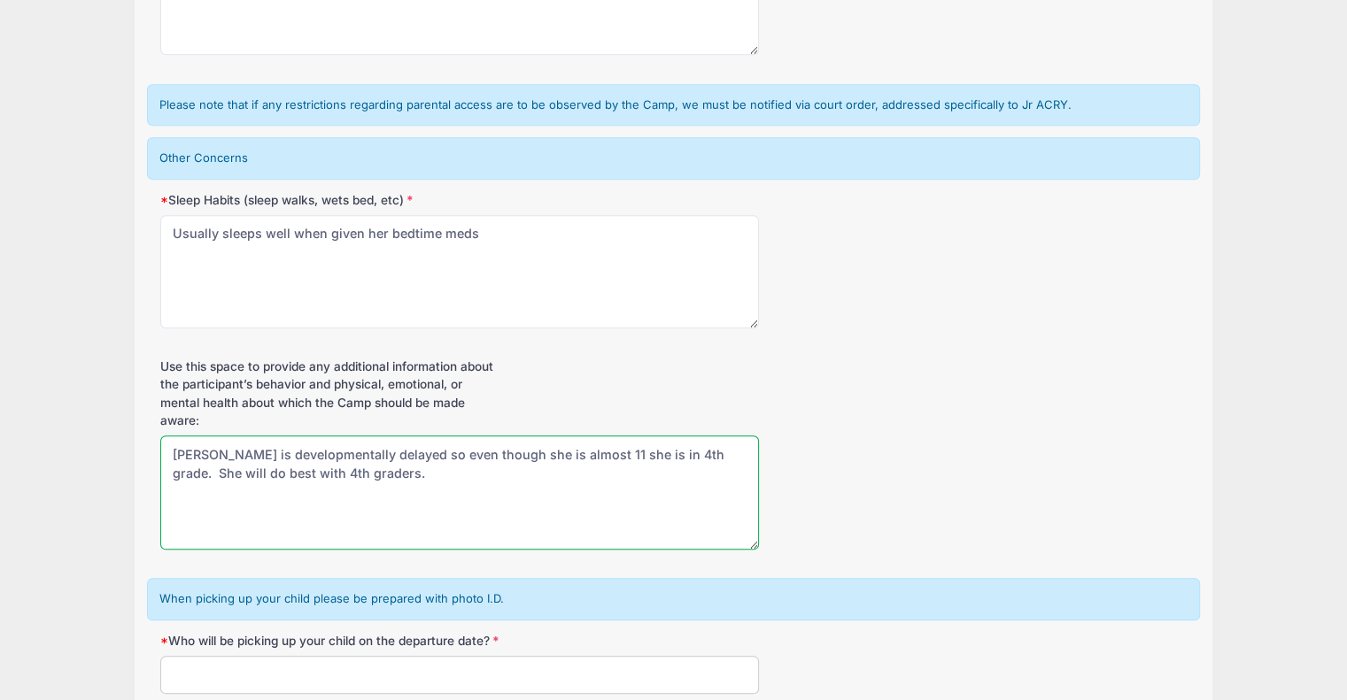
type textarea "Eliza is developmentally delayed so even though she is almost 11 she is in 4th …"
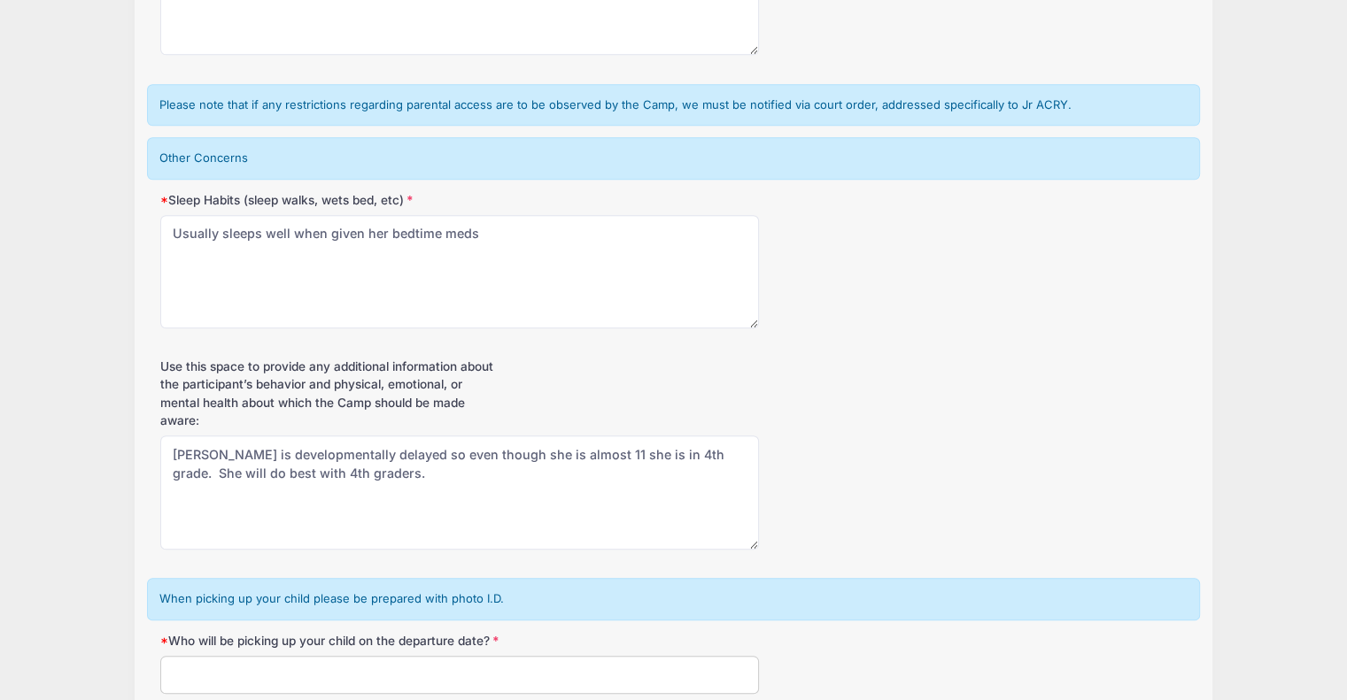
click at [1002, 418] on div "Use this space to provide any additional information about the participant’s be…" at bounding box center [673, 454] width 1026 height 192
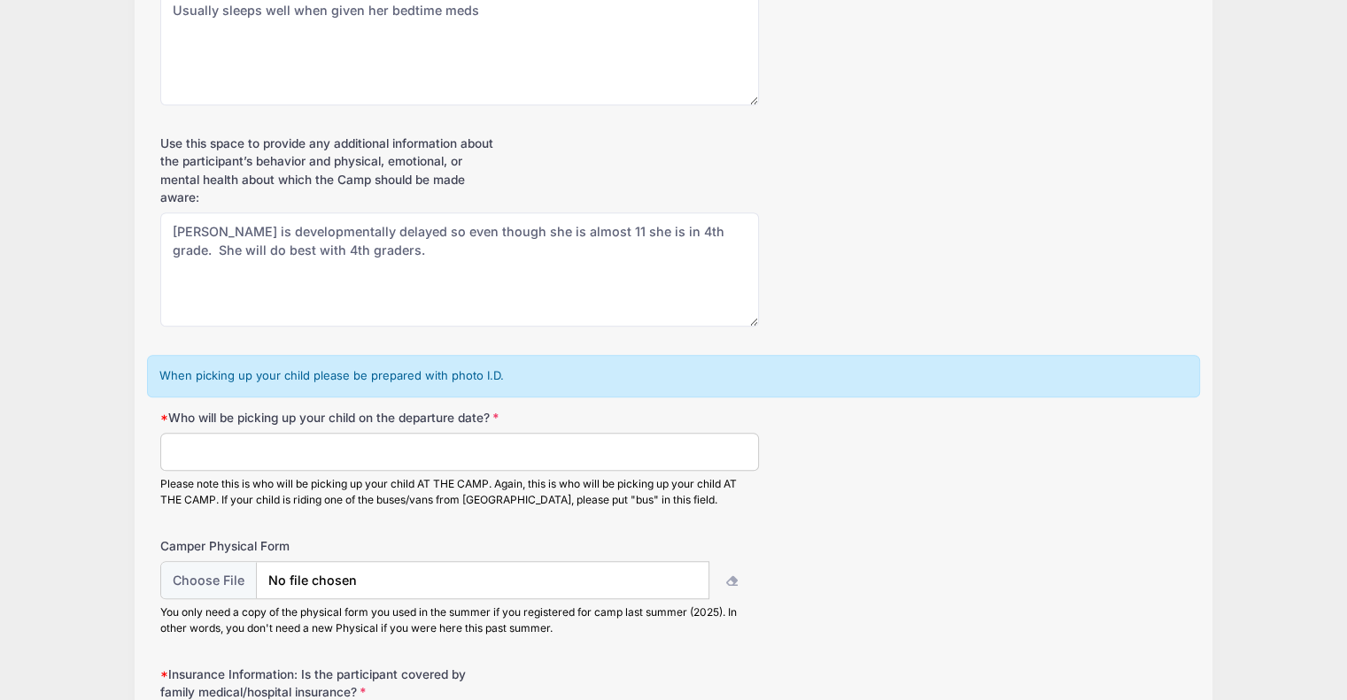
scroll to position [1912, 0]
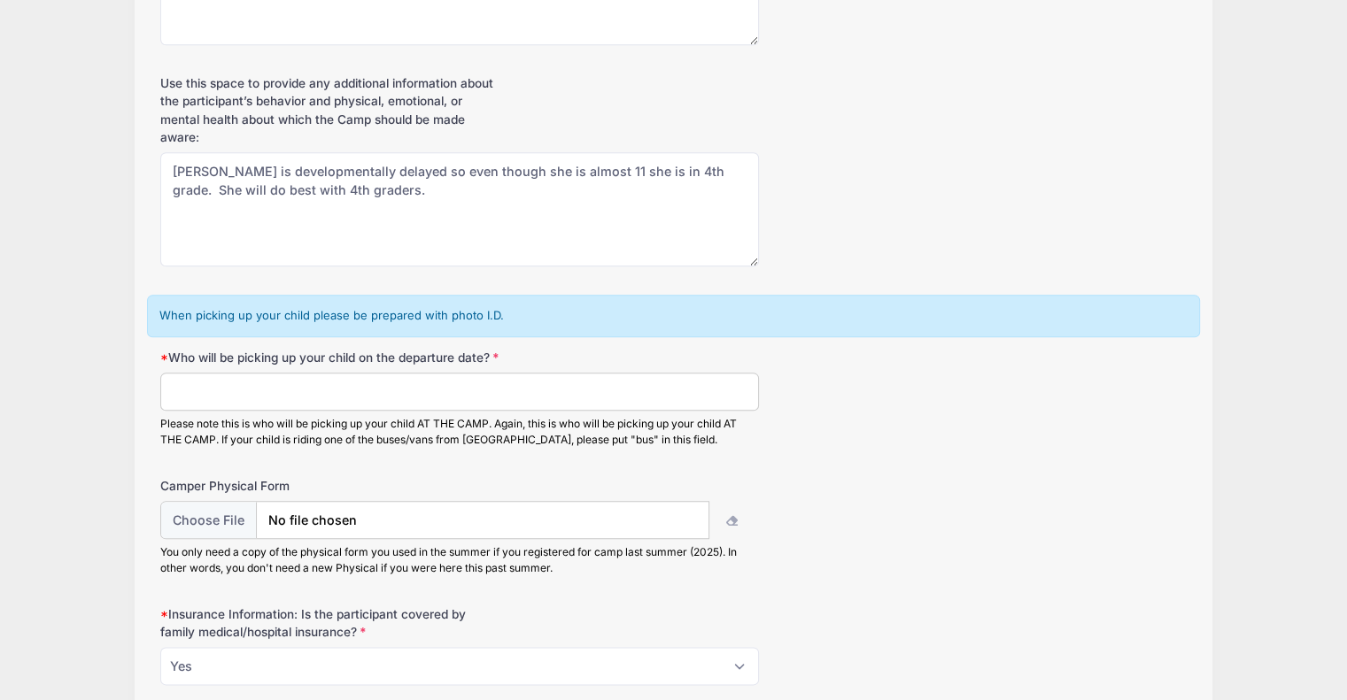
click at [418, 402] on input "Who will be picking up your child on the departure date?" at bounding box center [459, 392] width 599 height 38
type input "Sara Hook"
click at [205, 534] on input "file" at bounding box center [434, 521] width 547 height 38
type input "C:\fakepath\Hook, Eliza physical.pdf"
click at [1064, 522] on div "Camper Physical Form You only need a copy of the physical form you used in the …" at bounding box center [673, 527] width 1026 height 100
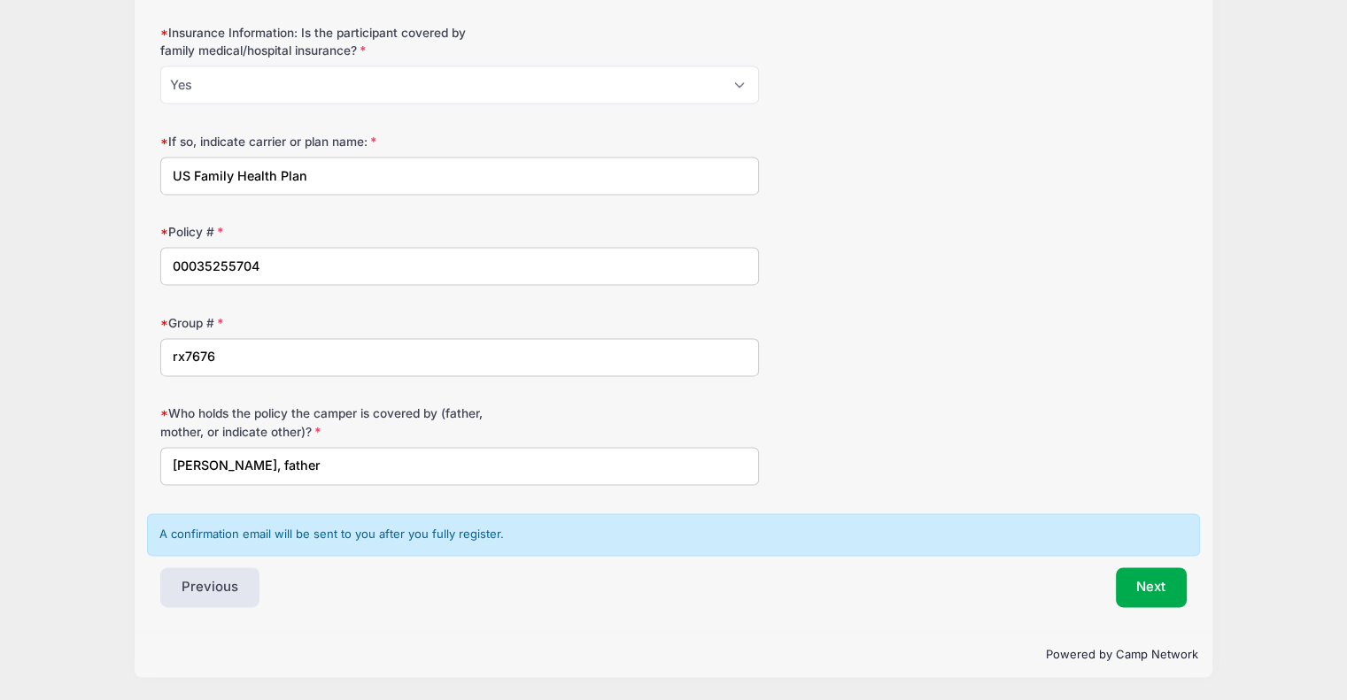
scroll to position [2505, 0]
click at [1140, 590] on button "Next" at bounding box center [1152, 588] width 72 height 41
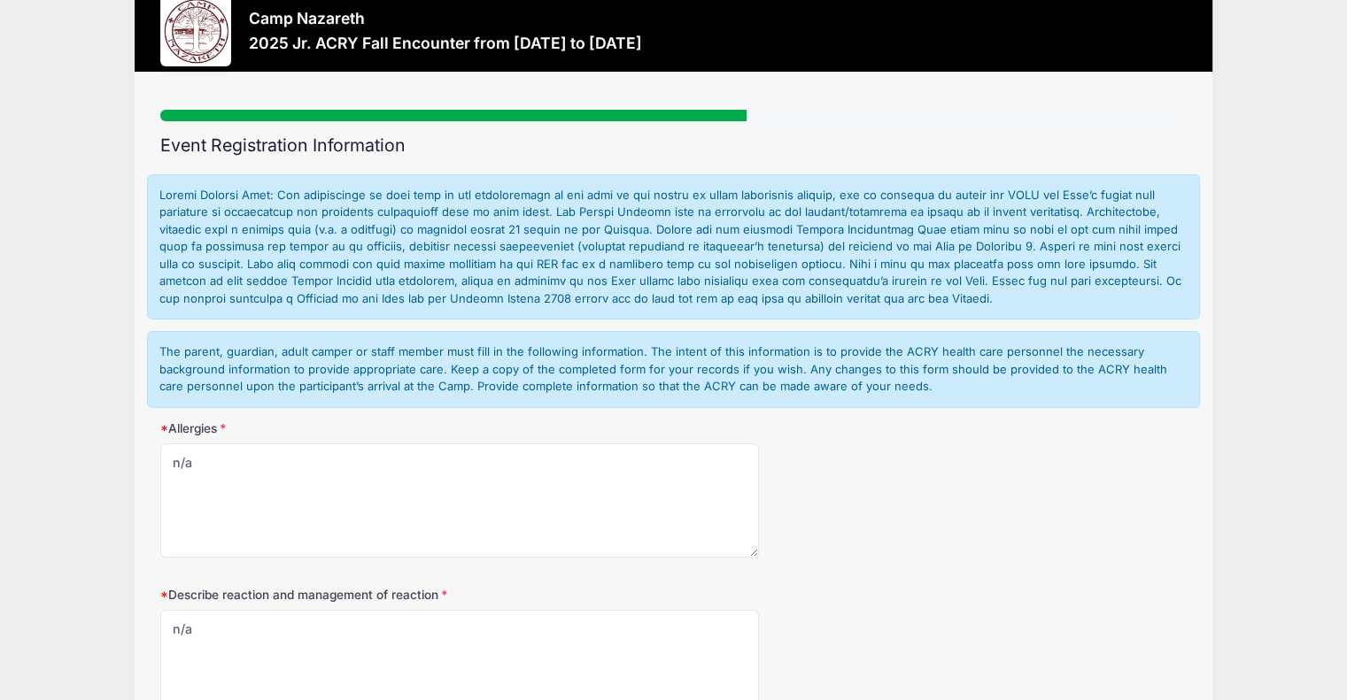
scroll to position [0, 0]
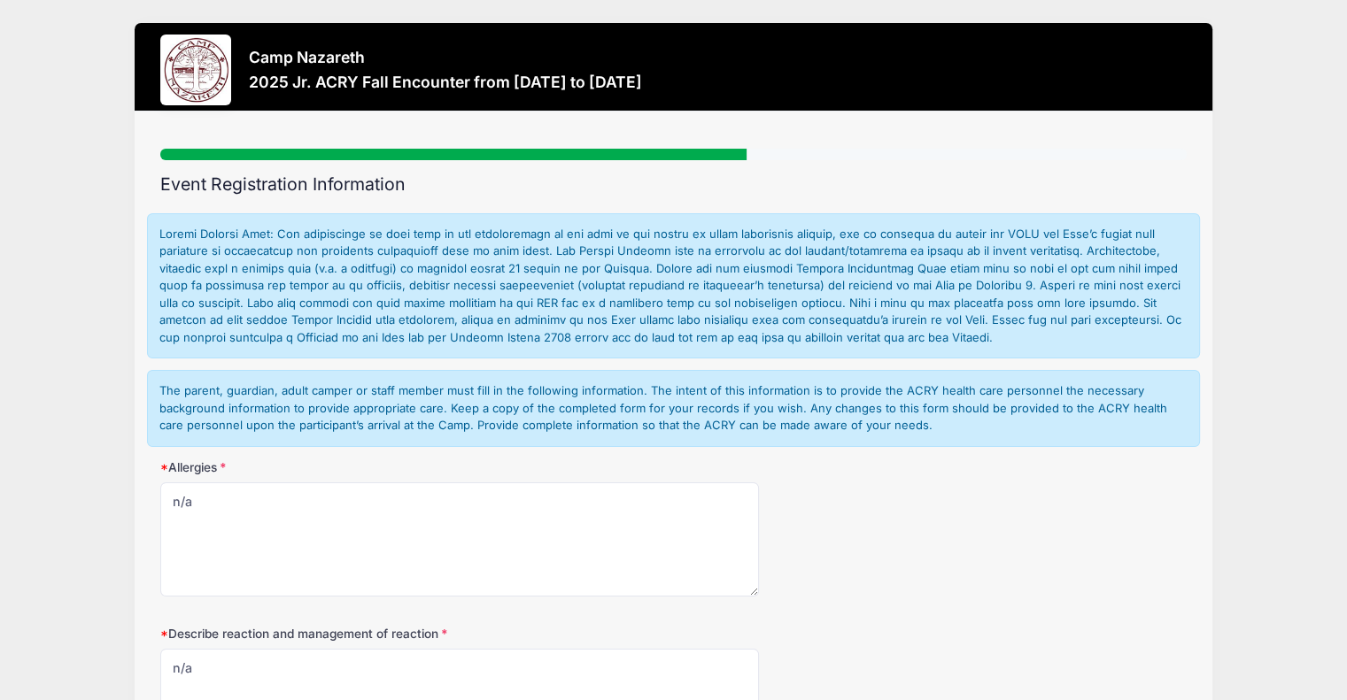
click at [1002, 637] on div "Describe reaction and management of reaction n/a" at bounding box center [673, 694] width 1026 height 138
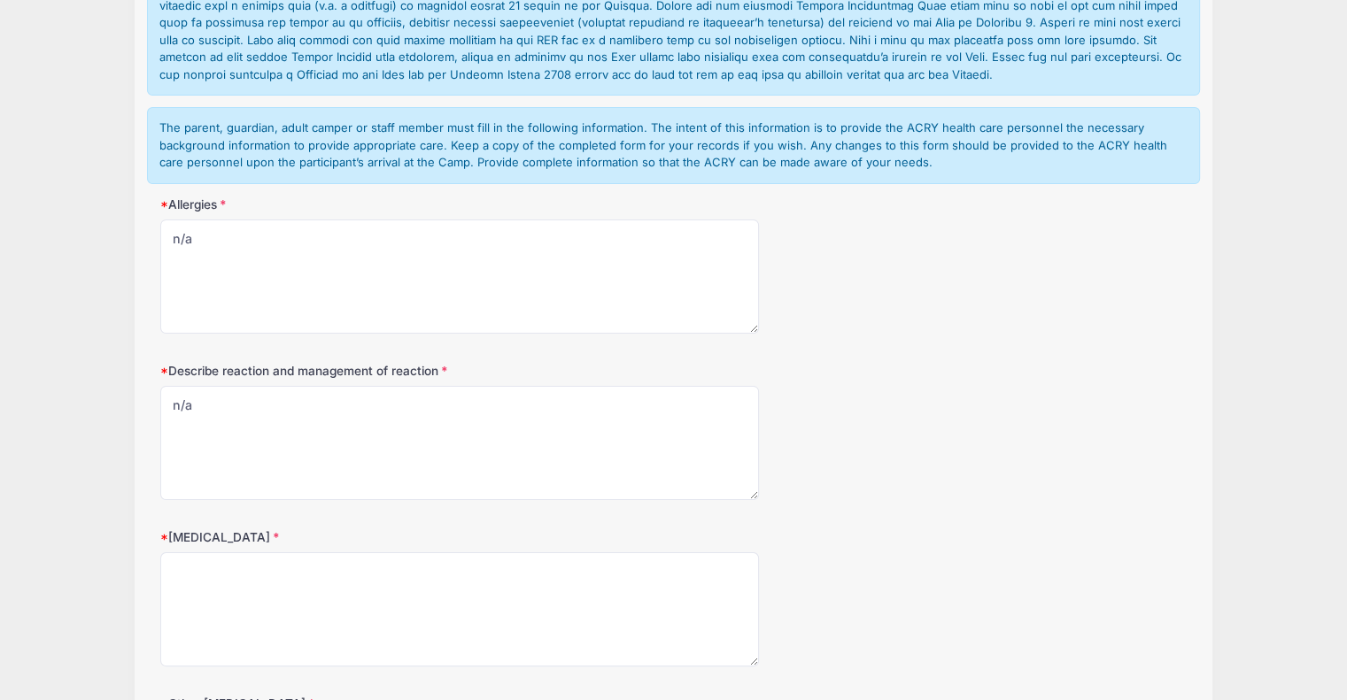
scroll to position [390, 0]
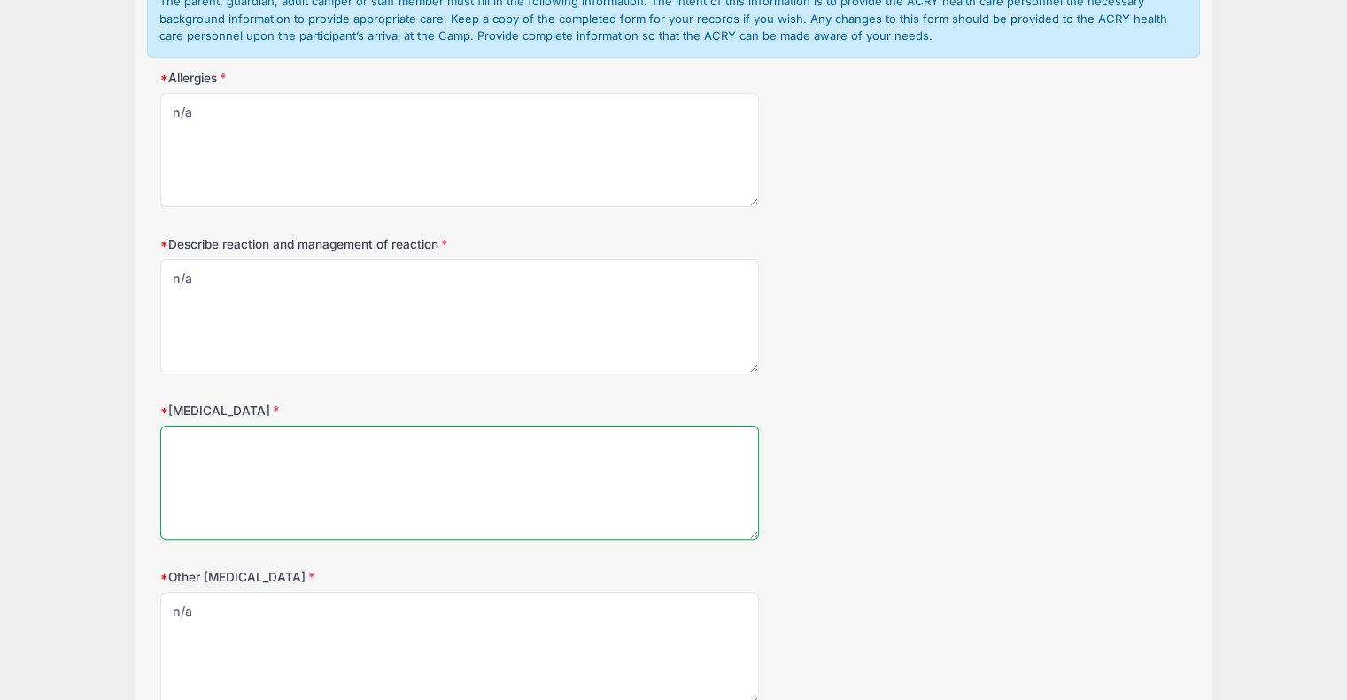
click at [447, 482] on textarea "Food Allergies" at bounding box center [459, 483] width 599 height 114
type textarea "lactose - she has pills she can take with the food if needed"
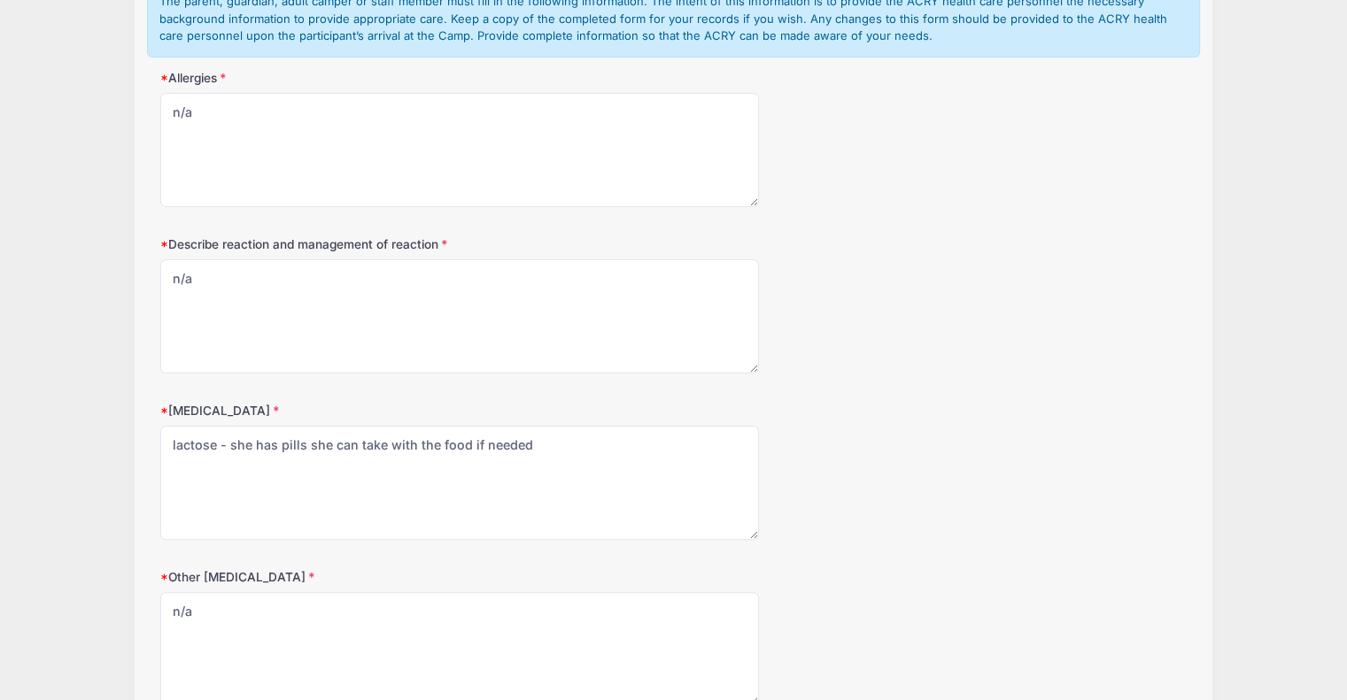
click at [848, 476] on div "Food Allergies lactose - she has pills she can take with the food if needed" at bounding box center [673, 471] width 1026 height 138
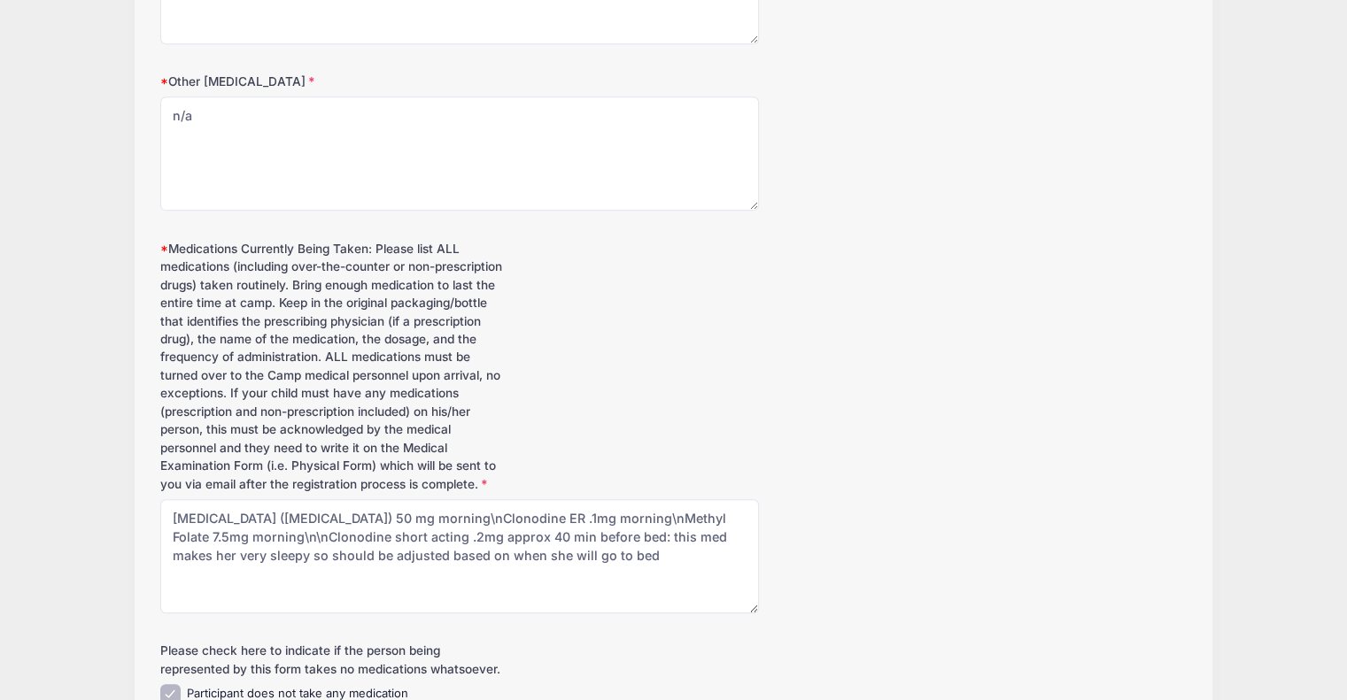
scroll to position [1098, 0]
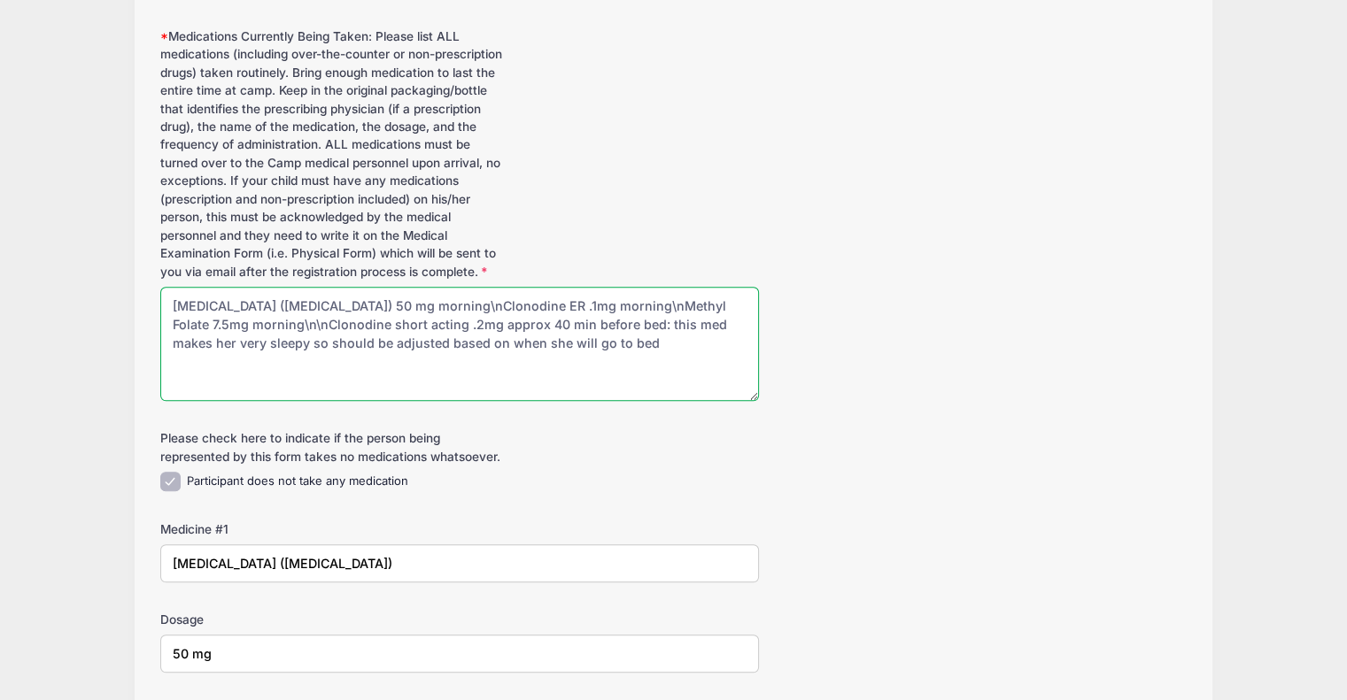
click at [303, 319] on textarea "Fluoxetine (Prozac) 50 mg morning\nClonodine ER .1mg morning\nMethyl Folate 7.5…" at bounding box center [459, 344] width 599 height 114
click at [395, 321] on textarea "Fluoxetine (Prozac) 50 mg morning\nClonodine ER .1mg morning\nMethyl Folate 7.5…" at bounding box center [459, 344] width 599 height 114
click at [565, 318] on textarea "Fluoxetine (Prozac) 50 mg morning\nClonodine ER .1mg morning\nMethyl Folate 7.5…" at bounding box center [459, 344] width 599 height 114
click at [248, 339] on textarea "Fluoxetine (Prozac) 50 mg morning\nClonodine ER .1mg morning\nMethyl Folate 7.5…" at bounding box center [459, 344] width 599 height 114
click at [382, 318] on textarea "Fluoxetine (Prozac) 50 mg morning\nClonodine ER .1mg morning\nMethyl Folate 7.5…" at bounding box center [459, 344] width 599 height 114
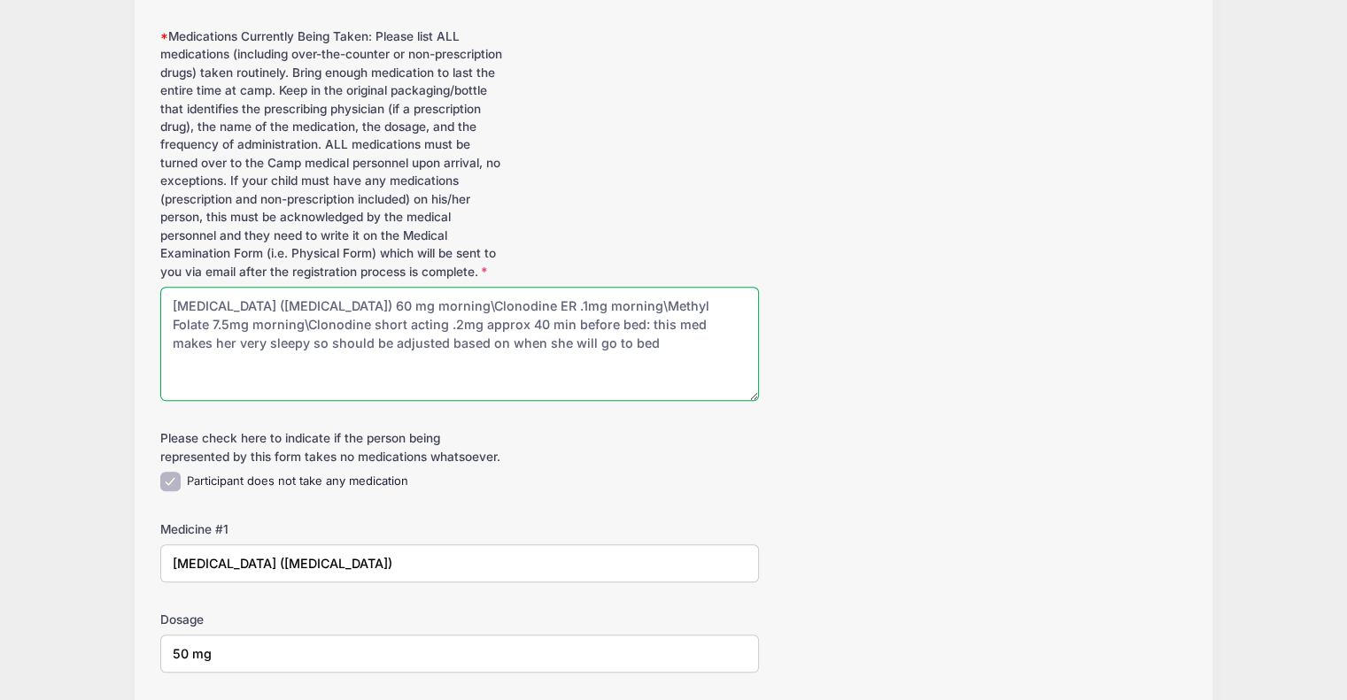
click at [389, 321] on textarea "Fluoxetine (Prozac) 50 mg morning\nClonodine ER .1mg morning\nMethyl Folate 7.5…" at bounding box center [459, 344] width 599 height 114
click at [341, 338] on textarea "Fluoxetine (Prozac) 50 mg morning\nClonodine ER .1mg morning\nMethyl Folate 7.5…" at bounding box center [459, 344] width 599 height 114
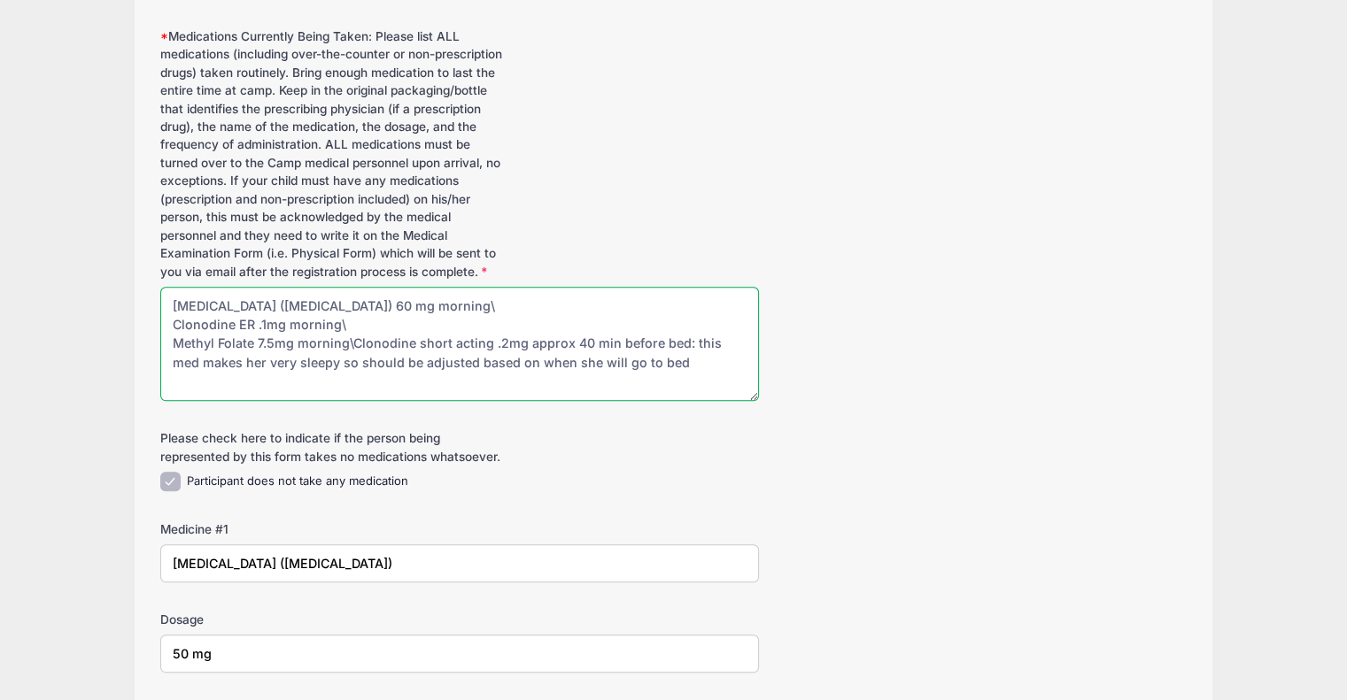
click at [352, 362] on textarea "Fluoxetine (Prozac) 50 mg morning\nClonodine ER .1mg morning\nMethyl Folate 7.5…" at bounding box center [459, 344] width 599 height 114
type textarea "Fluoxetine (Prozac) 60 mg morning\ Clonodine ER .1mg morning\ Methyl Folate 7.5…"
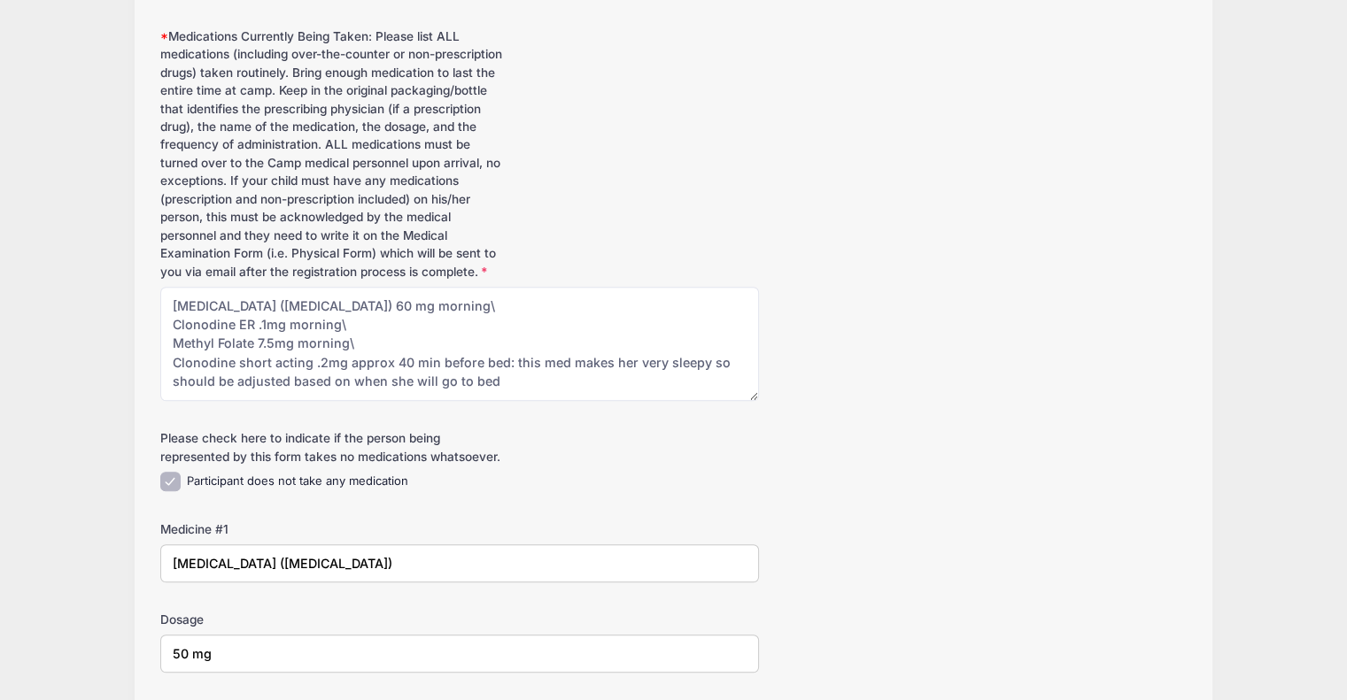
click at [179, 668] on input "50 mg" at bounding box center [459, 654] width 599 height 38
type input "60 mg"
click at [824, 552] on div "Medicine #1 Fluoxetine (Prozac)" at bounding box center [673, 552] width 1026 height 62
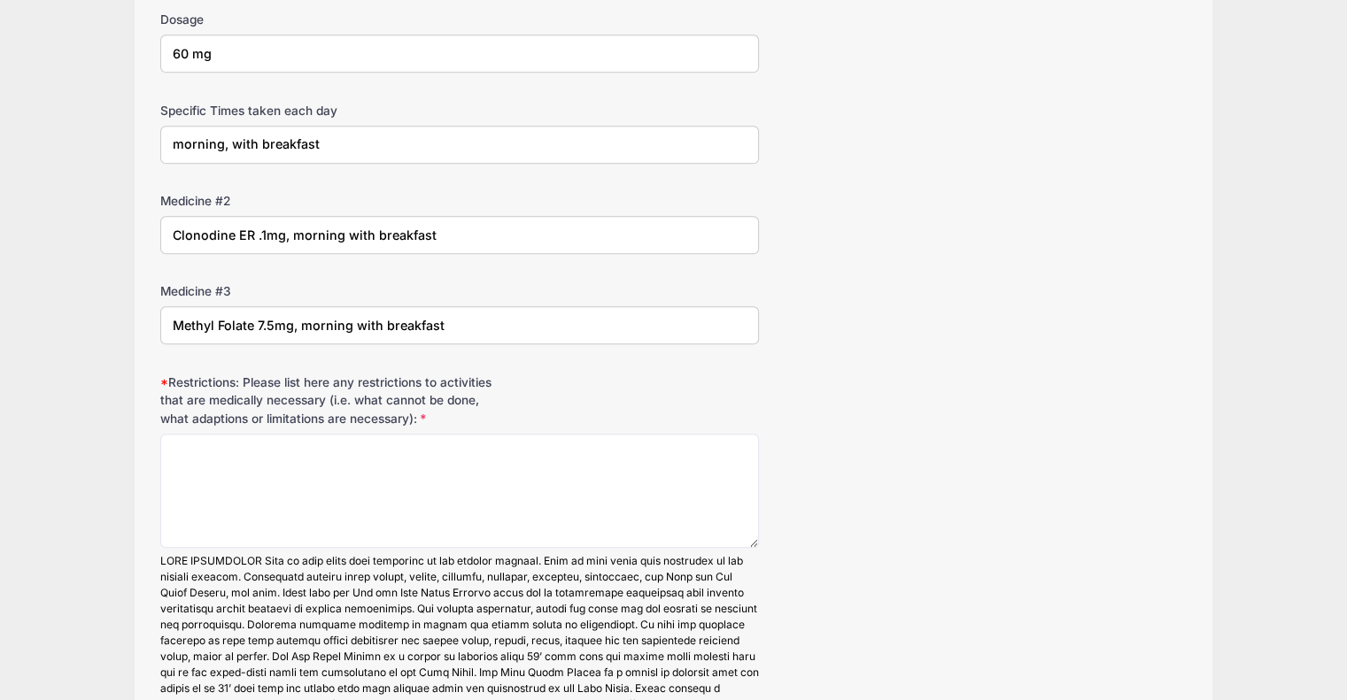
scroll to position [1700, 0]
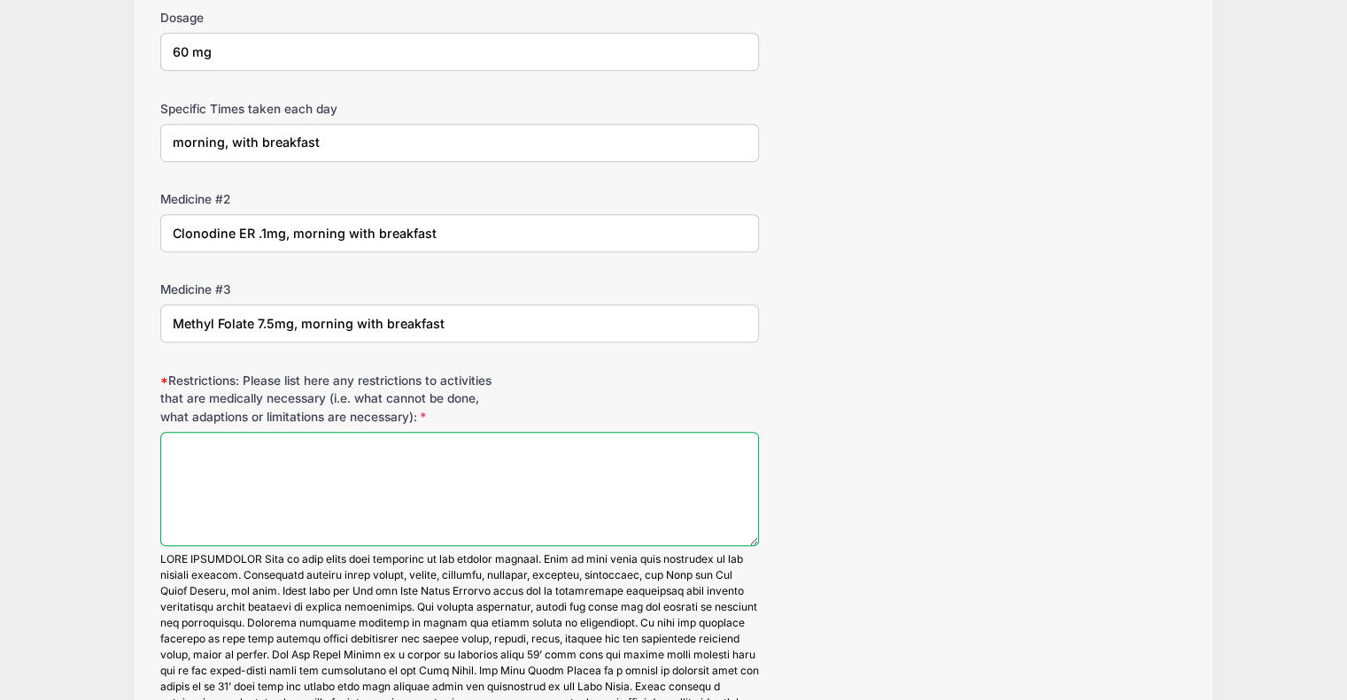
click at [600, 454] on textarea "Restrictions: Please list here any restrictions to activities that are medicall…" at bounding box center [459, 489] width 599 height 114
type textarea "n/a"
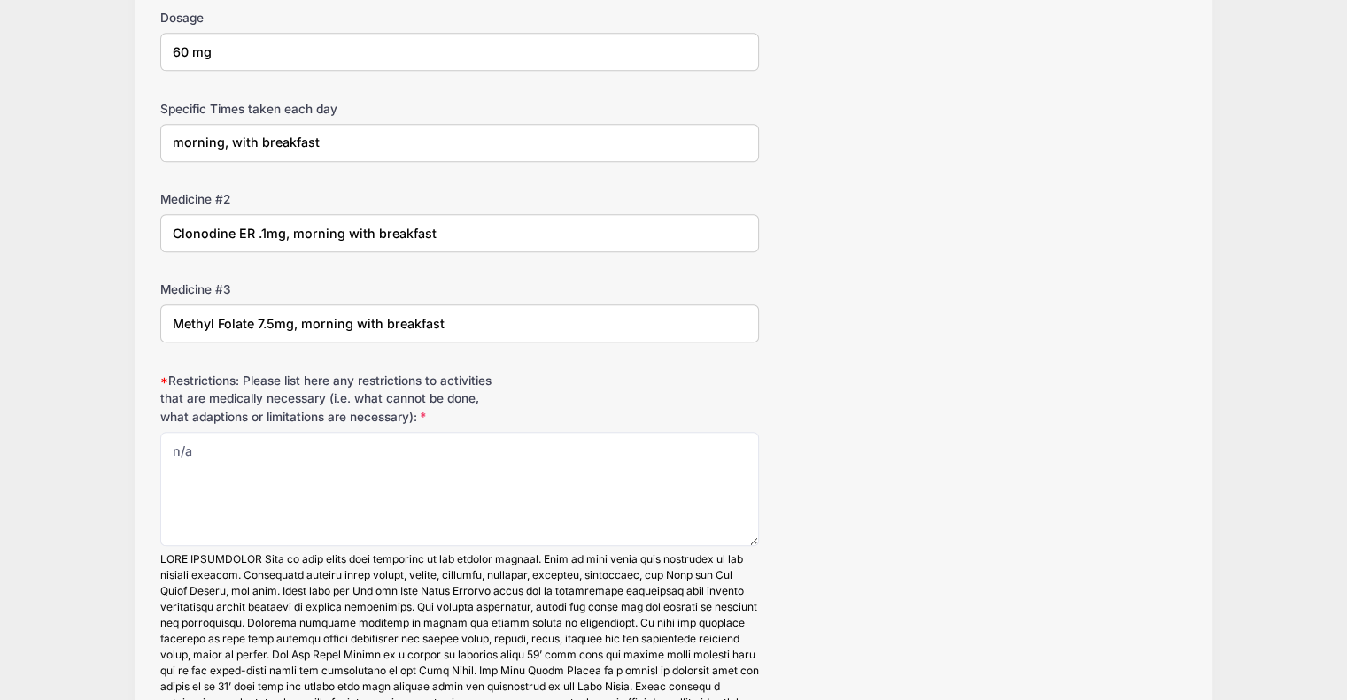
click at [1006, 486] on div "Restrictions: Please list here any restrictions to activities that are medicall…" at bounding box center [673, 637] width 1026 height 531
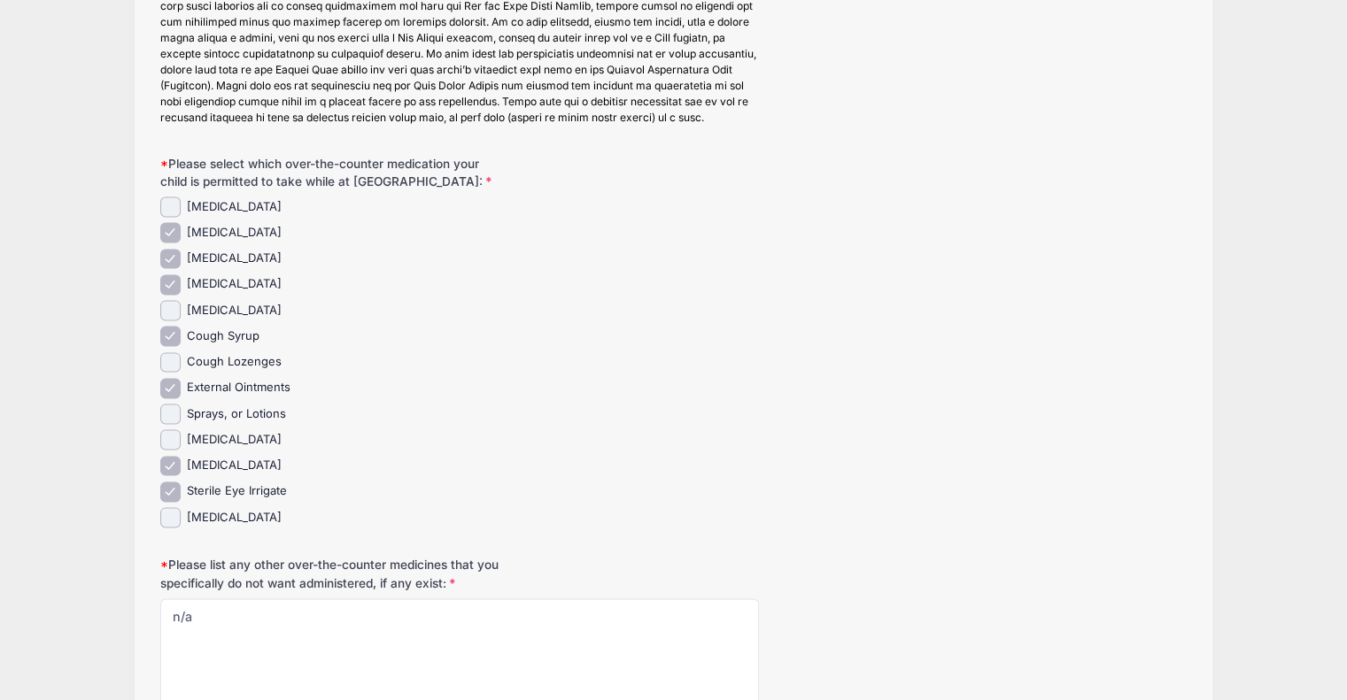
scroll to position [2479, 0]
click at [171, 319] on input "Pepto Bismol" at bounding box center [170, 308] width 20 height 20
checkbox input "true"
click at [172, 422] on input "Sprays, or Lotions" at bounding box center [170, 412] width 20 height 20
checkbox input "true"
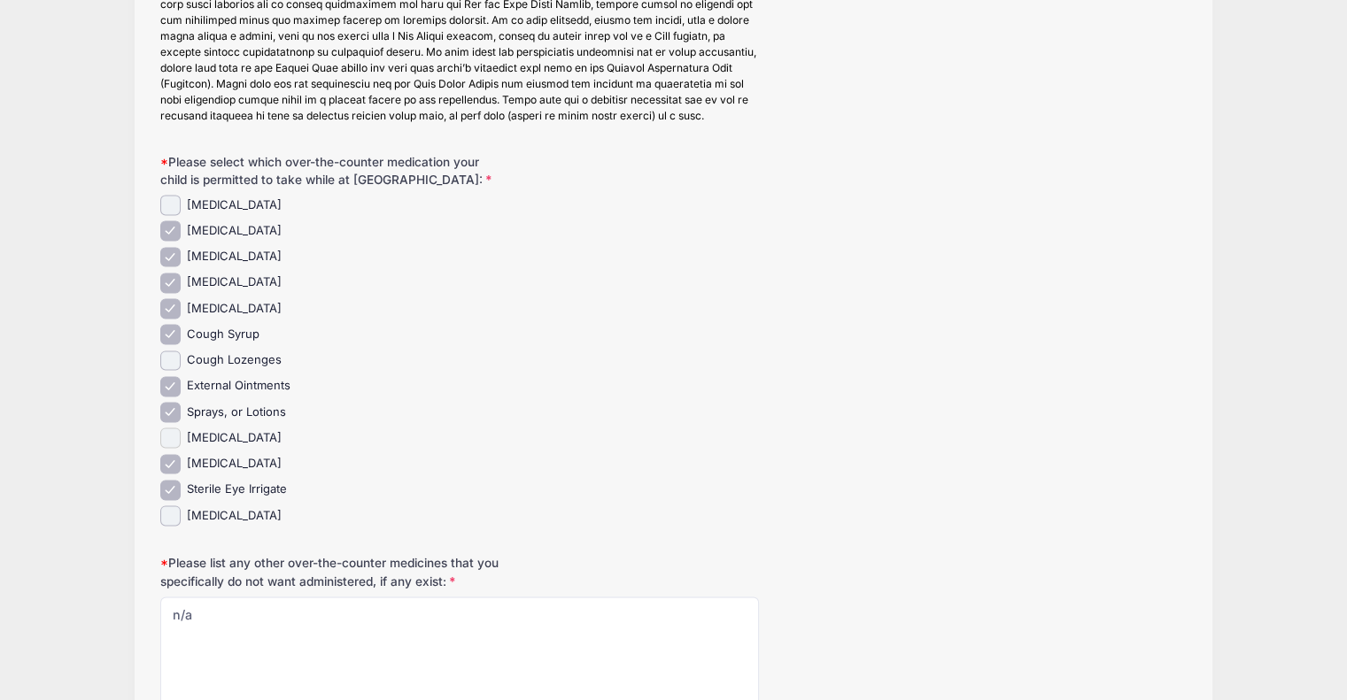
click at [174, 448] on input "Antacids" at bounding box center [170, 438] width 20 height 20
checkbox input "true"
click at [575, 495] on div "Sterile Eye Irrigate" at bounding box center [459, 490] width 599 height 20
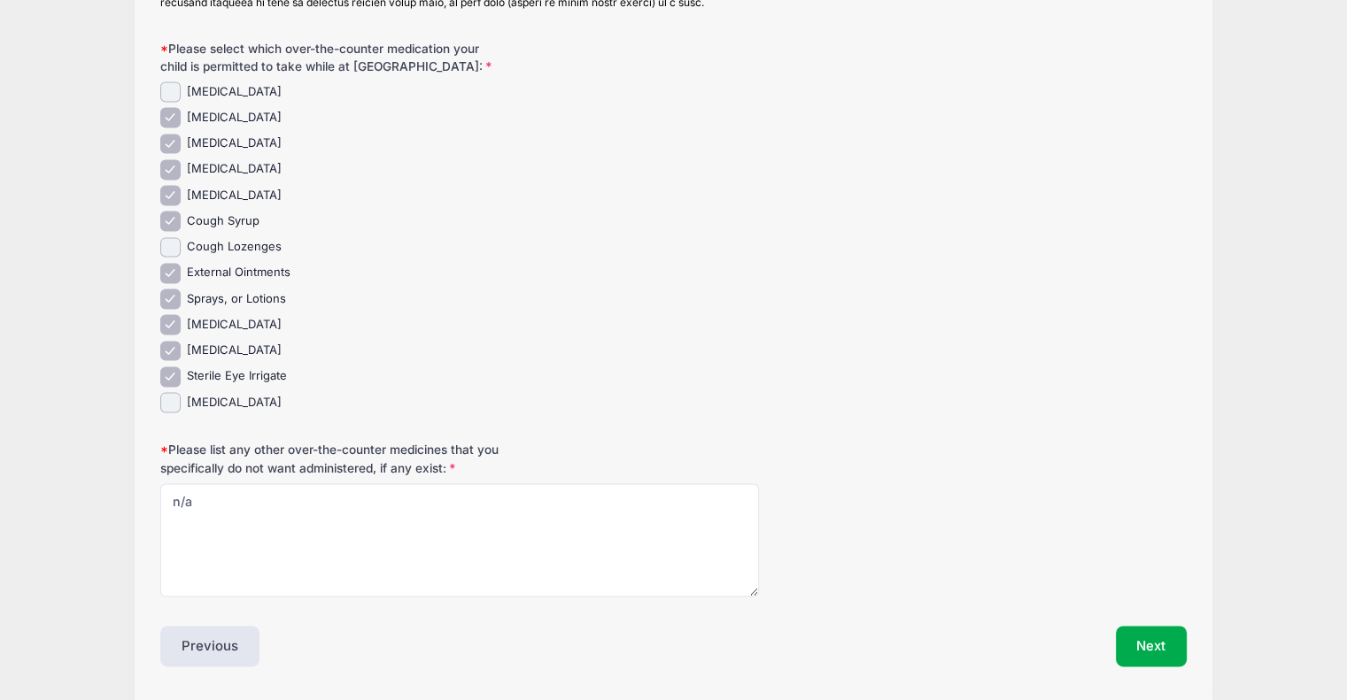
scroll to position [2663, 0]
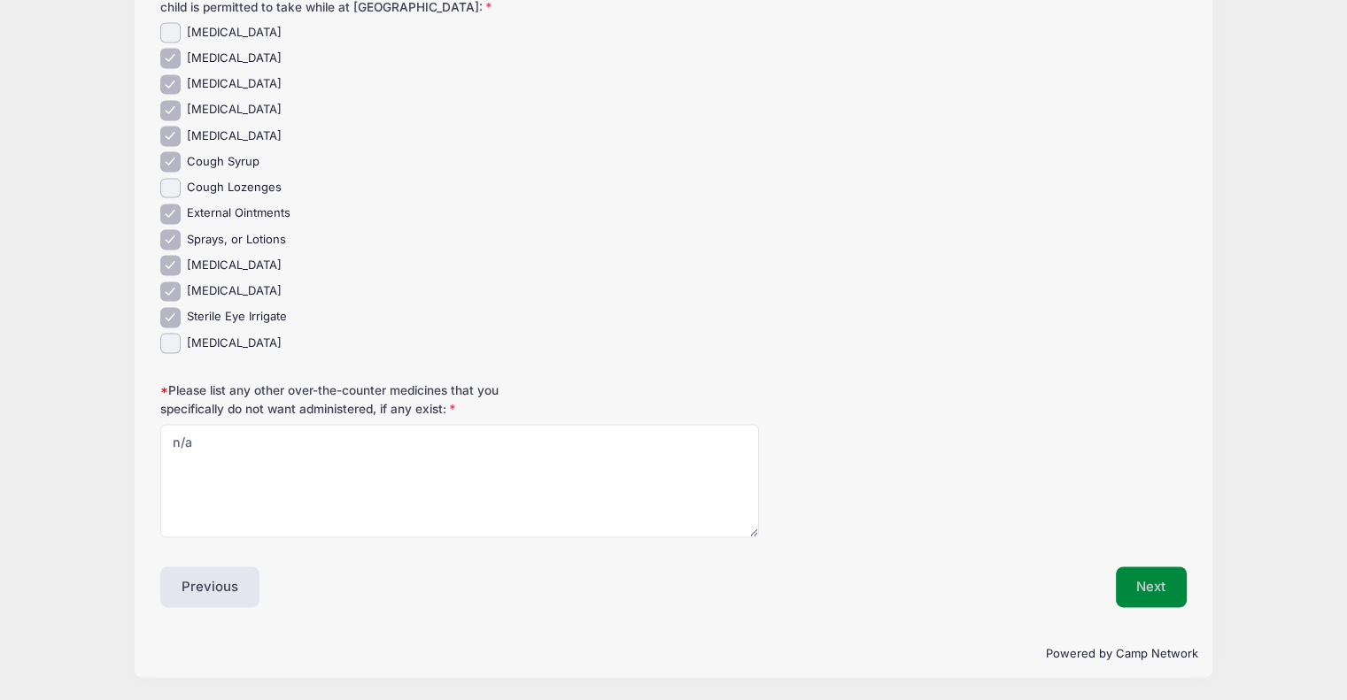
click at [1126, 585] on button "Next" at bounding box center [1152, 587] width 72 height 41
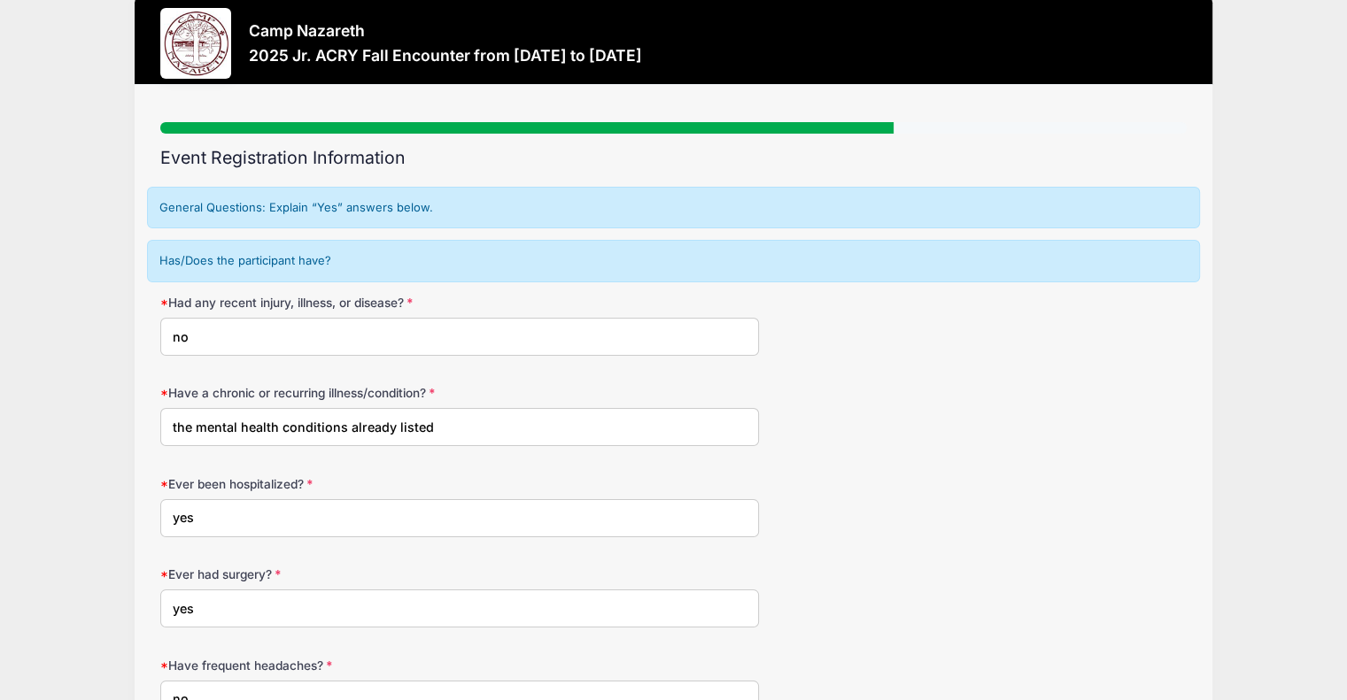
scroll to position [0, 0]
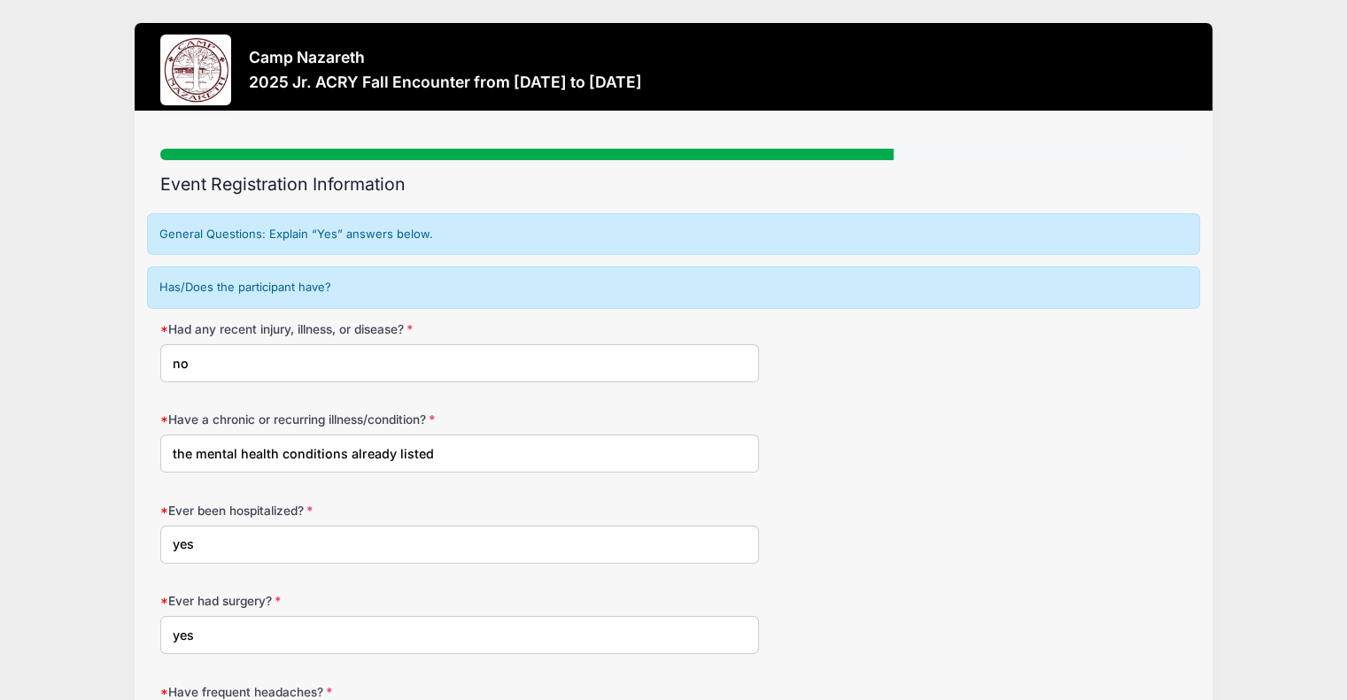
click at [501, 453] on input "the mental health conditions already listed" at bounding box center [459, 454] width 599 height 38
type input "t"
type input "OCD, ADHD, Attachment Disorder"
click at [914, 515] on div "Ever been hospitalized? yes" at bounding box center [673, 533] width 1026 height 62
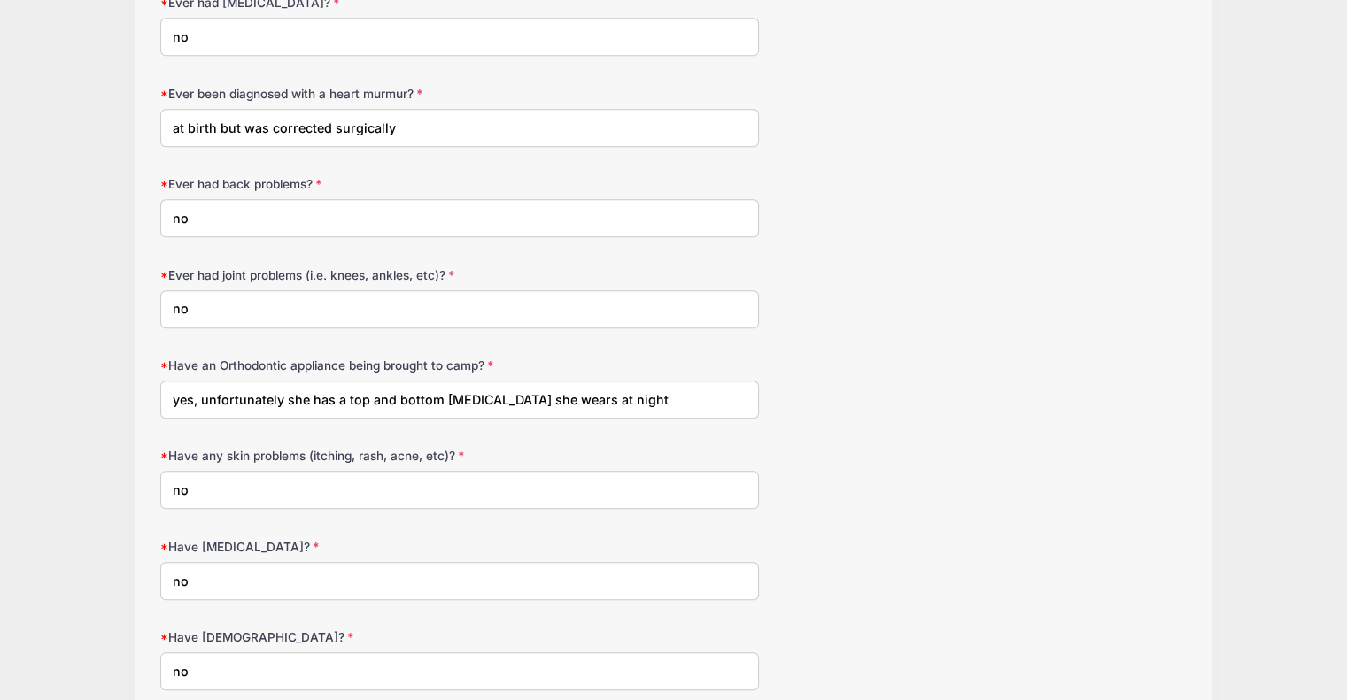
scroll to position [1523, 0]
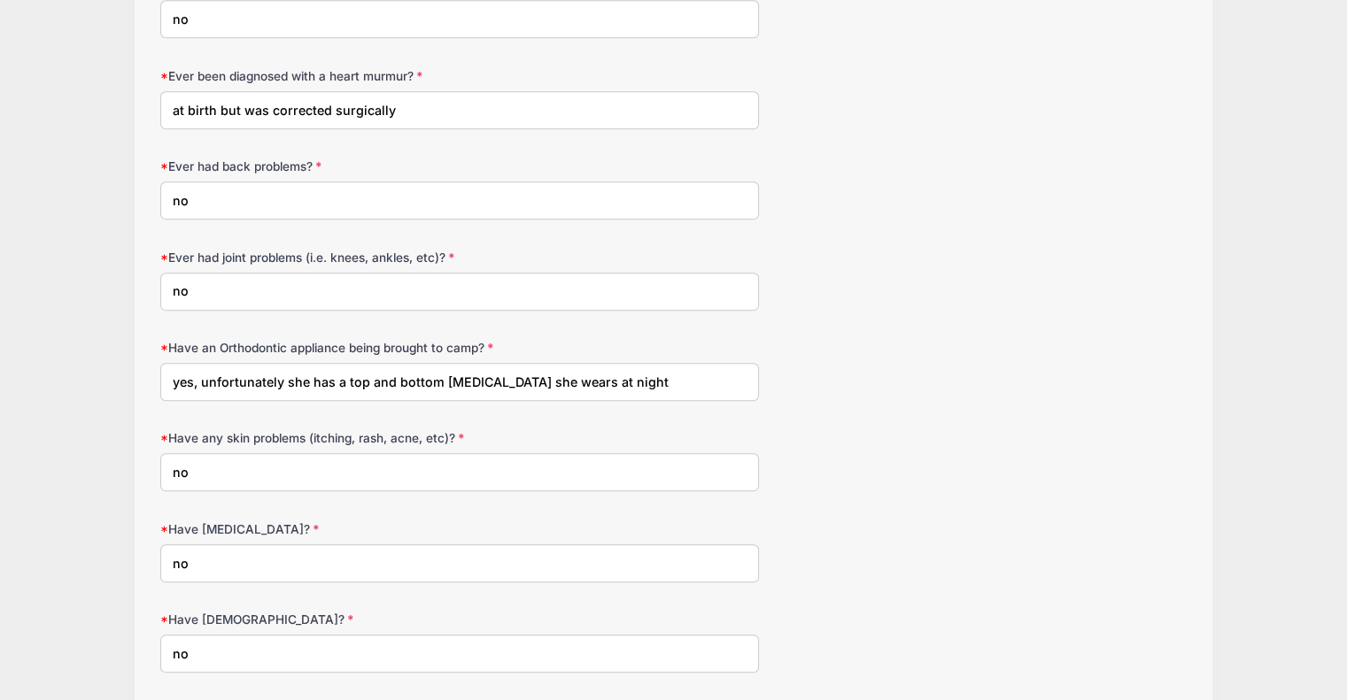
click at [287, 375] on input "yes, unfortunately she has a top and bottom retainer she wears at night" at bounding box center [459, 382] width 599 height 38
type input "yes, she has a top and bottom retainer she wears at night"
click at [815, 373] on div "Have an Orthodontic appliance being brought to camp? yes, she has a top and bot…" at bounding box center [673, 370] width 1026 height 62
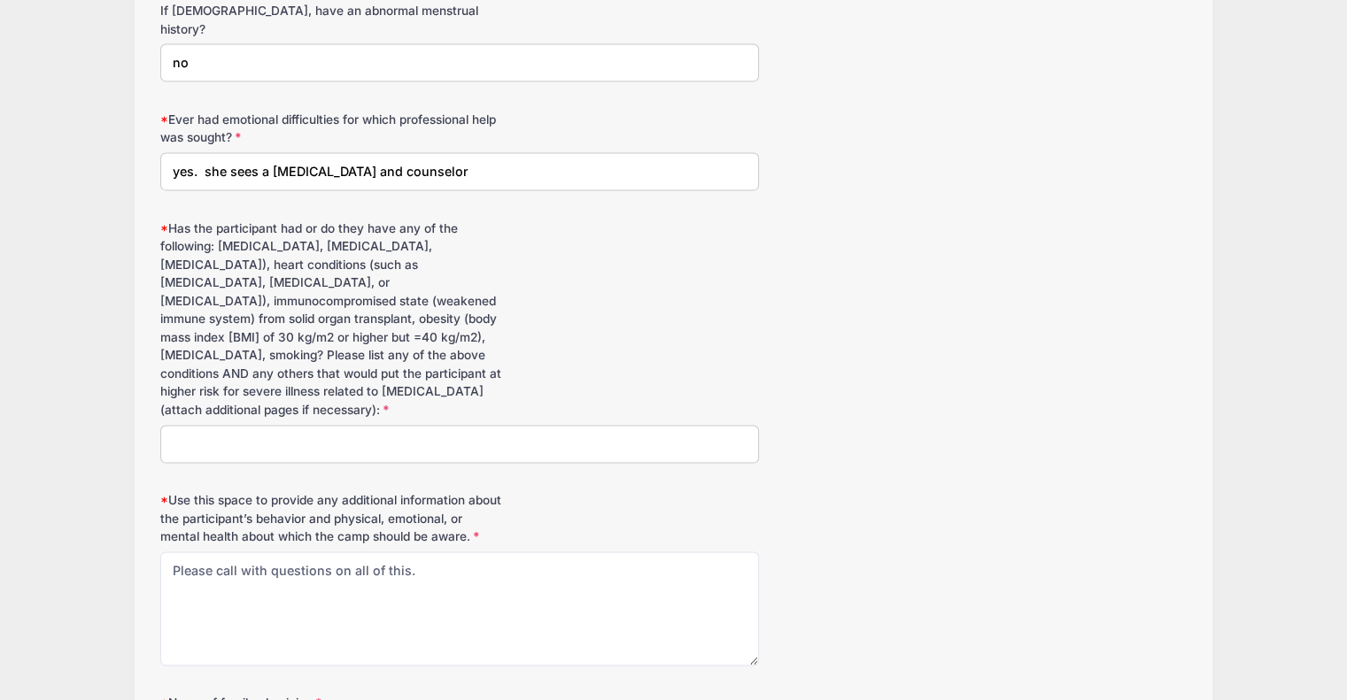
scroll to position [2585, 0]
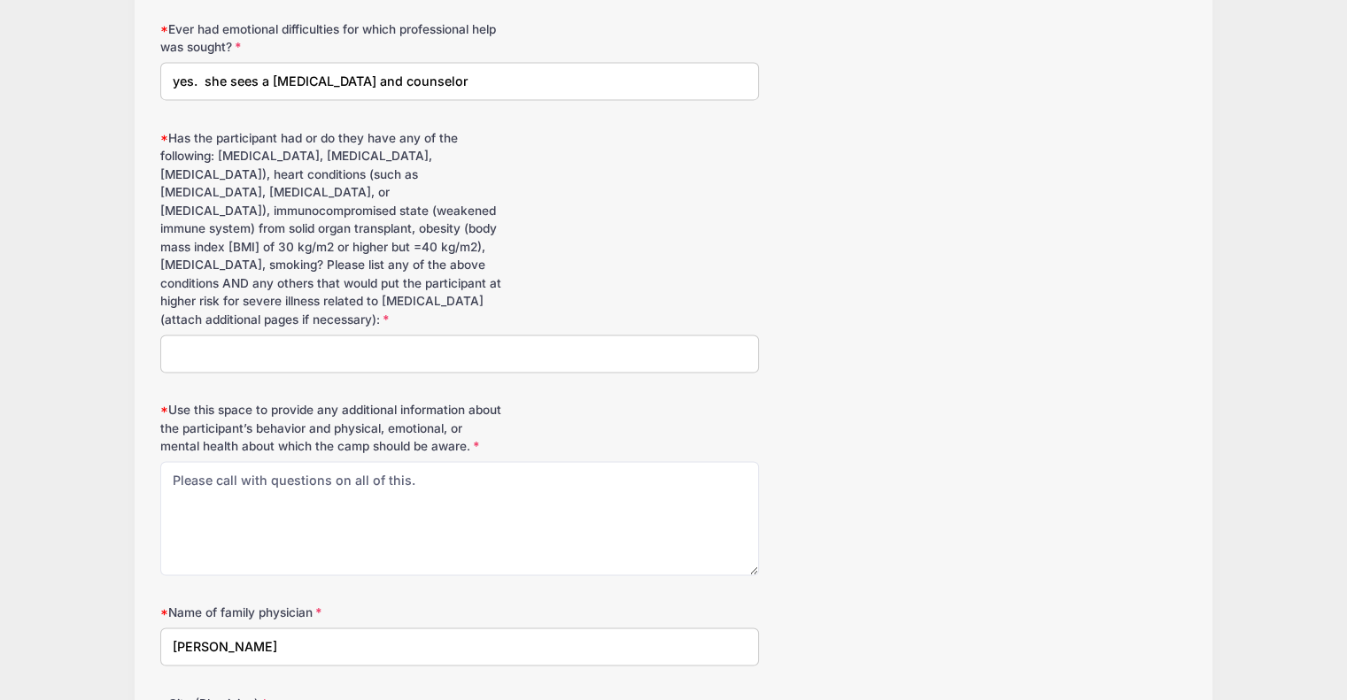
click at [255, 335] on input "Has the participant had or do they have any of the following: cancer, chronic k…" at bounding box center [459, 354] width 599 height 38
type input "no"
click at [594, 506] on textarea "Please call with questions on all of this." at bounding box center [459, 518] width 599 height 114
type textarea "."
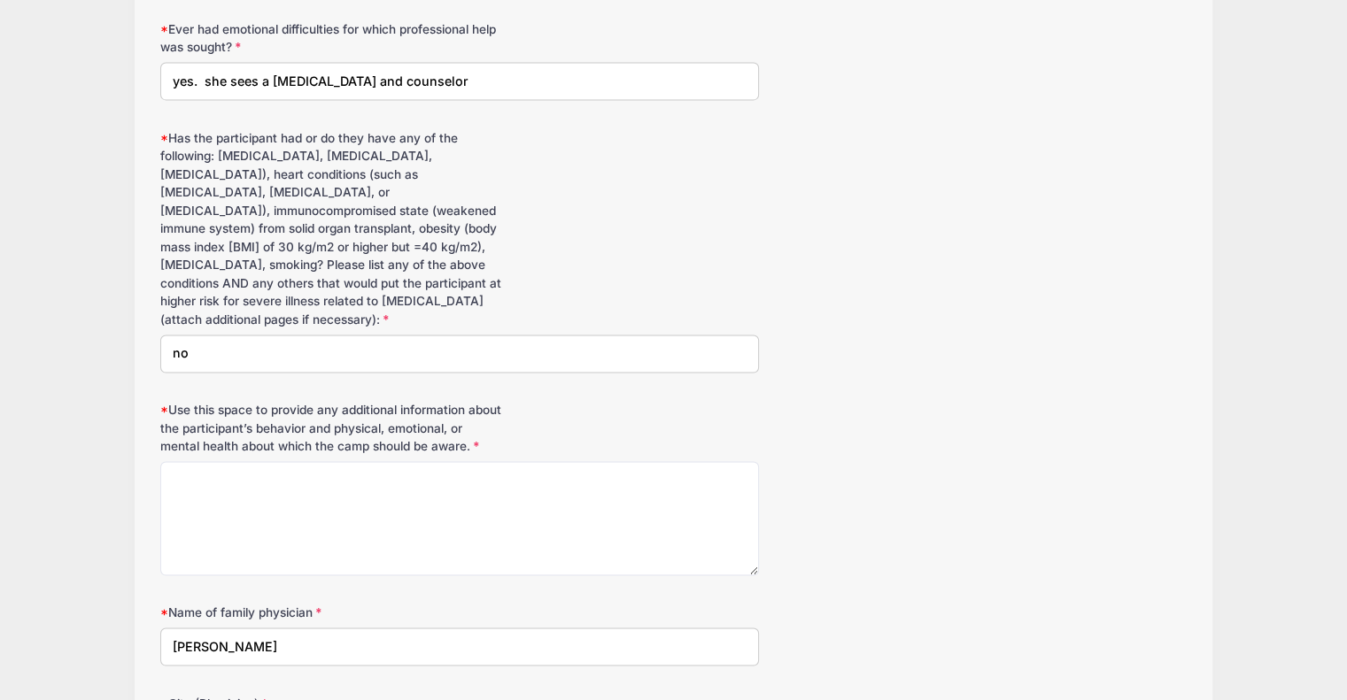
click at [854, 516] on div "Use this space to provide any additional information about the participant’s be…" at bounding box center [673, 488] width 1026 height 174
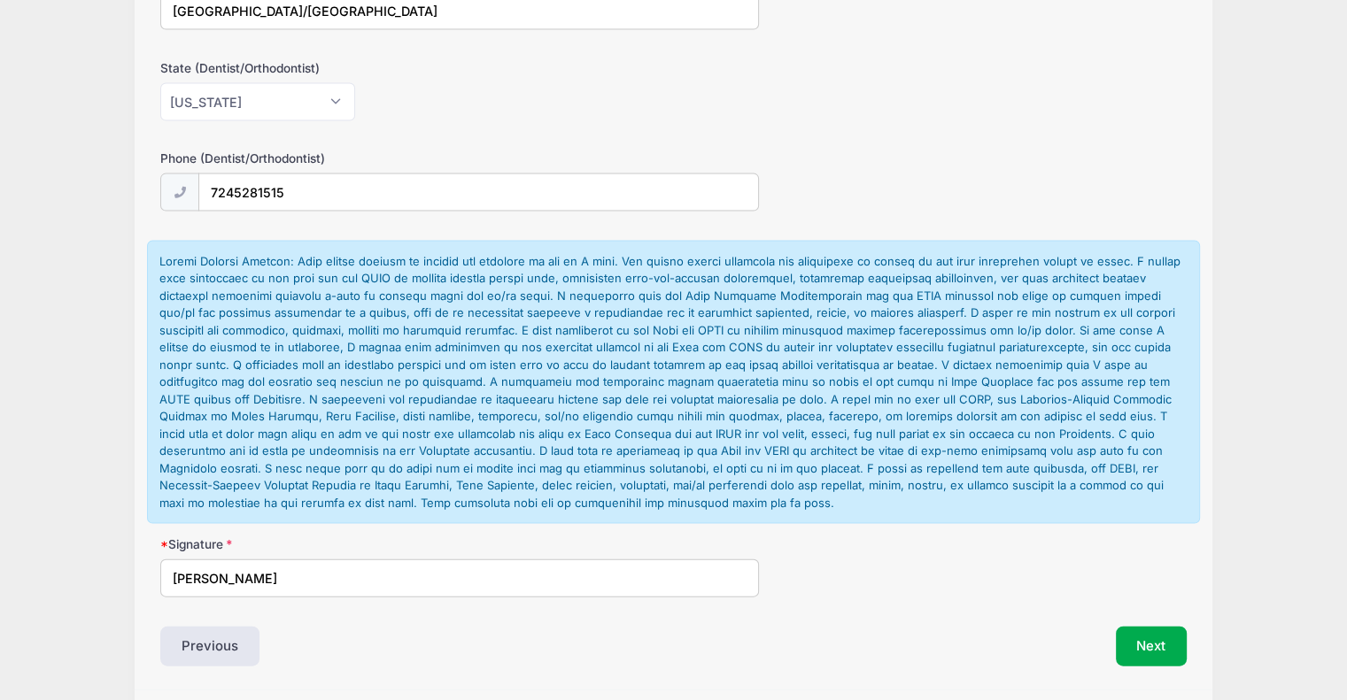
scroll to position [3701, 0]
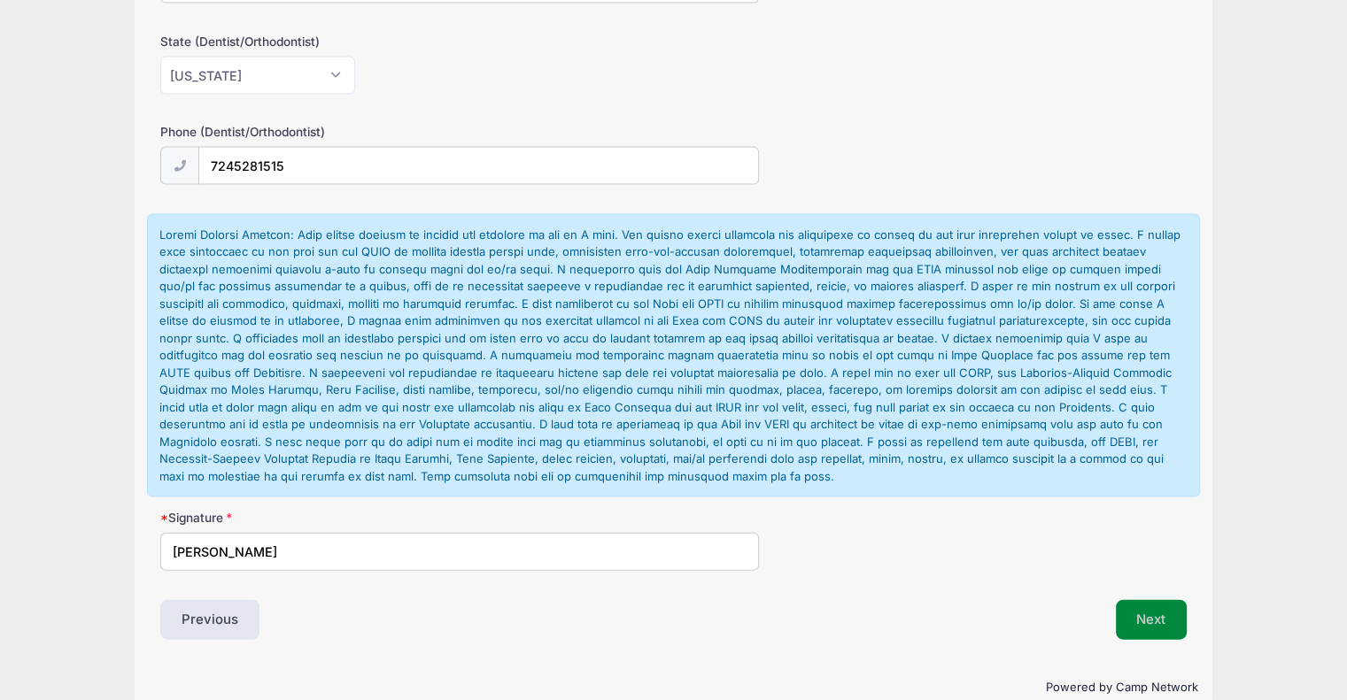
click at [1155, 600] on button "Next" at bounding box center [1152, 620] width 72 height 41
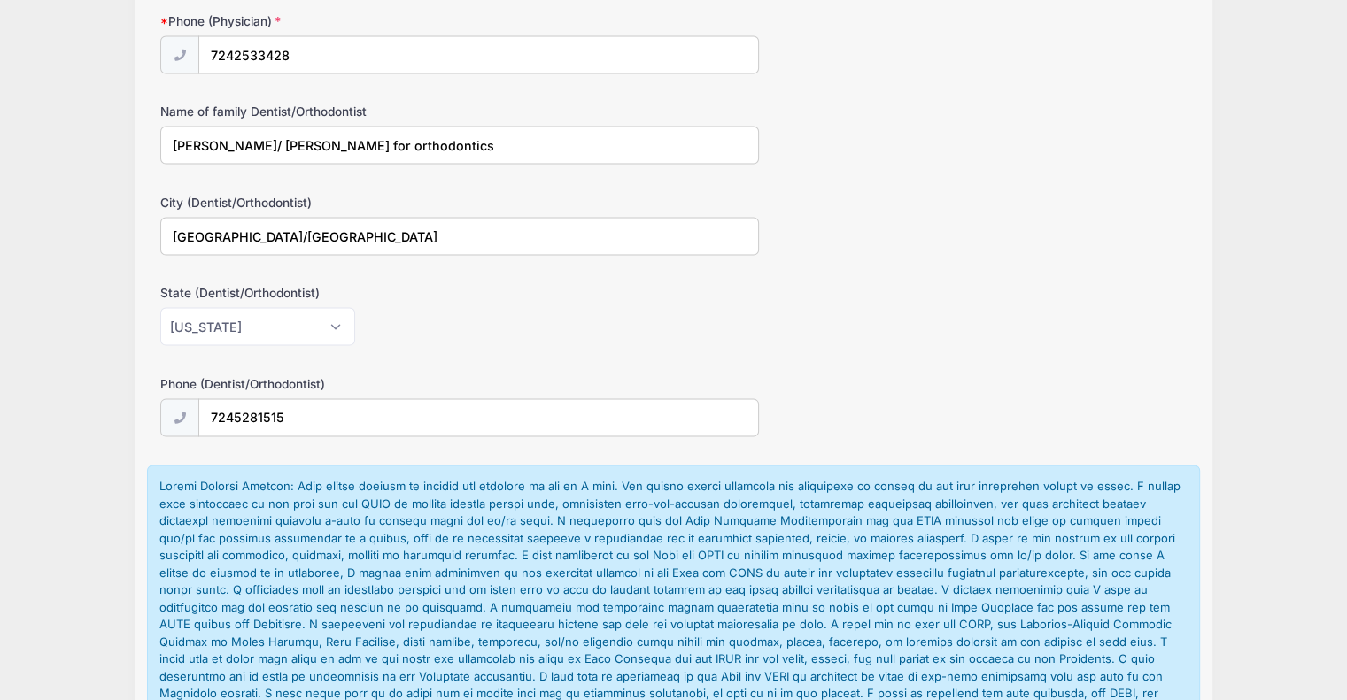
scroll to position [2902, 0]
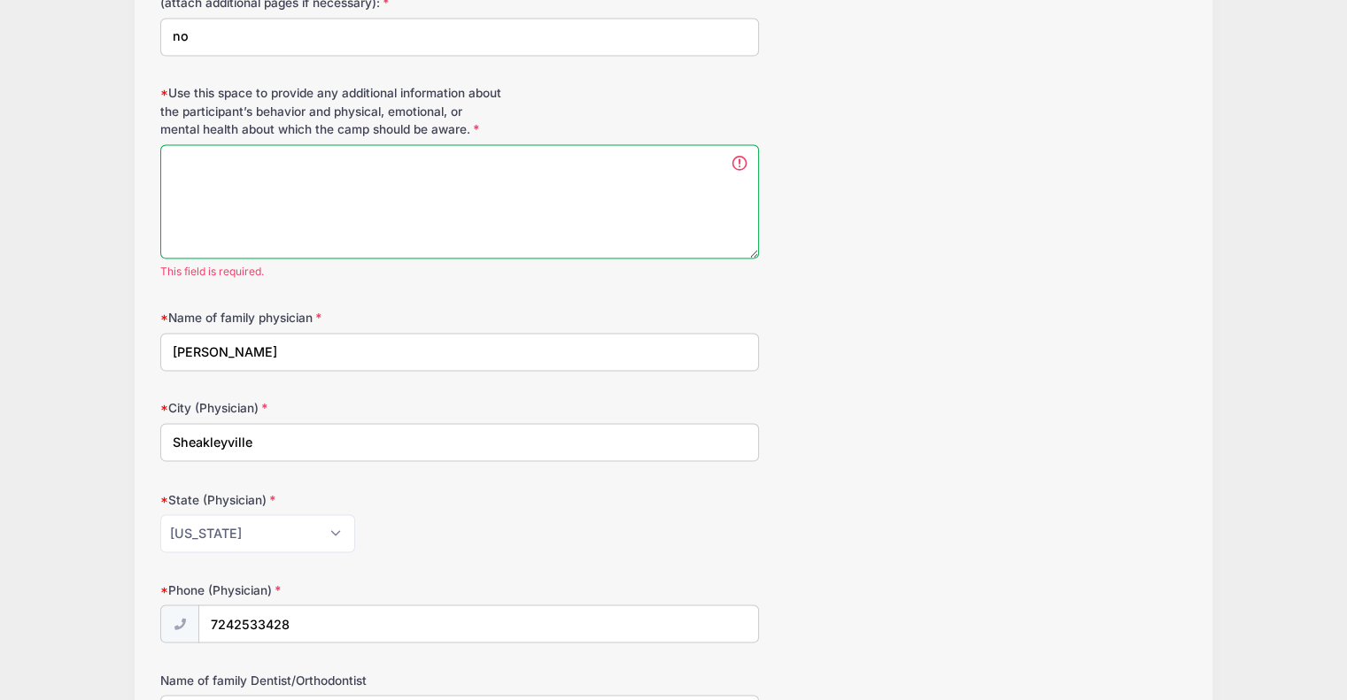
click at [430, 145] on textarea "Please call with questions on all of this." at bounding box center [459, 201] width 599 height 114
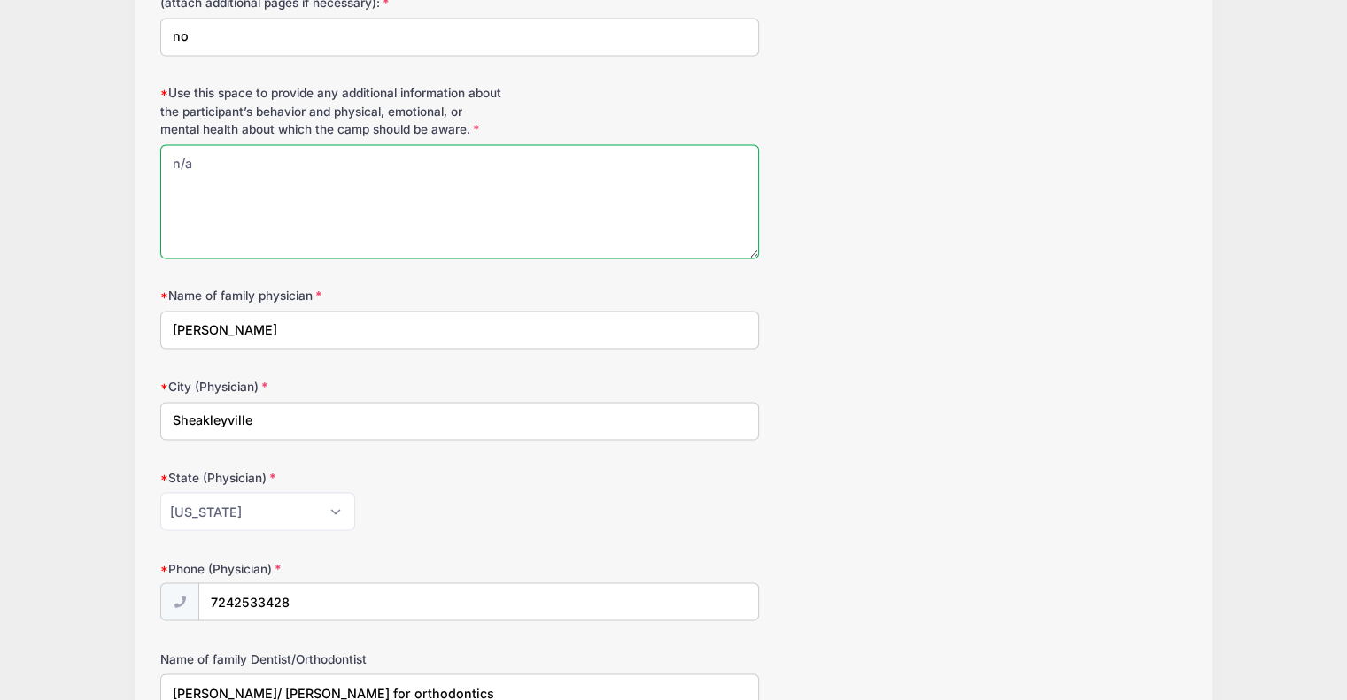
type textarea "n/a"
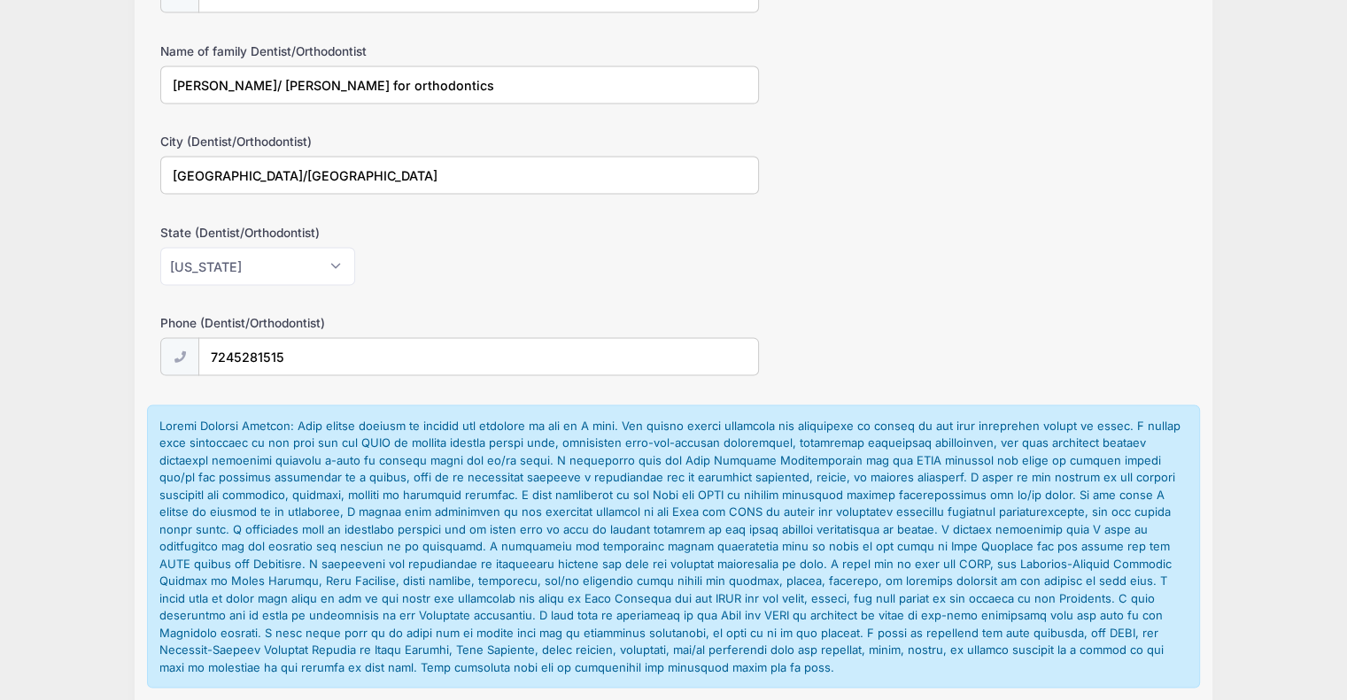
scroll to position [3701, 0]
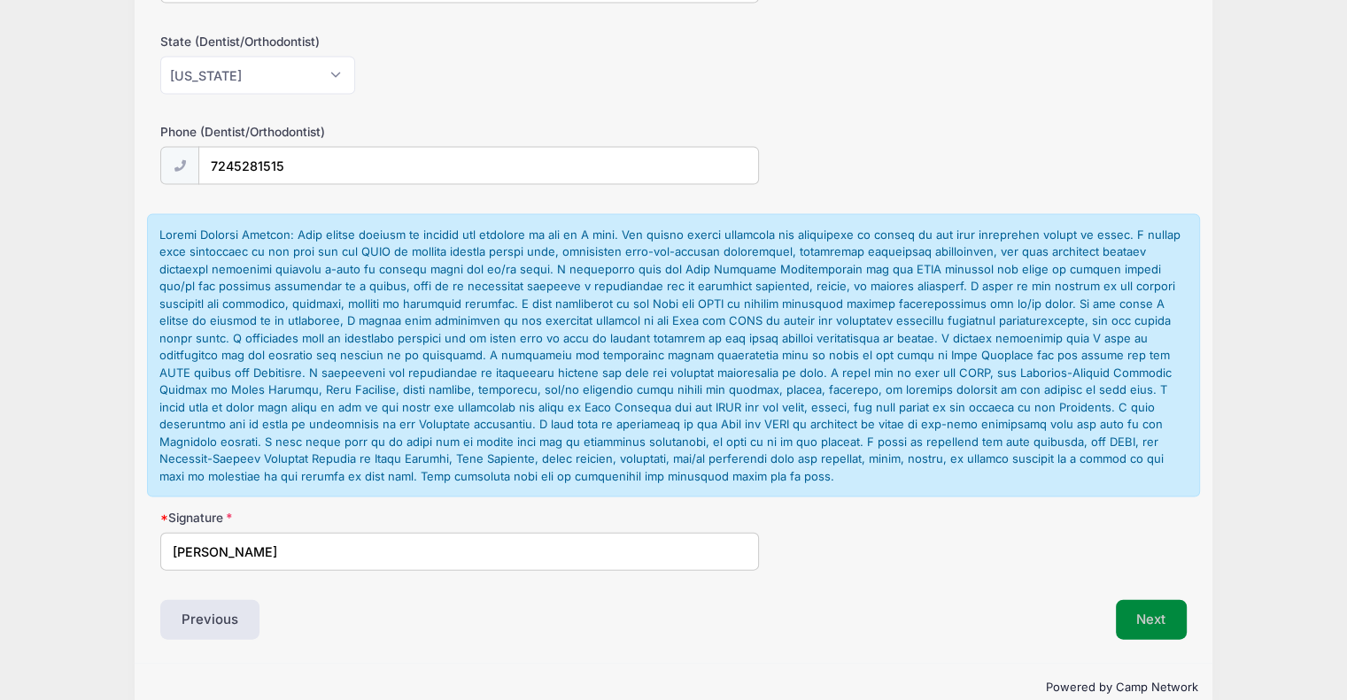
click at [1149, 600] on button "Next" at bounding box center [1152, 620] width 72 height 41
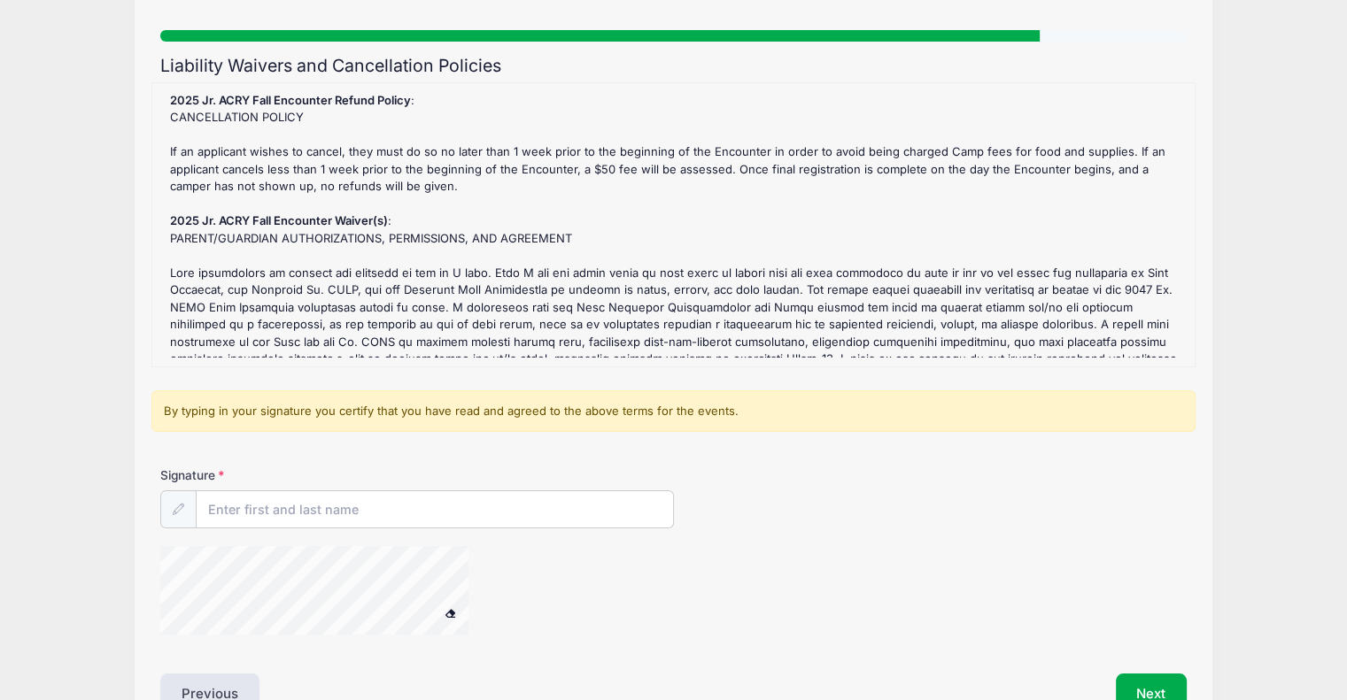
scroll to position [0, 0]
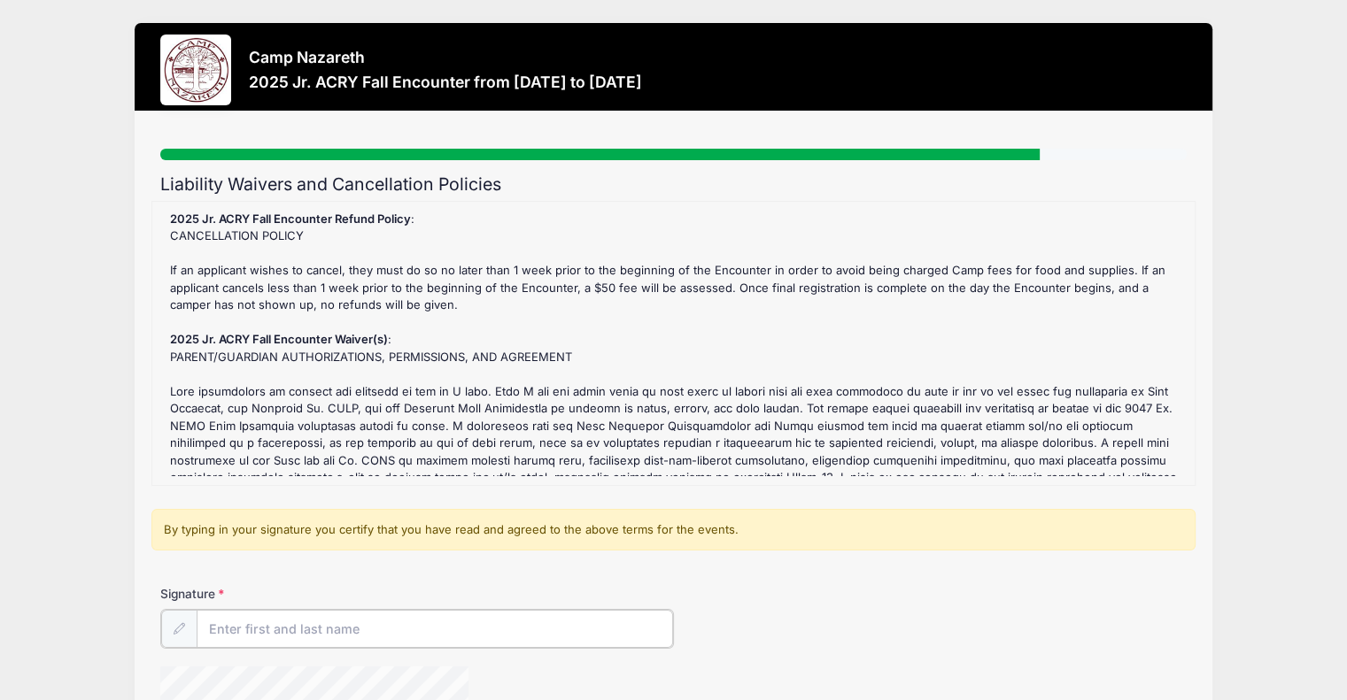
click at [436, 626] on input "Signature" at bounding box center [435, 629] width 476 height 38
type input "Sara Hook"
click at [802, 594] on div "Signature Sara Hook" at bounding box center [673, 616] width 1026 height 62
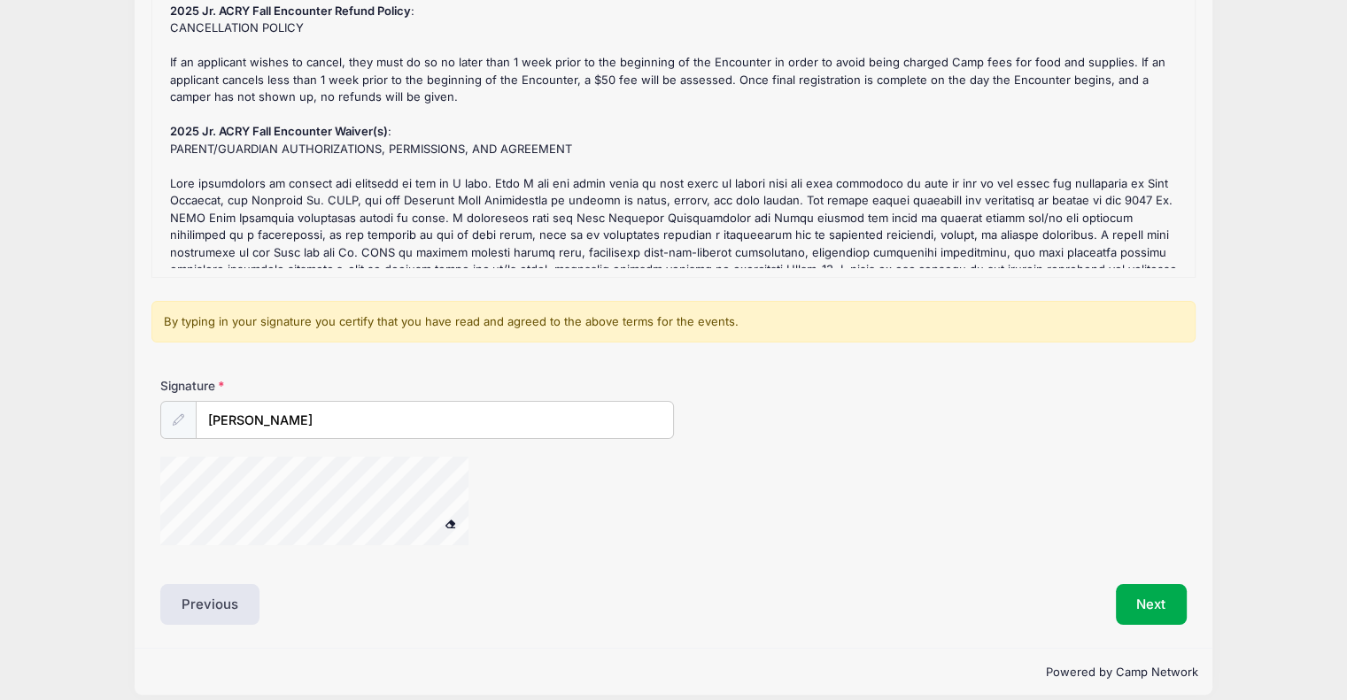
scroll to position [223, 0]
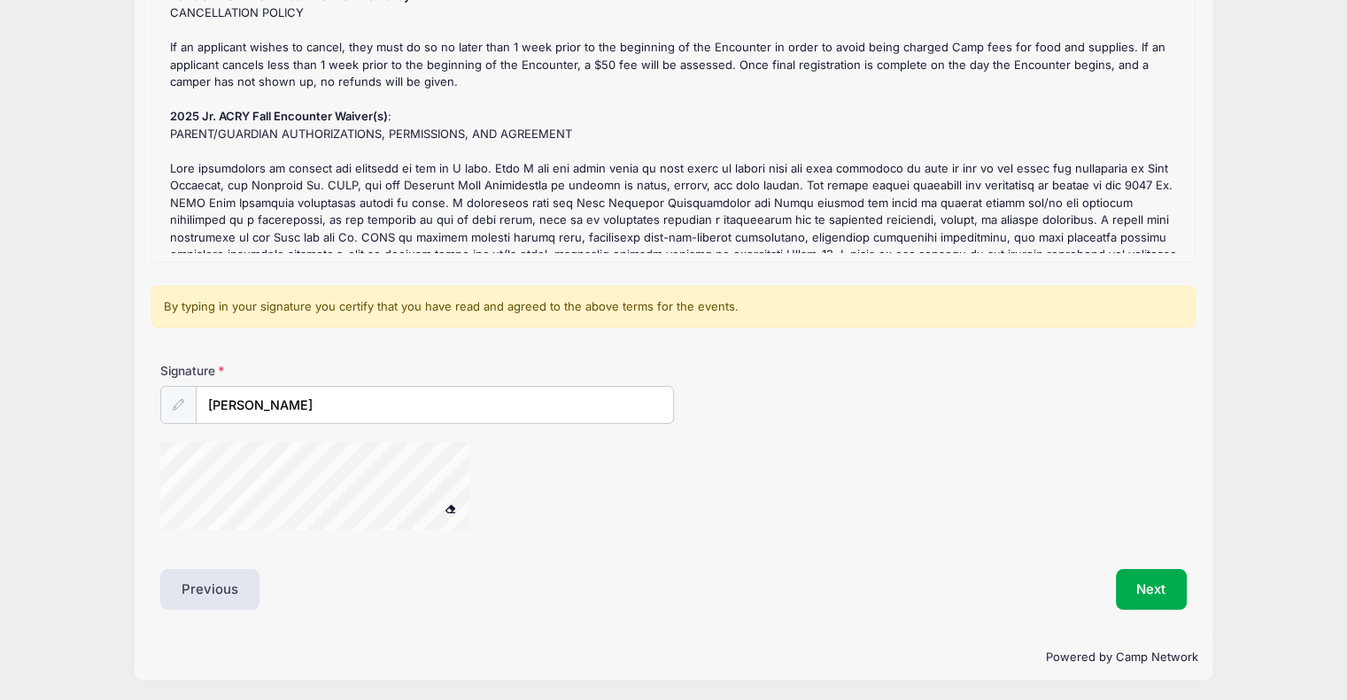
click at [196, 471] on div "Signature Sara Hook" at bounding box center [673, 454] width 1044 height 184
drag, startPoint x: 199, startPoint y: 435, endPoint x: 143, endPoint y: 503, distance: 88.7
click at [143, 503] on div "Step 6 /7 Step 1 Step 2 Step 3 Step 4 Step 5 Policies Extra Items Participant I…" at bounding box center [674, 261] width 1078 height 746
click at [304, 512] on div "Signature Sara Hook" at bounding box center [673, 454] width 1044 height 184
click at [291, 516] on div "Signature Sara Hook" at bounding box center [673, 454] width 1044 height 184
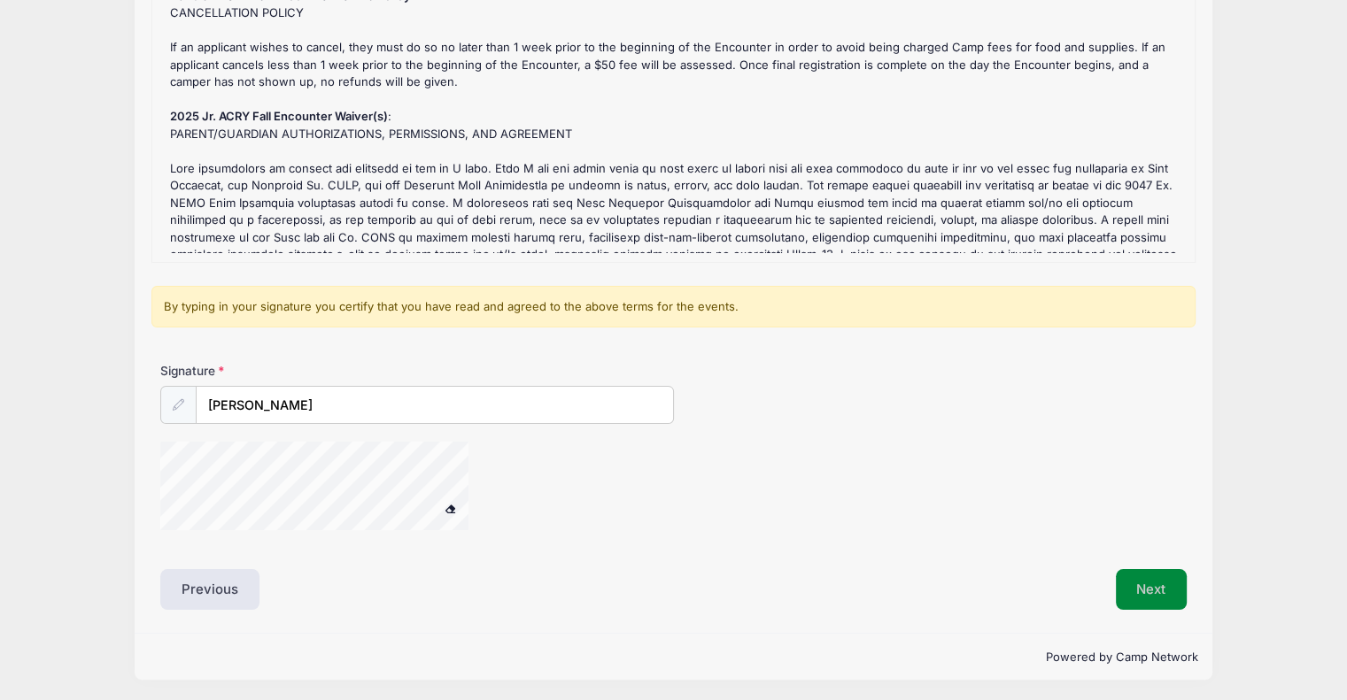
click at [1173, 570] on button "Next" at bounding box center [1152, 589] width 72 height 41
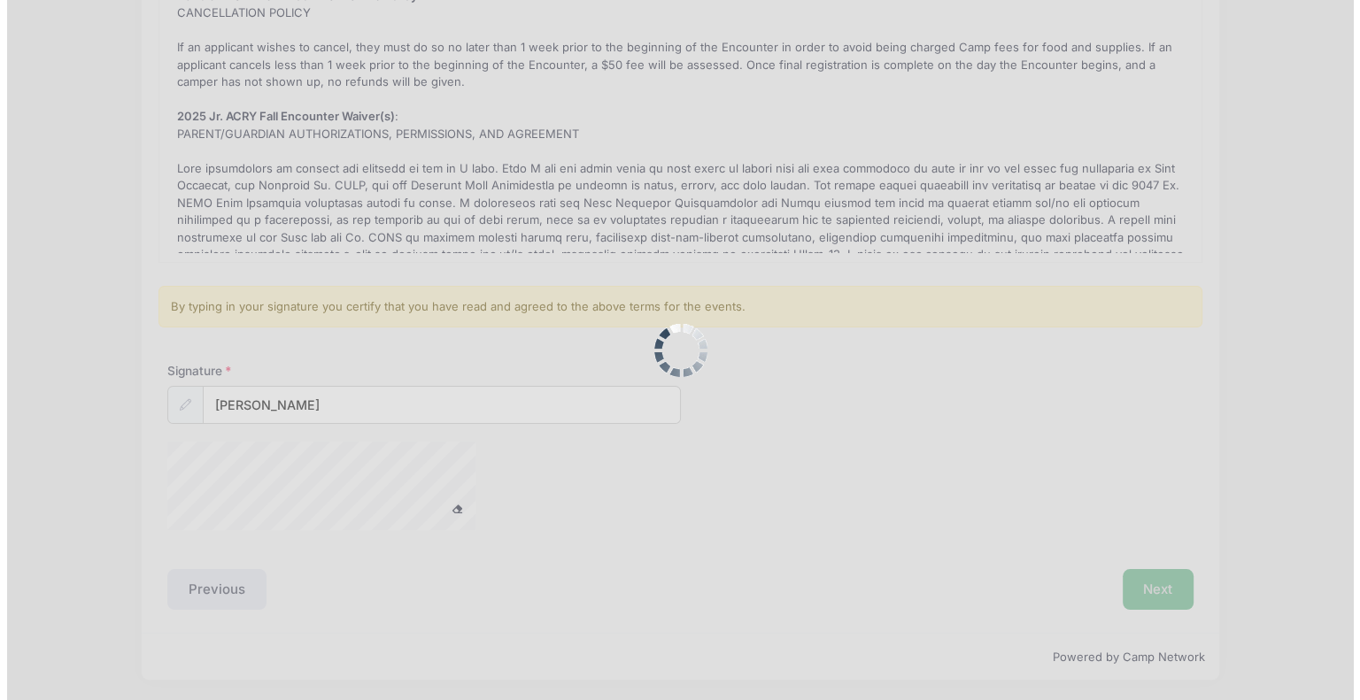
scroll to position [0, 0]
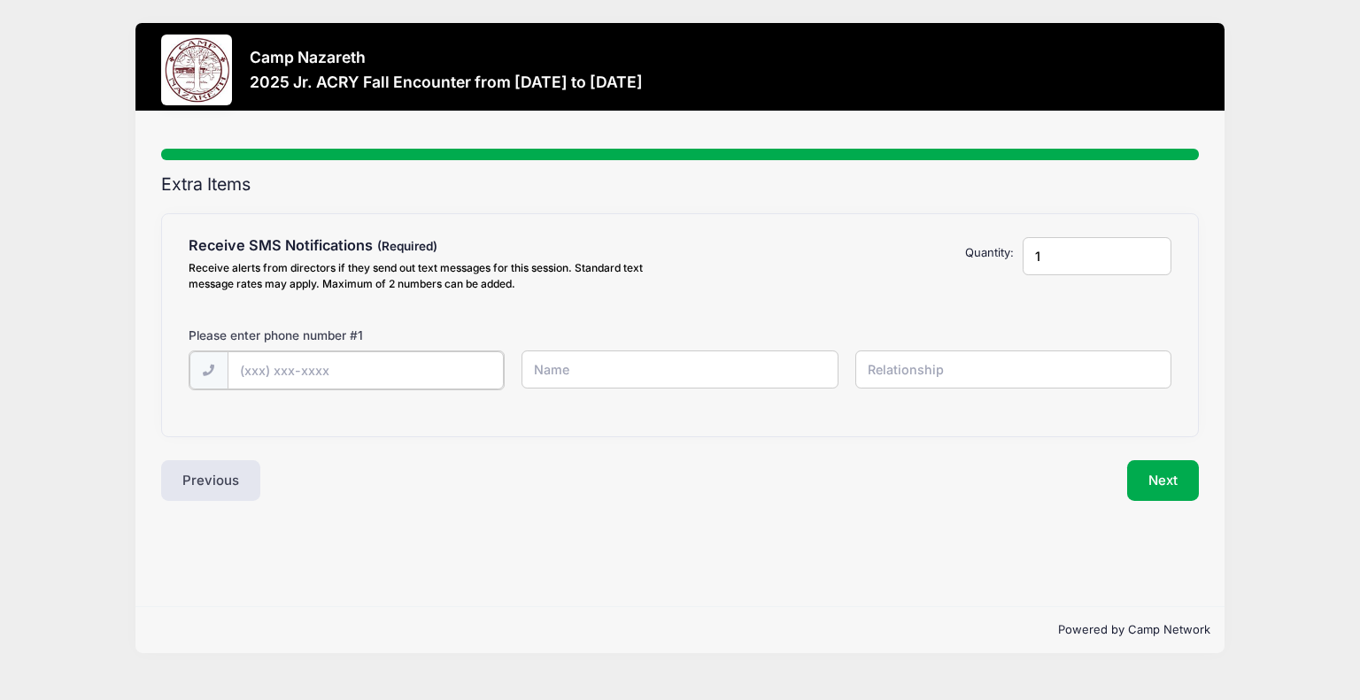
click at [418, 382] on input "text" at bounding box center [366, 371] width 276 height 38
type input "(1"
type input "(717) 609-5320"
click at [551, 382] on input "text" at bounding box center [679, 370] width 316 height 38
type input "s"
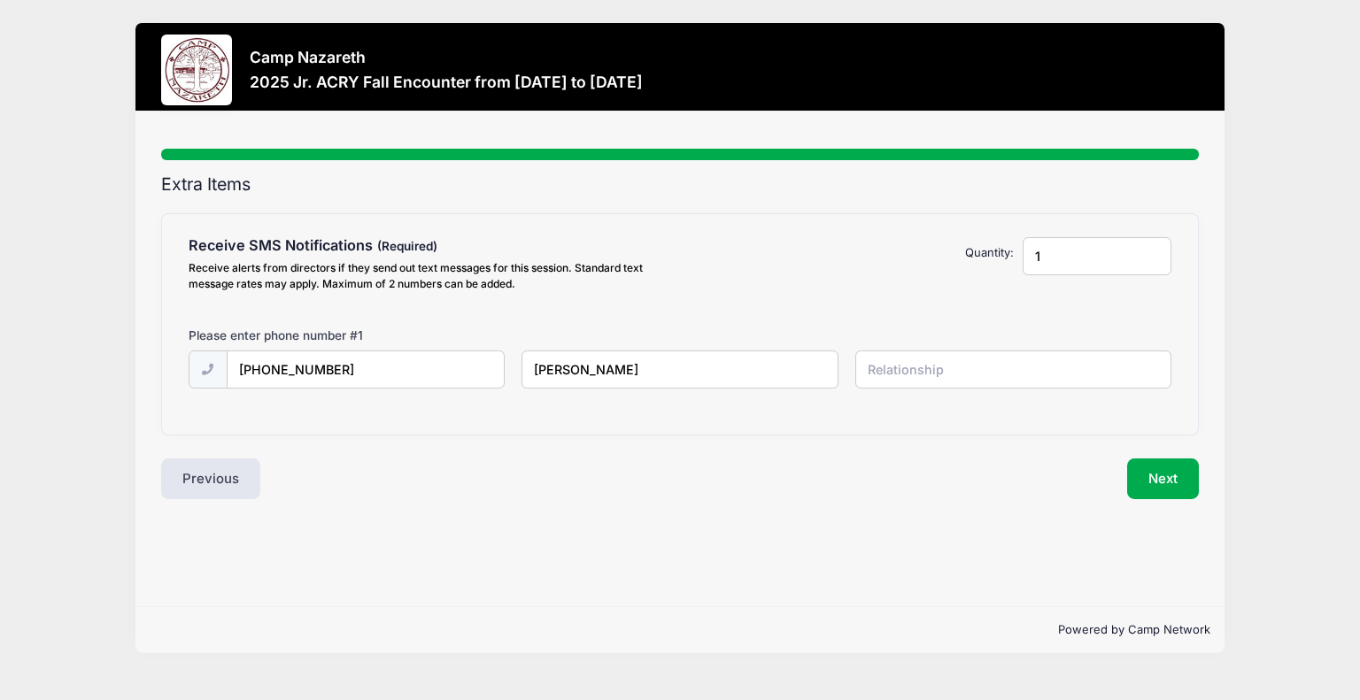
type input "Sara Hook"
type input "mom"
click at [1133, 467] on button "Next" at bounding box center [1163, 479] width 72 height 41
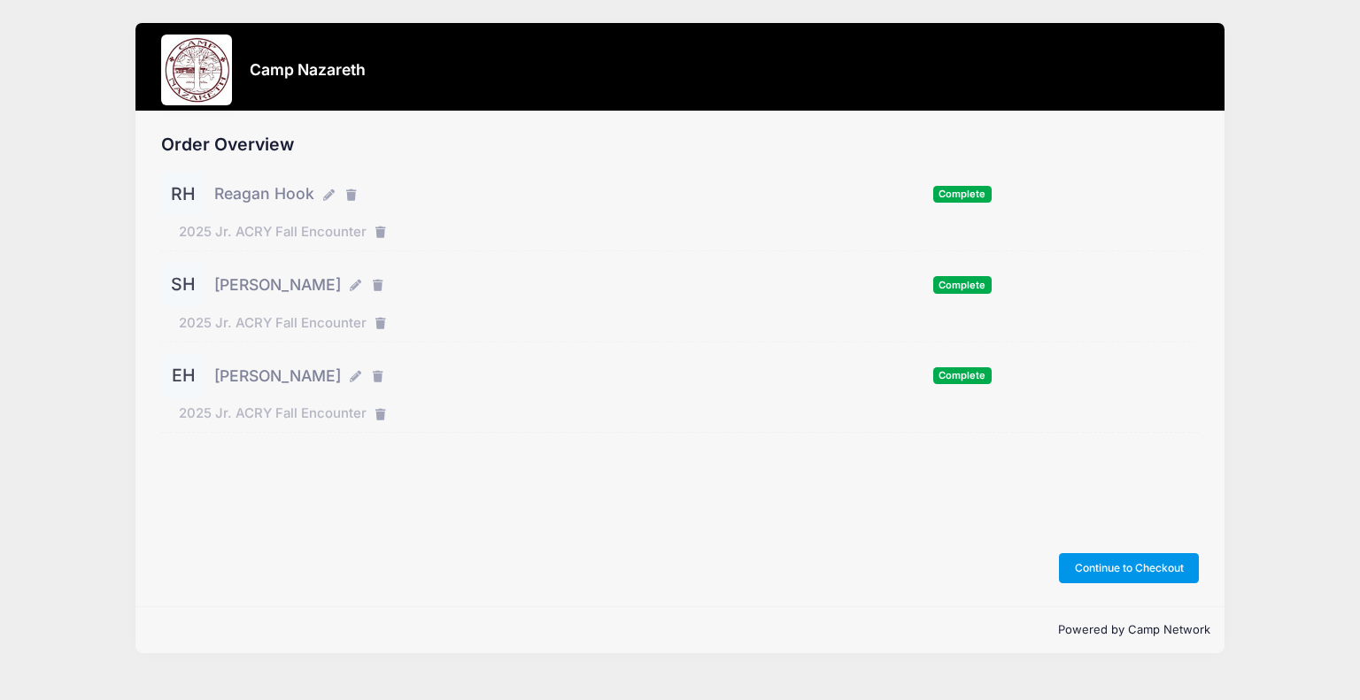
click at [1158, 570] on button "Continue to Checkout" at bounding box center [1129, 568] width 140 height 30
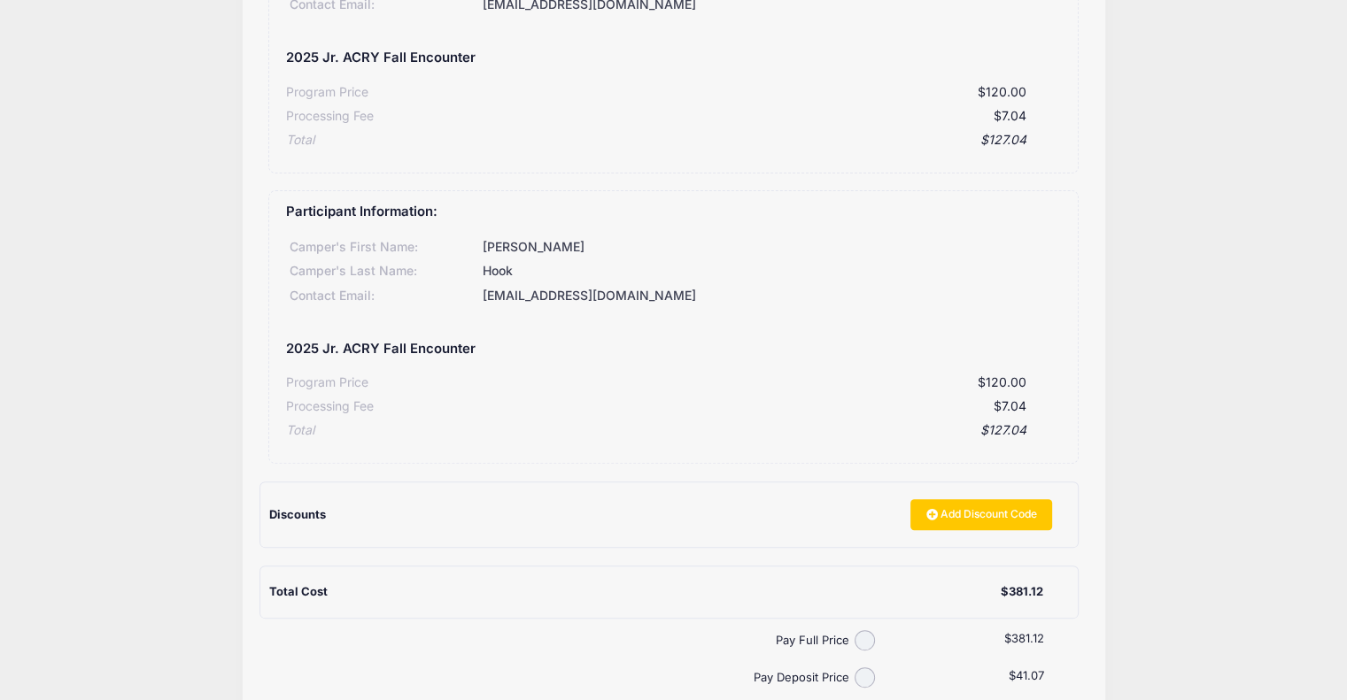
scroll to position [567, 0]
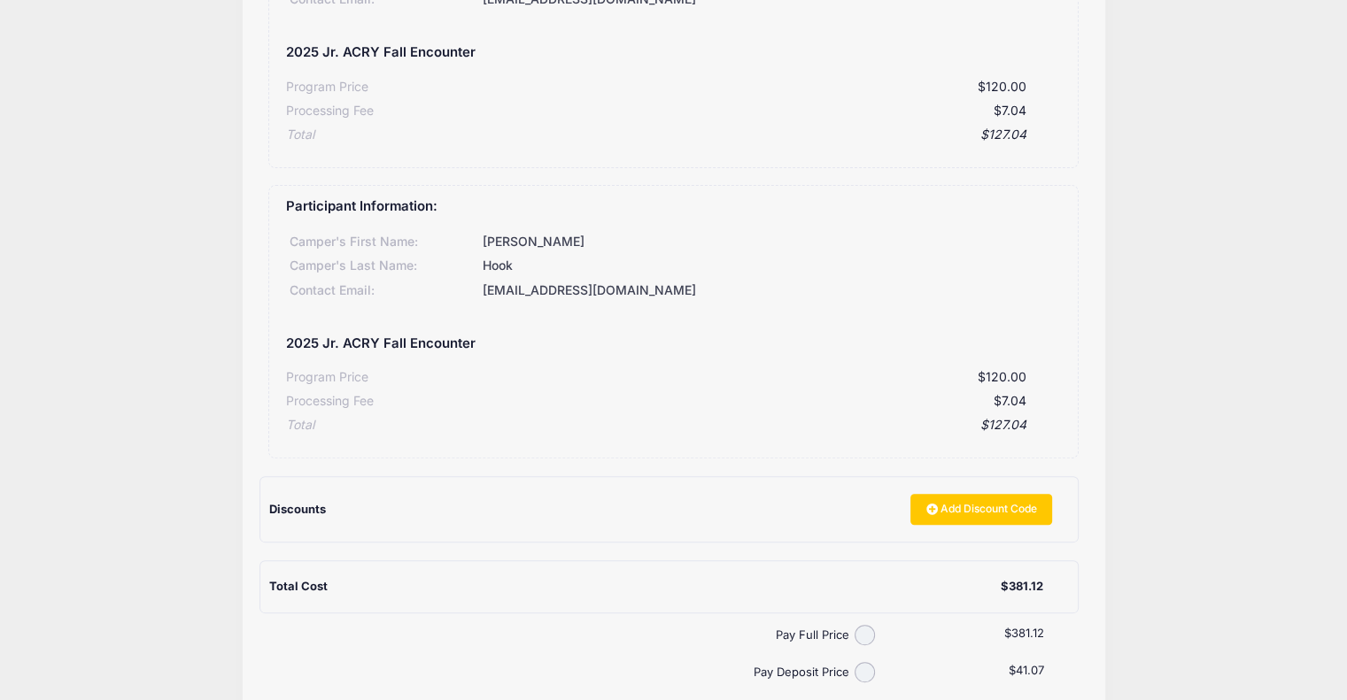
click at [695, 580] on div "Total Cost" at bounding box center [635, 587] width 732 height 18
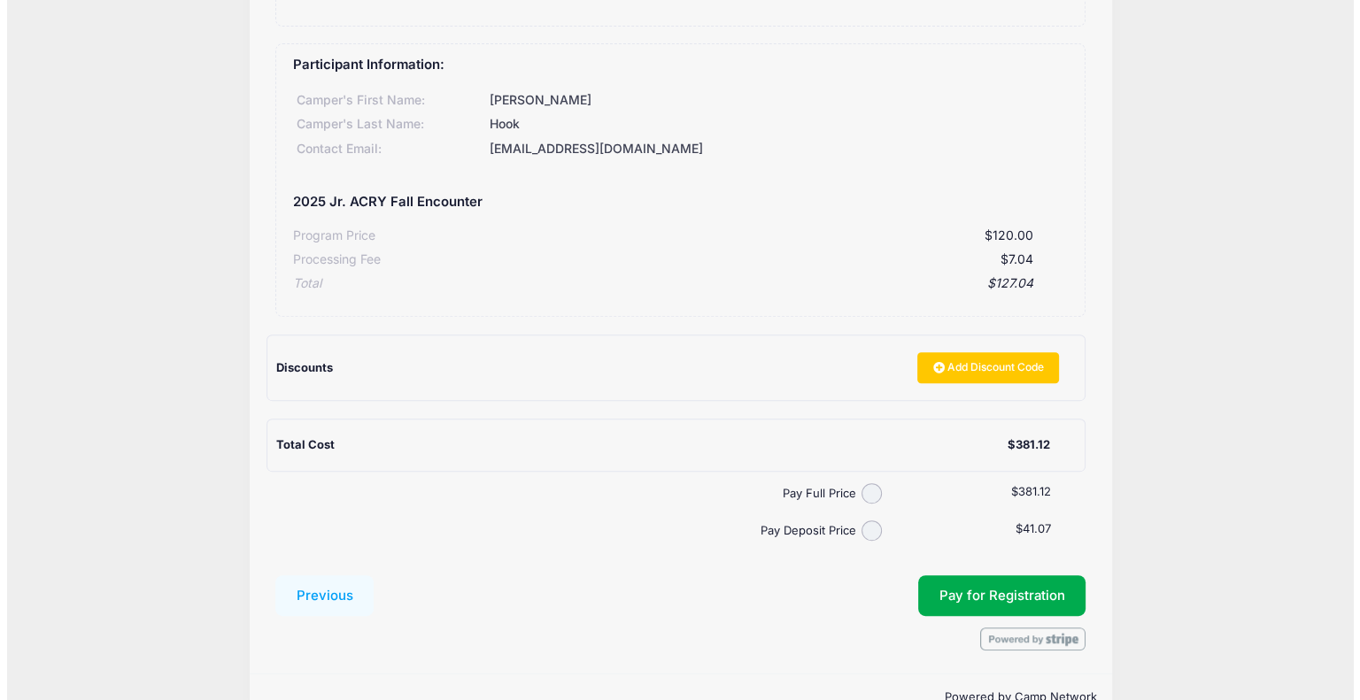
scroll to position [744, 0]
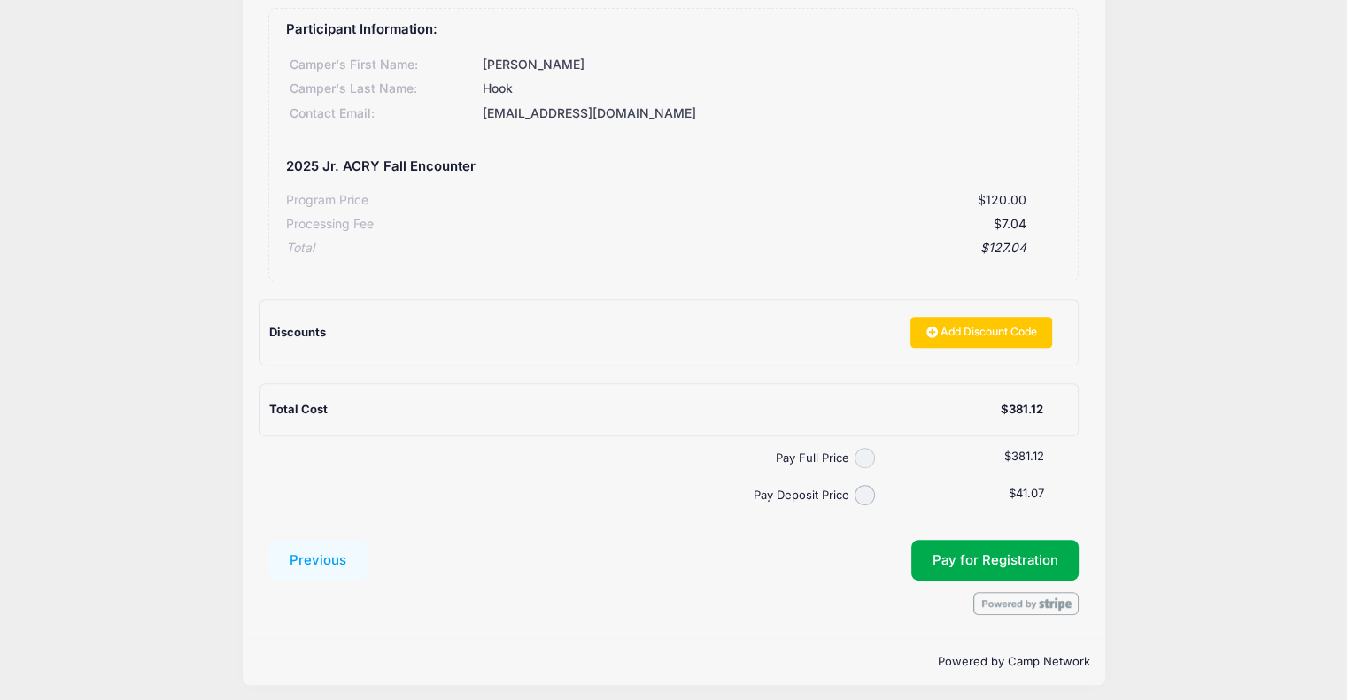
click at [865, 454] on input "Pay Full Price" at bounding box center [864, 458] width 20 height 20
radio input "true"
click at [970, 560] on button "Pay for Registration" at bounding box center [995, 560] width 168 height 41
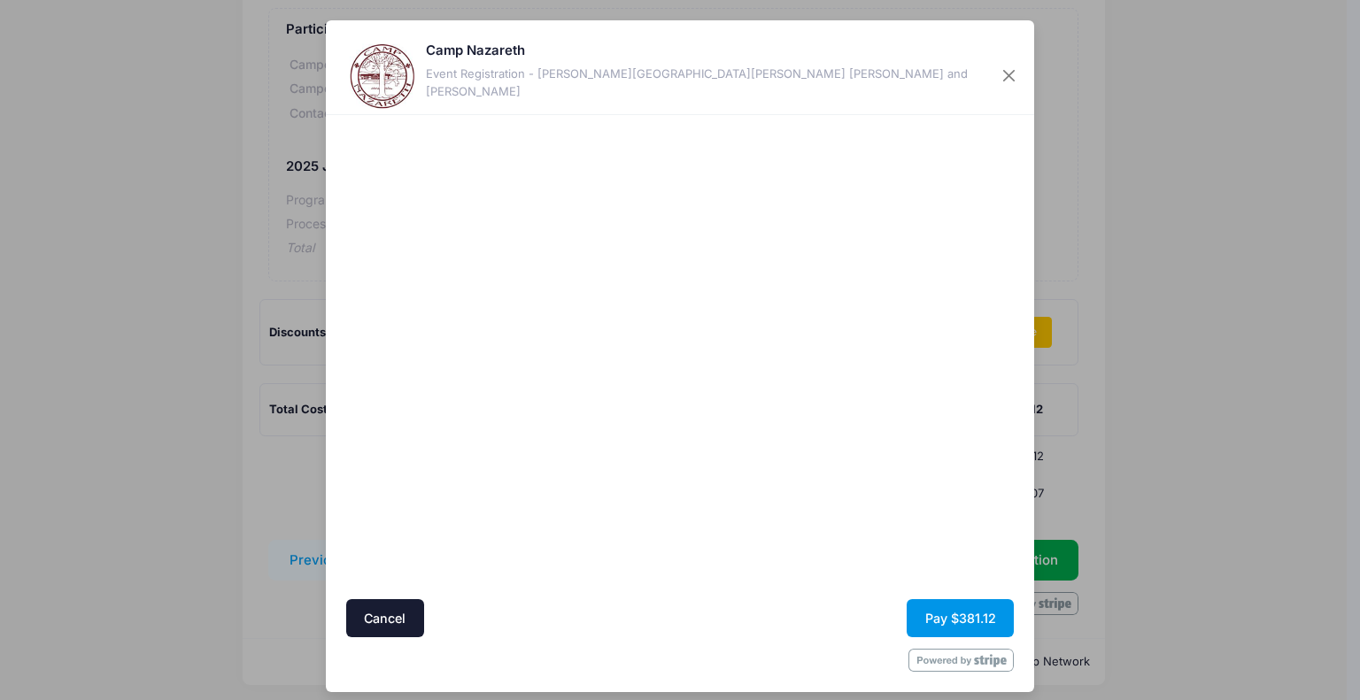
click at [963, 615] on button "Pay $381.12" at bounding box center [960, 618] width 107 height 38
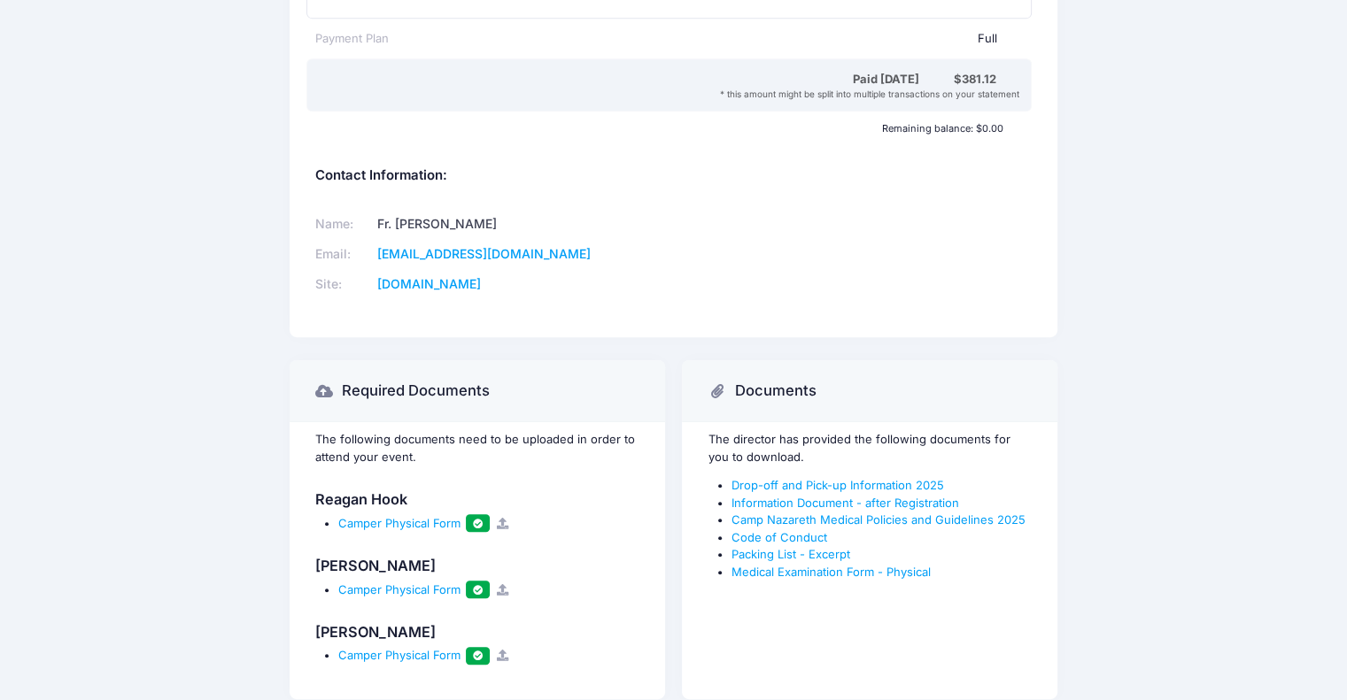
scroll to position [1097, 0]
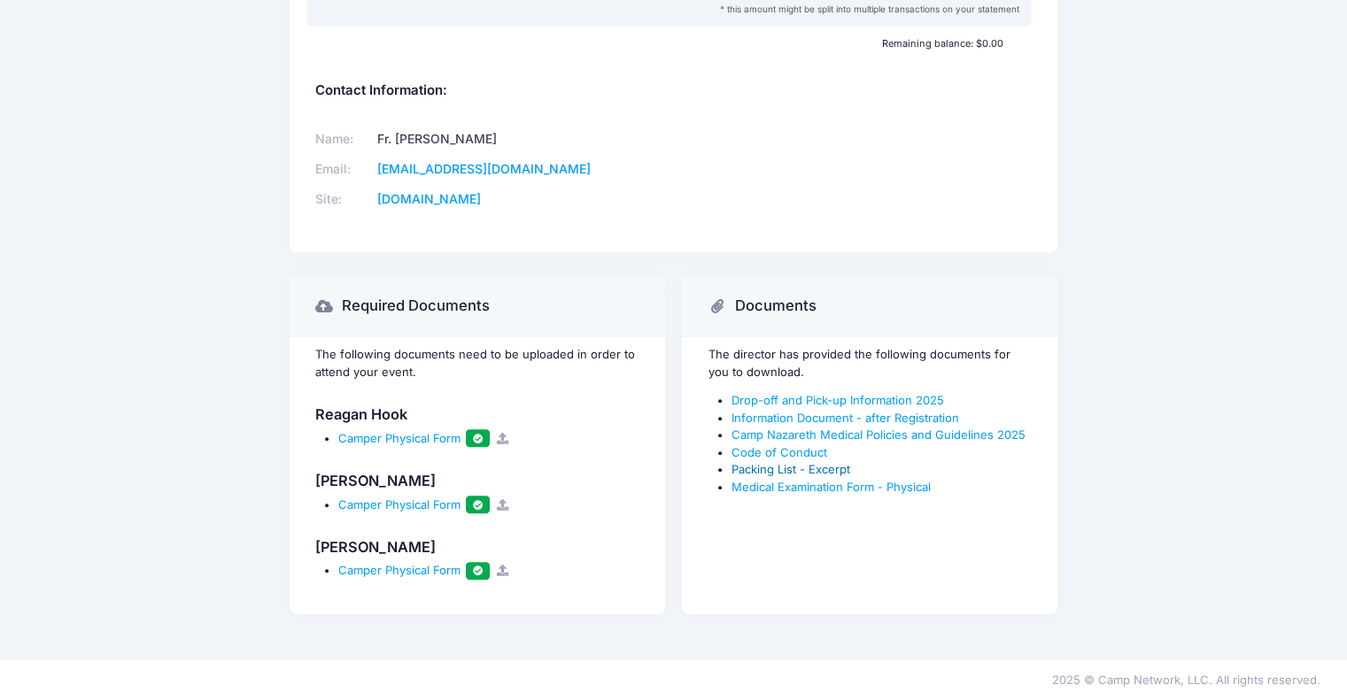
click at [779, 462] on link "Packing List - Excerpt" at bounding box center [790, 469] width 119 height 14
click at [776, 396] on link "Drop-off and Pick-up Information 2025" at bounding box center [837, 400] width 212 height 14
click at [770, 421] on link "Information Document - after Registration" at bounding box center [845, 418] width 228 height 14
click at [860, 435] on link "Camp Nazareth Medical Policies and Guidelines 2025" at bounding box center [878, 435] width 294 height 14
click at [750, 445] on link "Code of Conduct" at bounding box center [779, 452] width 96 height 14
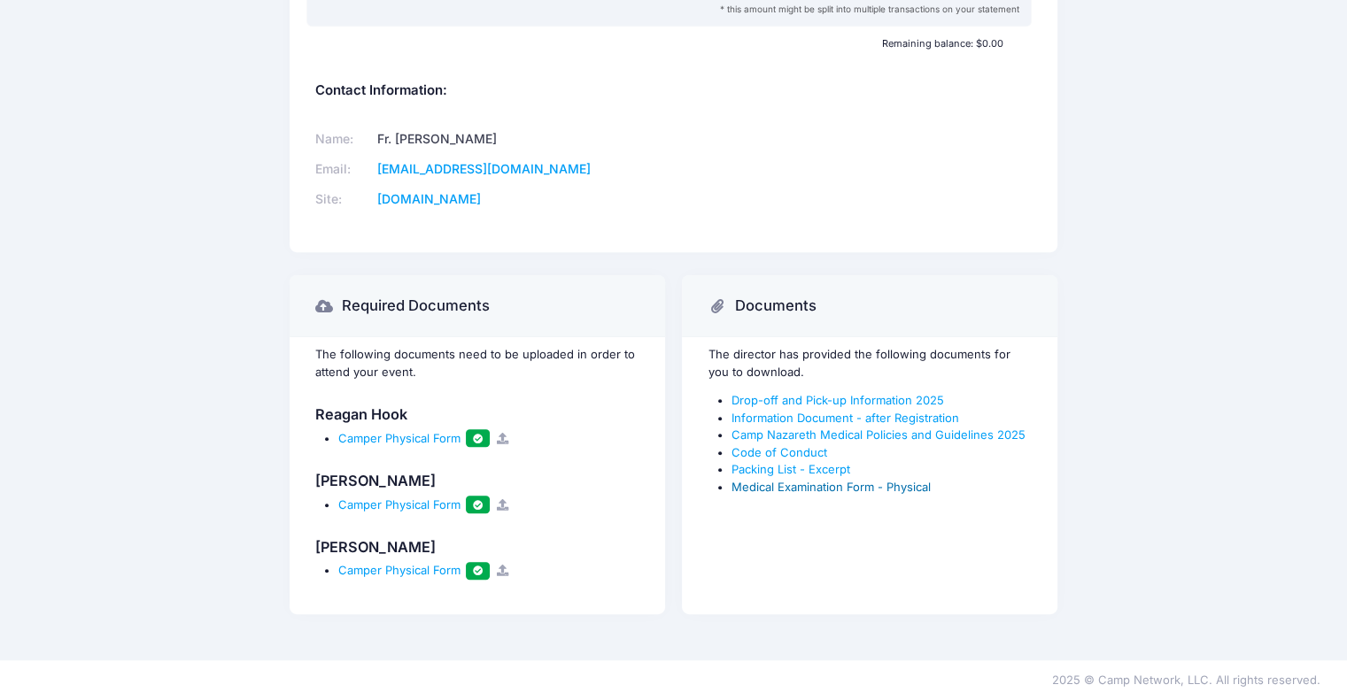
click at [779, 483] on link "Medical Examination Form - Physical" at bounding box center [830, 487] width 199 height 14
click at [896, 175] on div "Name: Fr. [PERSON_NAME] Email: [EMAIL_ADDRESS][DOMAIN_NAME] Site: [DOMAIN_NAME]" at bounding box center [673, 170] width 734 height 119
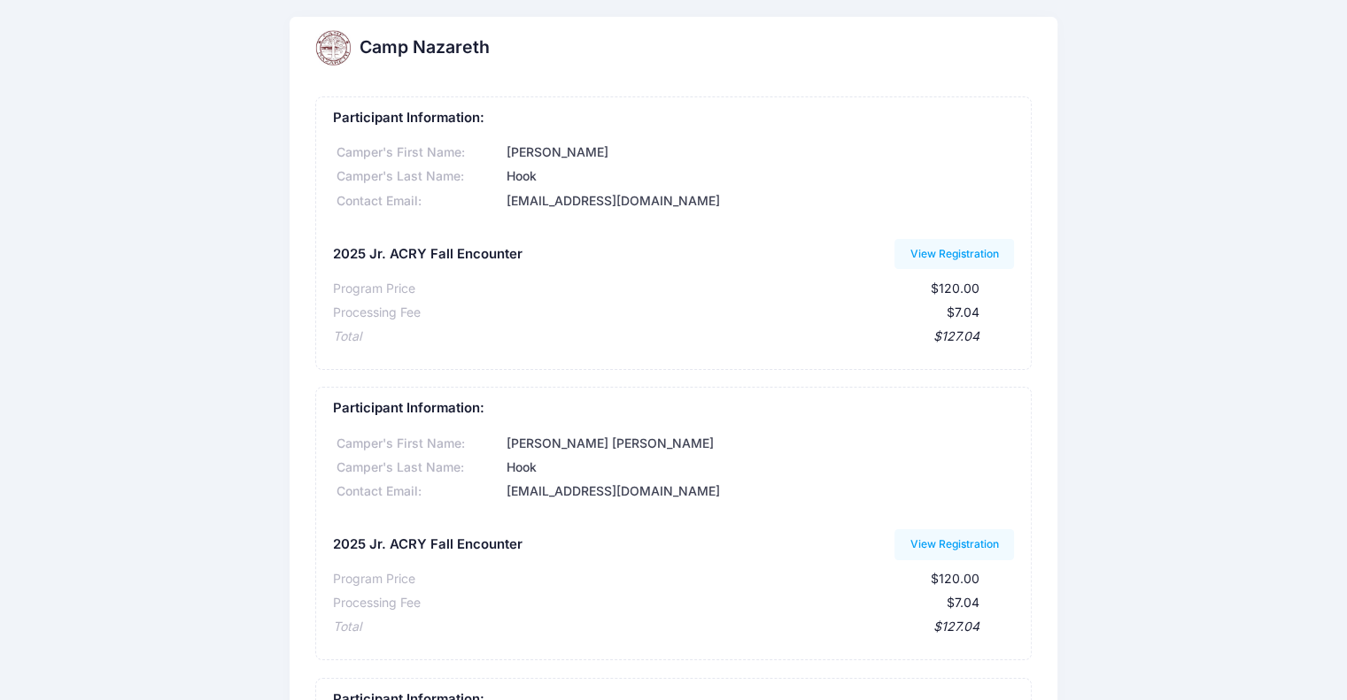
scroll to position [0, 0]
